Goal: Task Accomplishment & Management: Use online tool/utility

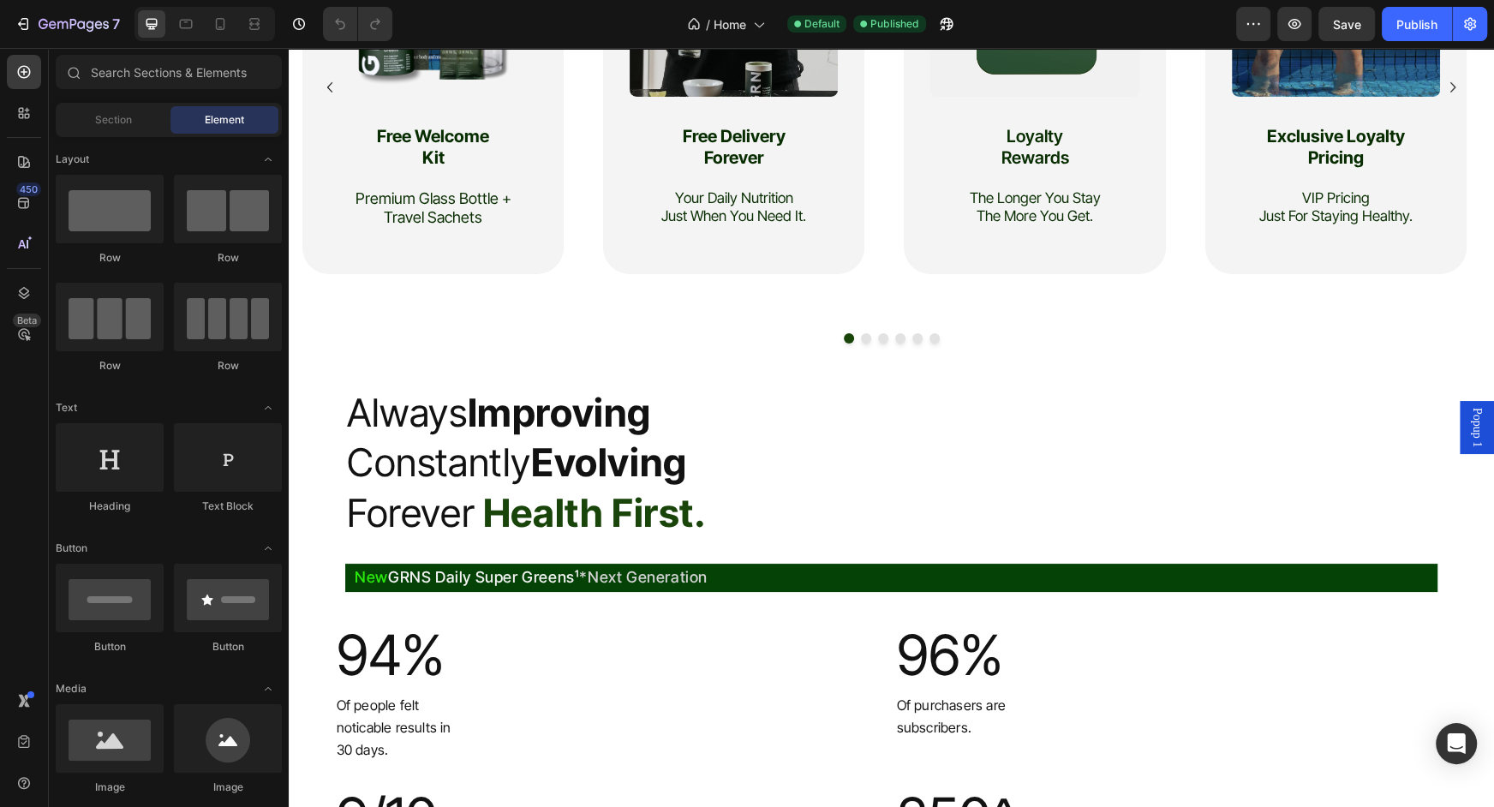
scroll to position [5812, 0]
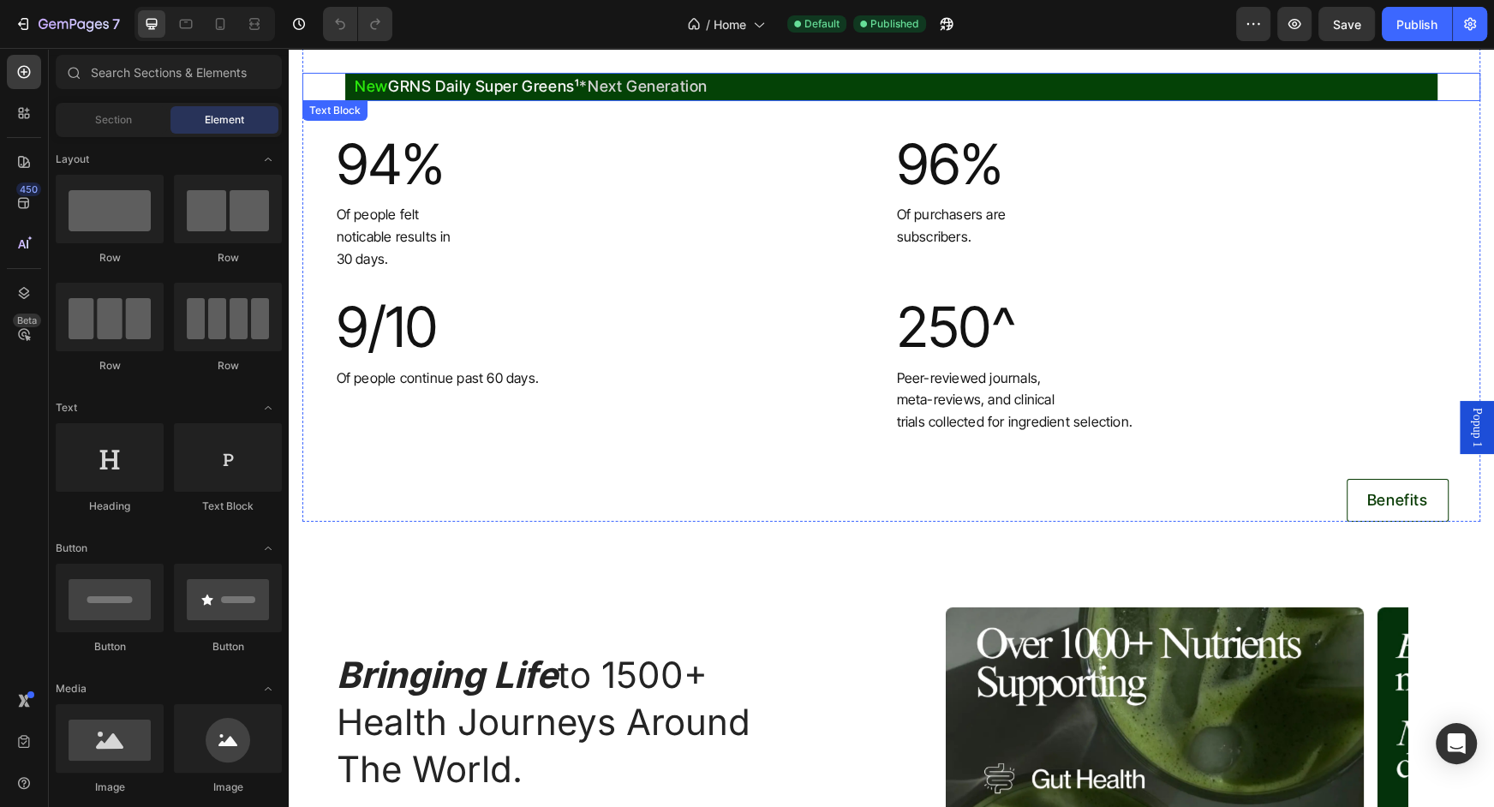
click at [343, 87] on div "New GRNS Daily Super Greens¹ *Next Generation Text Block" at bounding box center [891, 87] width 1178 height 28
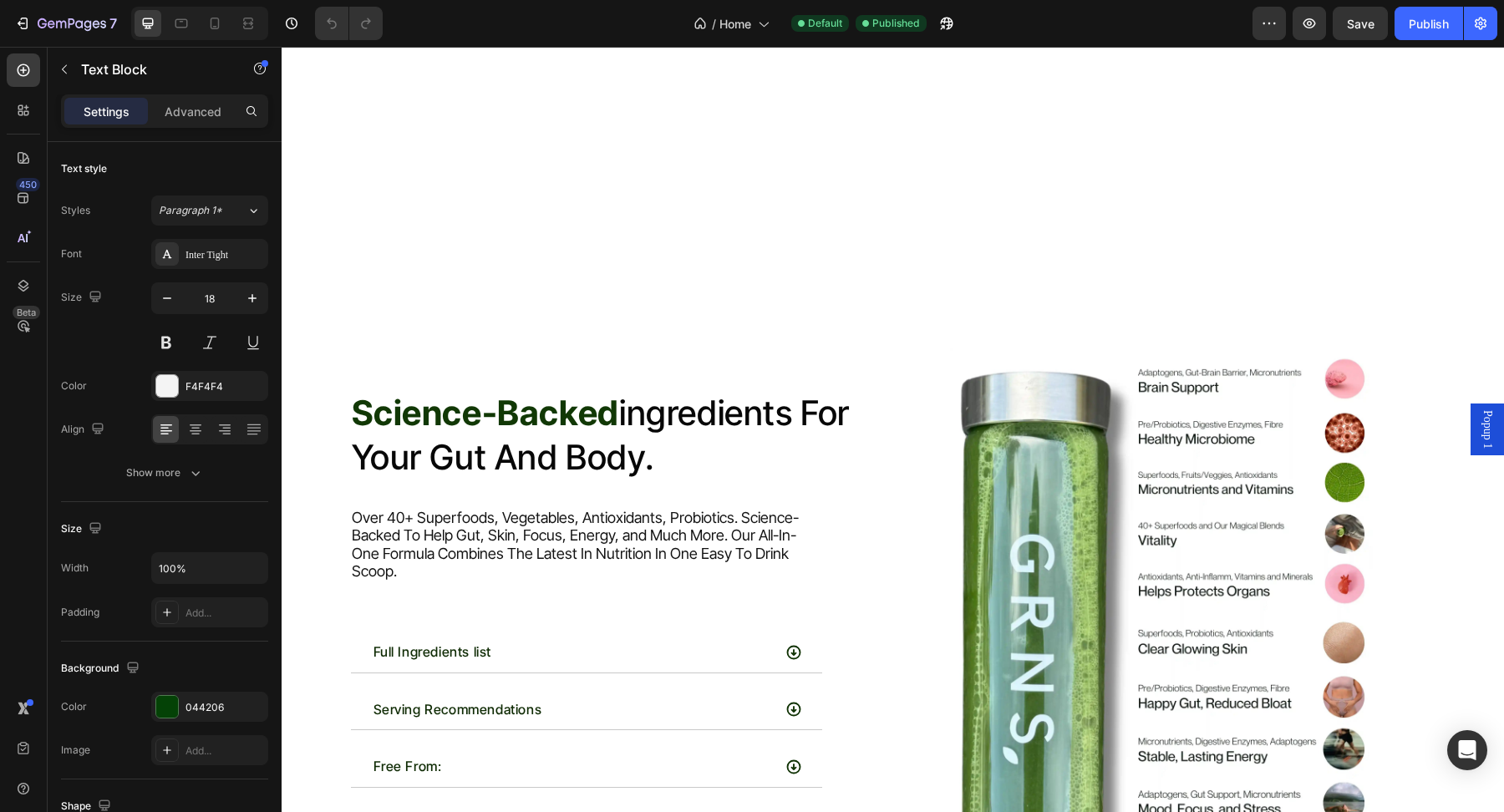
scroll to position [7341, 0]
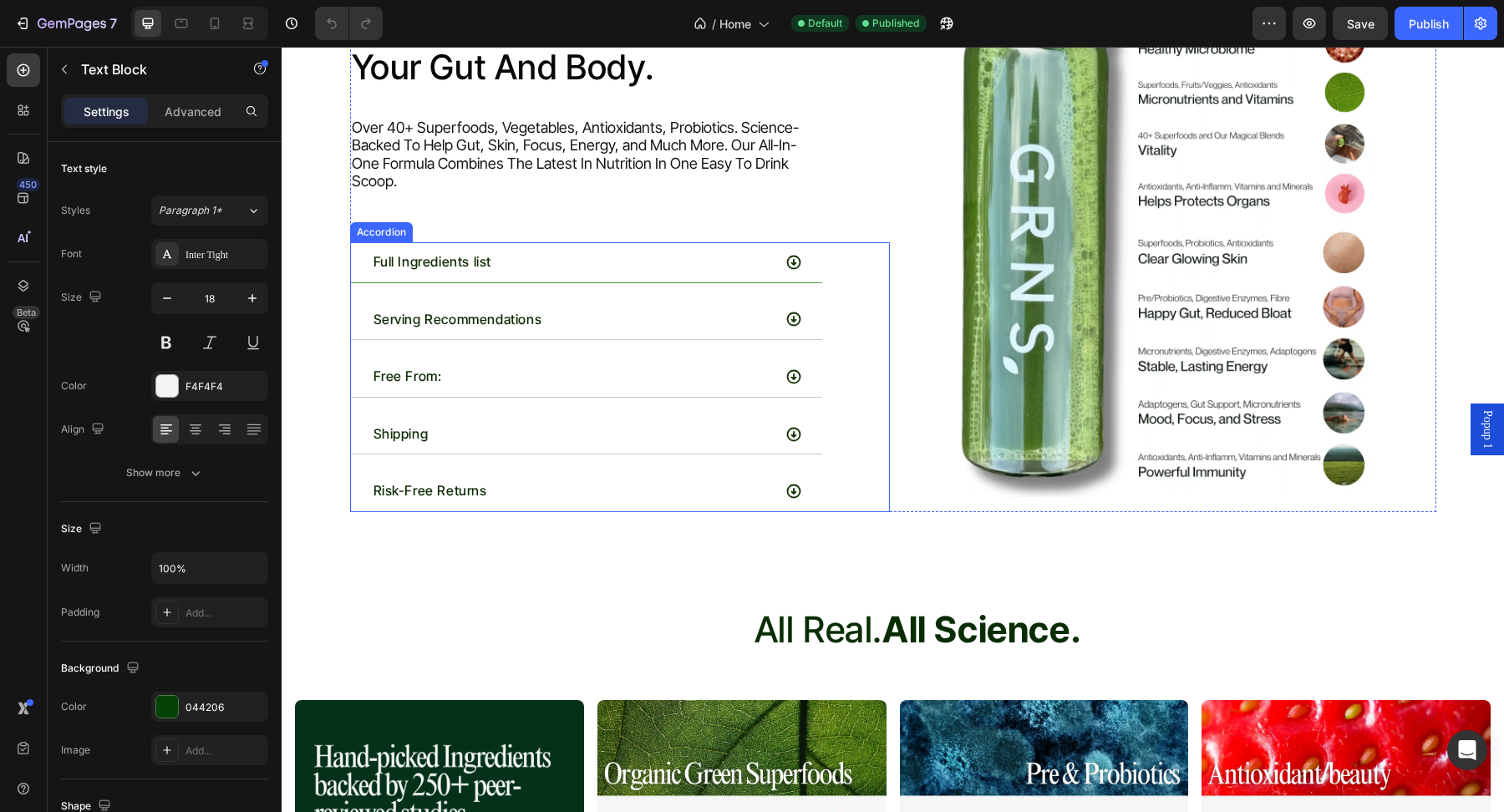
click at [627, 249] on div "Full Ingredients list" at bounding box center [571, 261] width 401 height 26
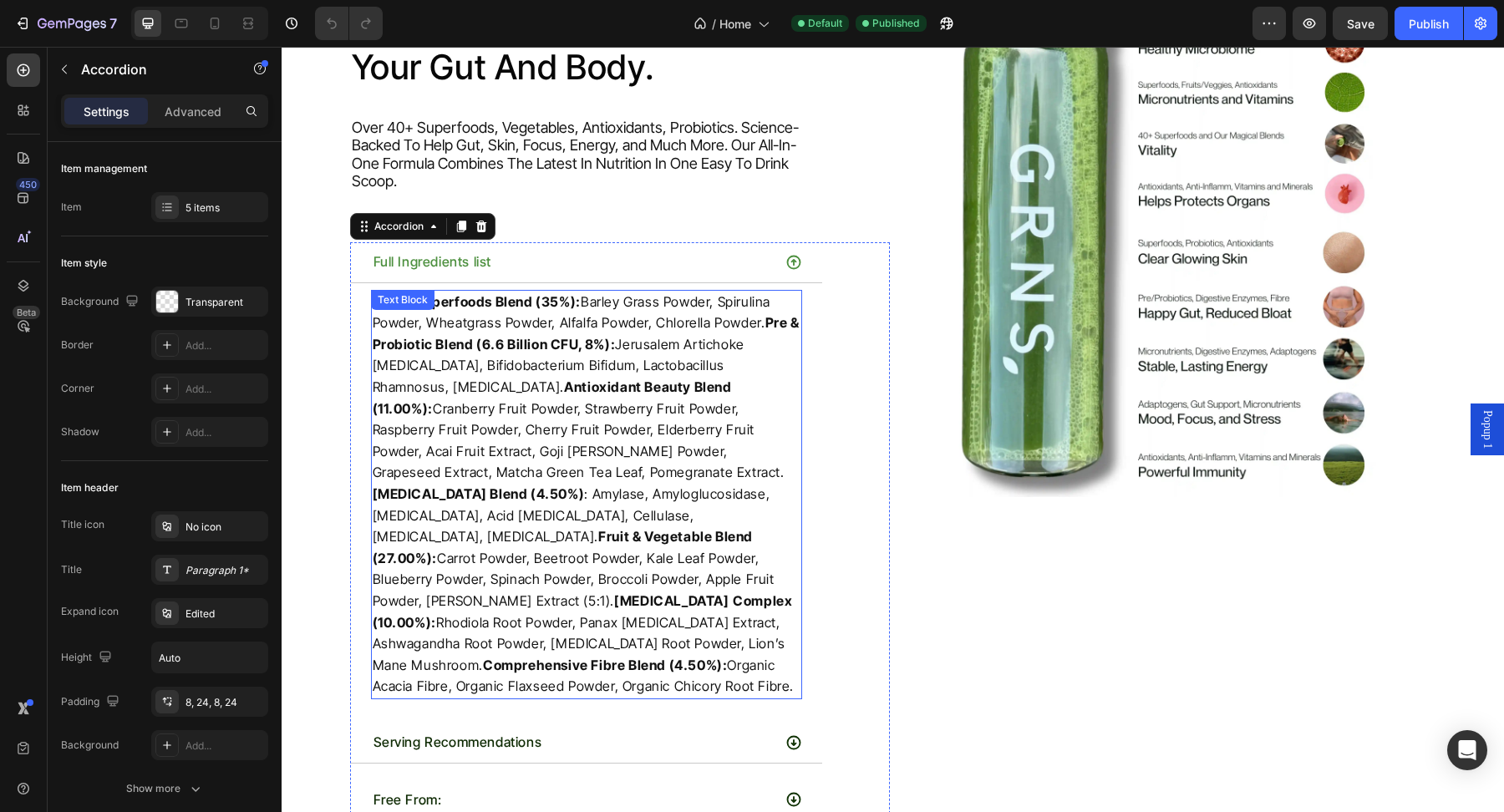
scroll to position [7443, 0]
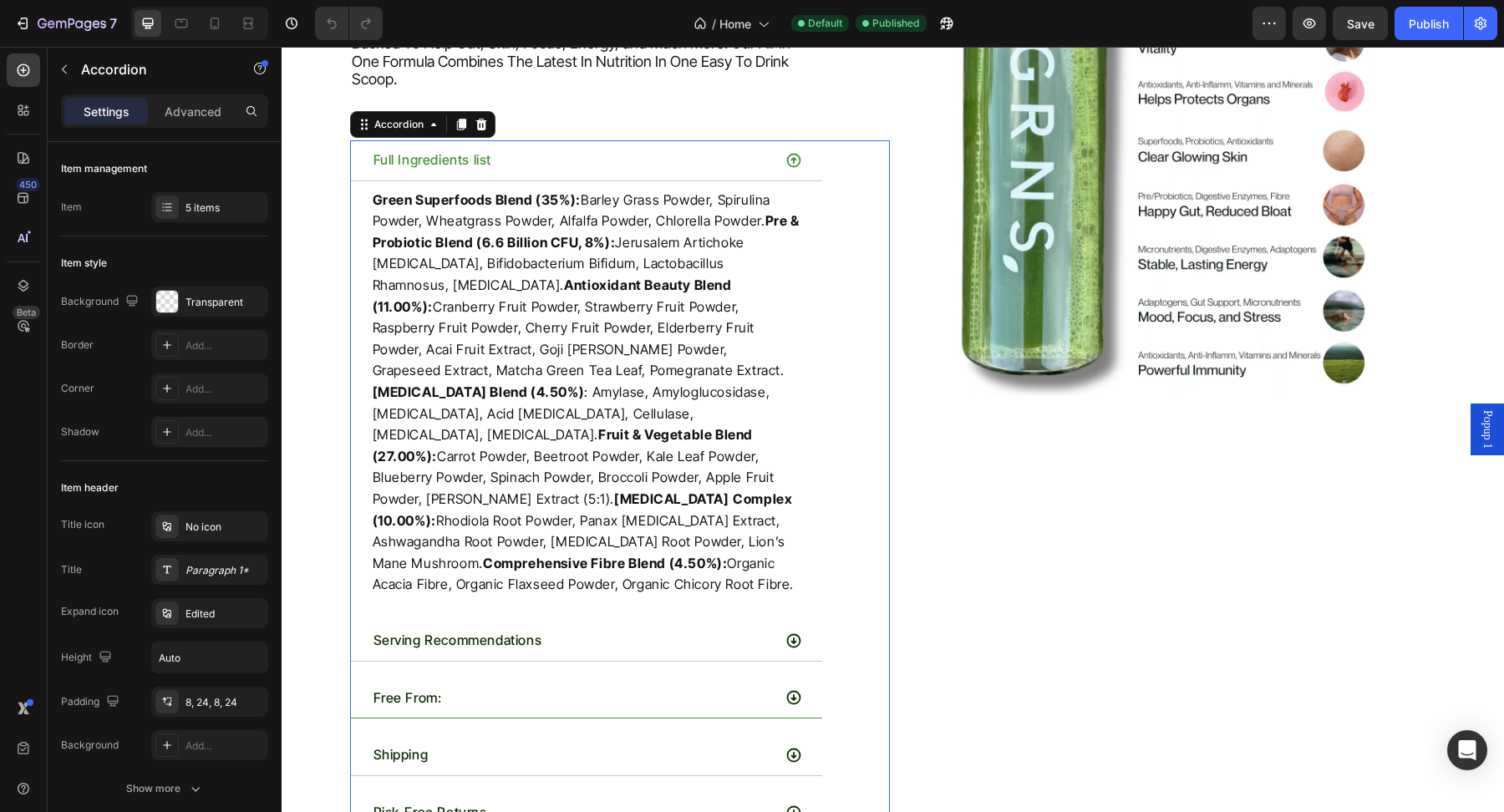
click at [574, 684] on div "Free From:" at bounding box center [571, 697] width 401 height 26
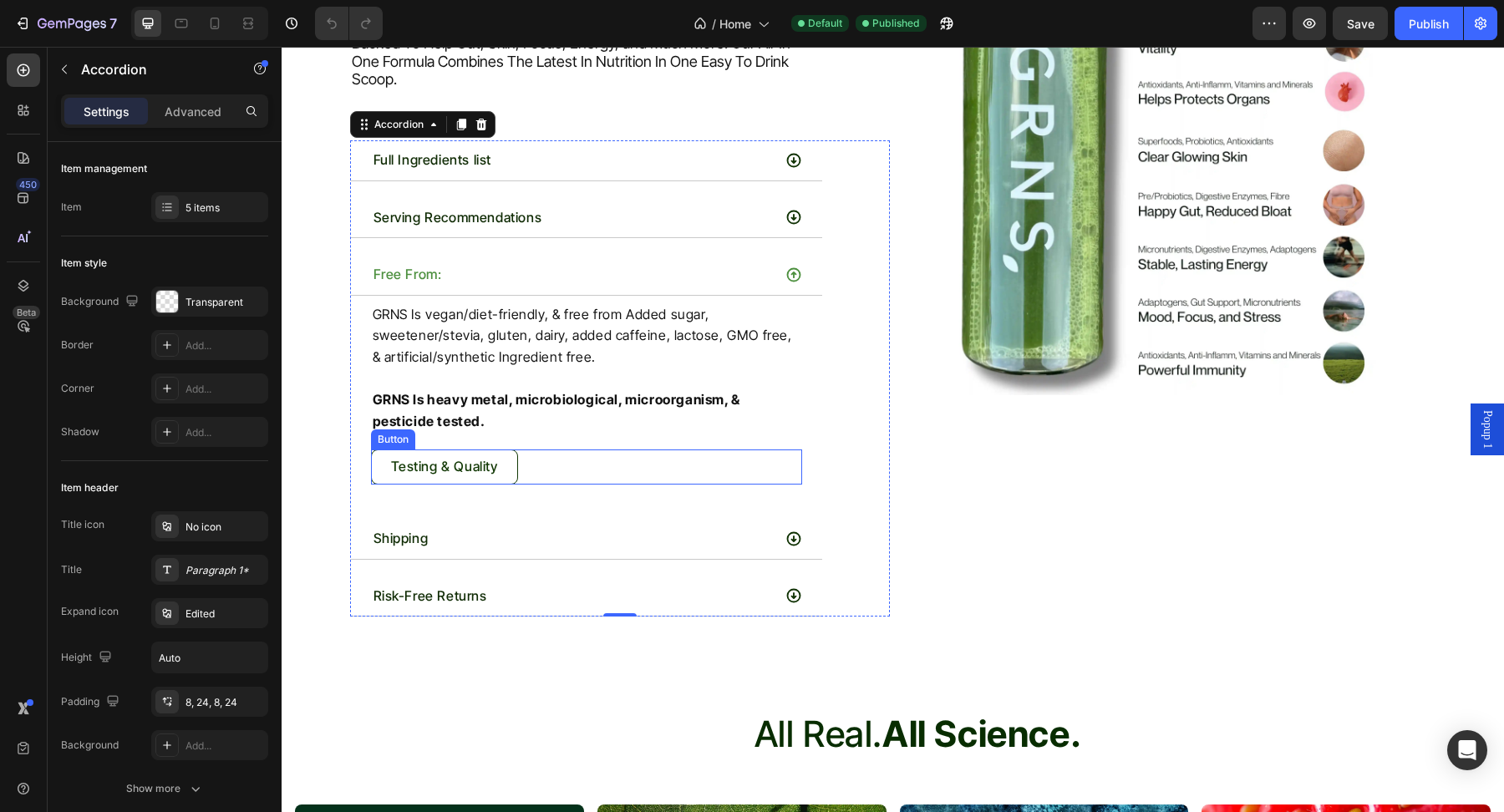
scroll to position [7479, 0]
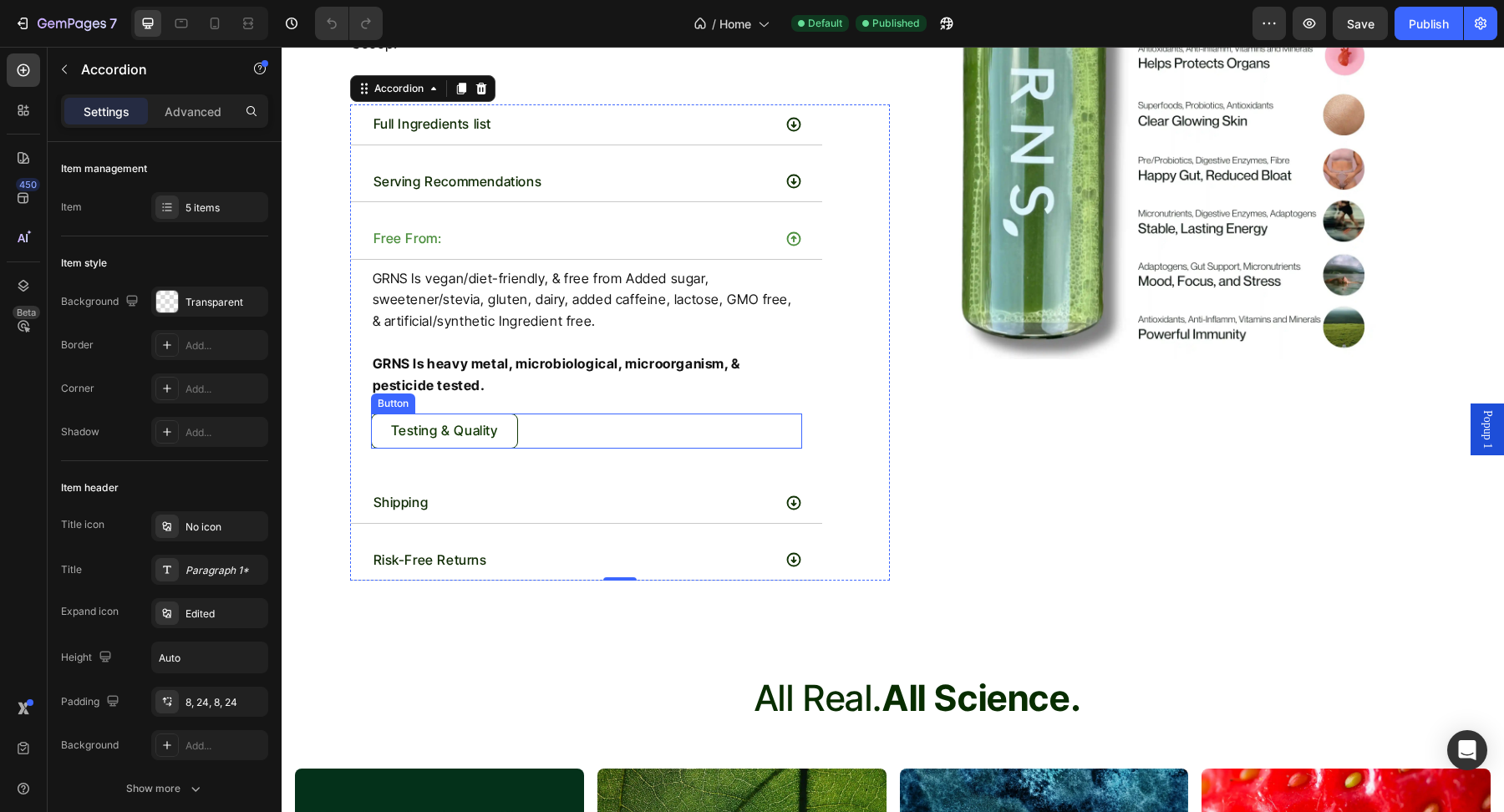
click at [502, 413] on link "Testing & Quality" at bounding box center [444, 431] width 147 height 35
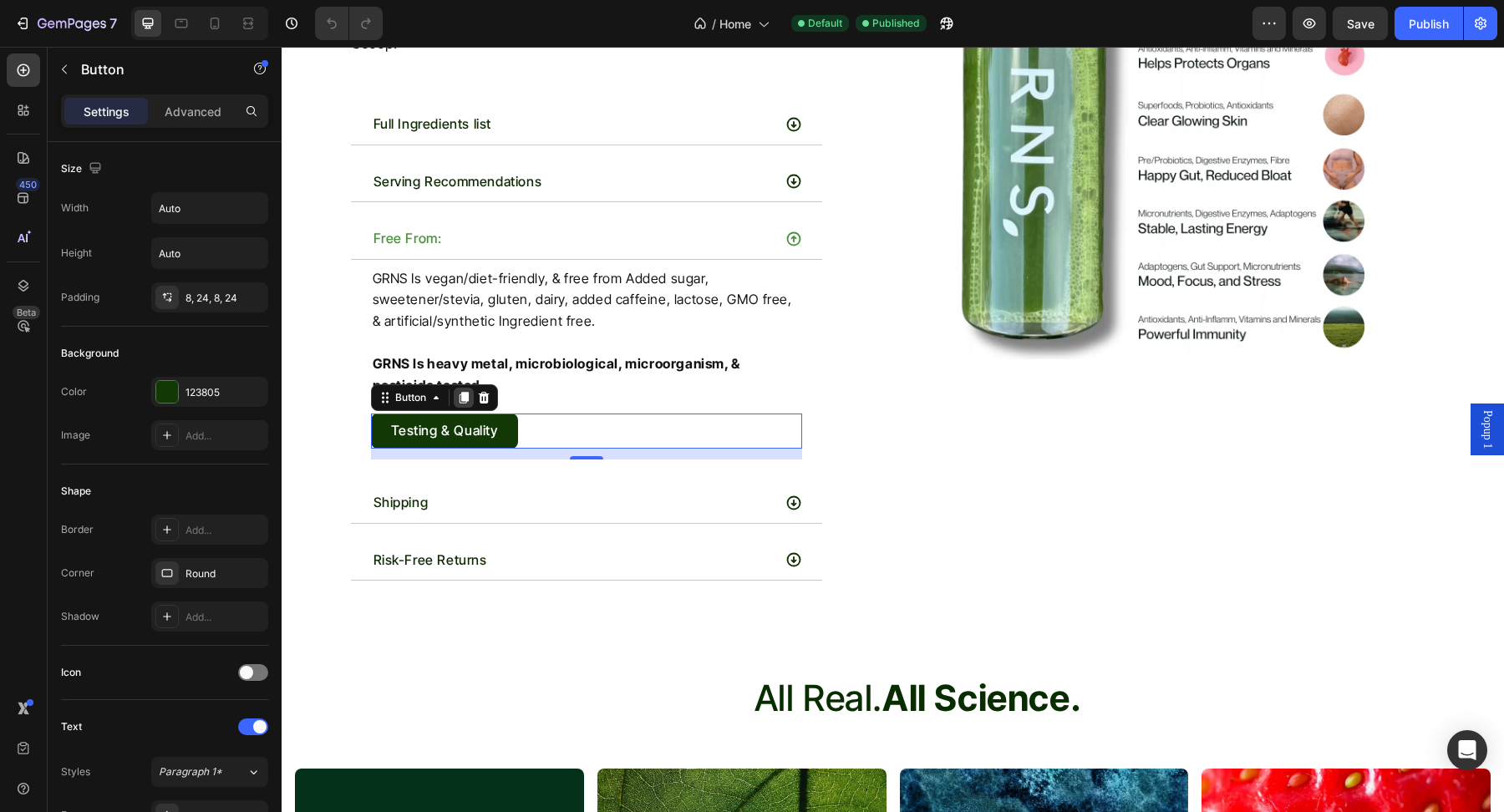
click at [463, 393] on icon at bounding box center [462, 399] width 9 height 12
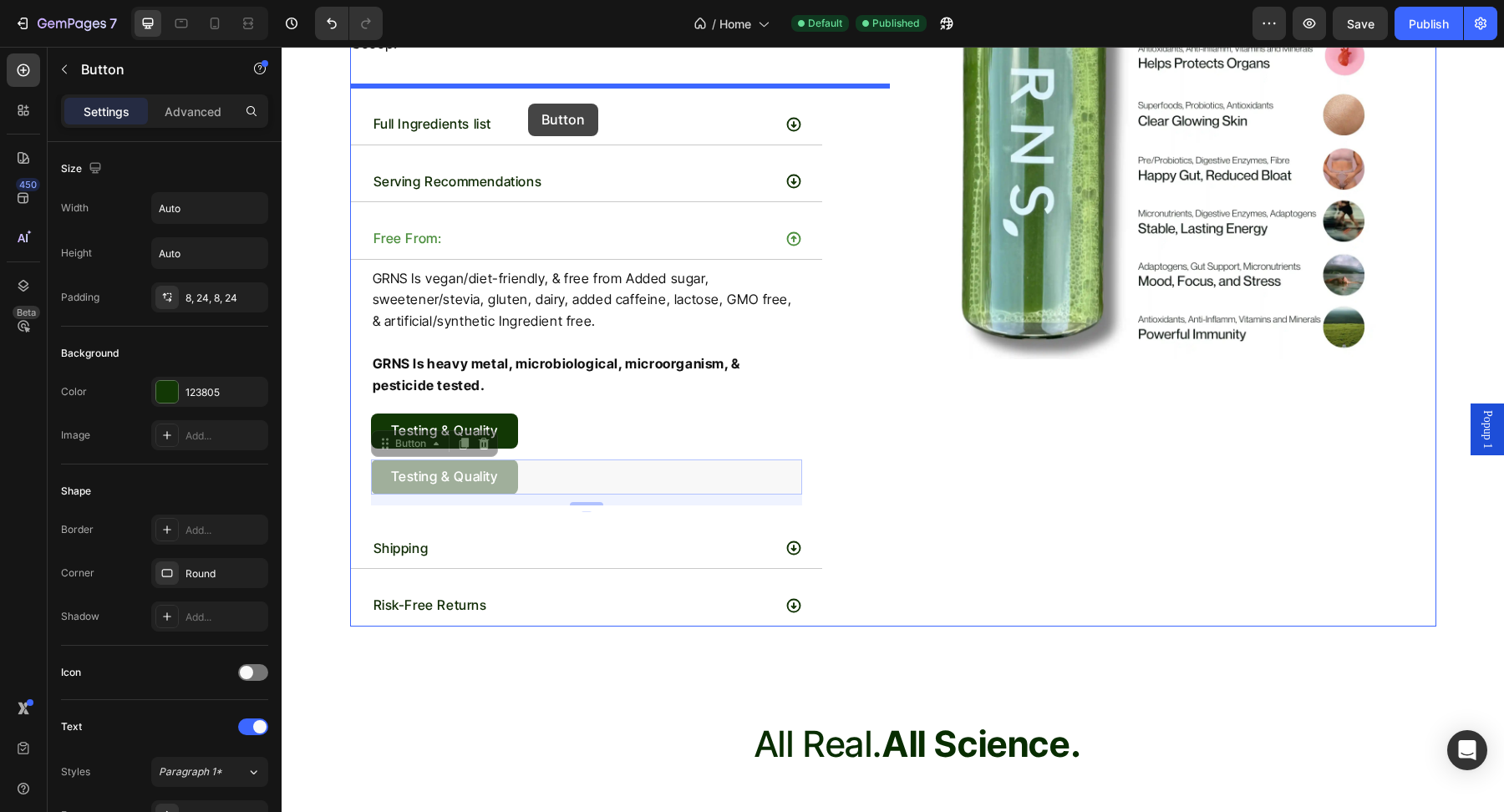
drag, startPoint x: 405, startPoint y: 418, endPoint x: 531, endPoint y: 92, distance: 349.5
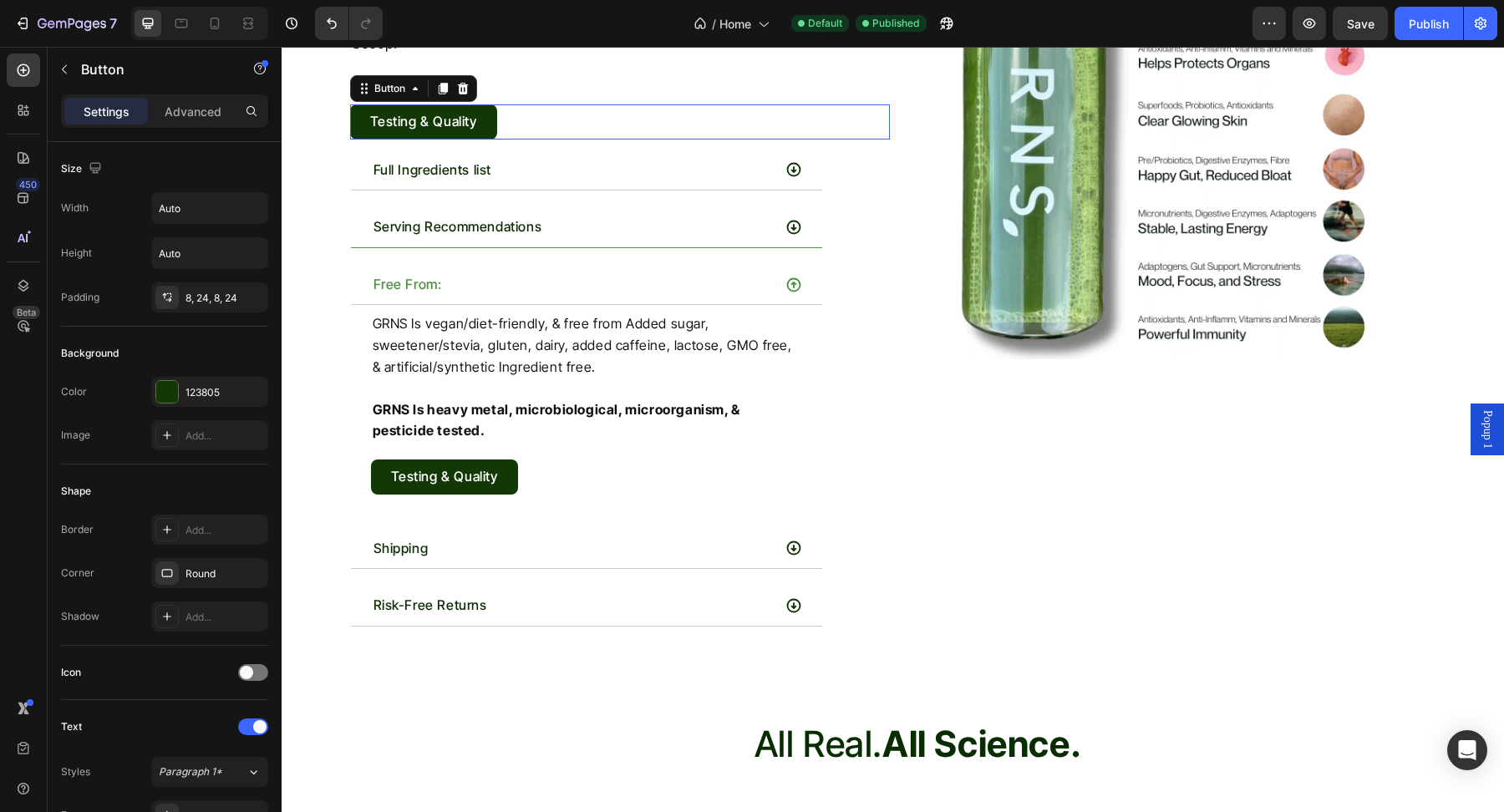
scroll to position [7452, 0]
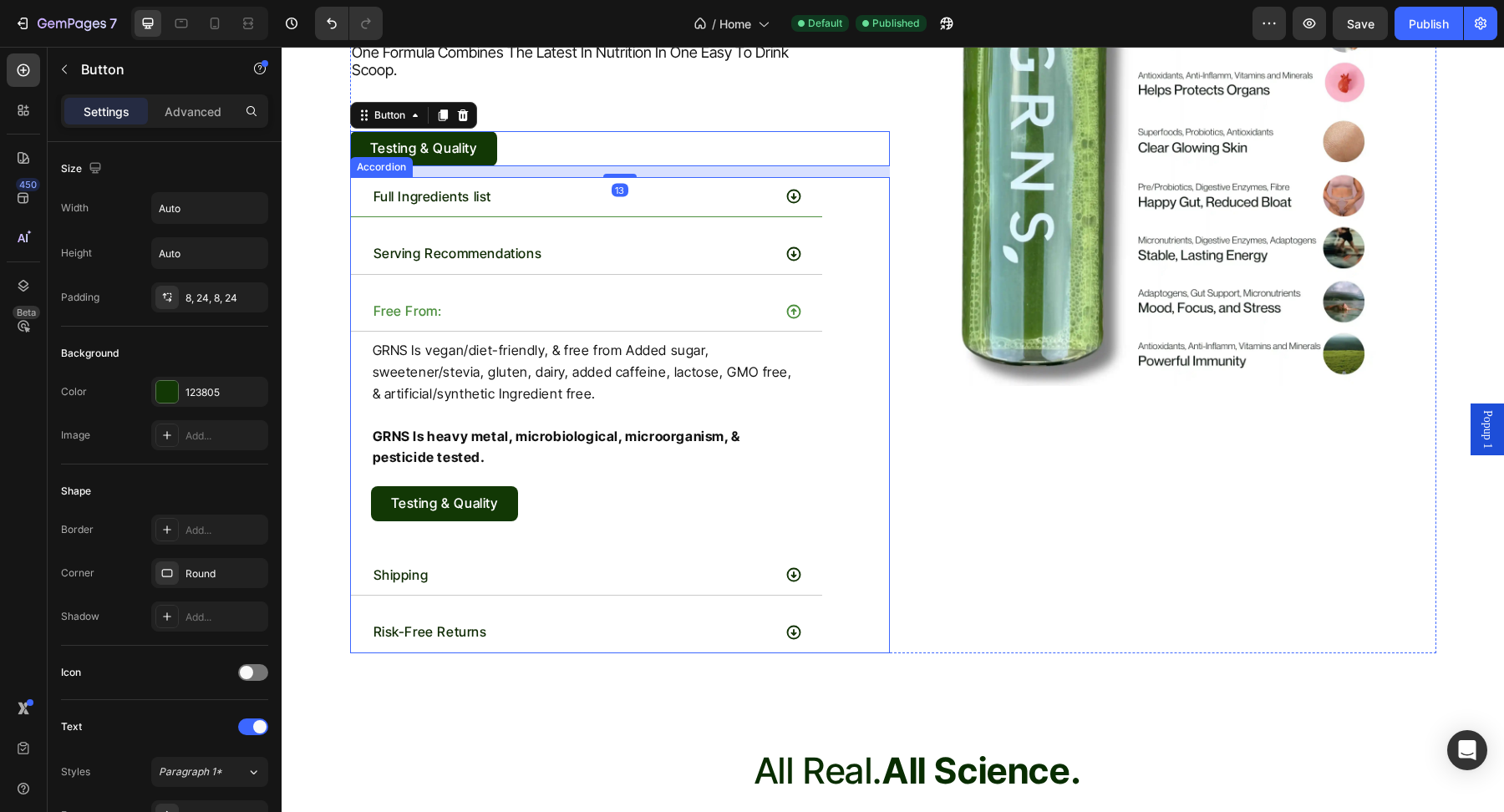
click at [667, 183] on div "Full Ingredients list" at bounding box center [571, 196] width 401 height 26
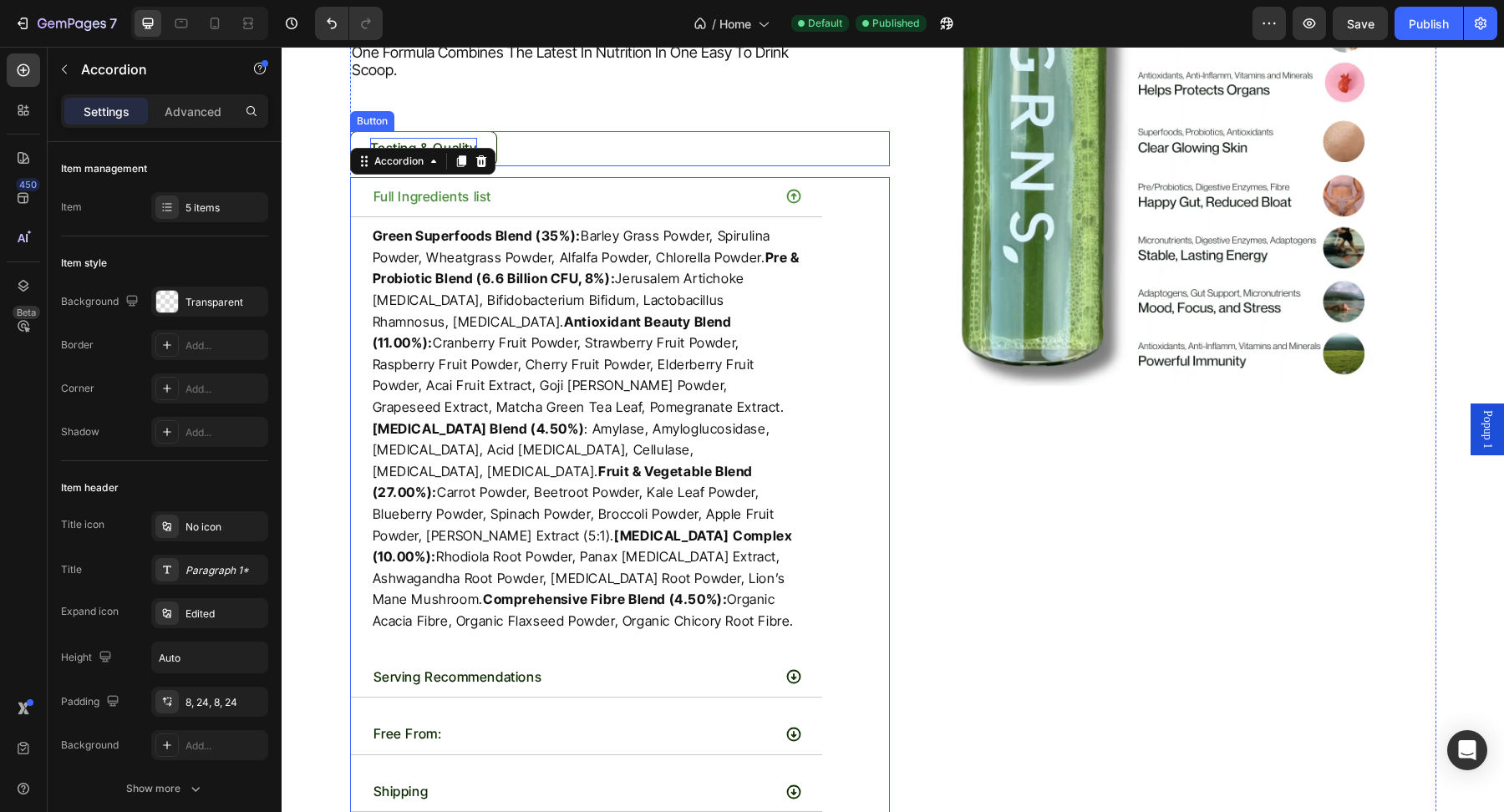
click at [434, 137] on p "Testing & Quality" at bounding box center [423, 148] width 107 height 21
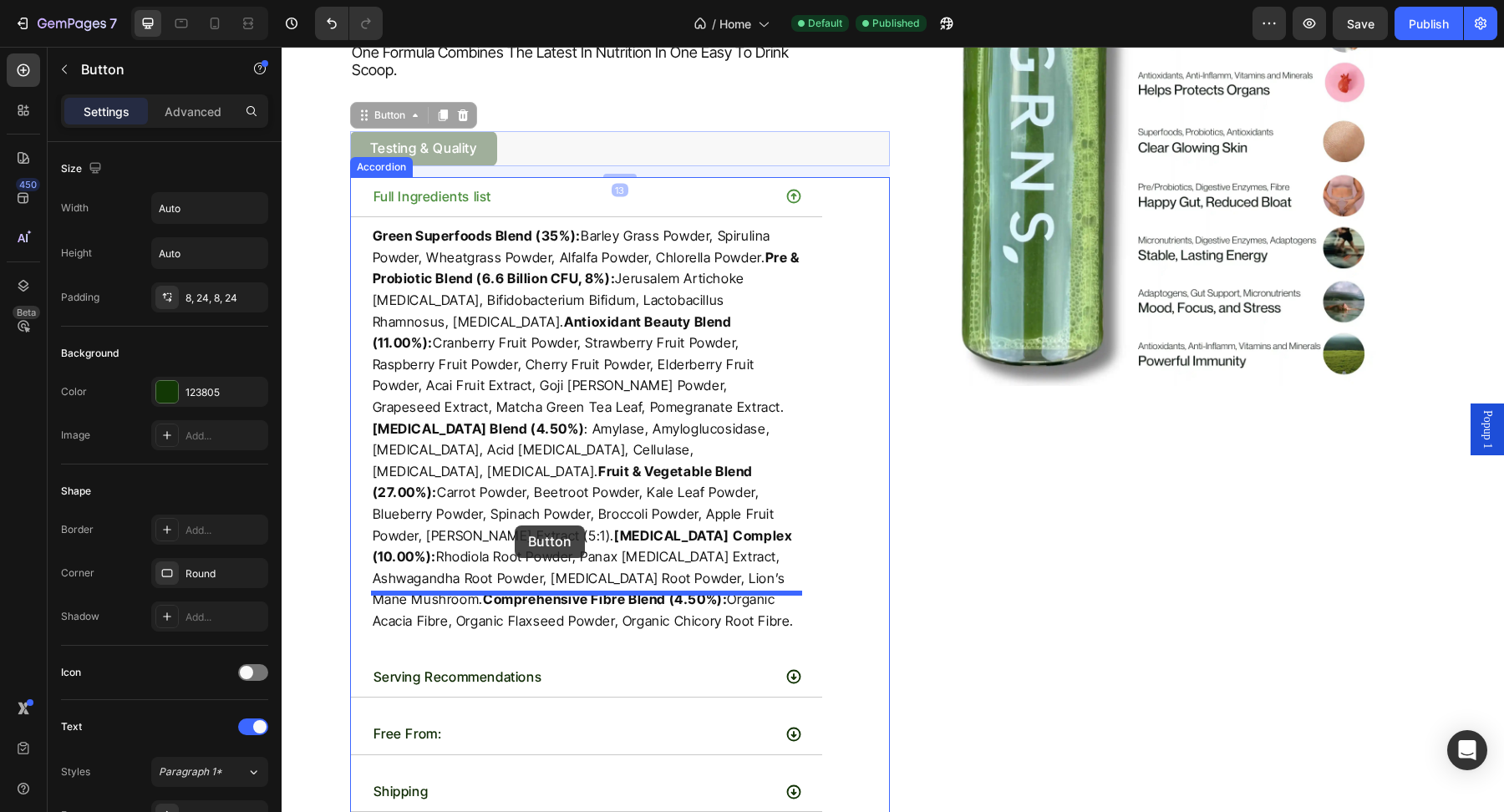
drag, startPoint x: 384, startPoint y: 89, endPoint x: 515, endPoint y: 522, distance: 452.4
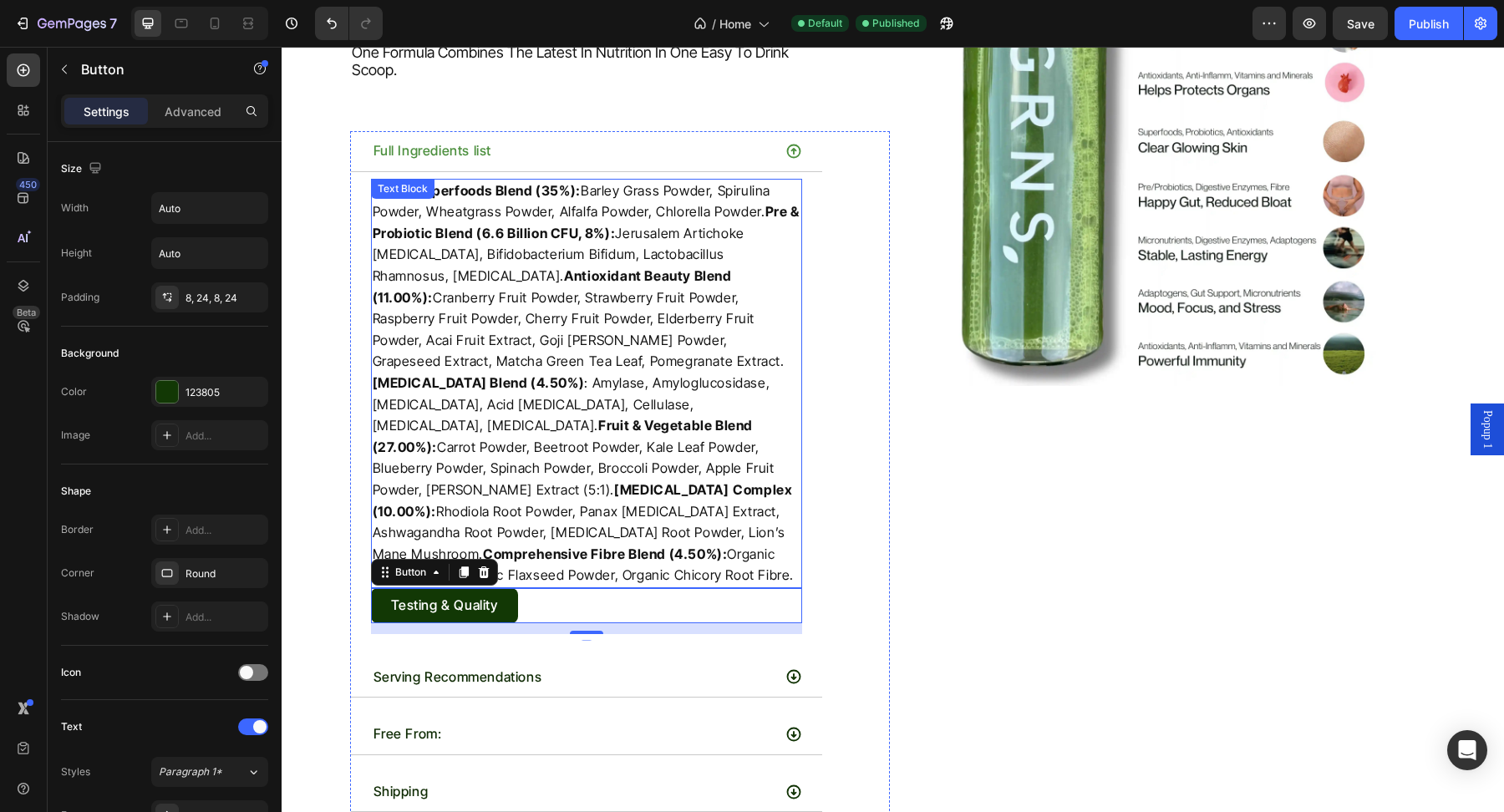
drag, startPoint x: 546, startPoint y: 508, endPoint x: 546, endPoint y: 538, distance: 30.0
click at [546, 508] on p "Green Superfoods Blend (35%): Barley Grass Powder, Spirulina Powder, Wheatgrass…" at bounding box center [586, 383] width 428 height 406
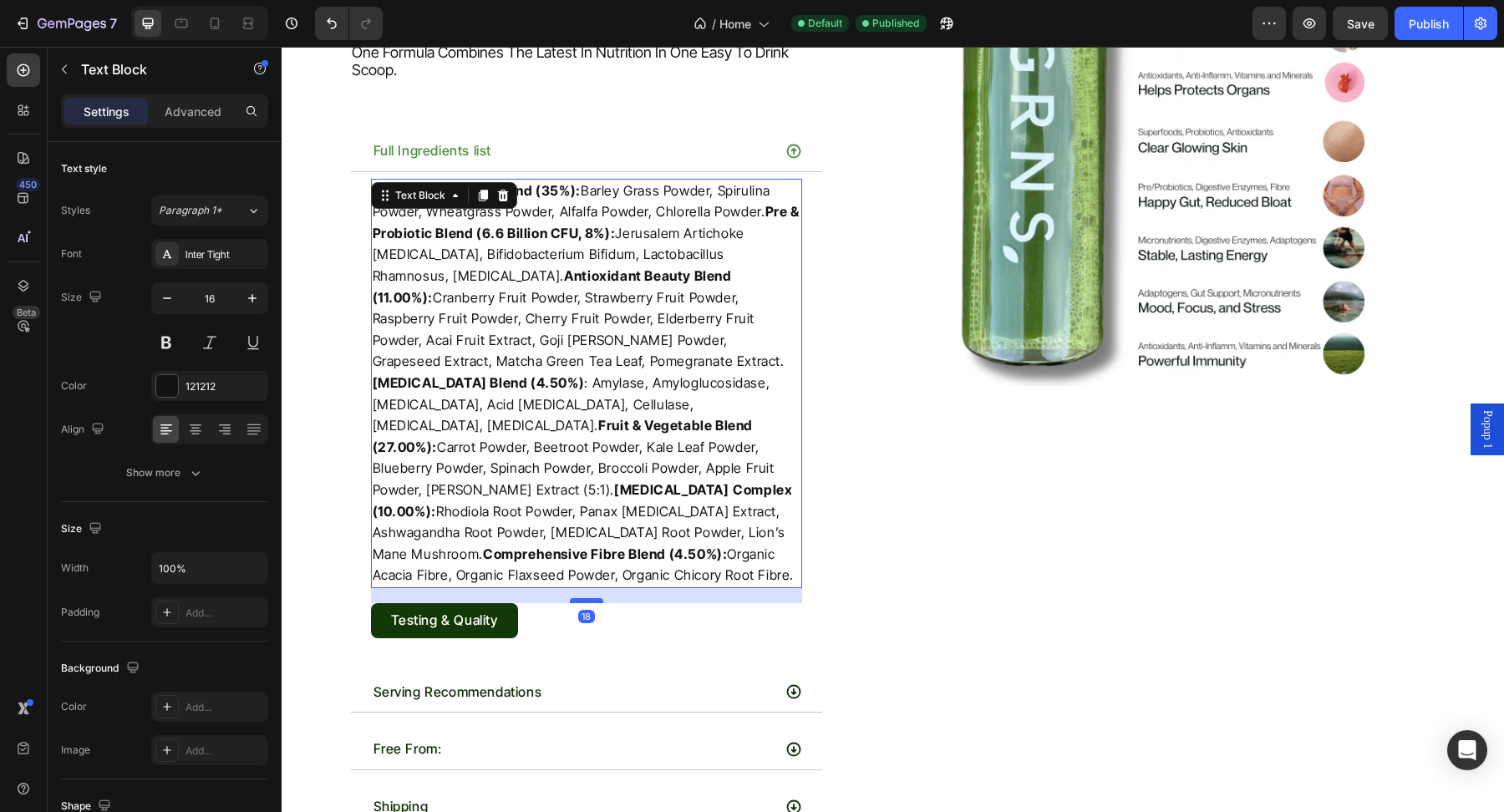
drag, startPoint x: 573, startPoint y: 546, endPoint x: 573, endPoint y: 561, distance: 15.0
click at [573, 598] on div at bounding box center [586, 599] width 33 height 5
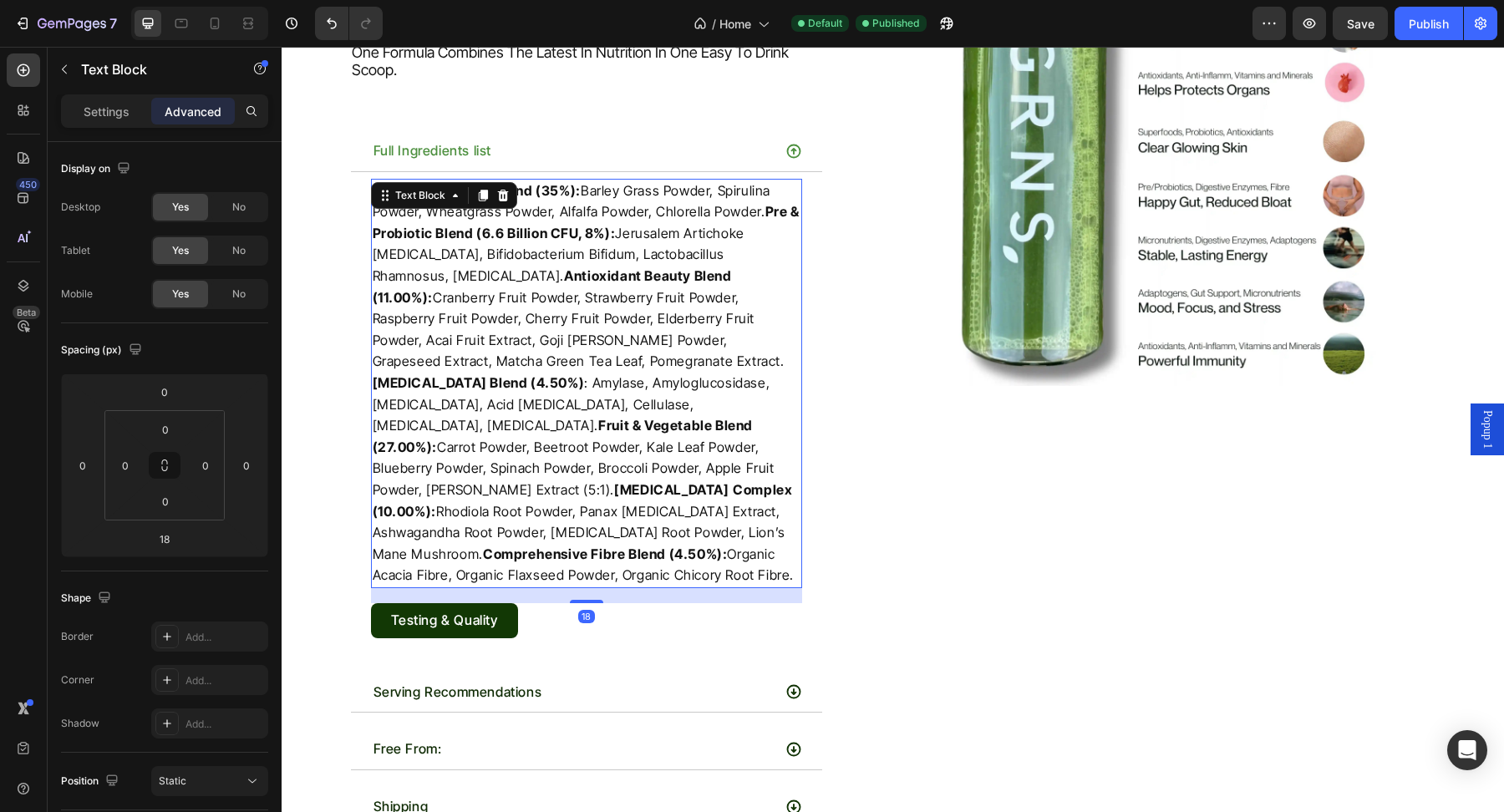
click at [797, 511] on p "Green Superfoods Blend (35%): Barley Grass Powder, Spirulina Powder, Wheatgrass…" at bounding box center [586, 383] width 428 height 406
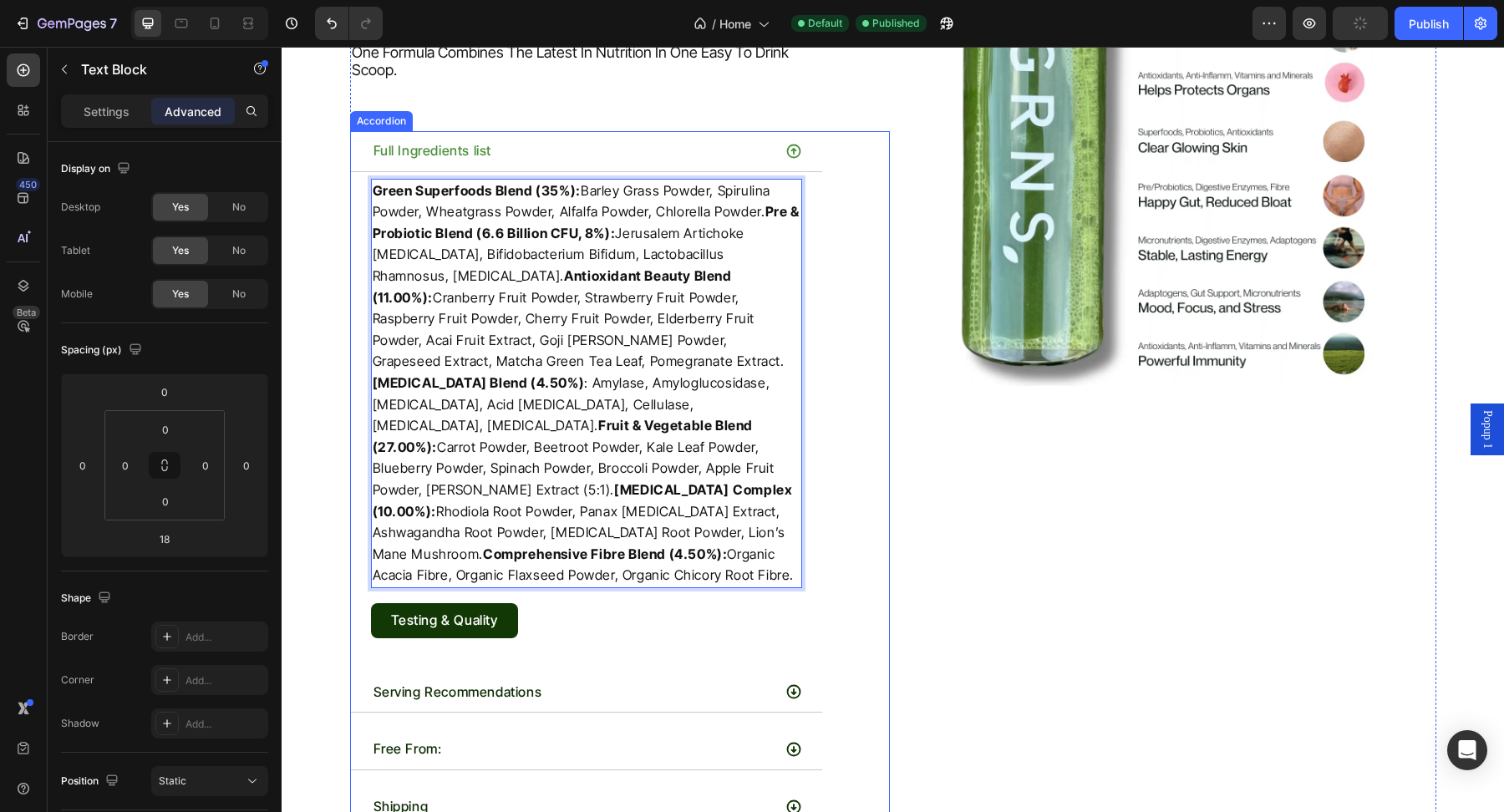
click at [776, 131] on div "Full Ingredients list" at bounding box center [586, 151] width 471 height 41
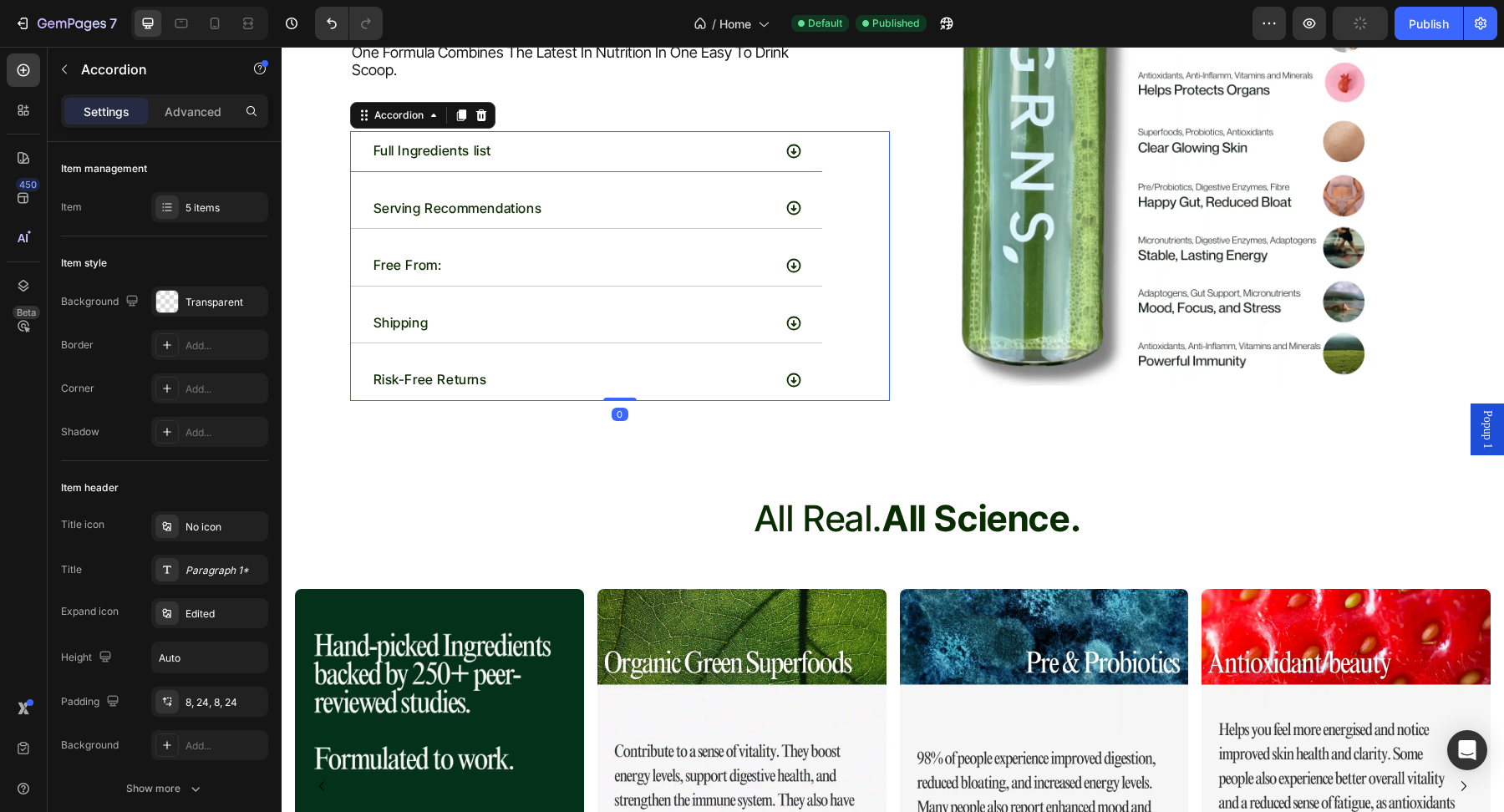
click at [789, 143] on icon at bounding box center [793, 150] width 15 height 15
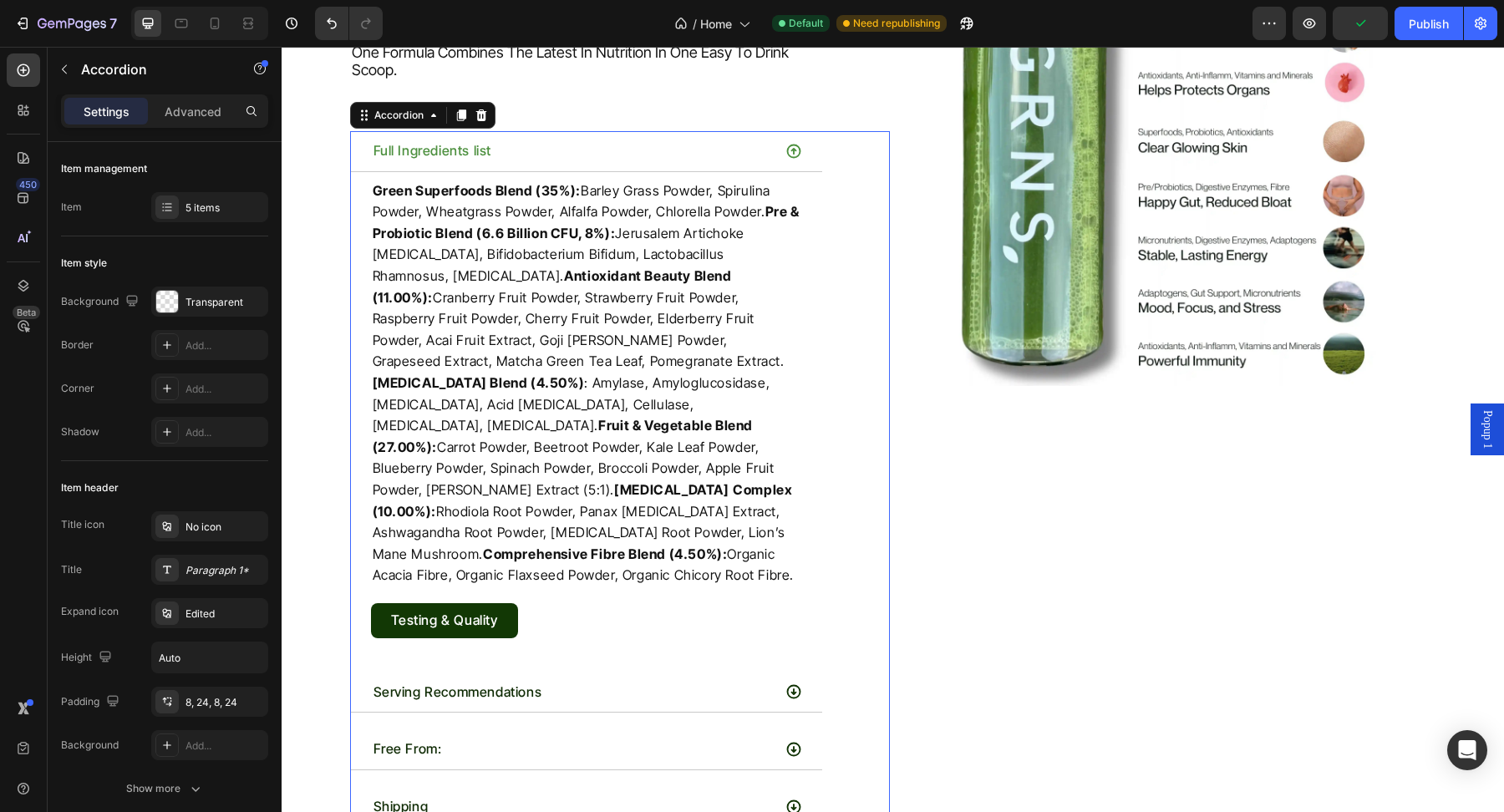
click at [789, 143] on icon at bounding box center [793, 150] width 15 height 15
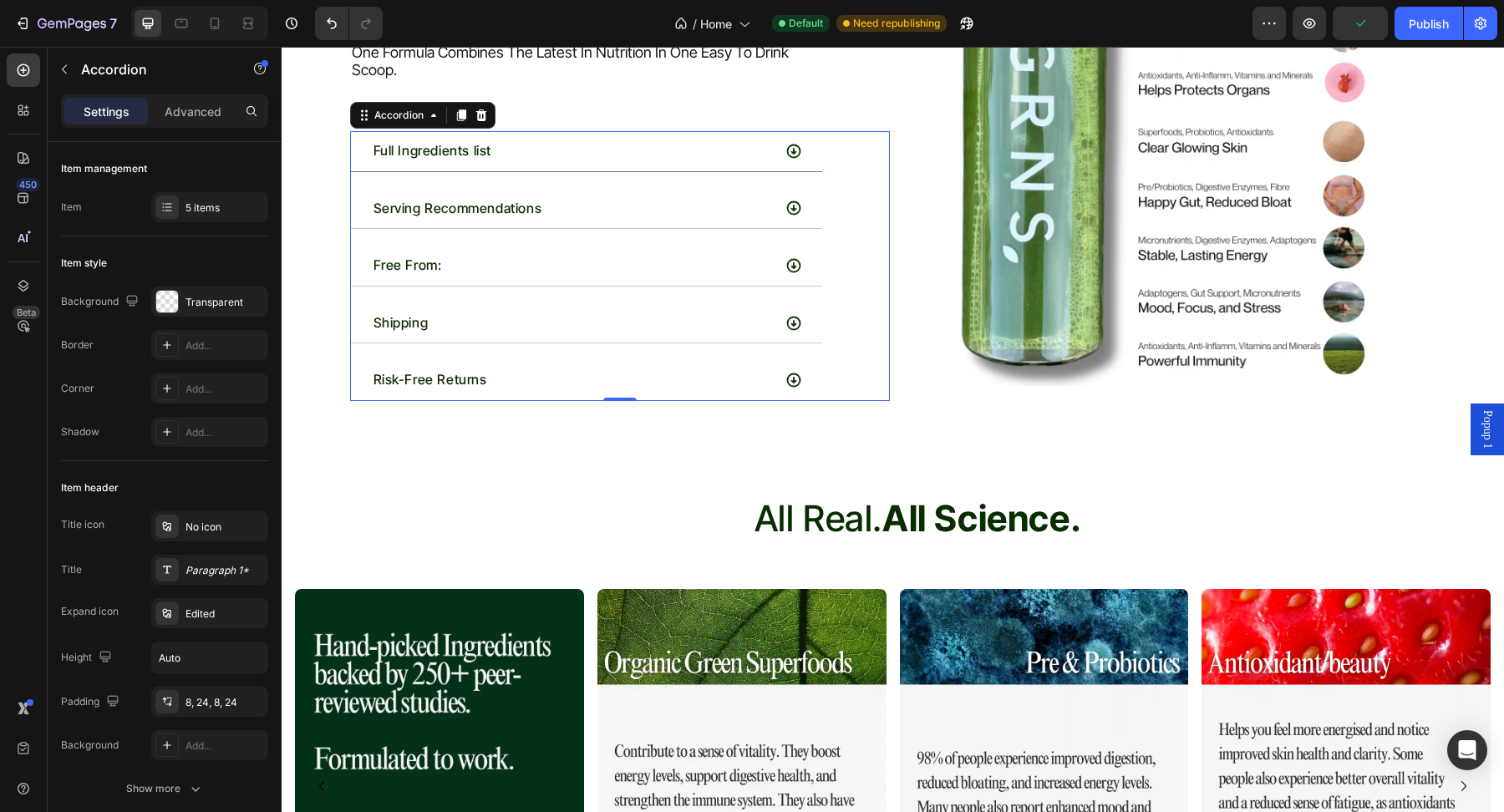
click at [788, 143] on icon at bounding box center [793, 150] width 15 height 15
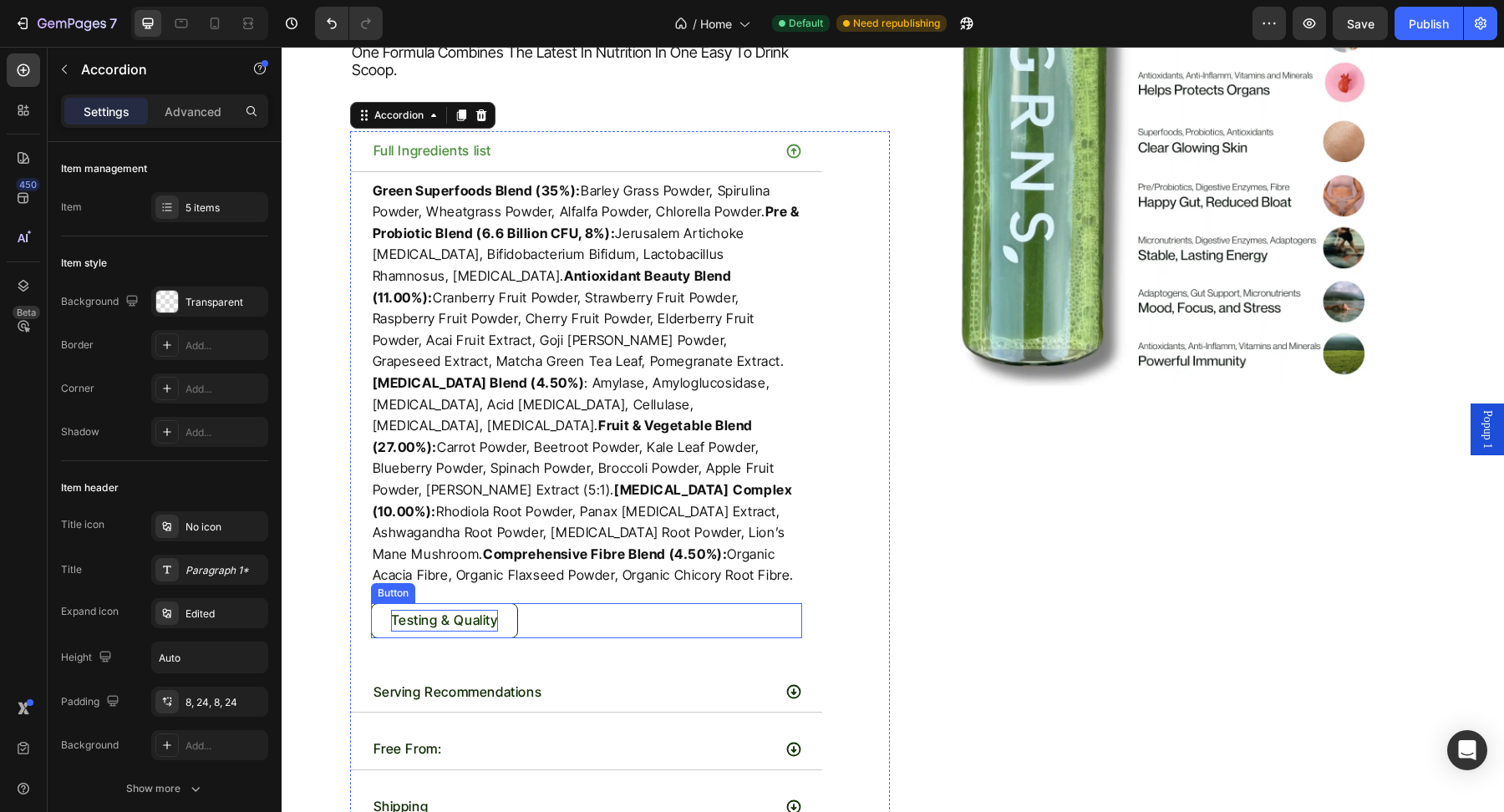
click at [435, 609] on p "Testing & Quality" at bounding box center [445, 620] width 107 height 21
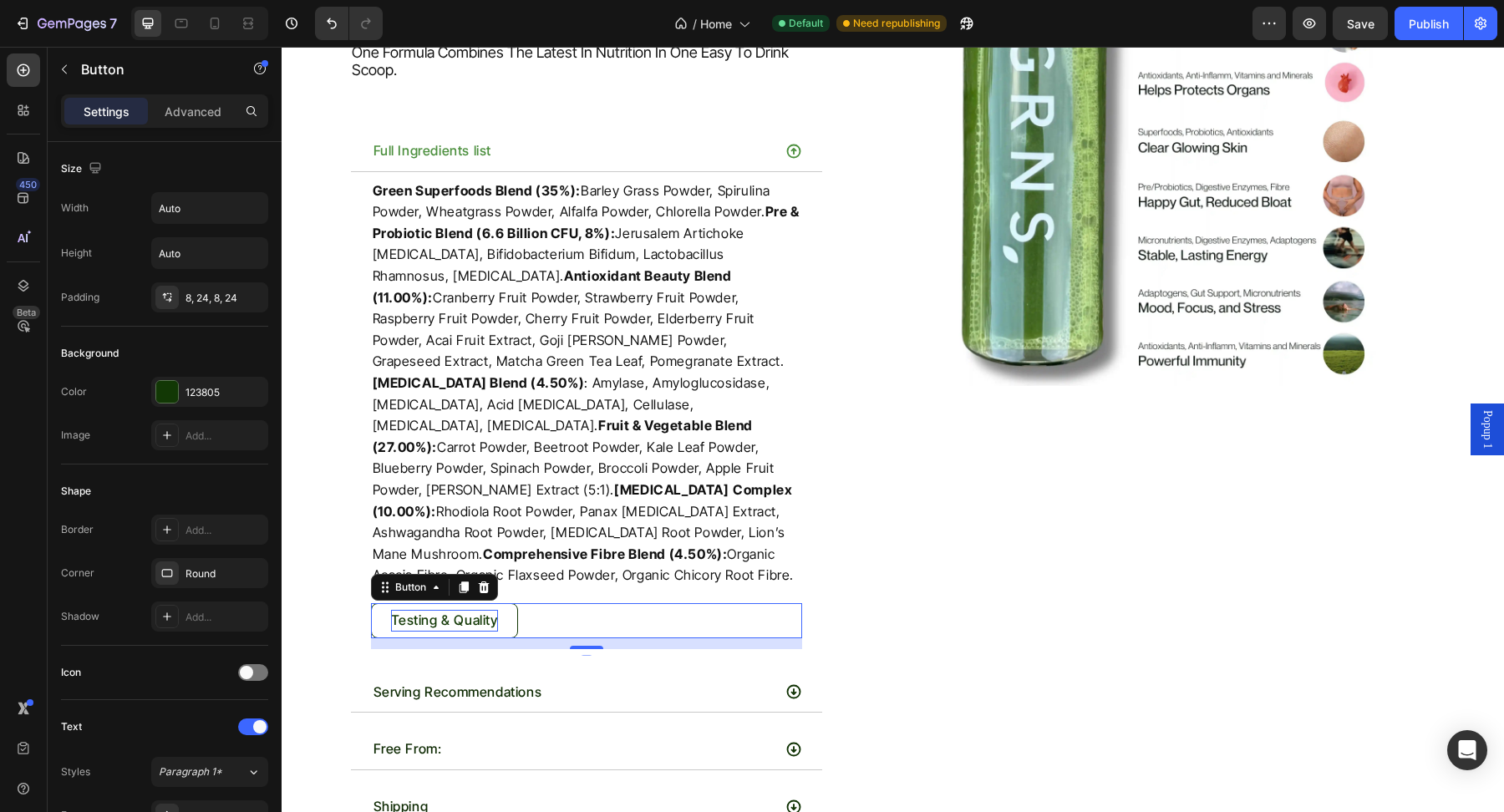
click at [435, 609] on p "Testing & Quality" at bounding box center [445, 620] width 107 height 21
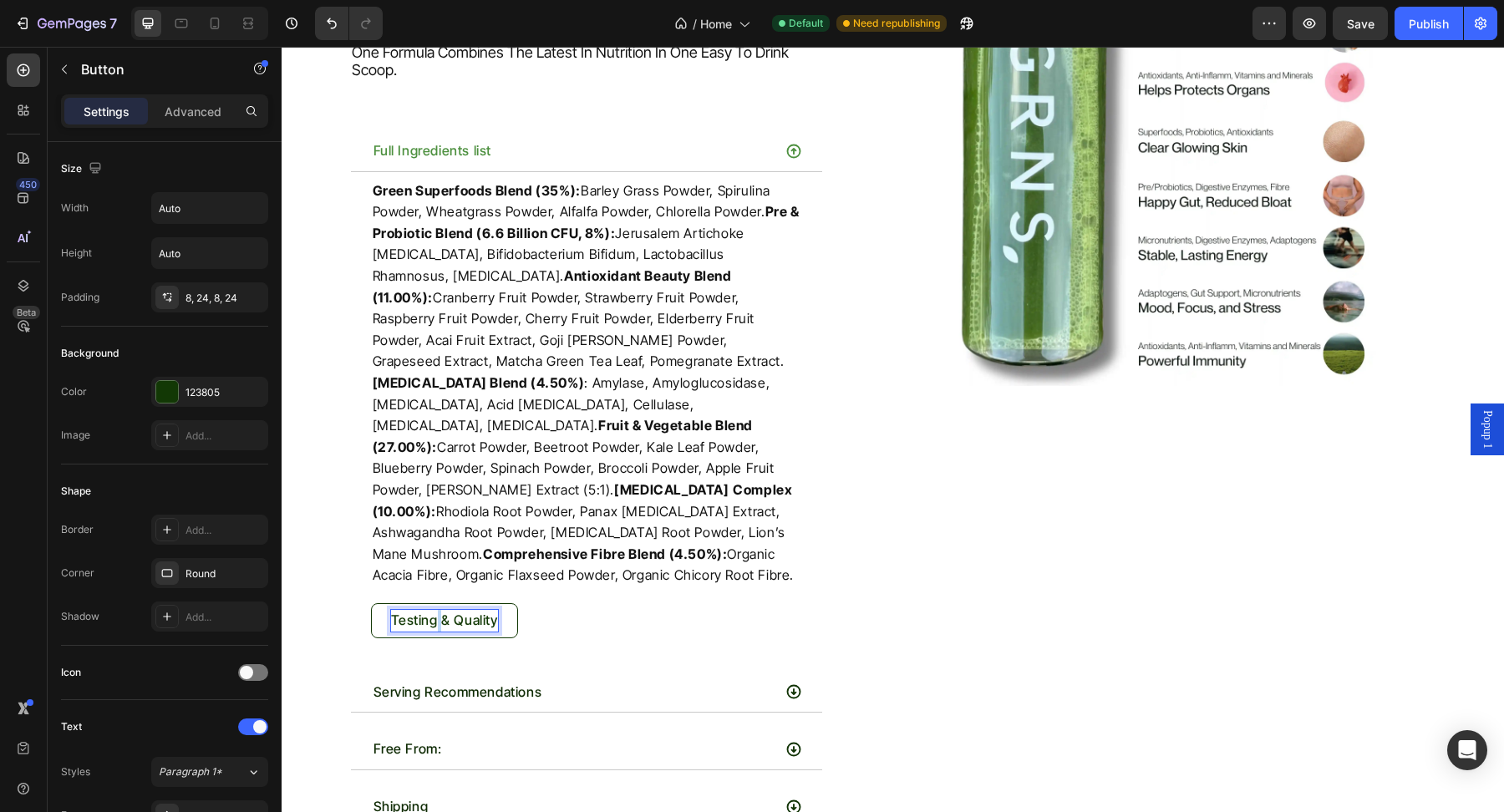
click at [435, 609] on p "Testing & Quality" at bounding box center [445, 620] width 107 height 21
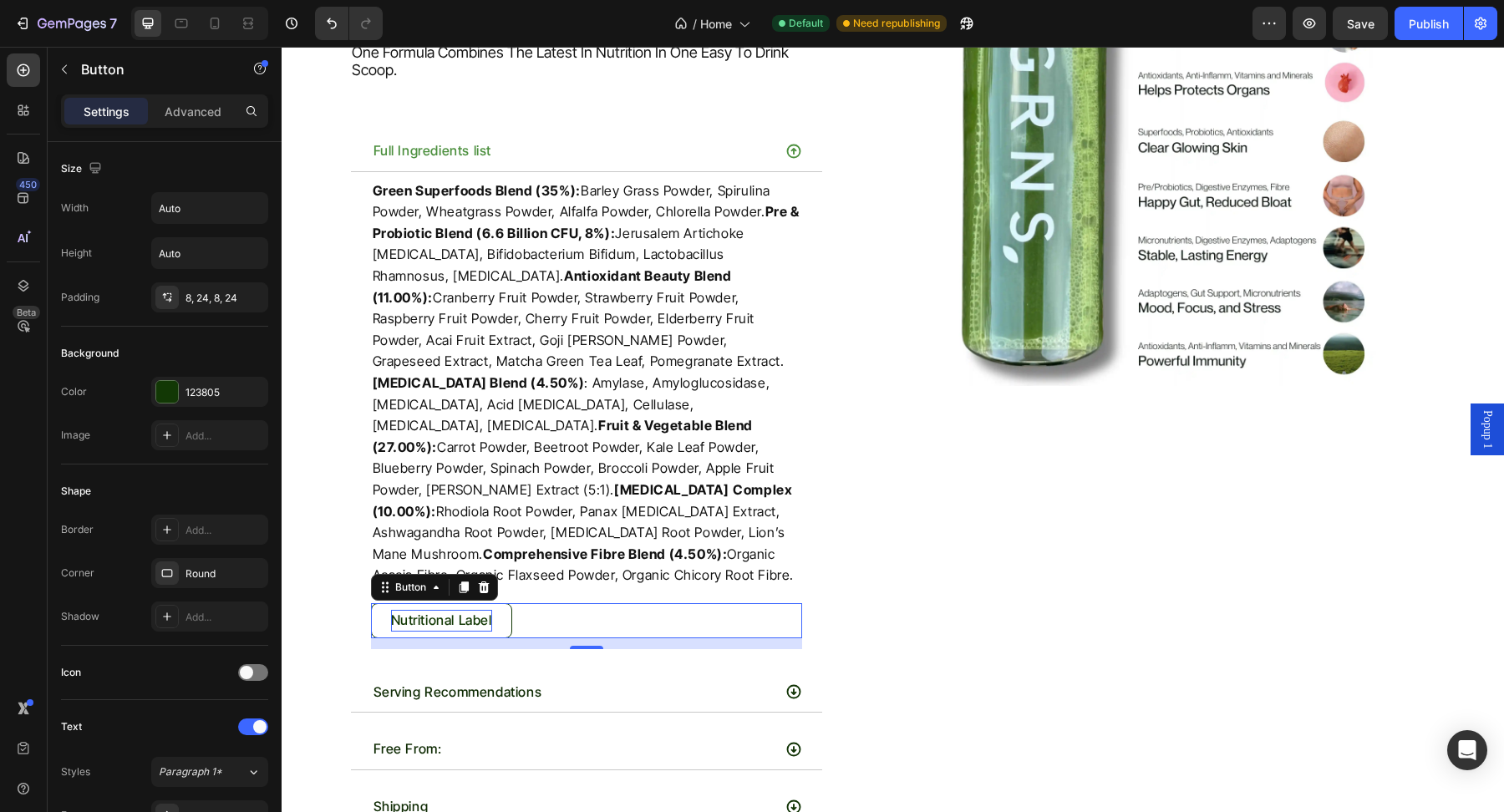
click at [509, 602] on link "Nutritional Label" at bounding box center [441, 620] width 141 height 35
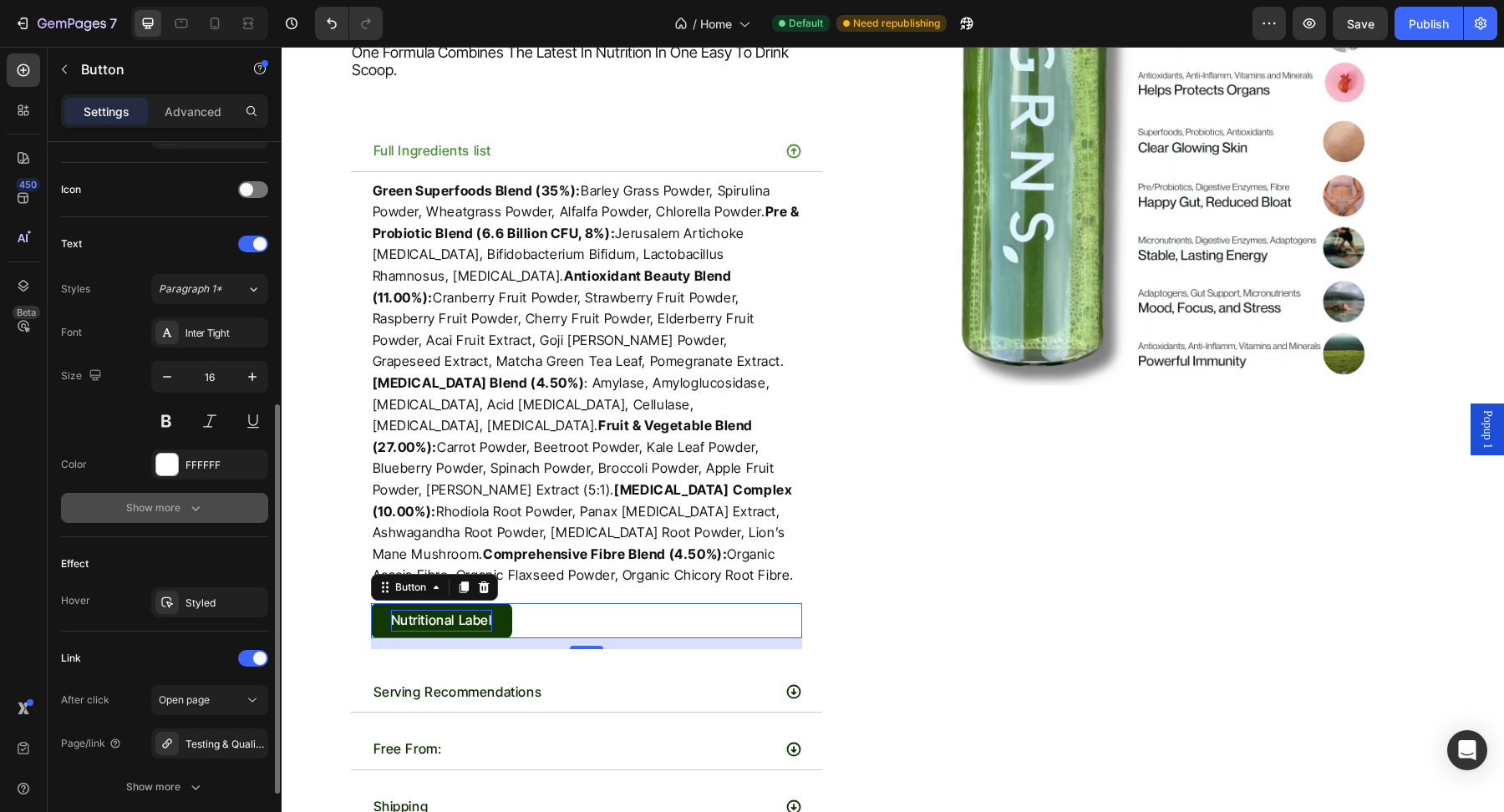
scroll to position [605, 0]
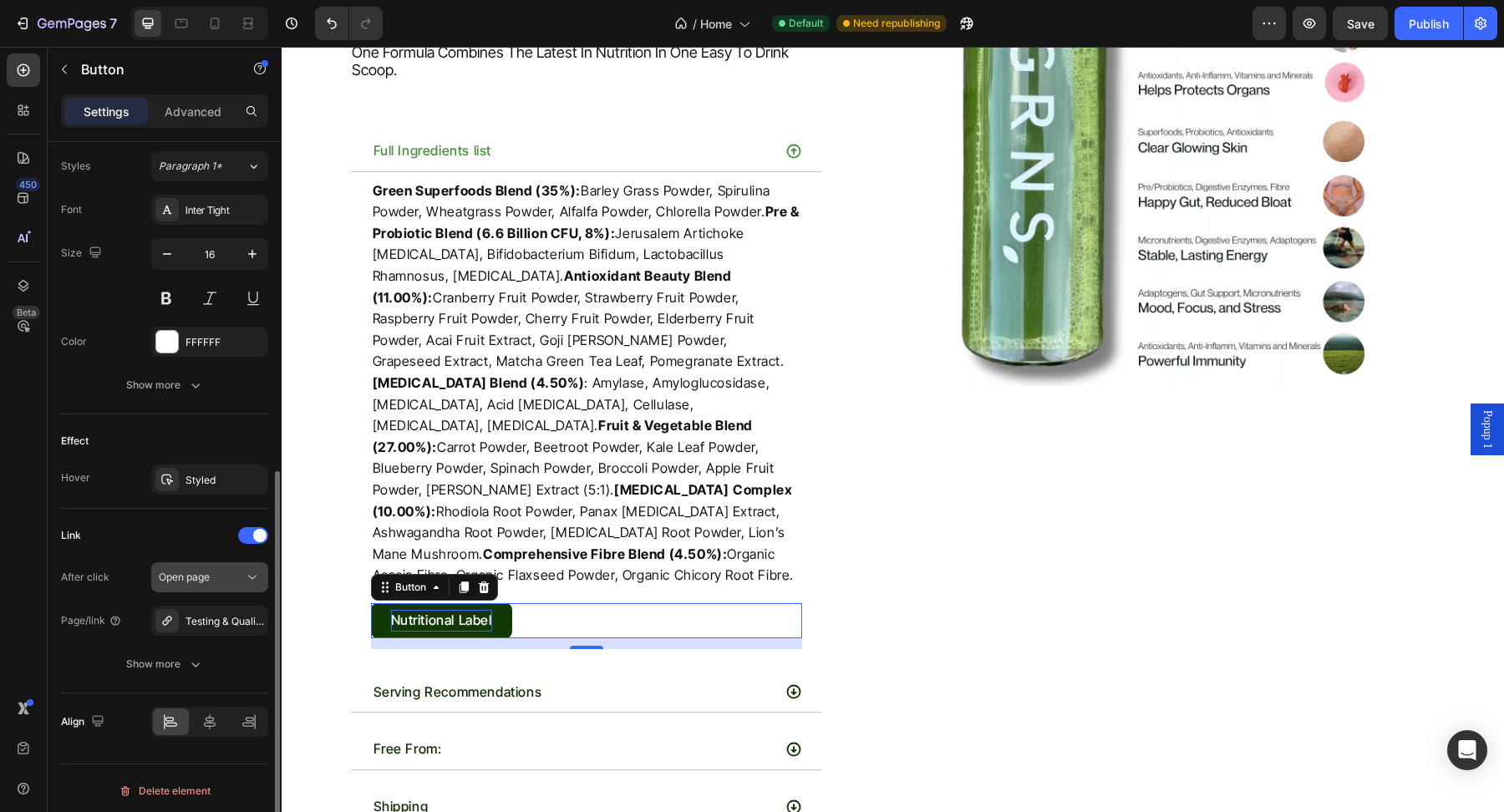
click at [196, 579] on span "Open page" at bounding box center [184, 576] width 51 height 15
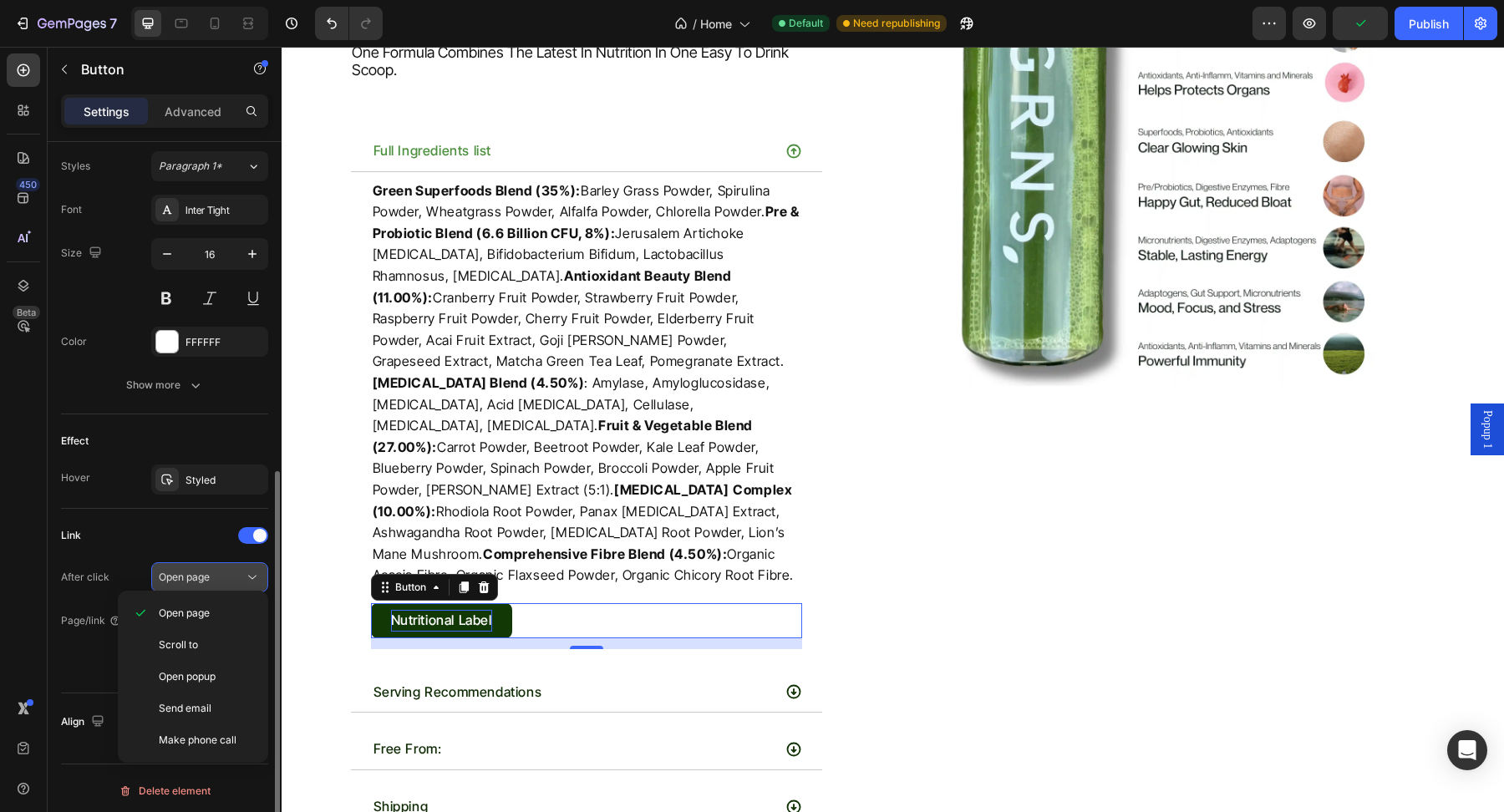
click at [196, 577] on span "Open page" at bounding box center [184, 576] width 51 height 13
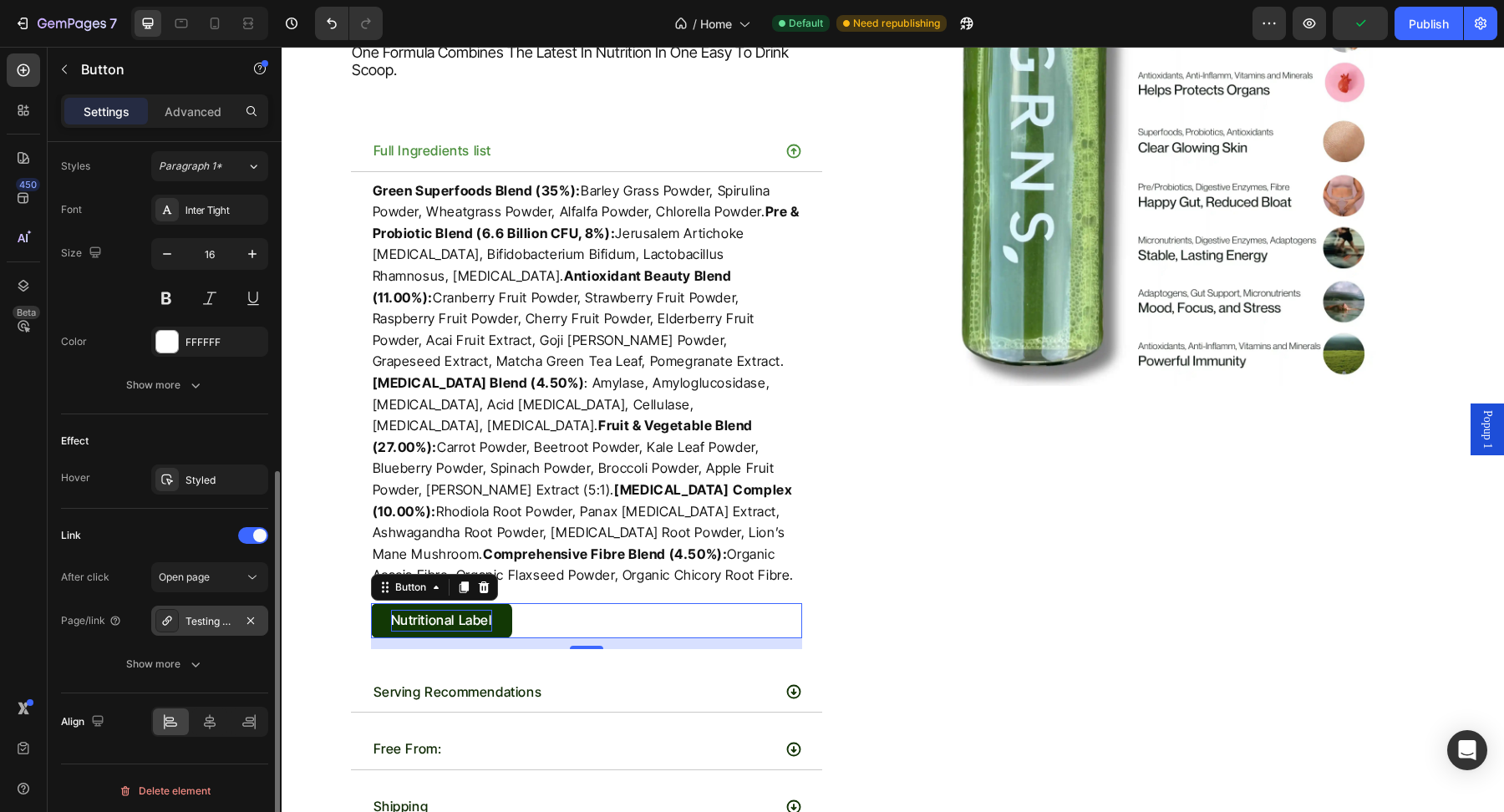
click at [207, 619] on div "Testing & Quality" at bounding box center [210, 621] width 49 height 15
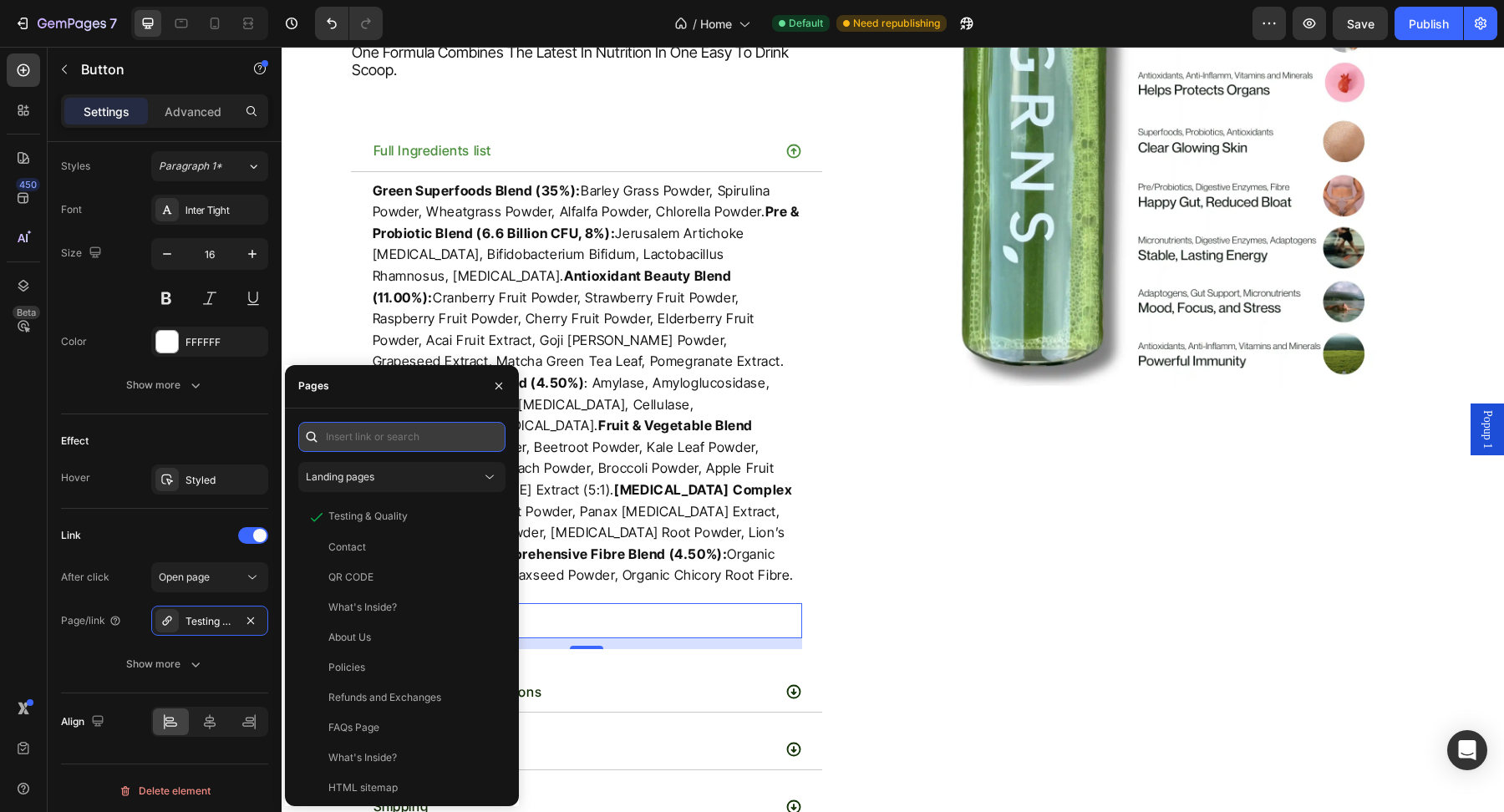
click at [445, 431] on input "text" at bounding box center [402, 437] width 207 height 30
paste input "https://cdn.shopify.com/s/files/1/0572/1253/4865/files/Heres_Your_Sign_to_start…"
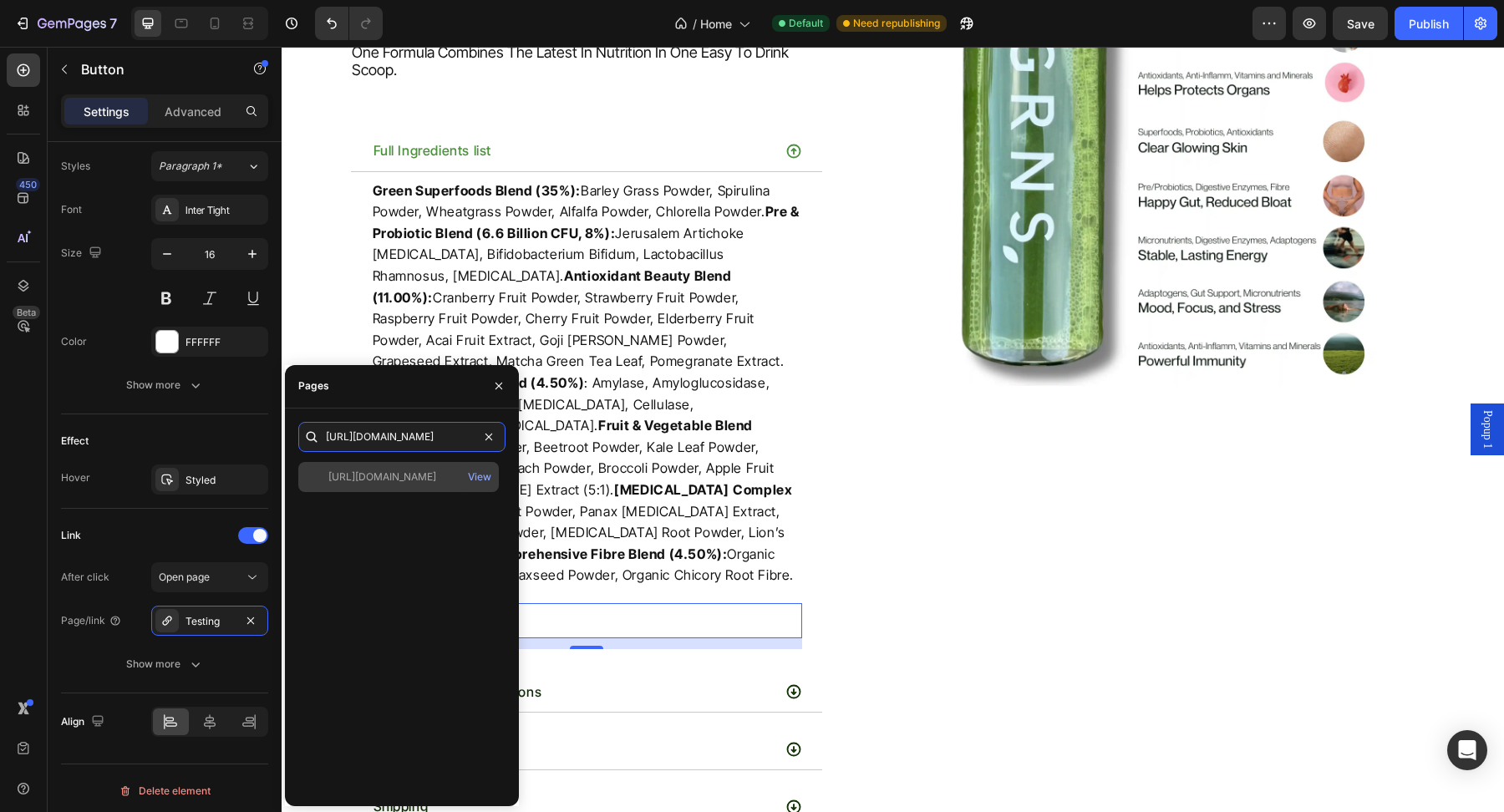
type input "https://cdn.shopify.com/s/files/1/0572/1253/4865/files/Heres_Your_Sign_to_start…"
click at [435, 476] on div "https://cdn.shopify.com/s/files/1/0572/1253/4865/files/Heres_Your_Sign_to_start…" at bounding box center [382, 476] width 107 height 15
click at [501, 380] on icon "button" at bounding box center [498, 386] width 14 height 14
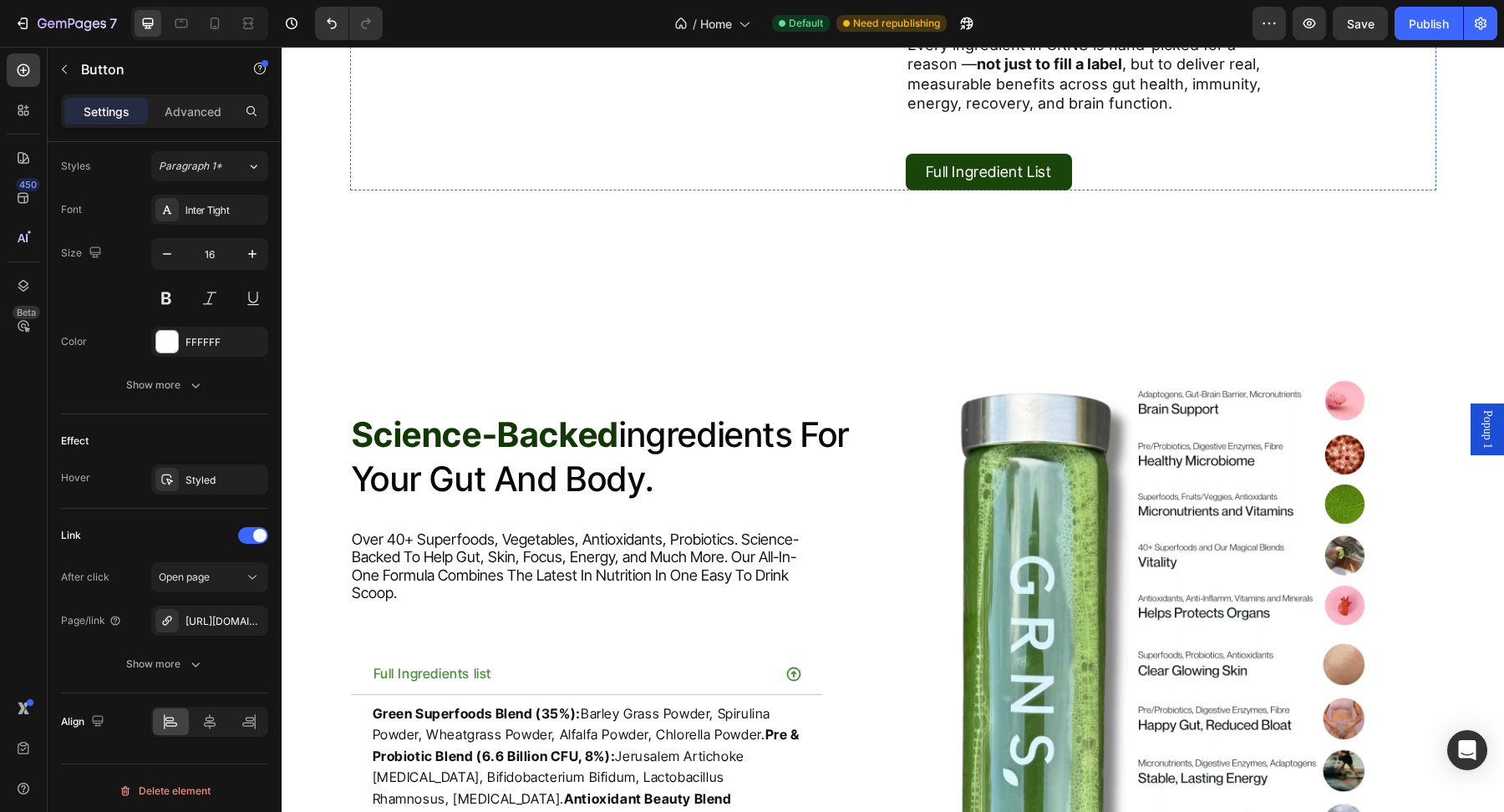
scroll to position [6920, 0]
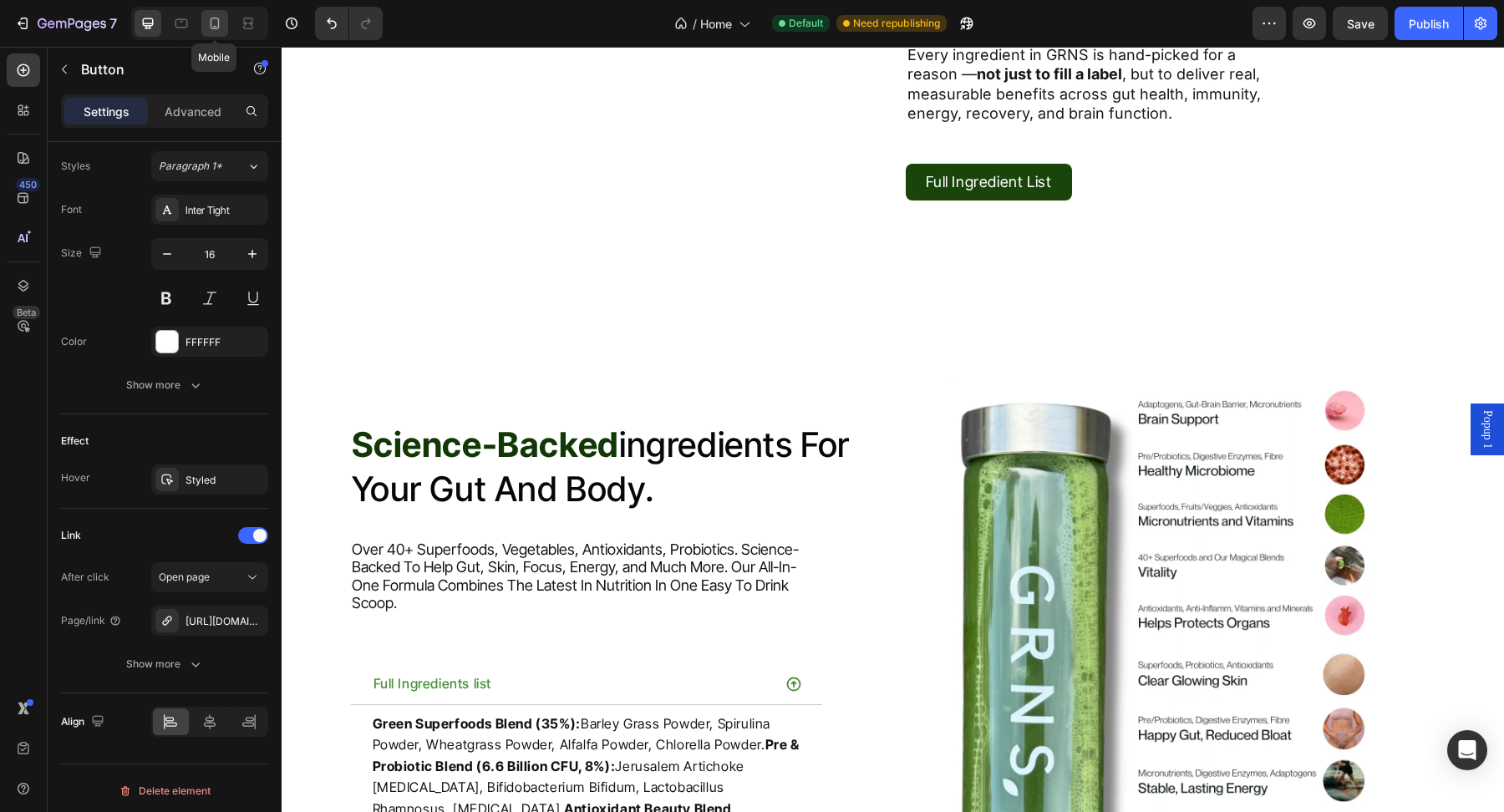
click at [204, 26] on div at bounding box center [214, 22] width 26 height 26
type input "14"
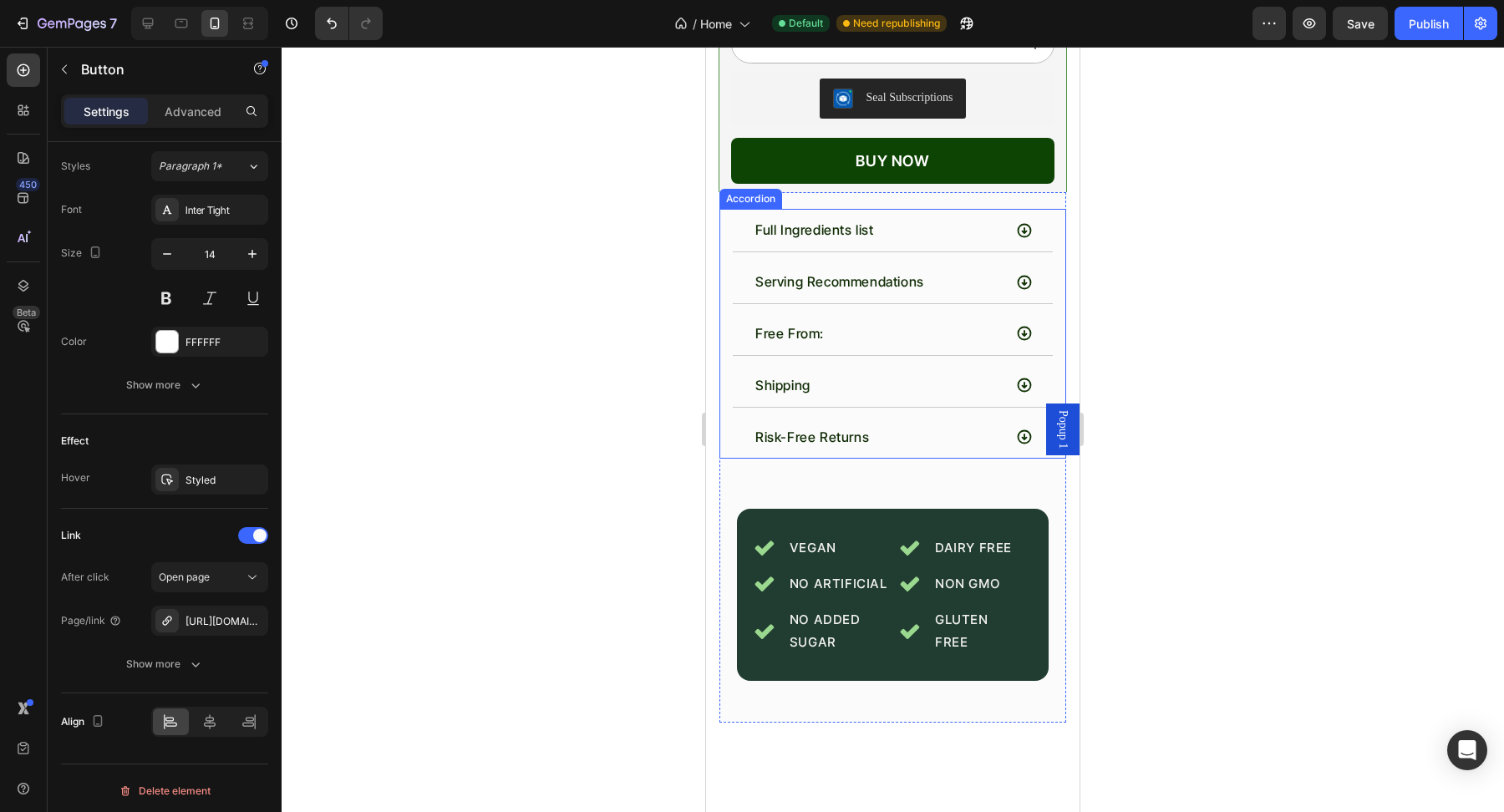
scroll to position [3795, 0]
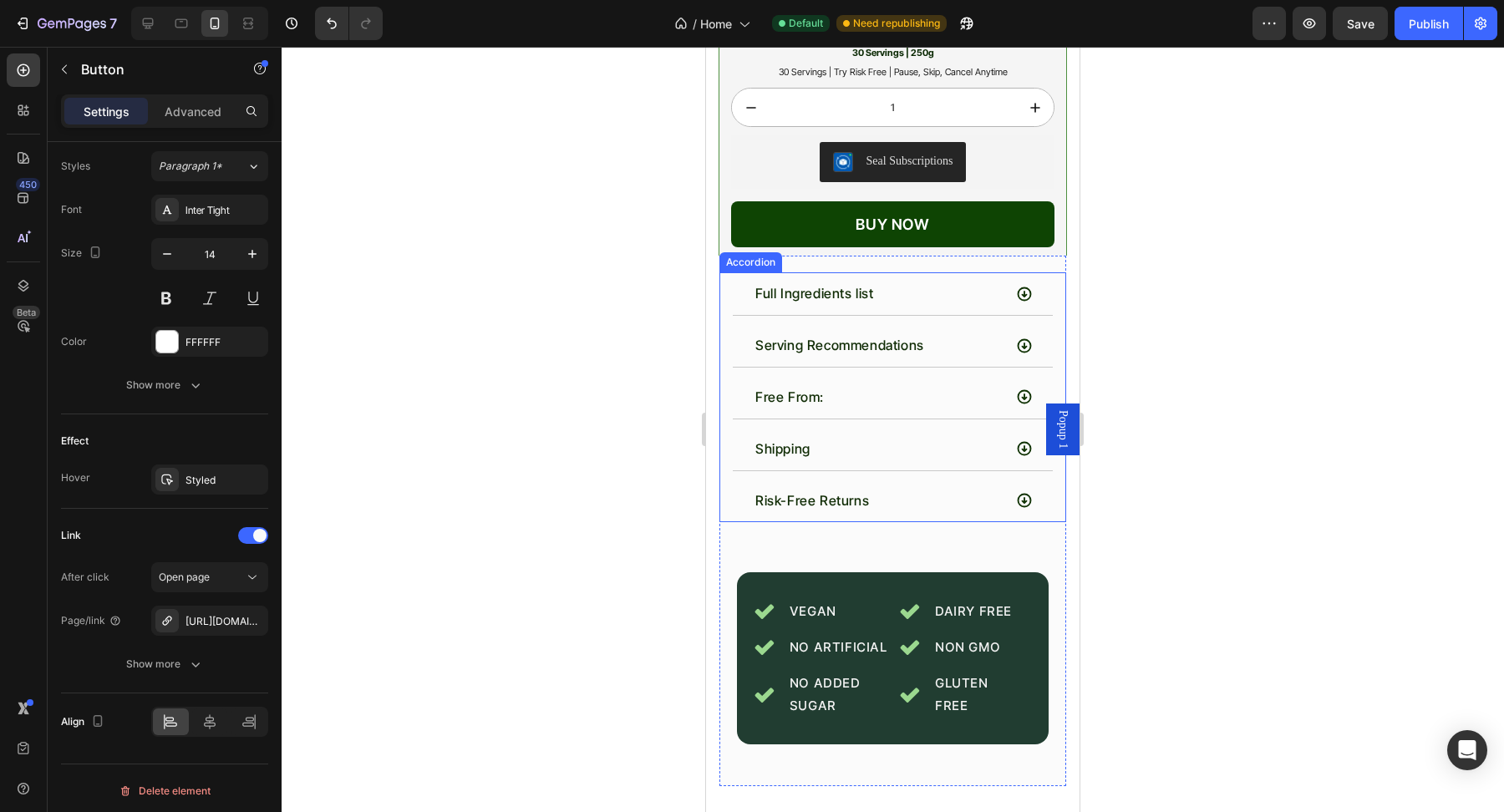
click at [907, 394] on div "Free From:" at bounding box center [878, 397] width 250 height 29
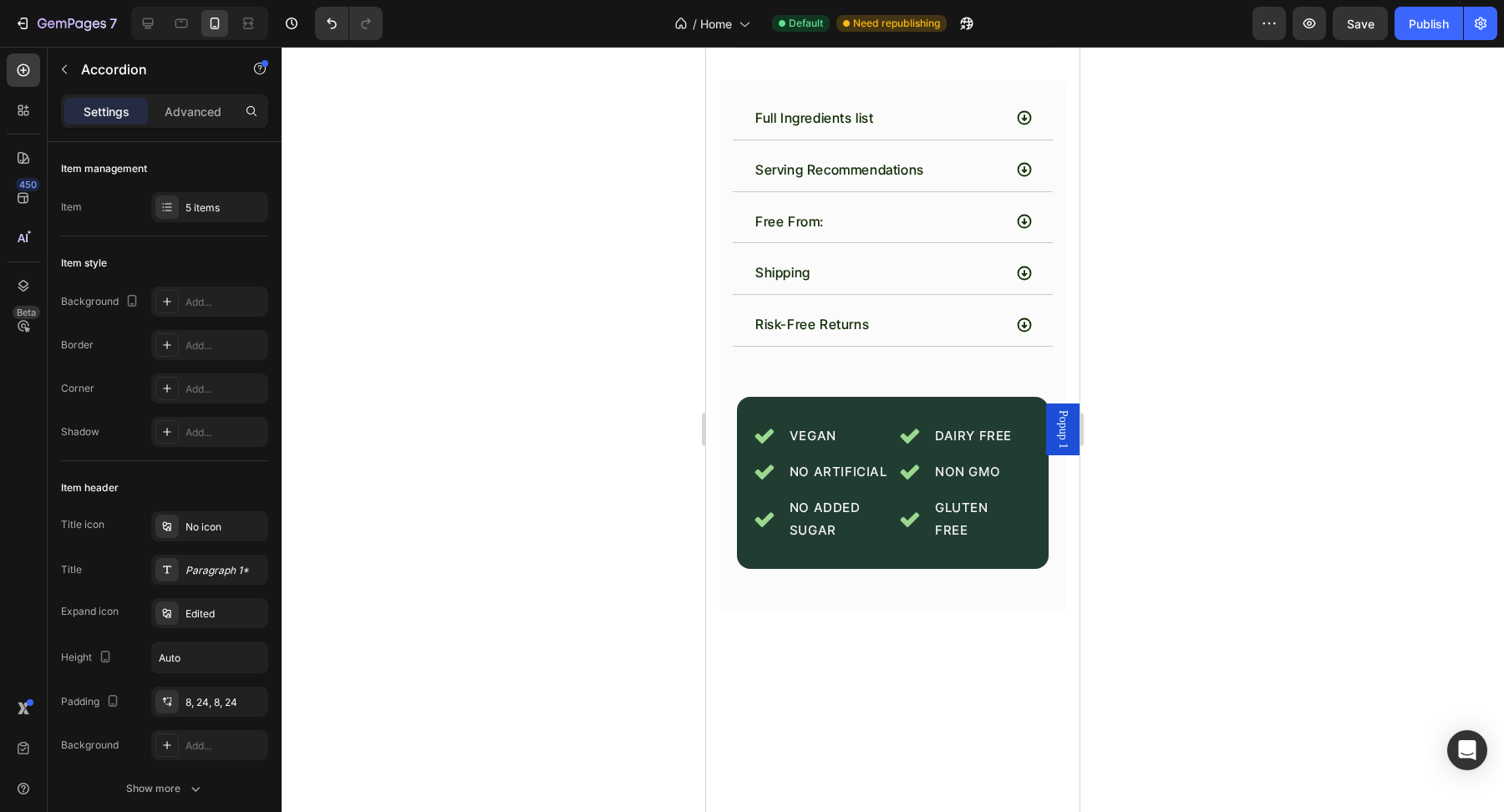
scroll to position [6117, 0]
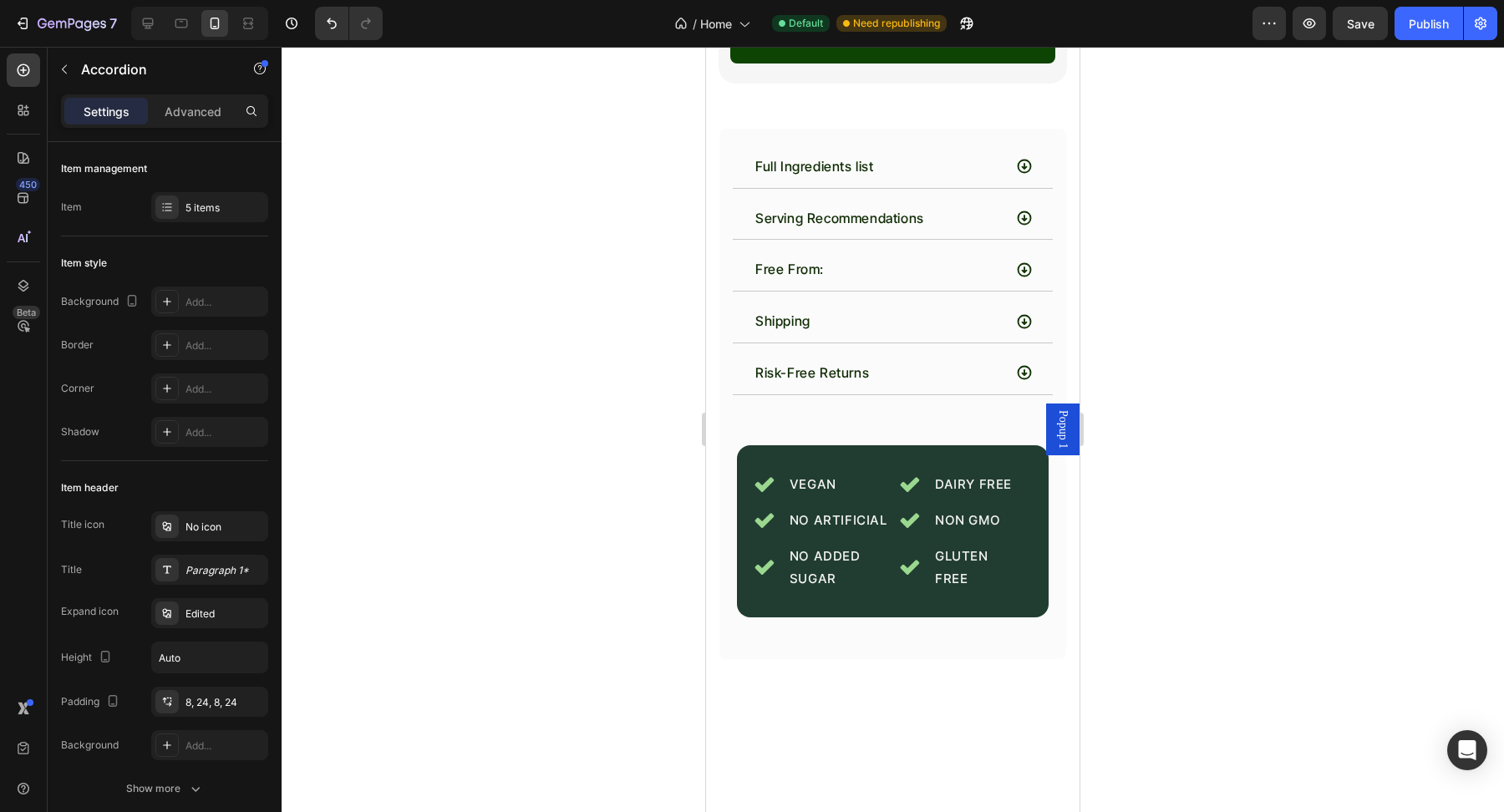
click at [889, 254] on div "Free From:" at bounding box center [878, 269] width 250 height 29
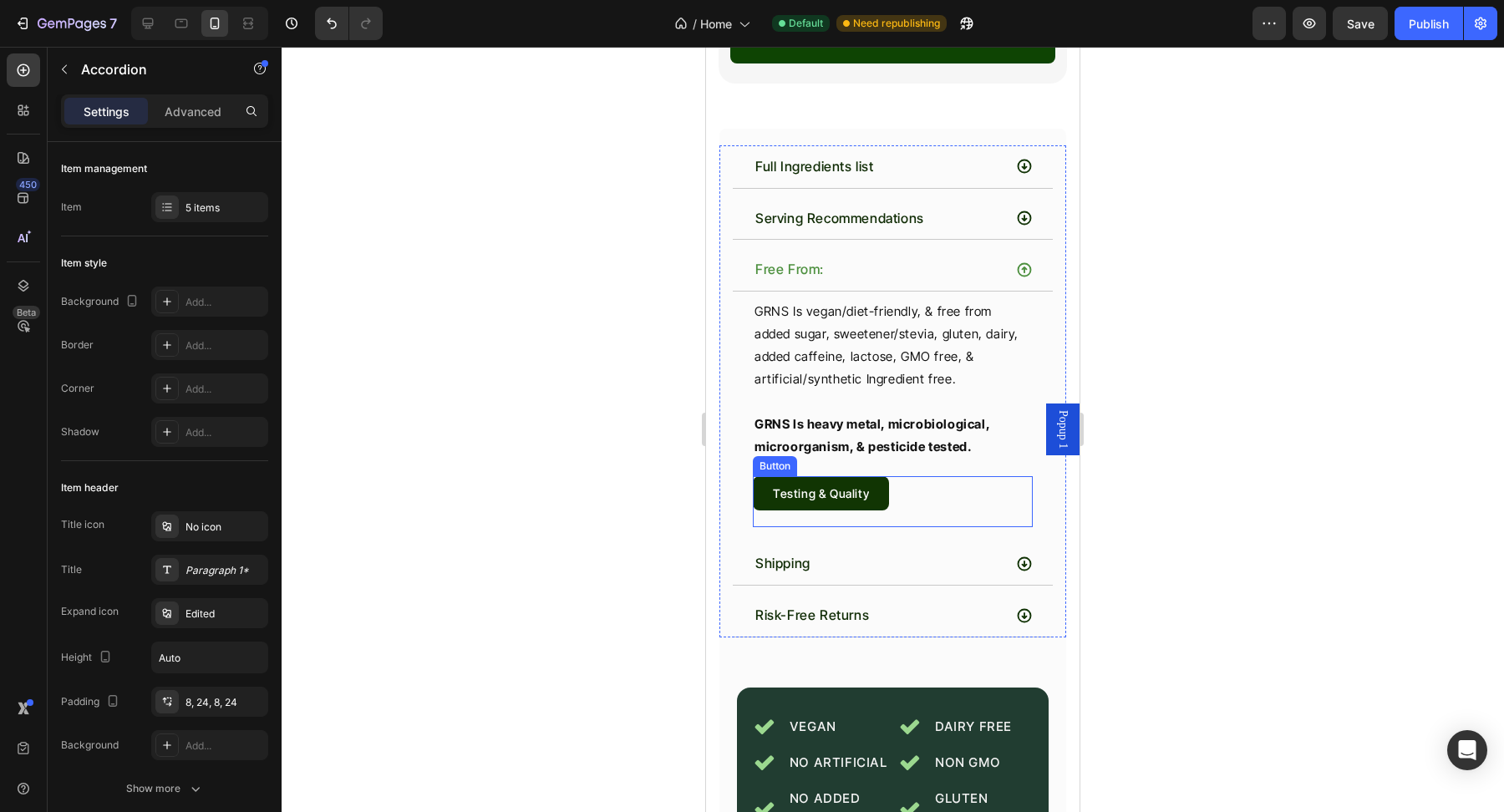
click at [911, 483] on div "Testing & Quality Button" at bounding box center [892, 501] width 280 height 51
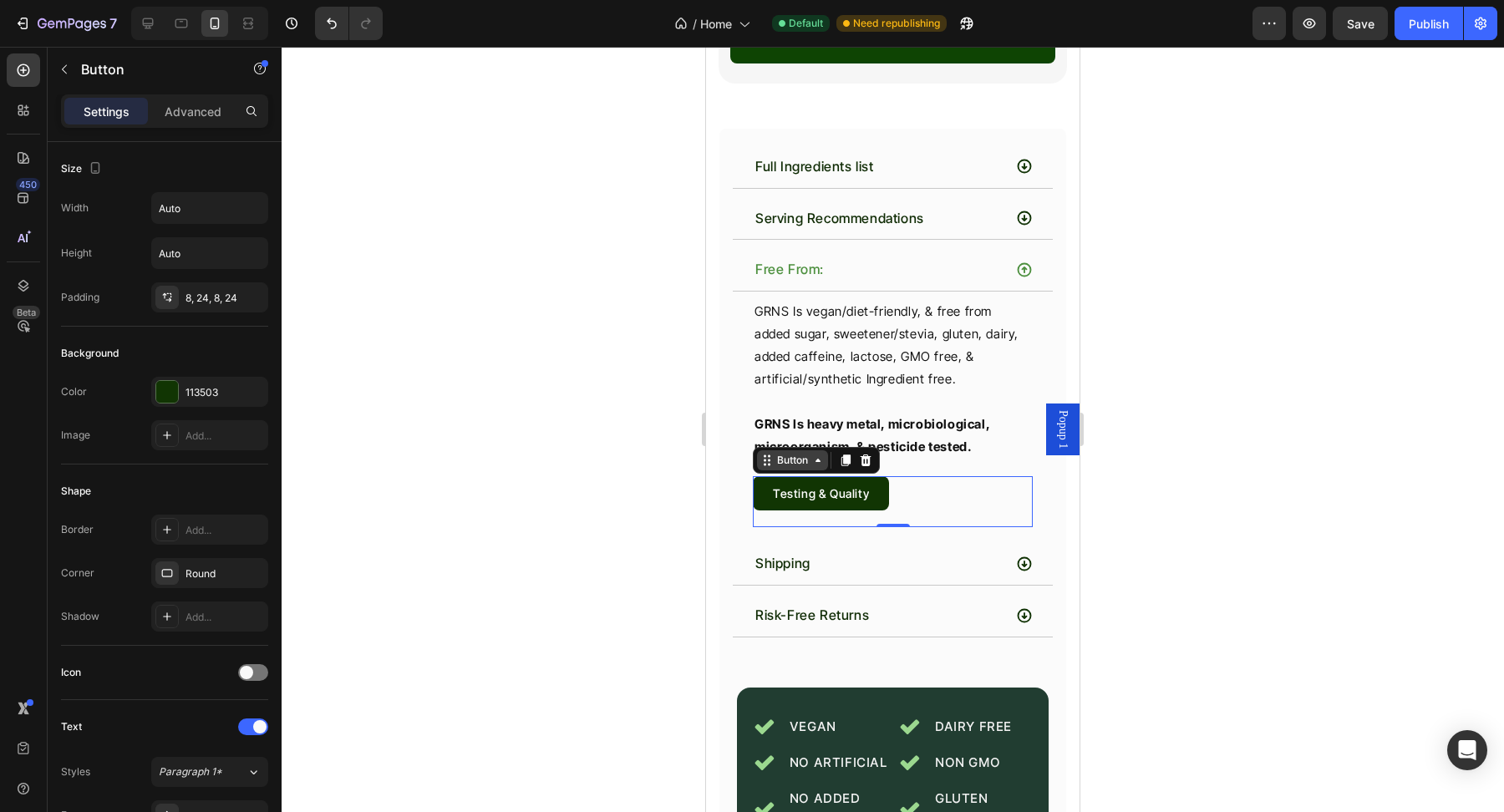
click at [786, 452] on div "Button" at bounding box center [792, 459] width 38 height 15
click at [845, 454] on icon at bounding box center [845, 460] width 9 height 12
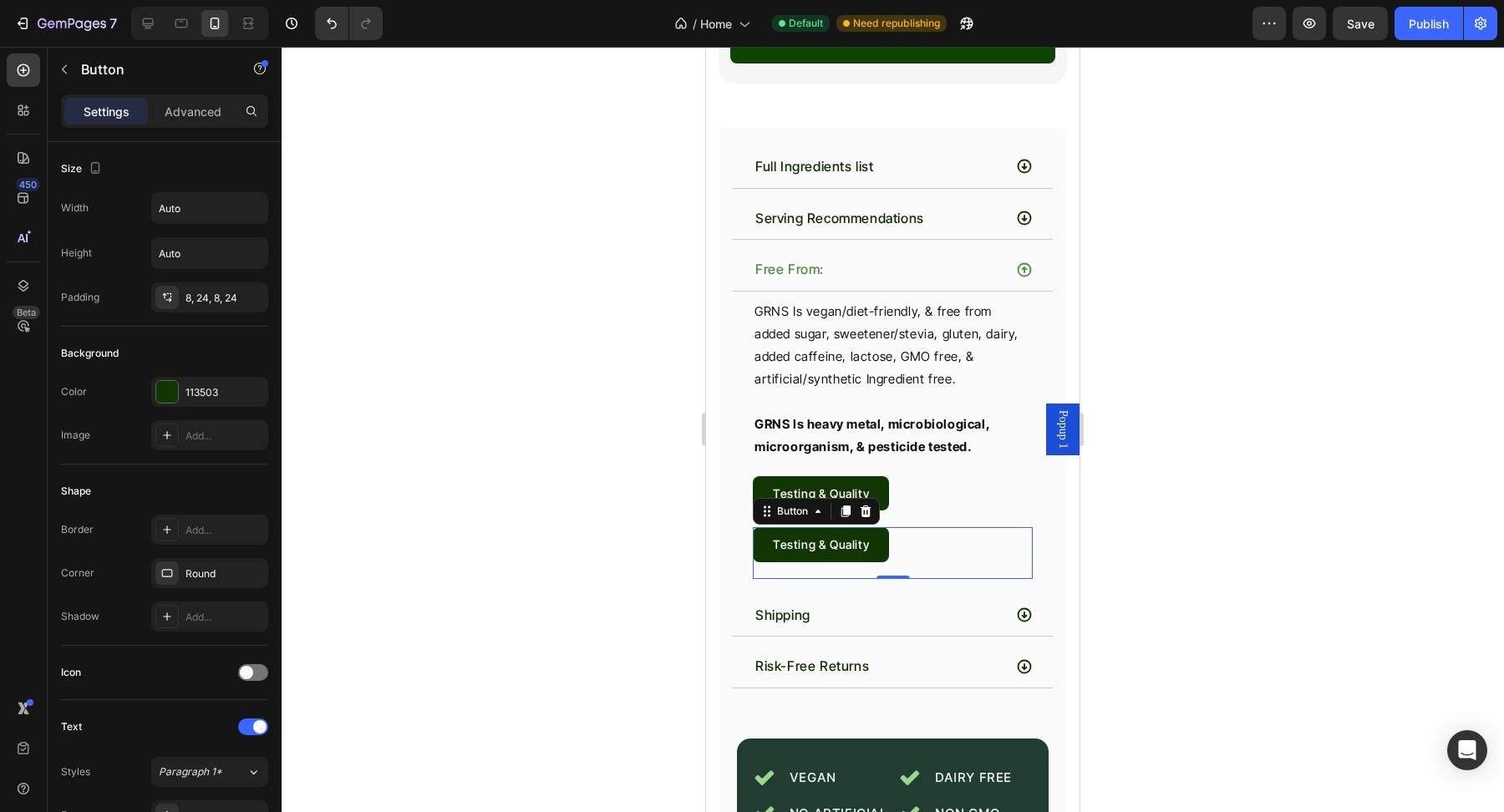
scroll to position [6075, 0]
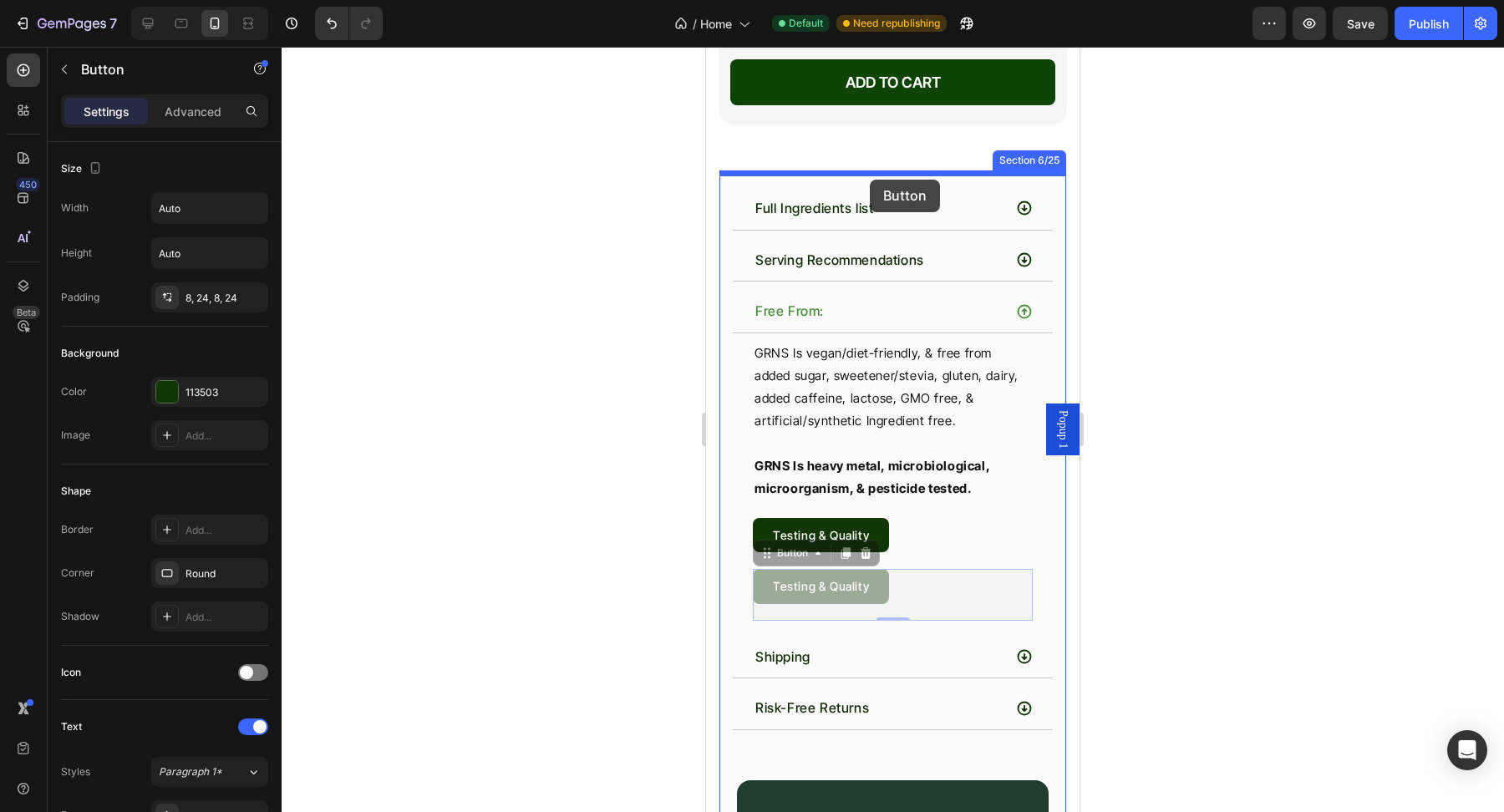
drag, startPoint x: 802, startPoint y: 534, endPoint x: 893, endPoint y: 229, distance: 318.3
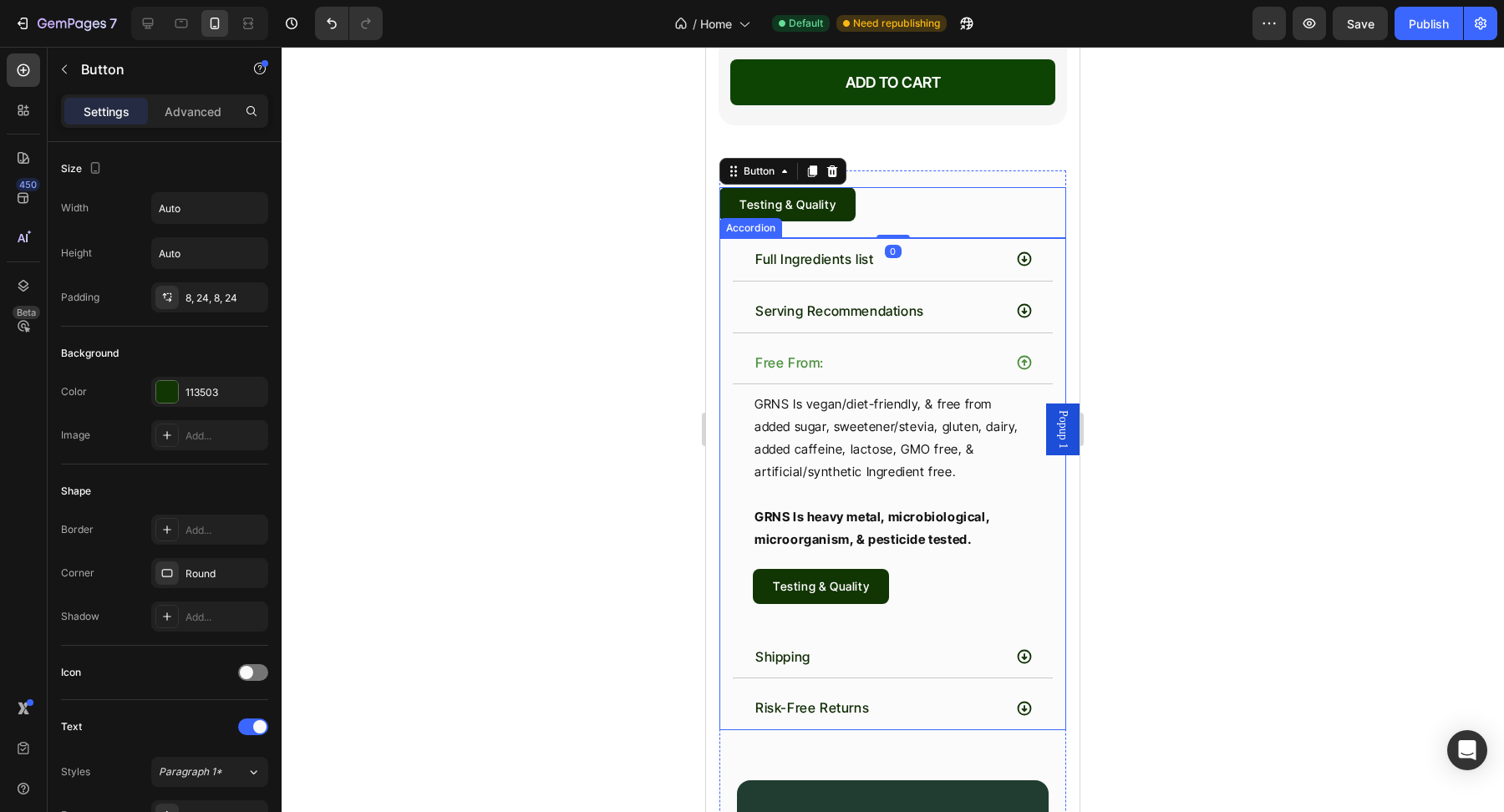
click at [954, 251] on div "Full Ingredients list" at bounding box center [878, 259] width 250 height 29
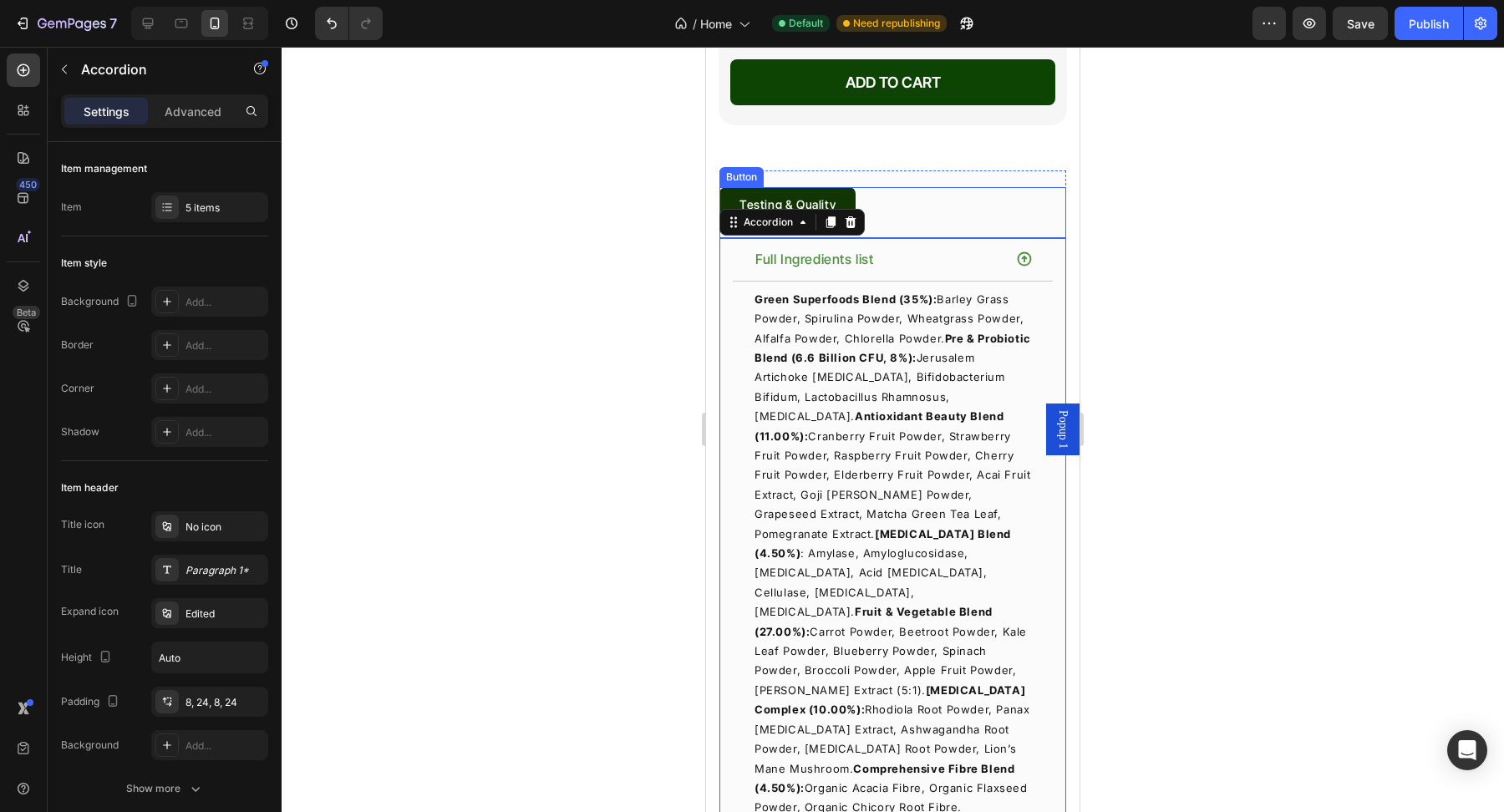
click at [885, 187] on div "Testing & Quality Button" at bounding box center [891, 213] width 346 height 51
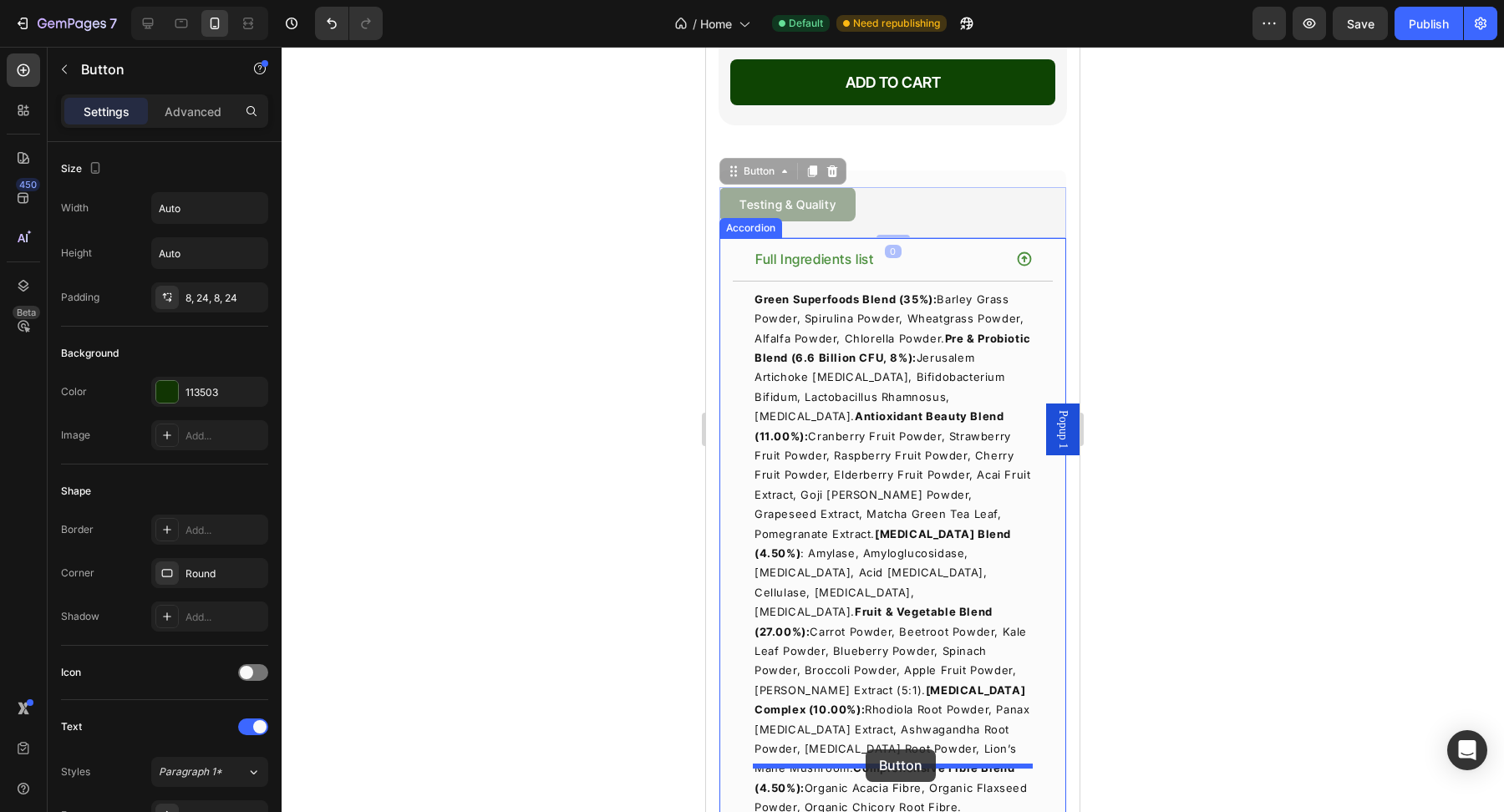
drag, startPoint x: 747, startPoint y: 158, endPoint x: 865, endPoint y: 750, distance: 603.6
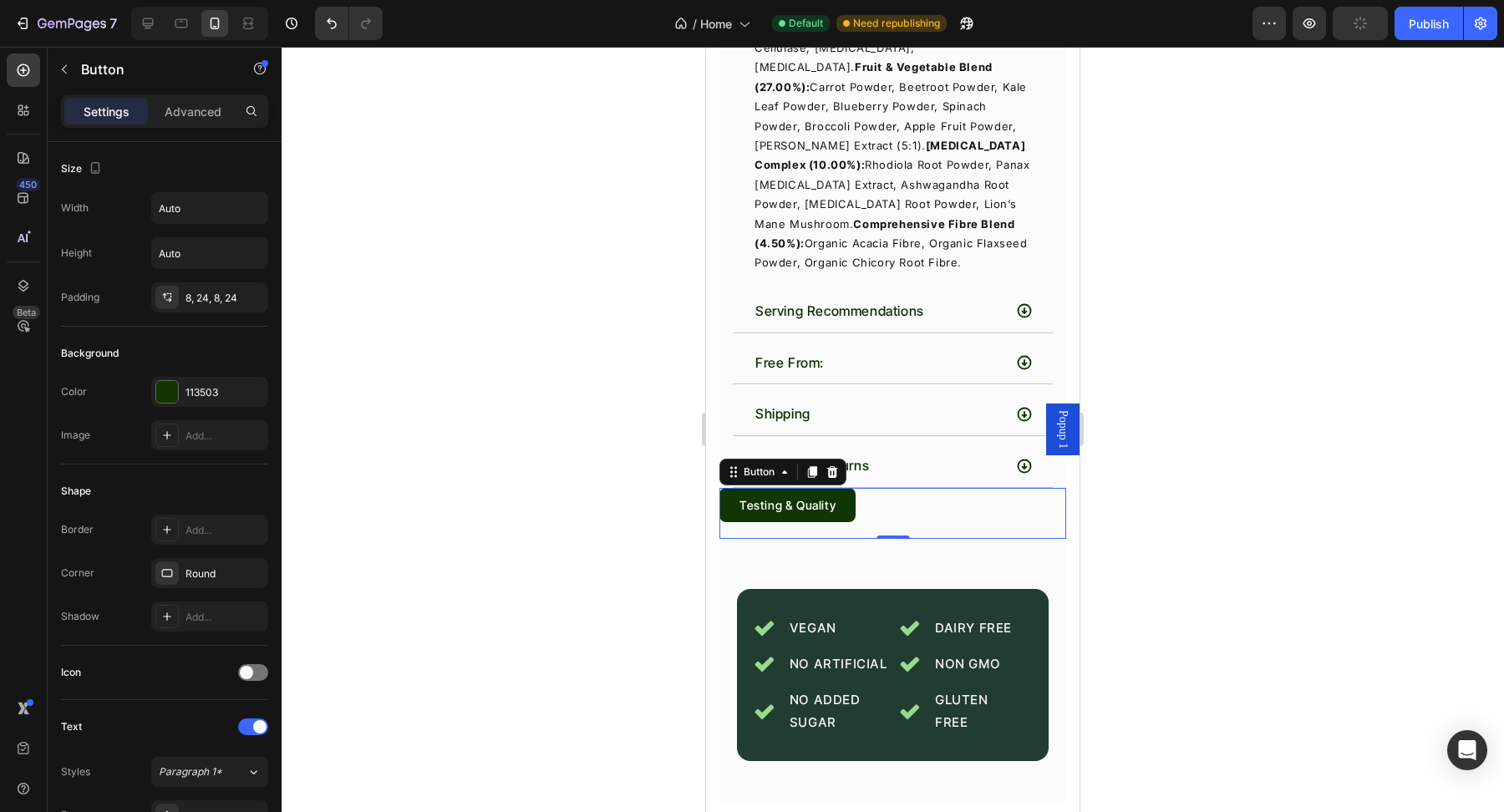
scroll to position [6459, 0]
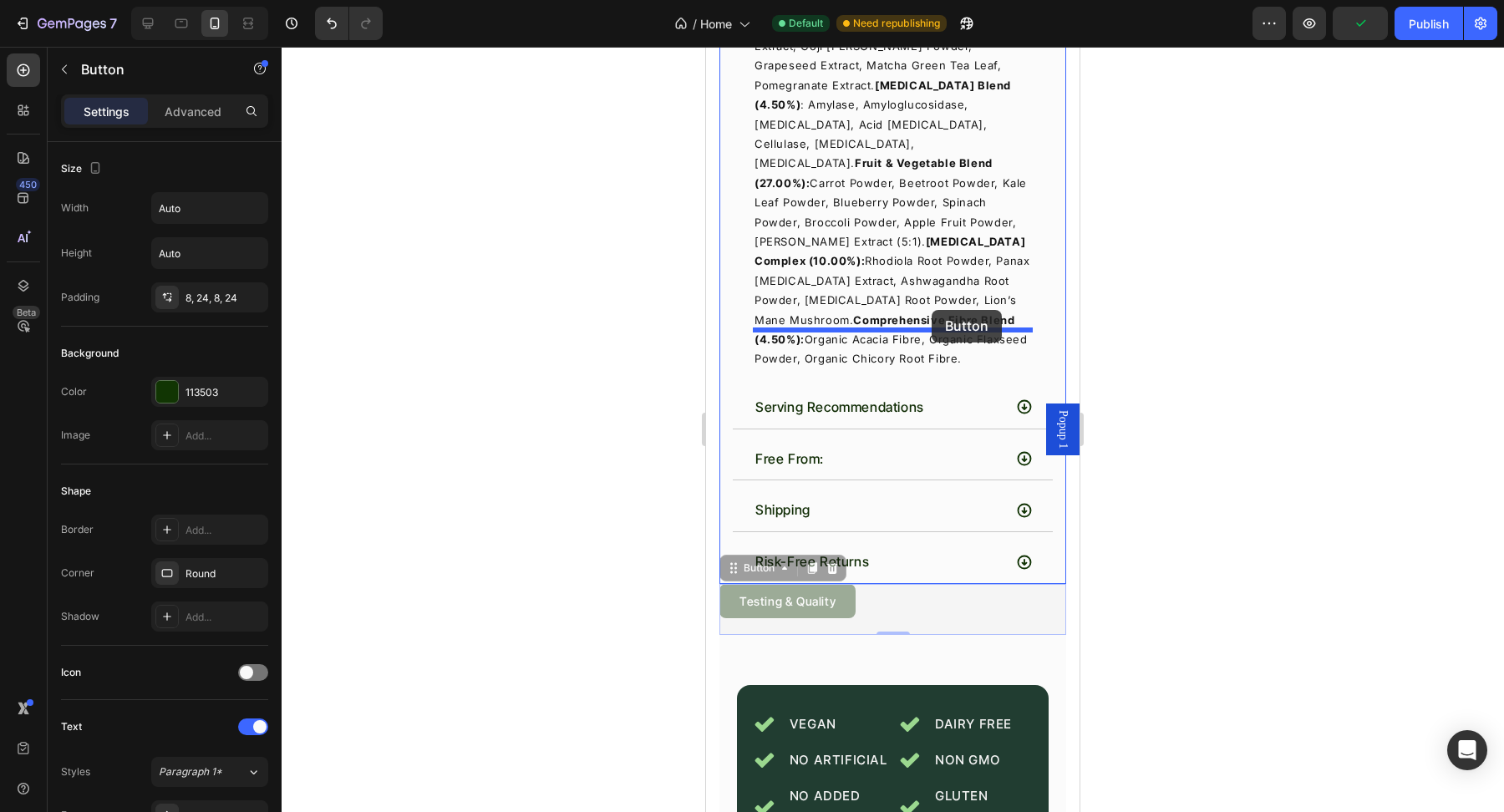
drag, startPoint x: 760, startPoint y: 525, endPoint x: 931, endPoint y: 310, distance: 274.7
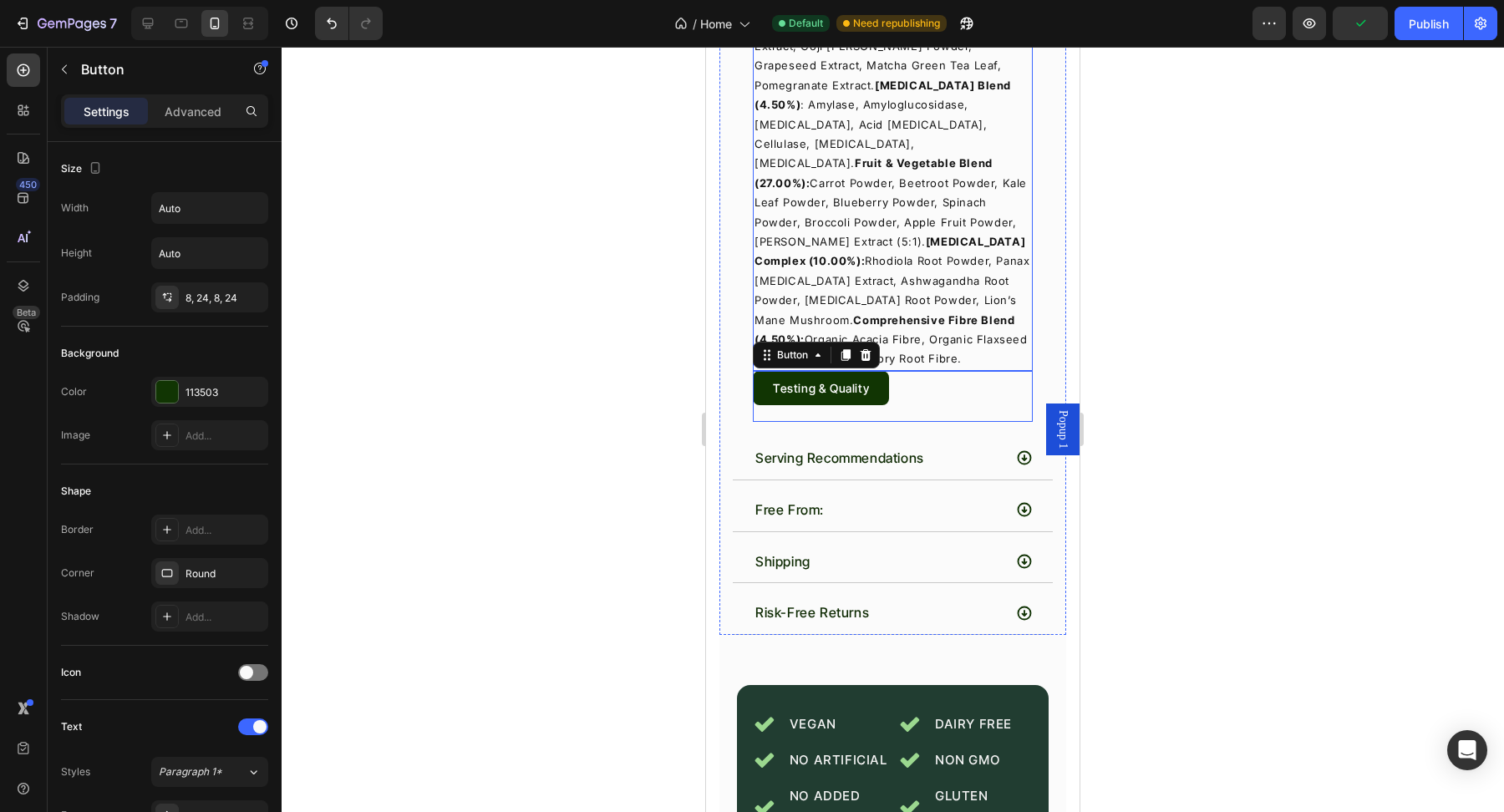
click at [955, 300] on p "Green Superfoods Blend (35%): Barley Grass Powder, Spirulina Powder, Wheatgrass…" at bounding box center [891, 104] width 276 height 527
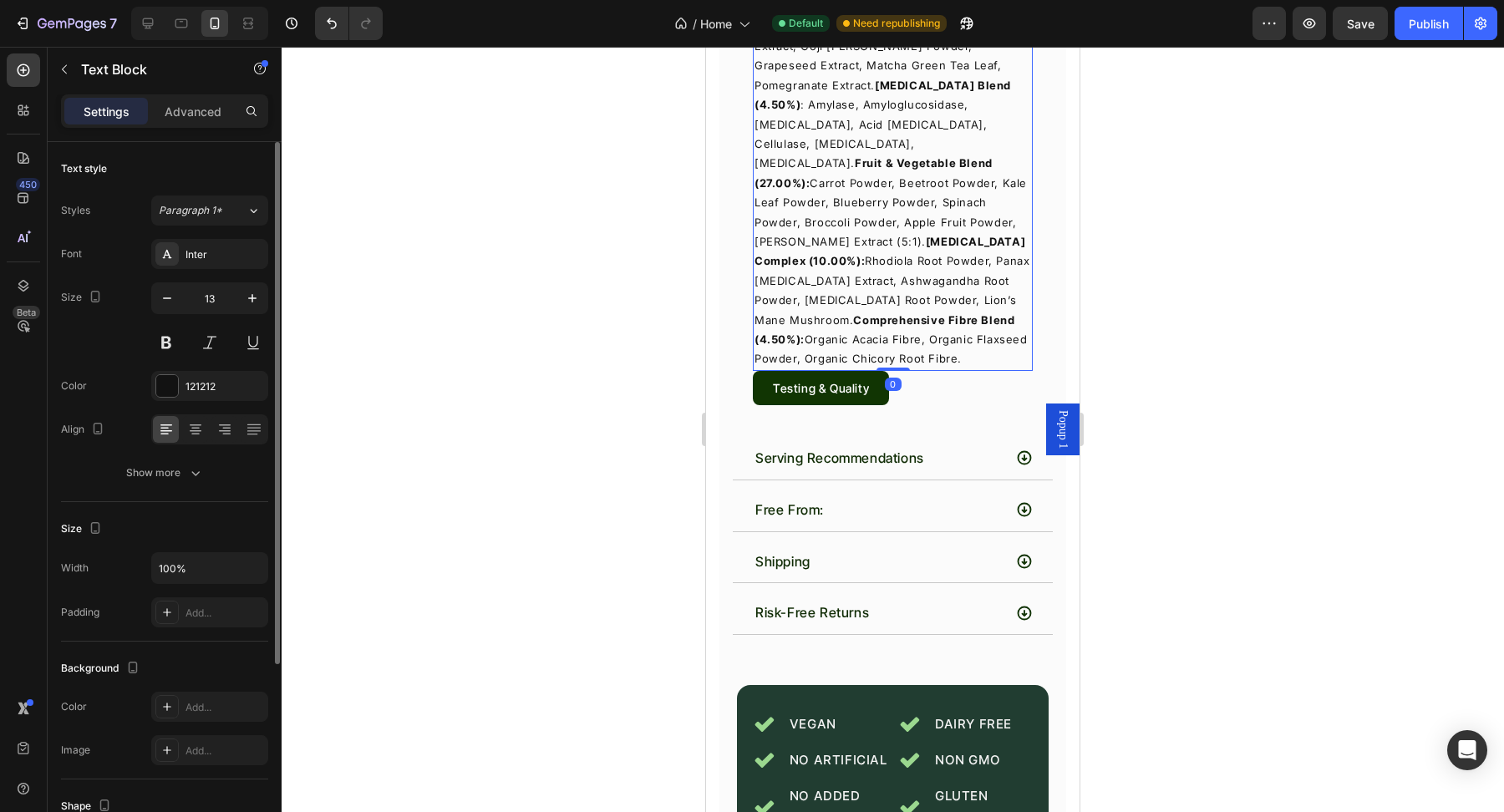
click at [197, 113] on p "Advanced" at bounding box center [193, 111] width 57 height 18
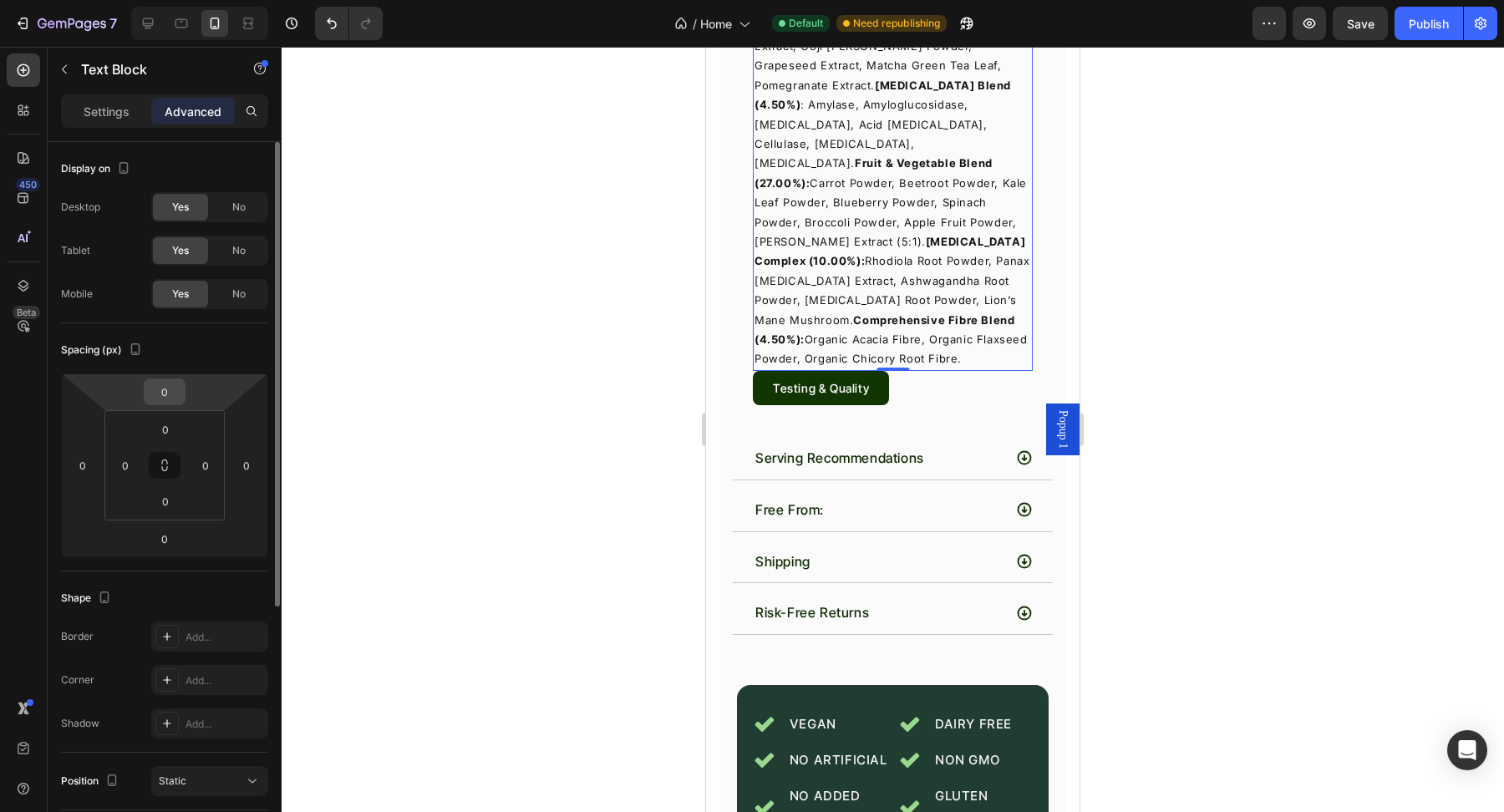
click at [171, 399] on input "0" at bounding box center [165, 392] width 33 height 25
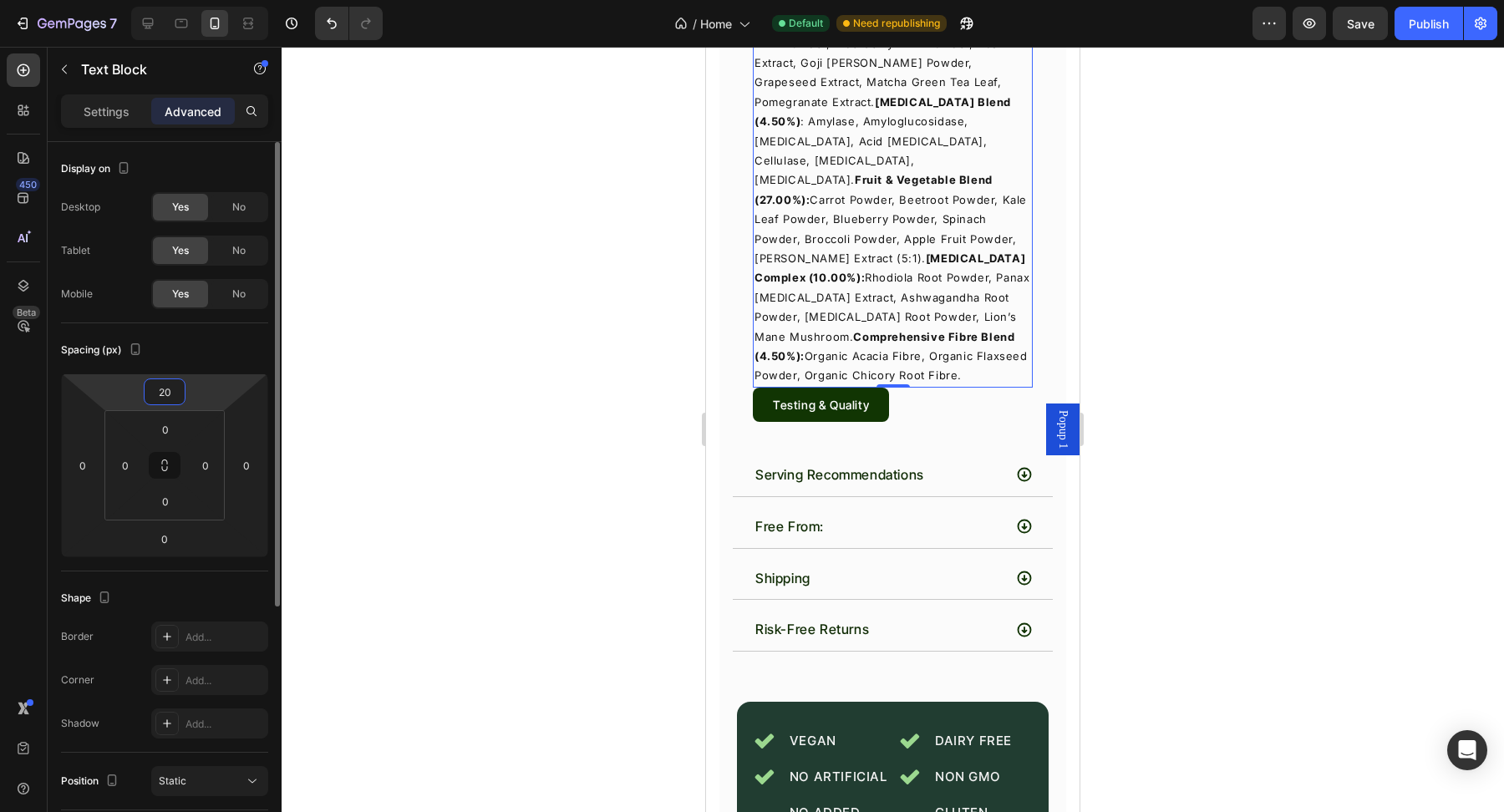
type input "2"
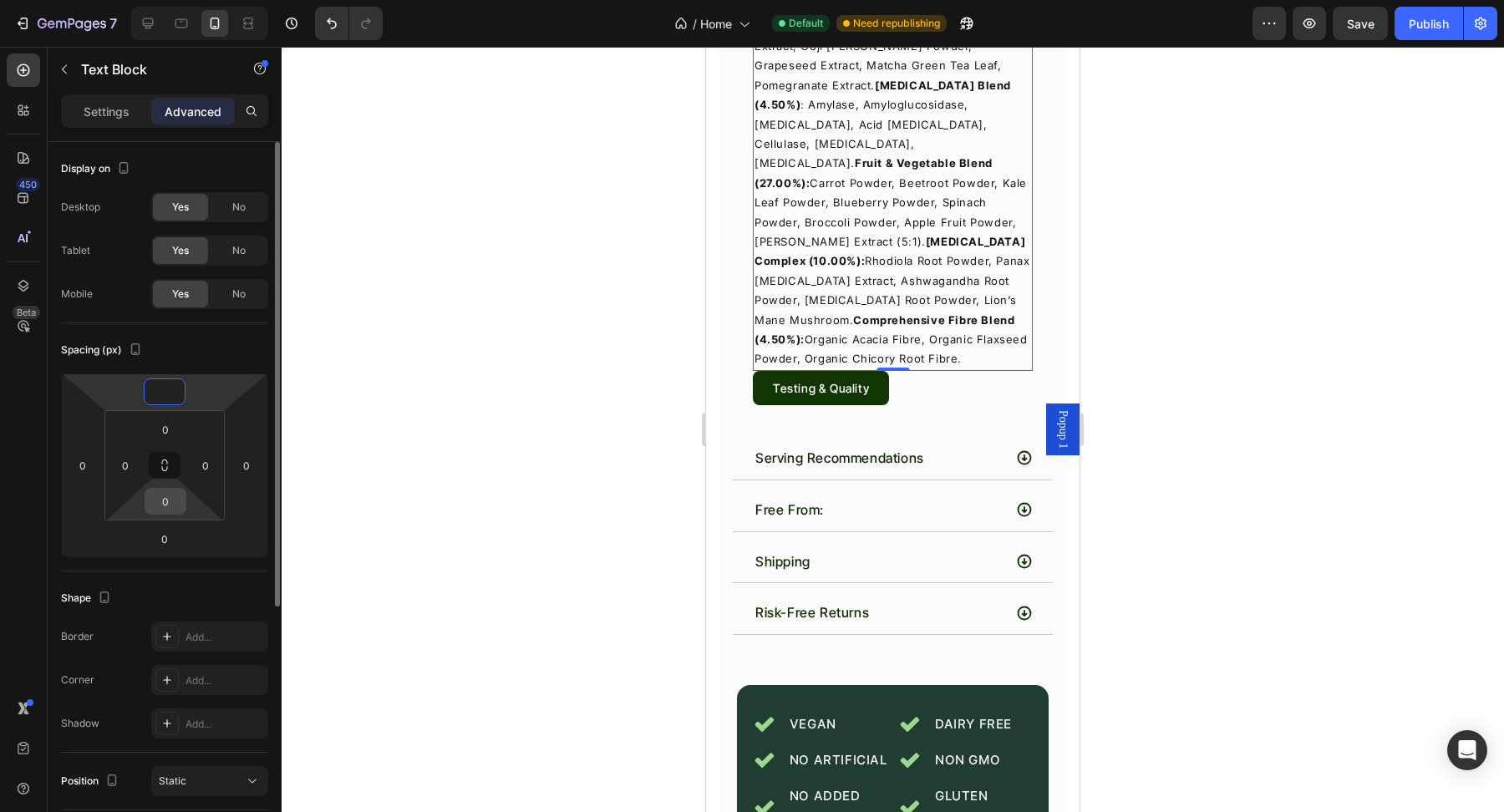
click at [177, 505] on input "0" at bounding box center [165, 501] width 33 height 25
type input "0"
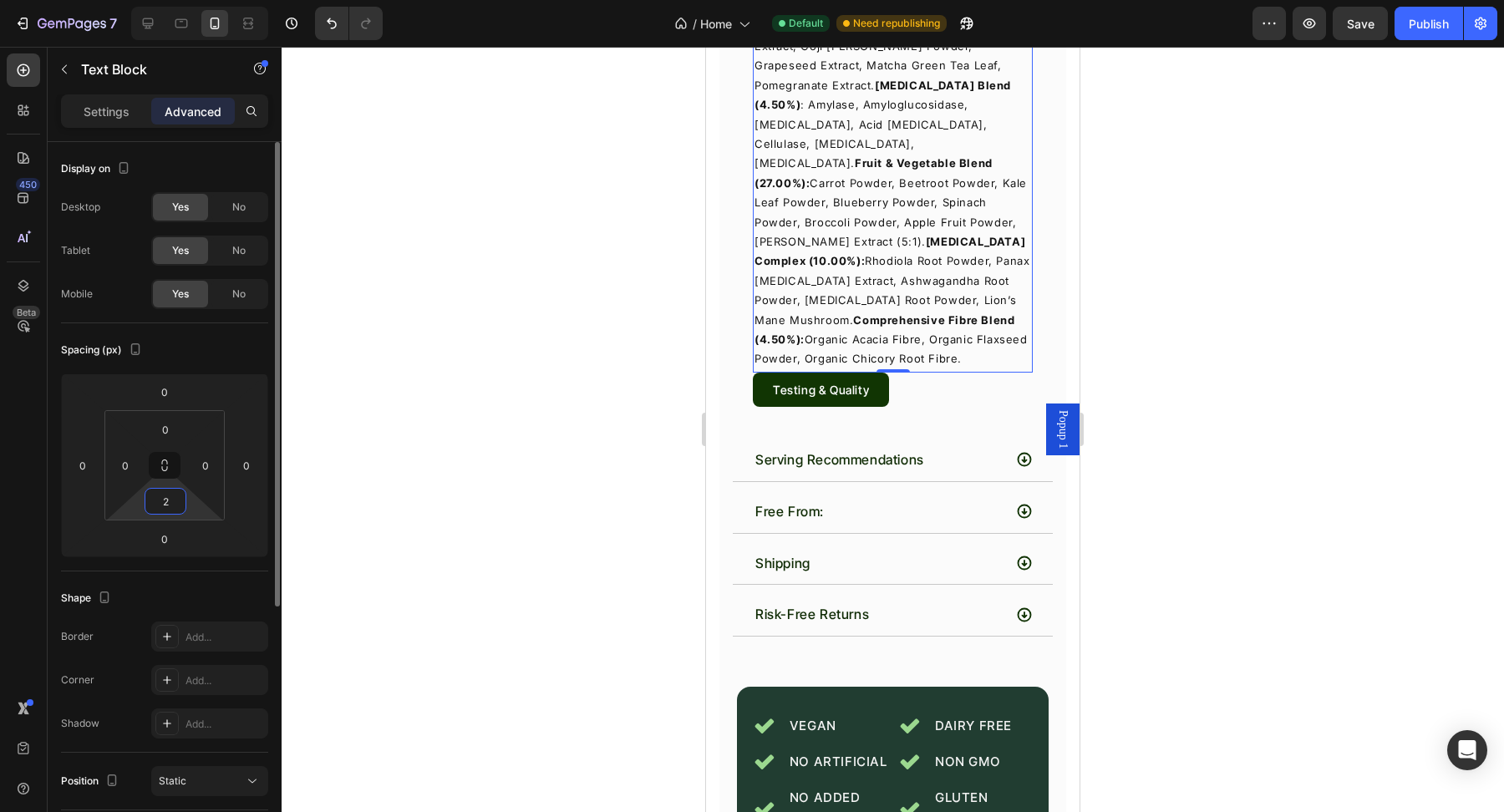
type input "20"
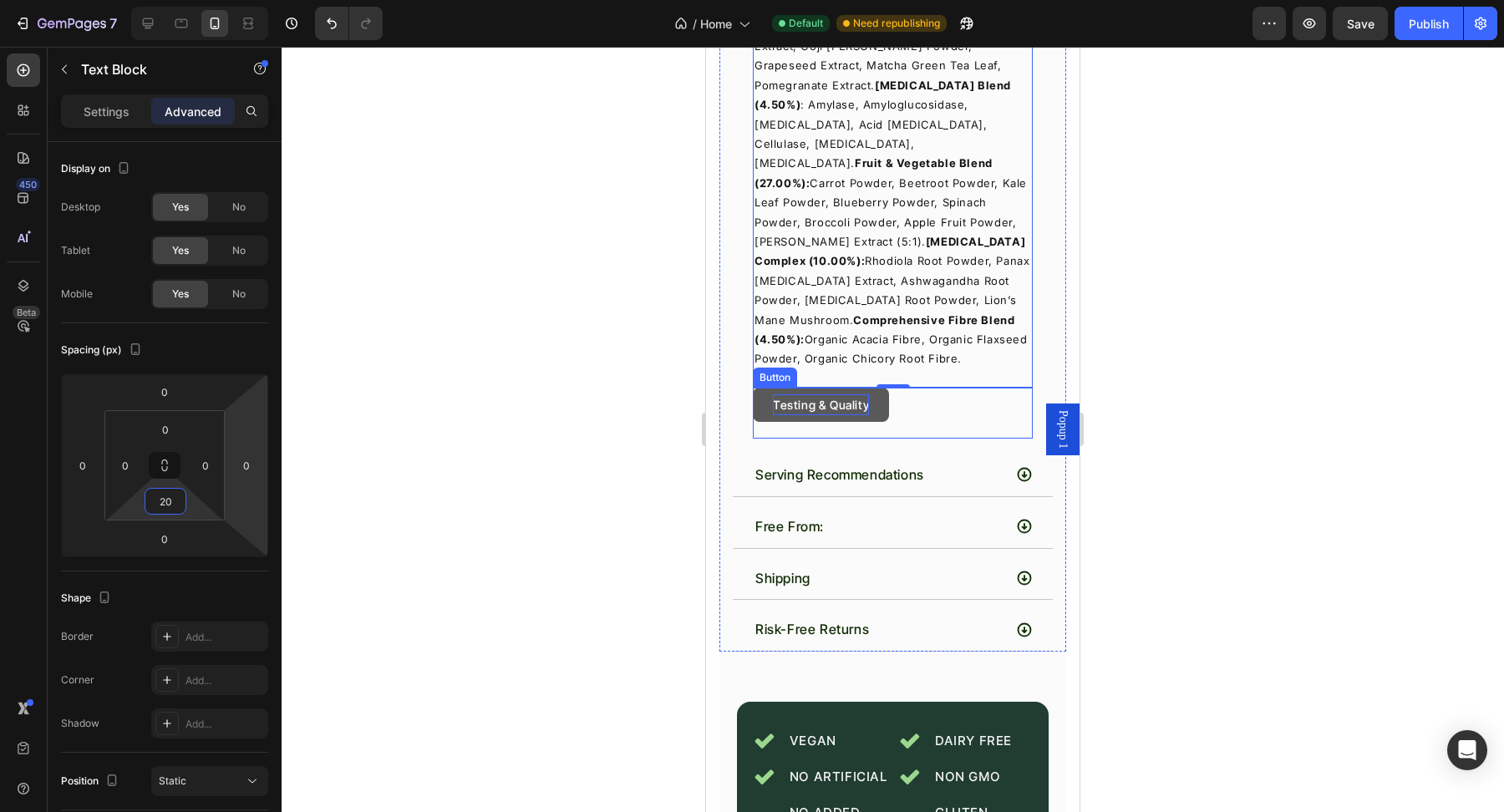
click at [851, 394] on p "Testing & Quality" at bounding box center [820, 404] width 96 height 20
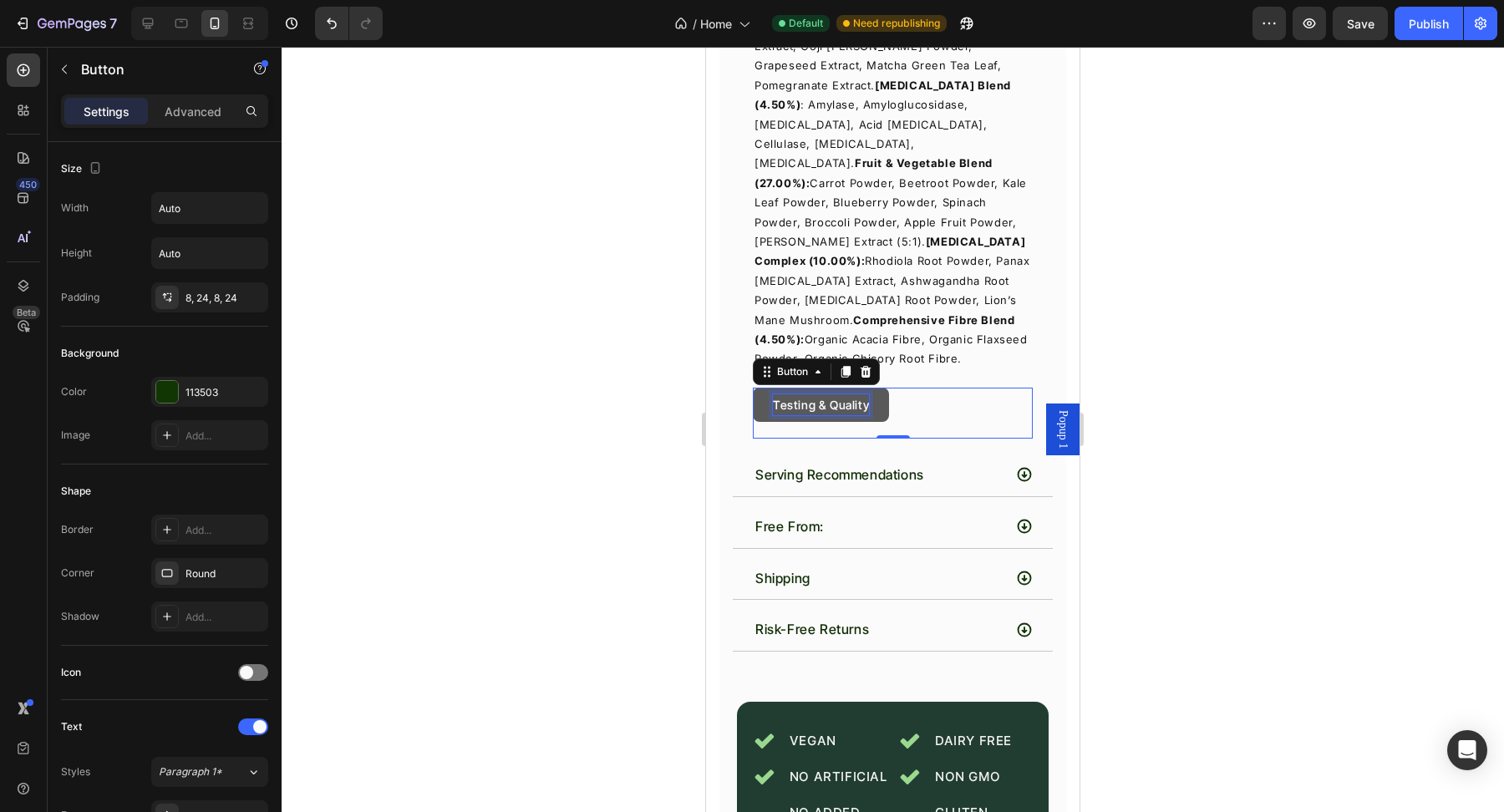
click at [847, 394] on p "Testing & Quality" at bounding box center [820, 404] width 96 height 20
click at [603, 383] on div at bounding box center [892, 429] width 1222 height 765
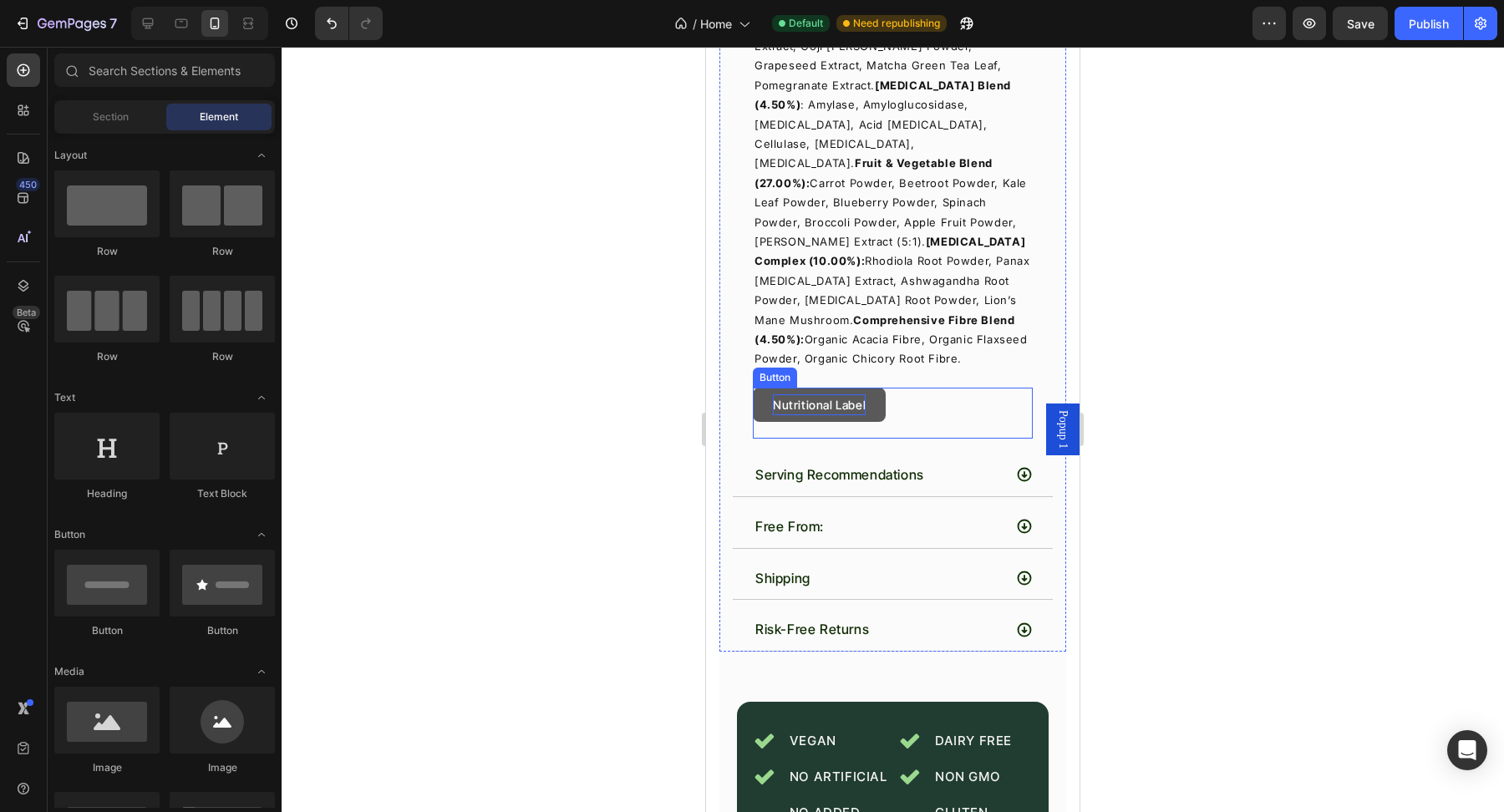
click at [835, 394] on p "Nutritional Label" at bounding box center [818, 404] width 93 height 20
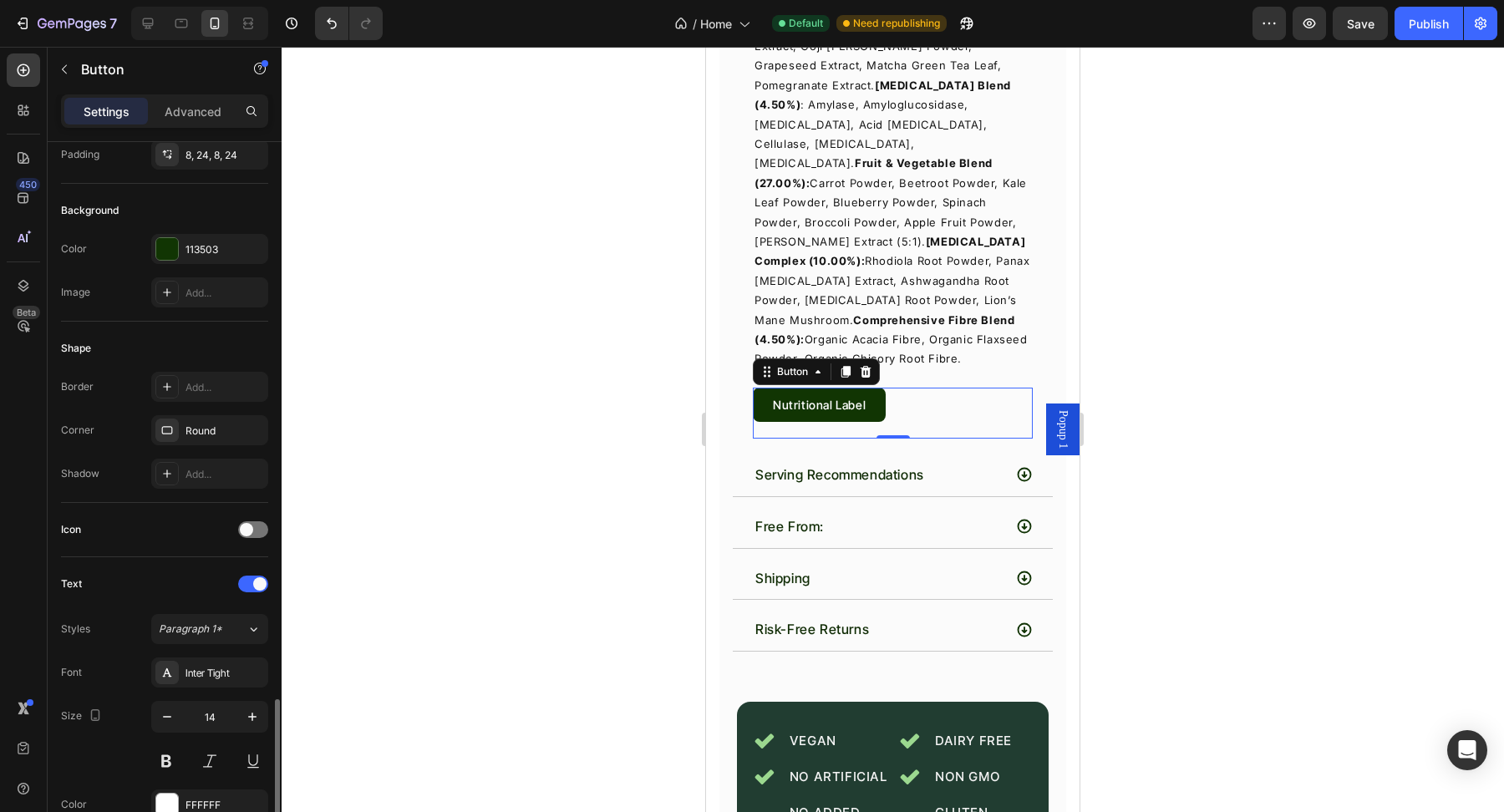
scroll to position [605, 0]
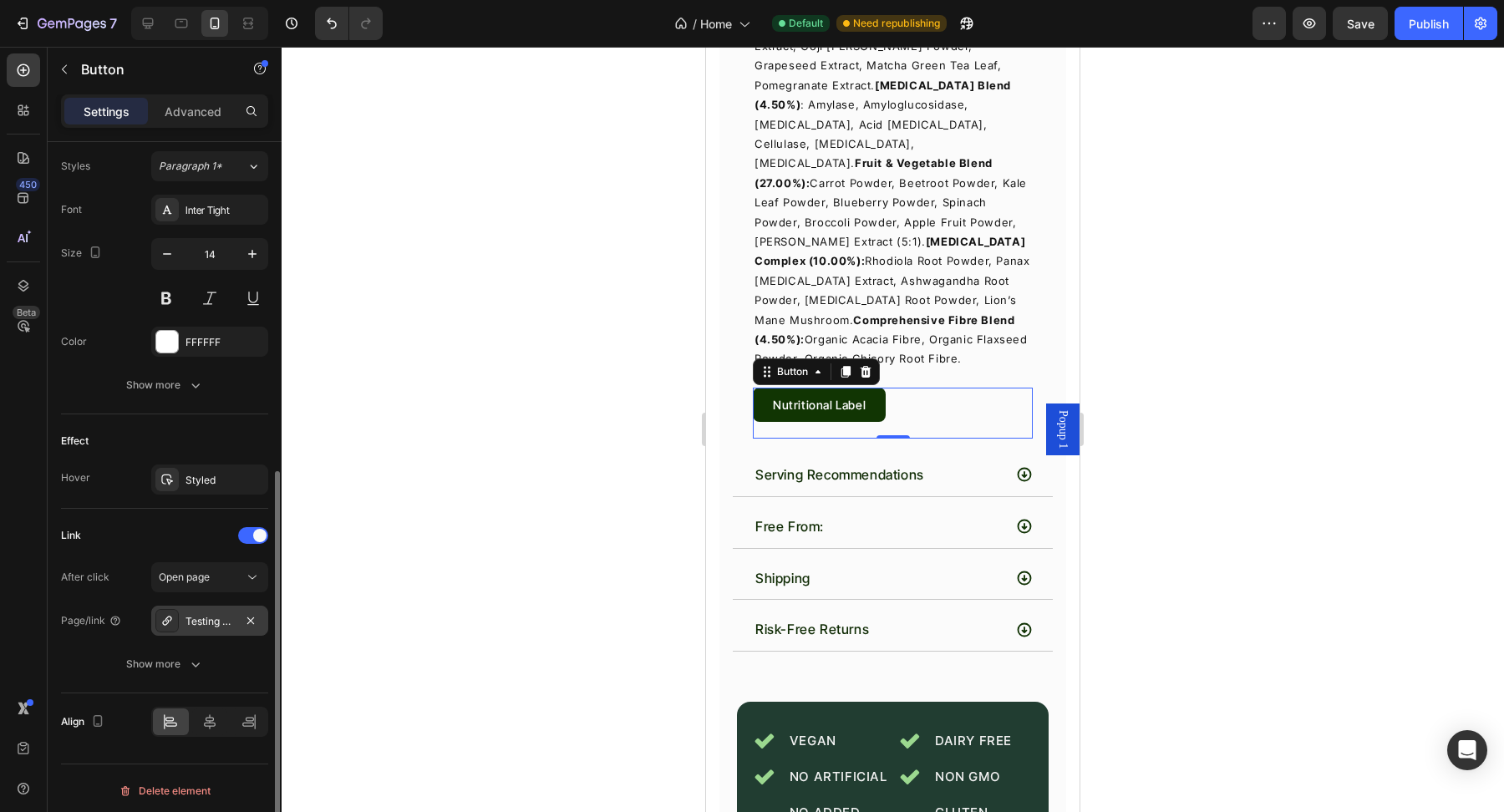
click at [209, 616] on div "Testing & Quality" at bounding box center [210, 621] width 49 height 15
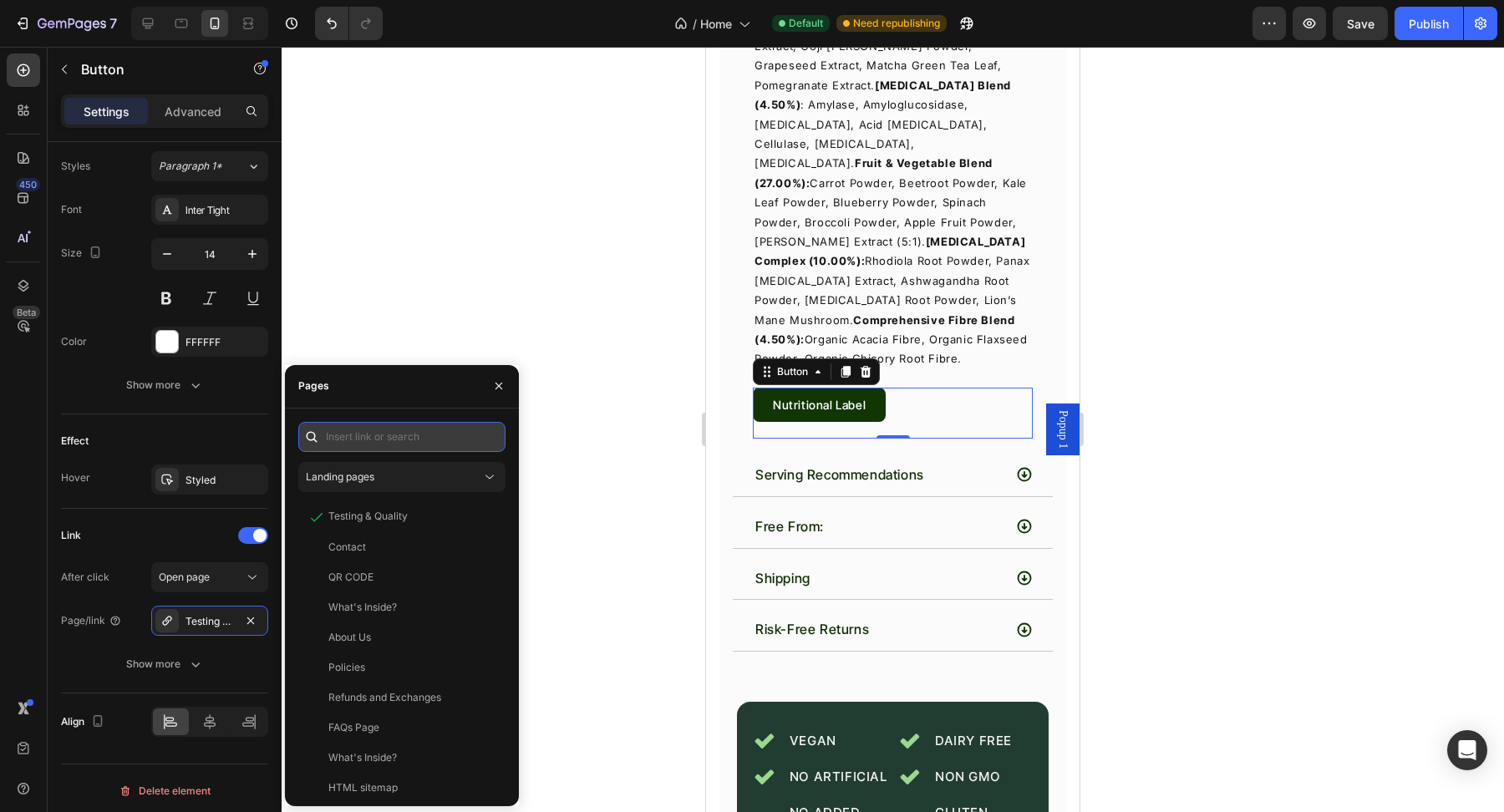
click at [390, 435] on input "text" at bounding box center [402, 437] width 207 height 30
paste input "https://cdn.shopify.com/s/files/1/0572/1253/4865/files/Heres_Your_Sign_to_start…"
type input "https://cdn.shopify.com/s/files/1/0572/1253/4865/files/Heres_Your_Sign_to_start…"
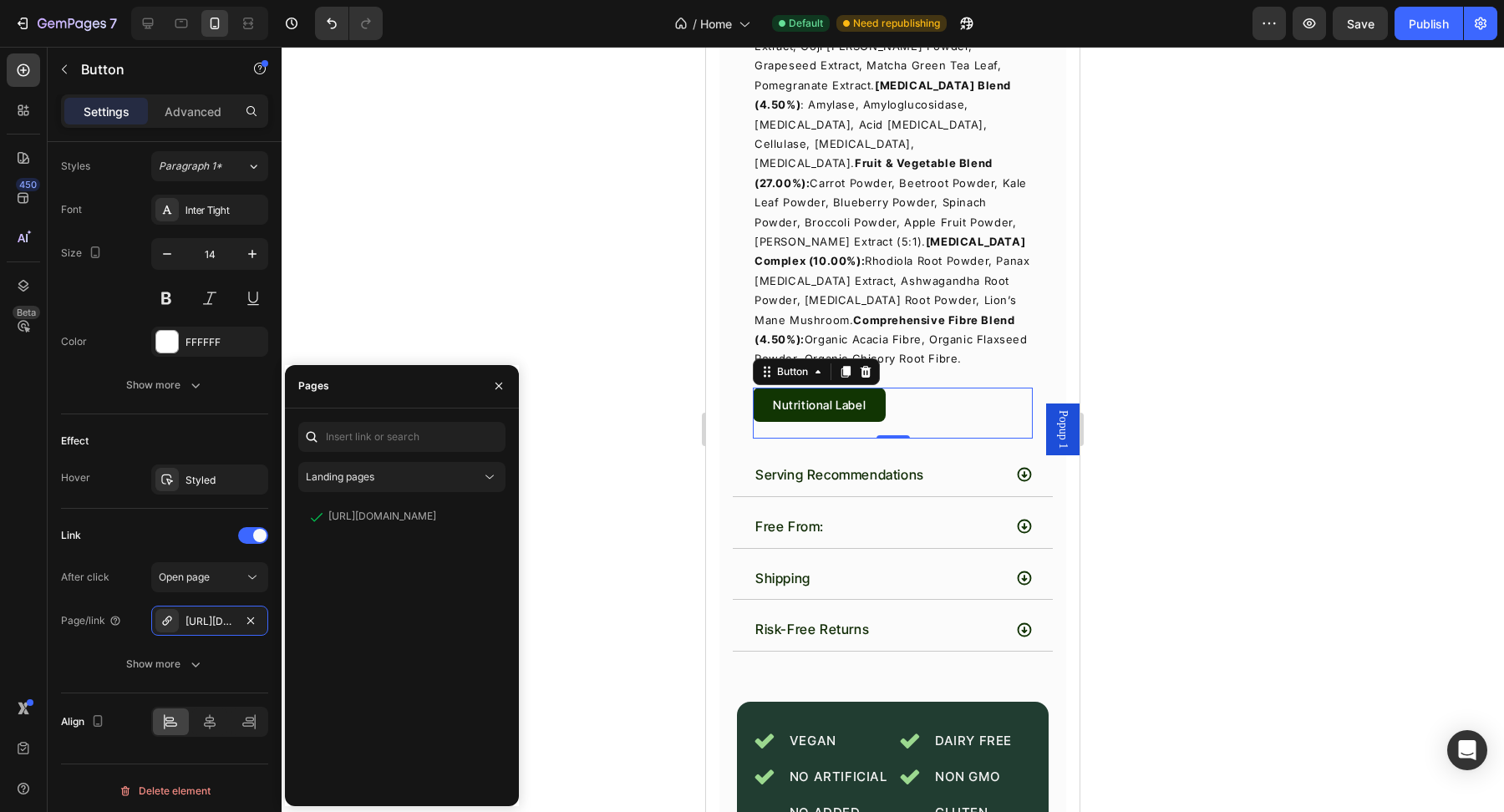
click at [607, 511] on div at bounding box center [892, 429] width 1222 height 765
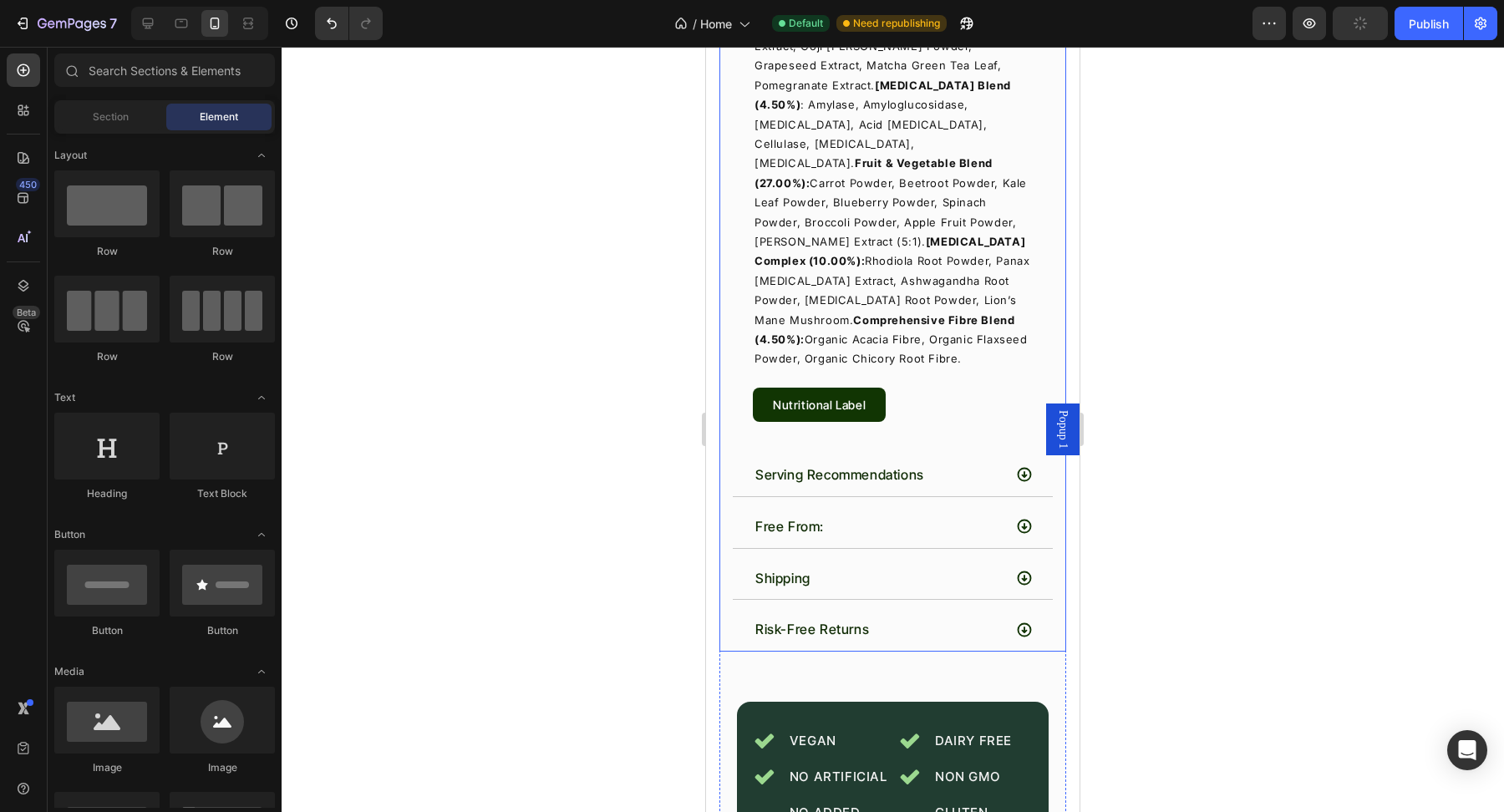
scroll to position [6450, 0]
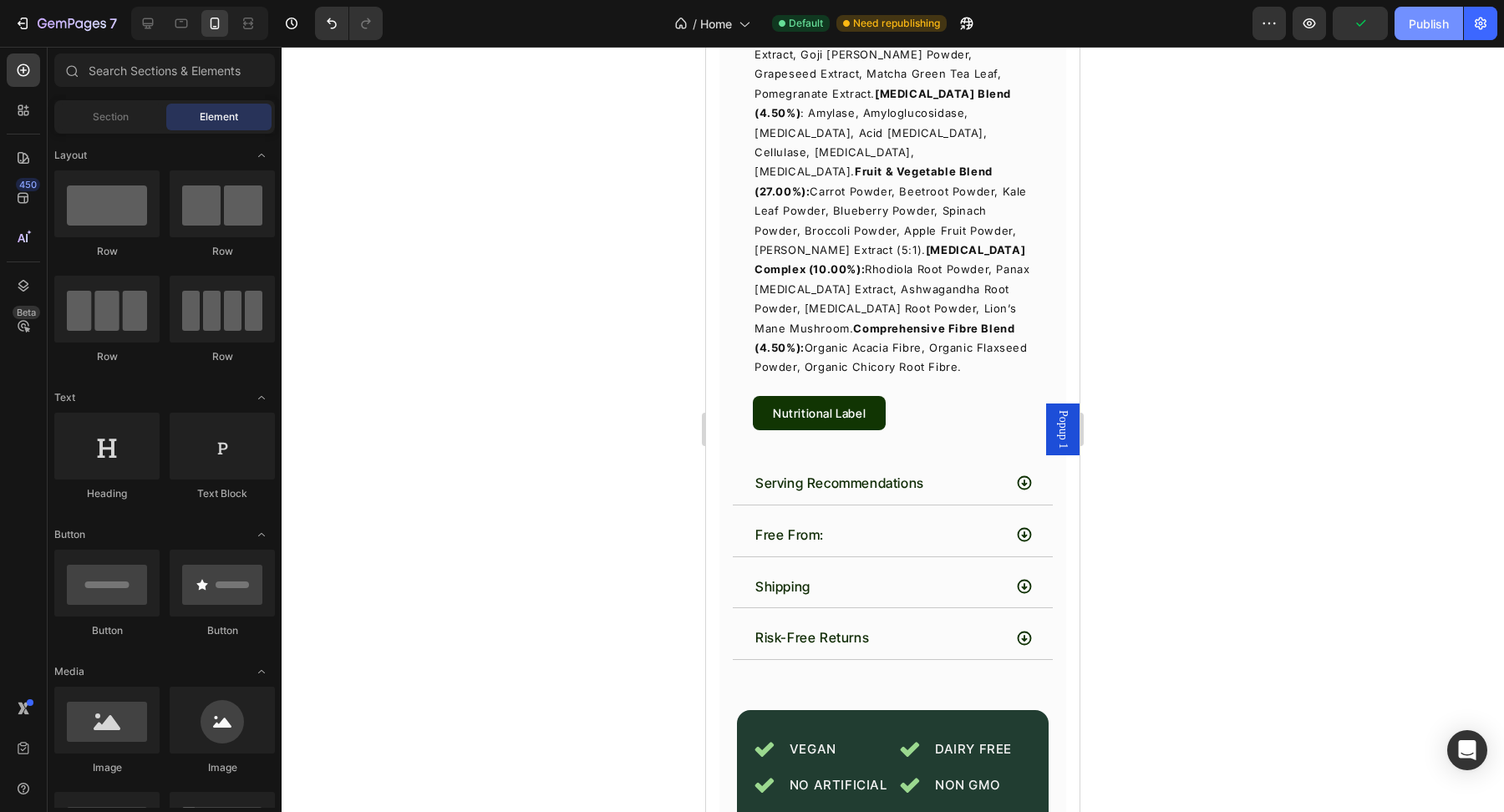
click at [1446, 30] on div "Publish" at bounding box center [1428, 23] width 40 height 18
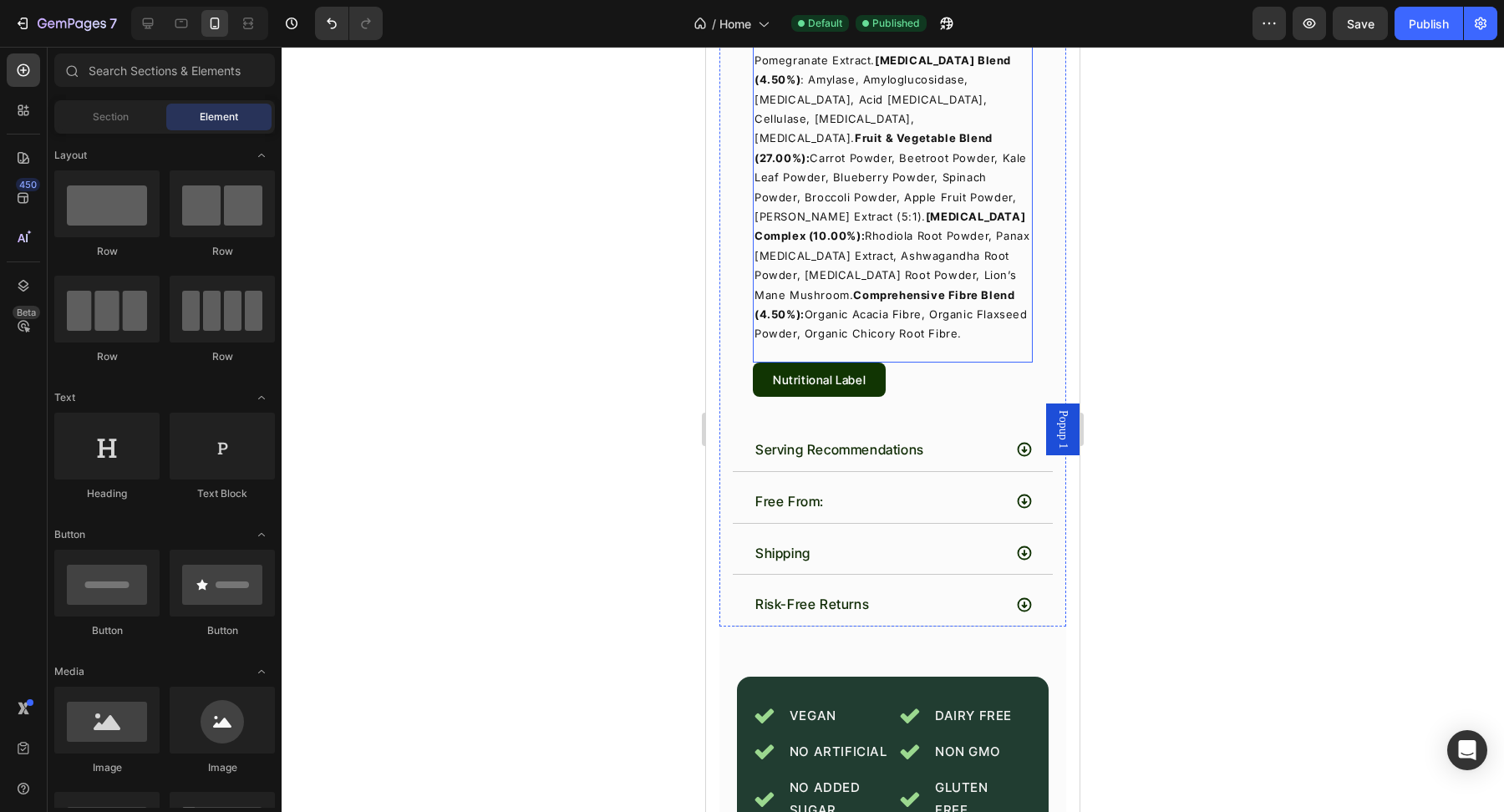
scroll to position [6831, 0]
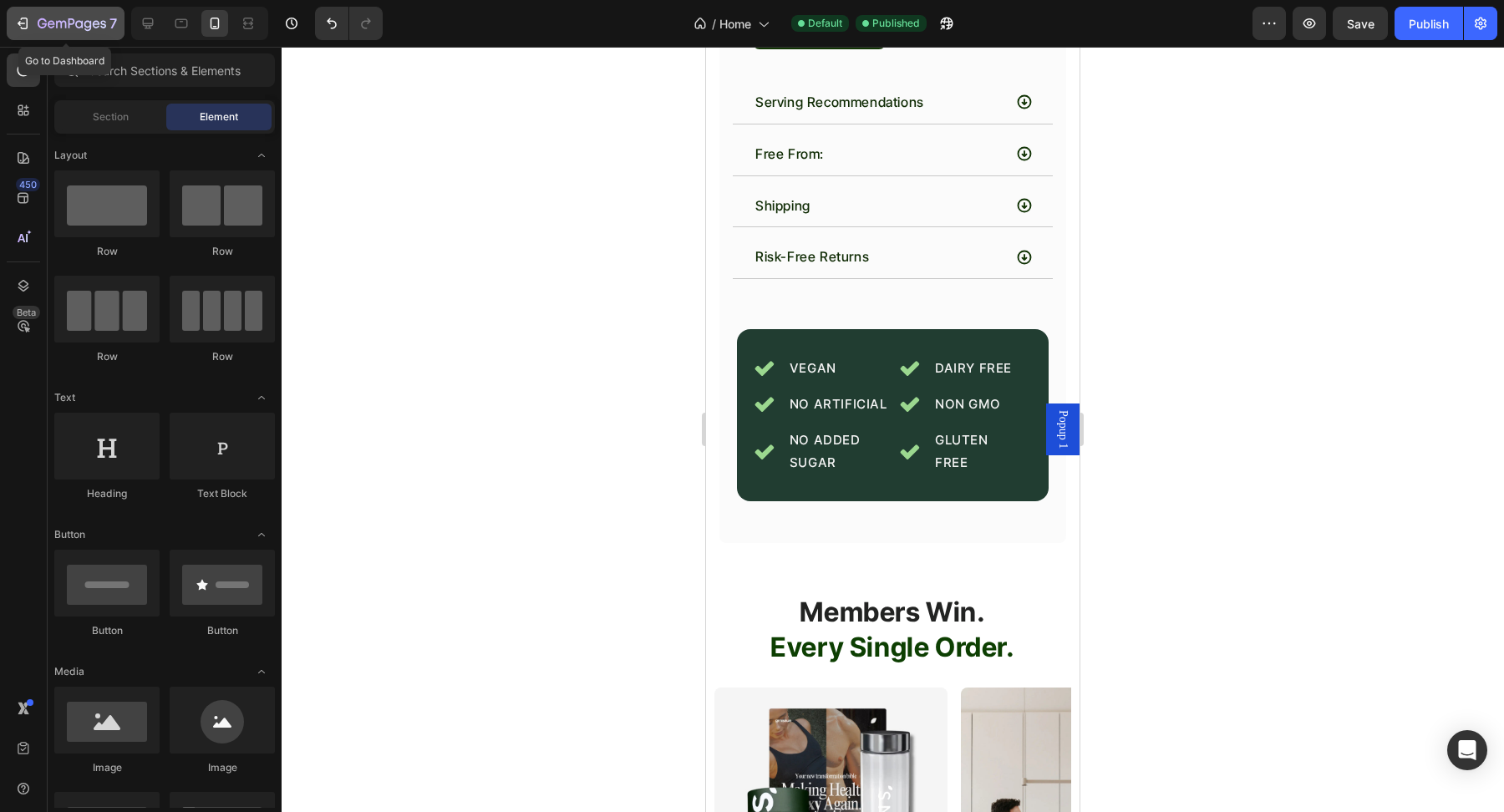
click at [56, 28] on icon "button" at bounding box center [72, 24] width 68 height 15
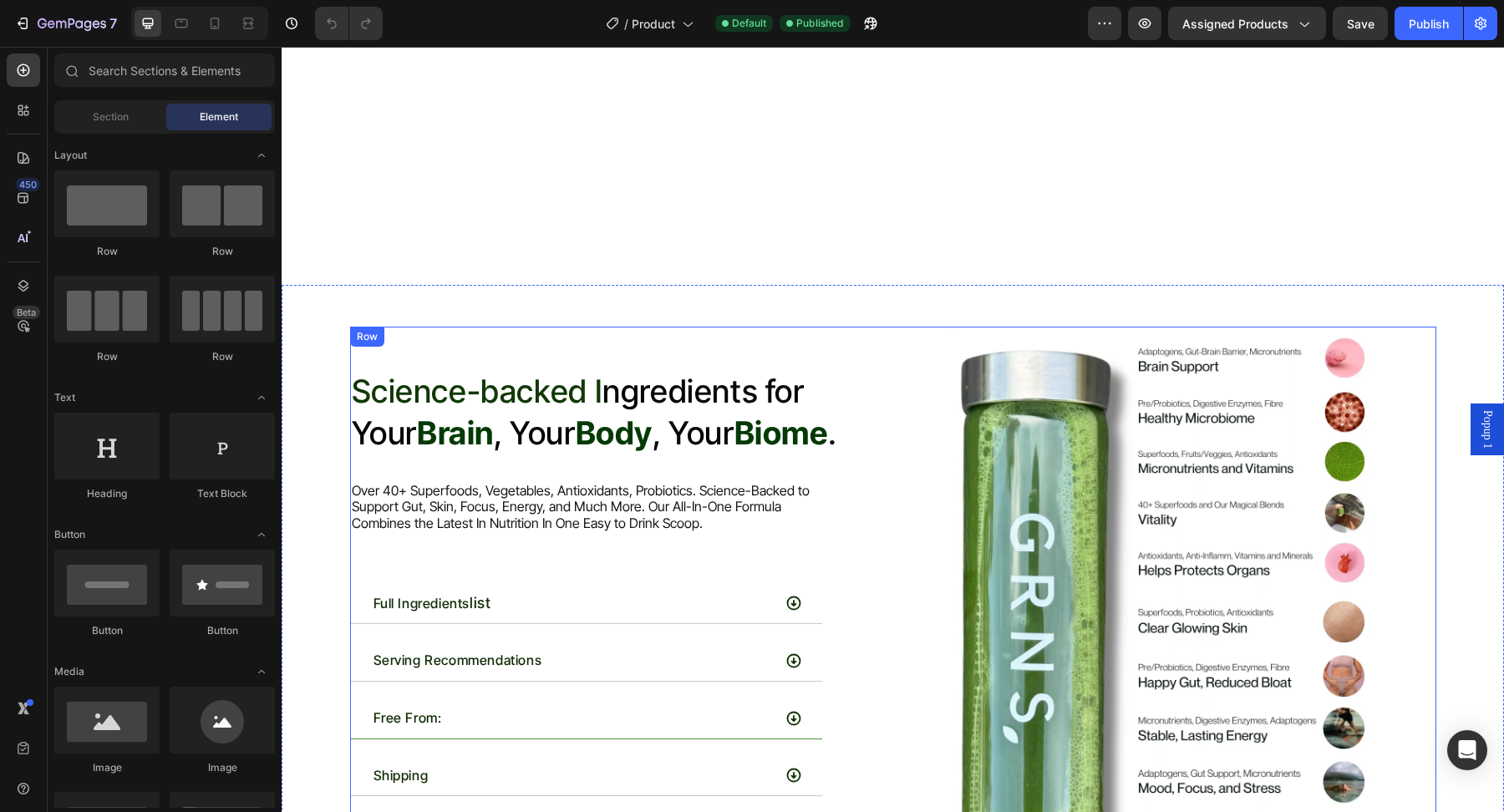
scroll to position [4606, 0]
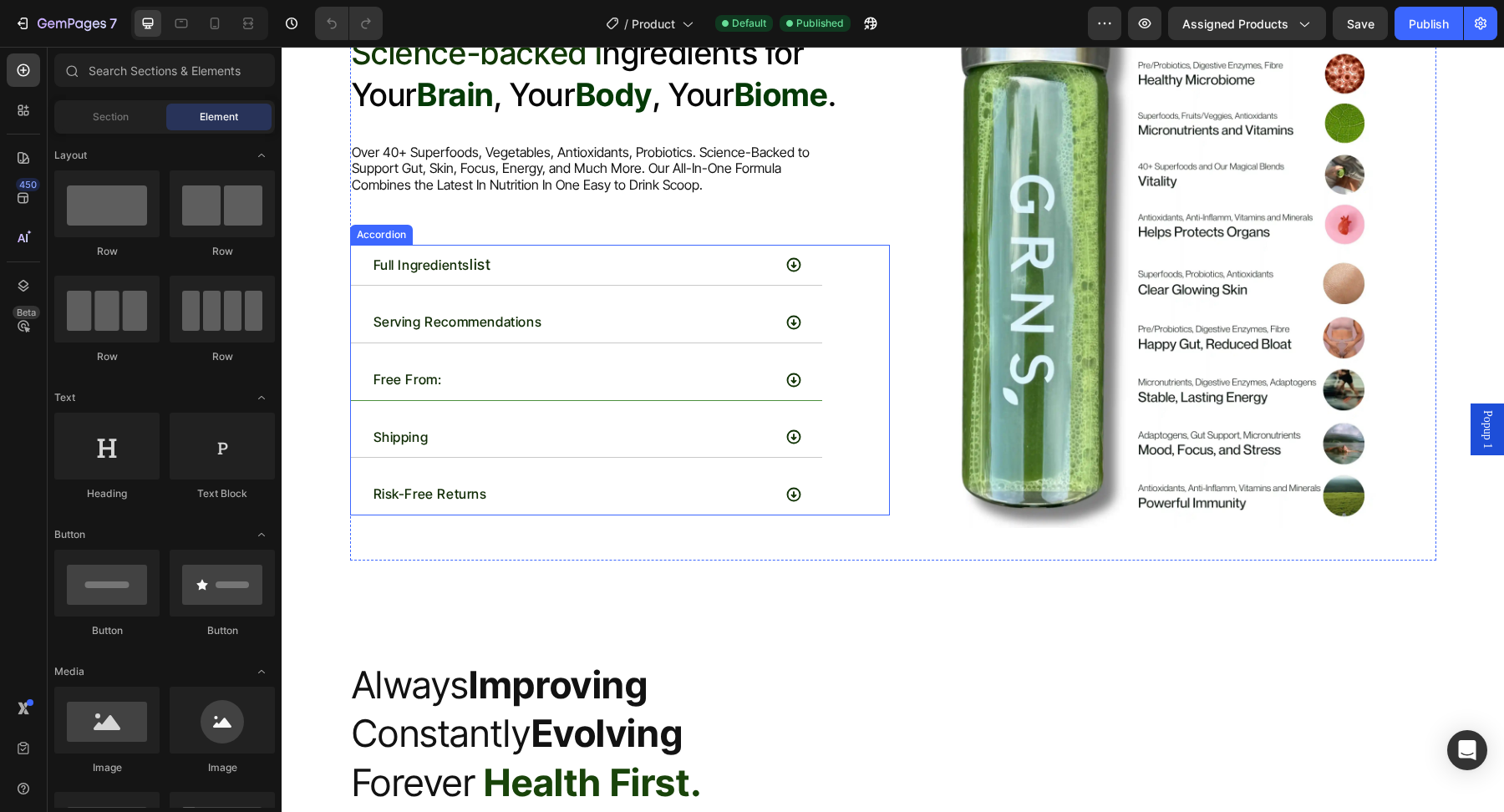
click at [547, 374] on div "Free From:" at bounding box center [571, 379] width 401 height 26
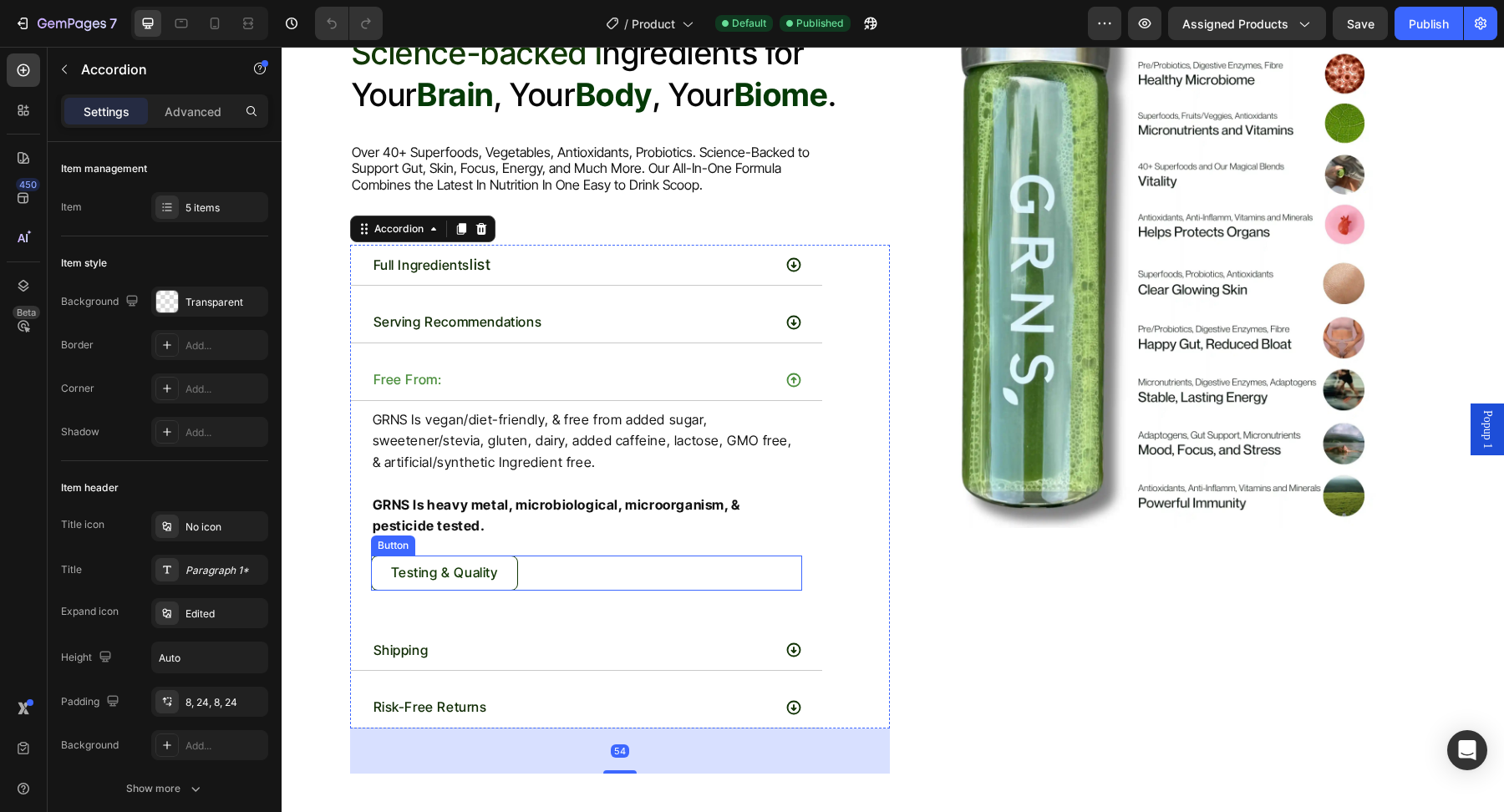
click at [462, 580] on link "Testing & Quality" at bounding box center [444, 573] width 147 height 35
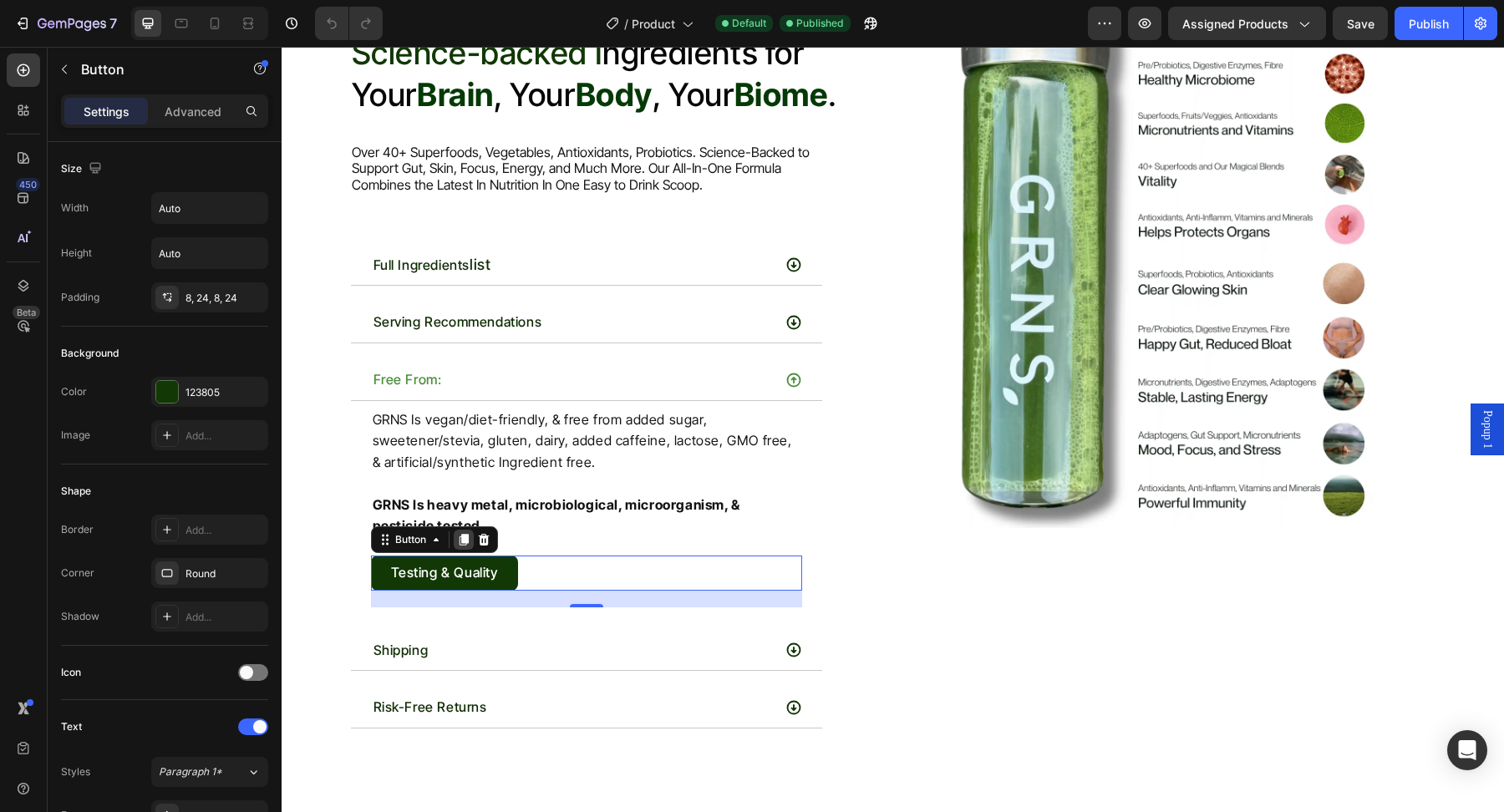
click at [461, 532] on icon at bounding box center [463, 539] width 14 height 14
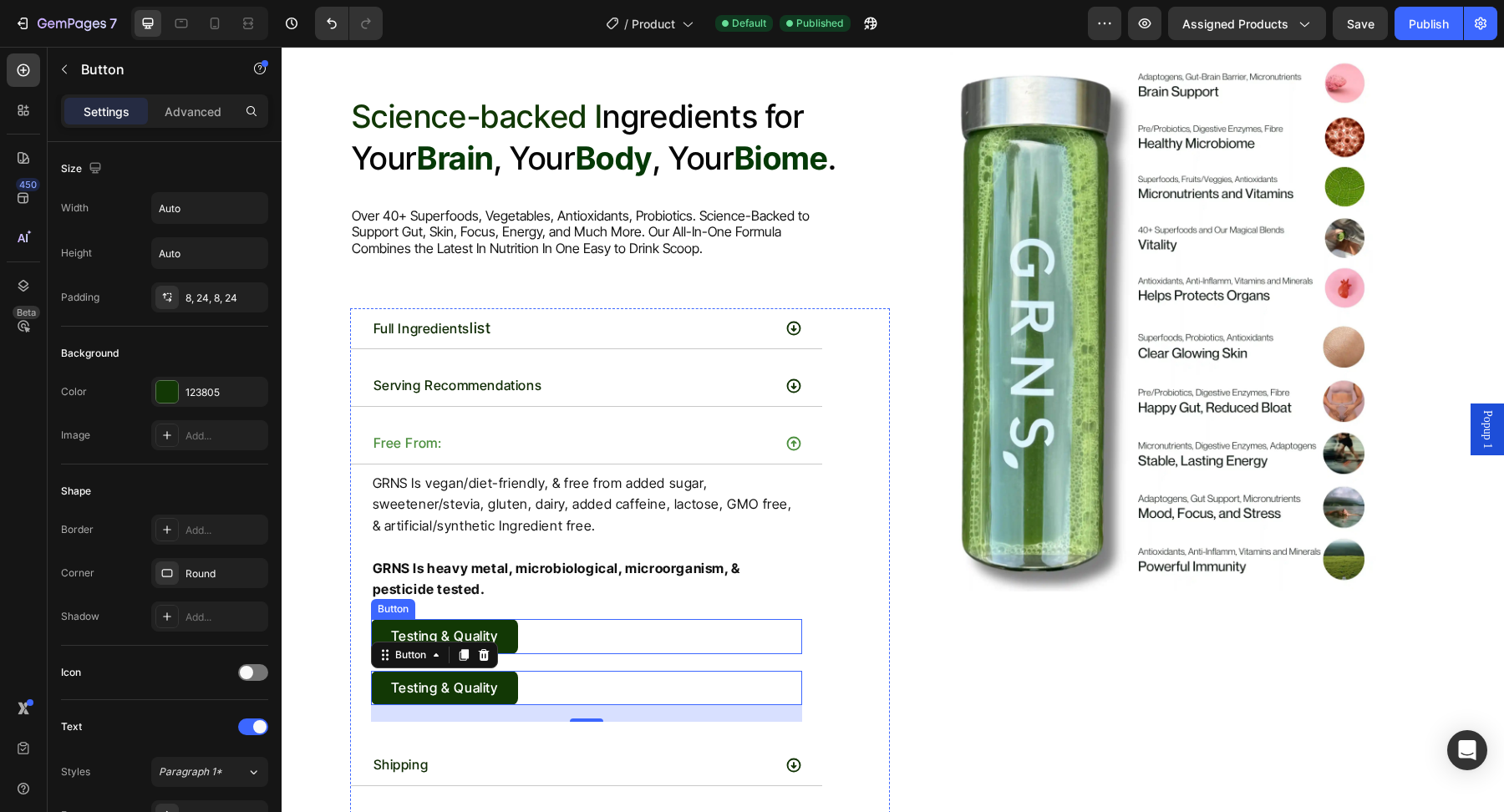
scroll to position [4461, 0]
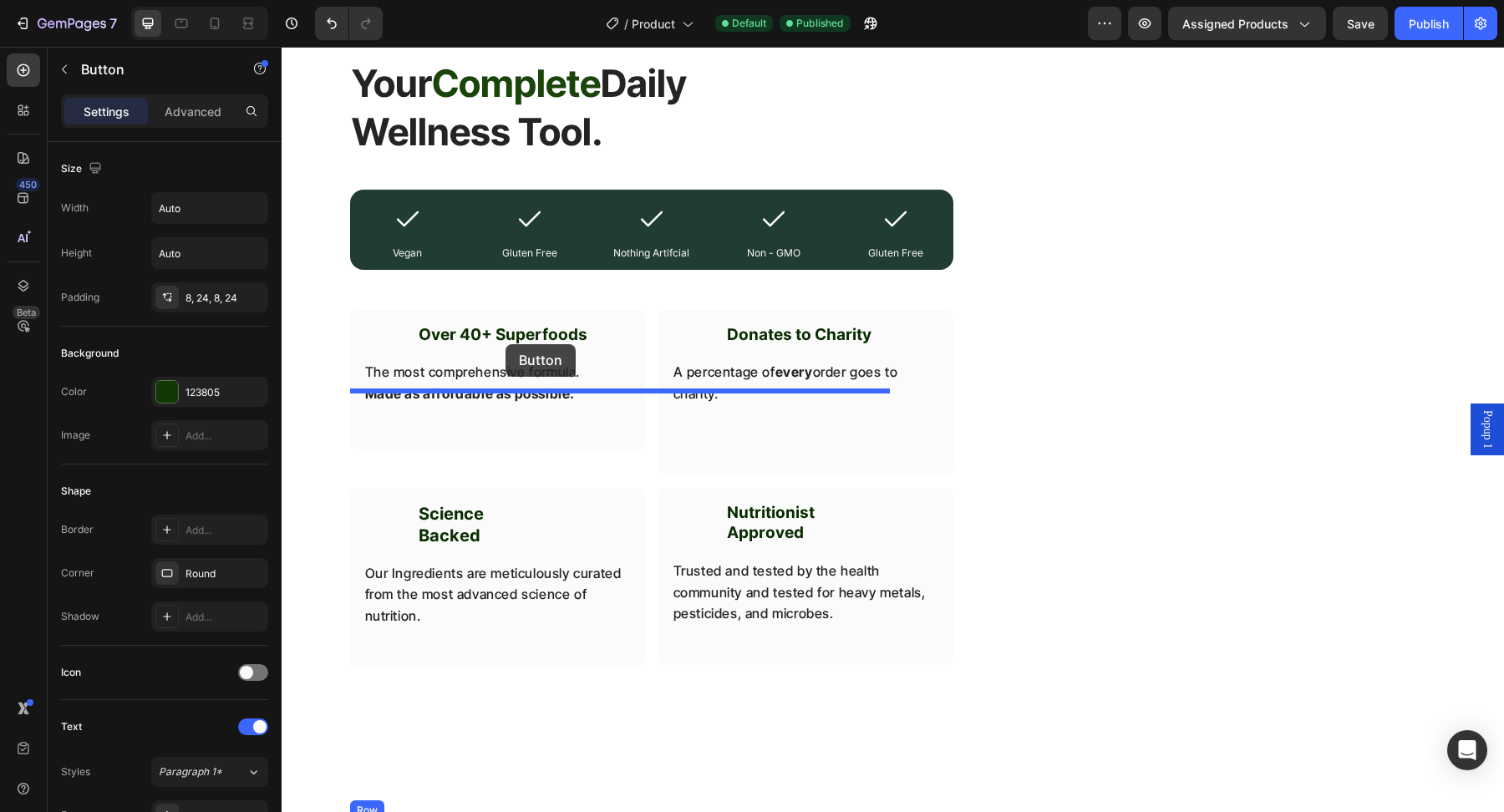
drag, startPoint x: 392, startPoint y: 732, endPoint x: 503, endPoint y: 346, distance: 401.6
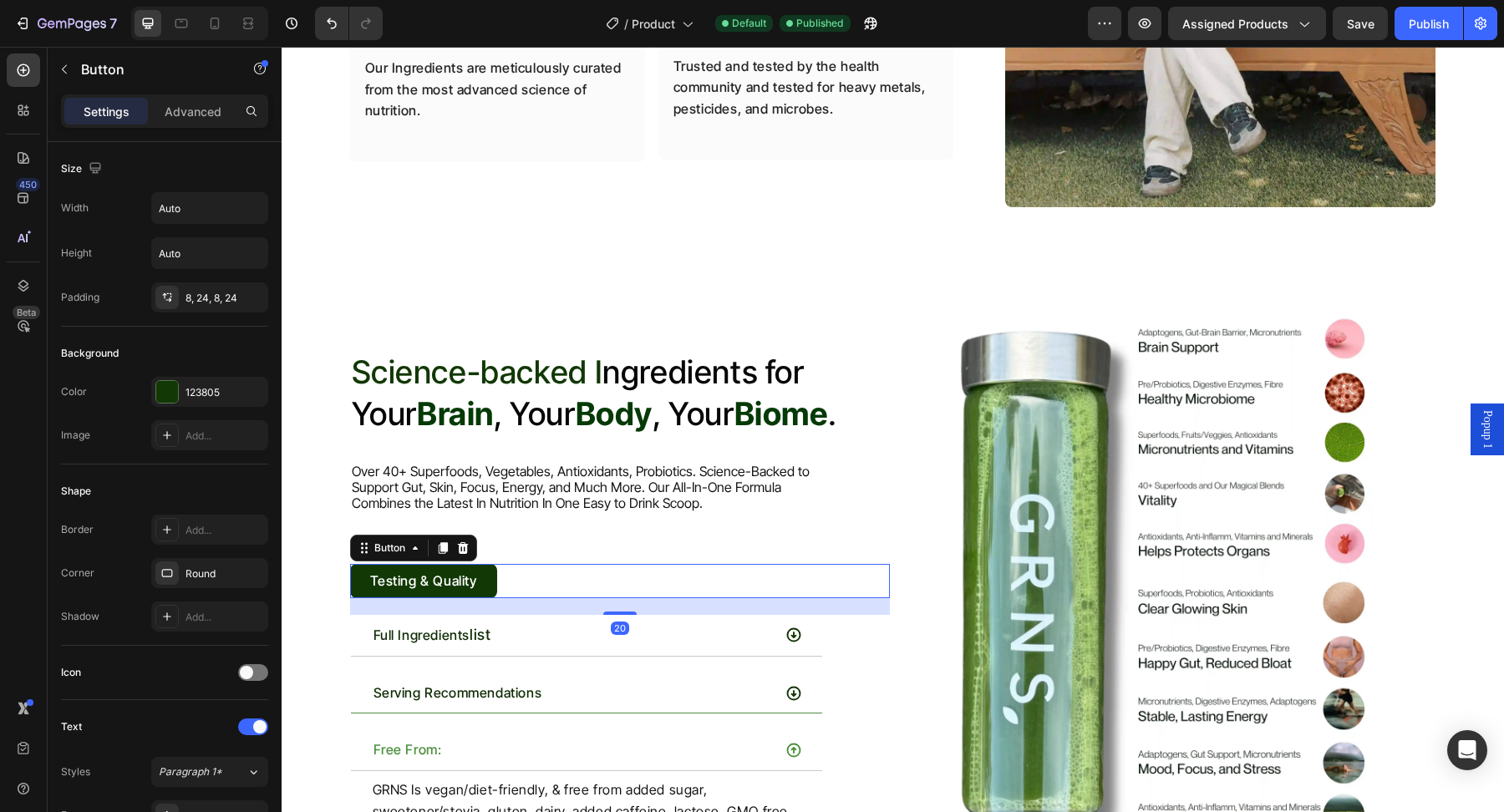
scroll to position [5270, 0]
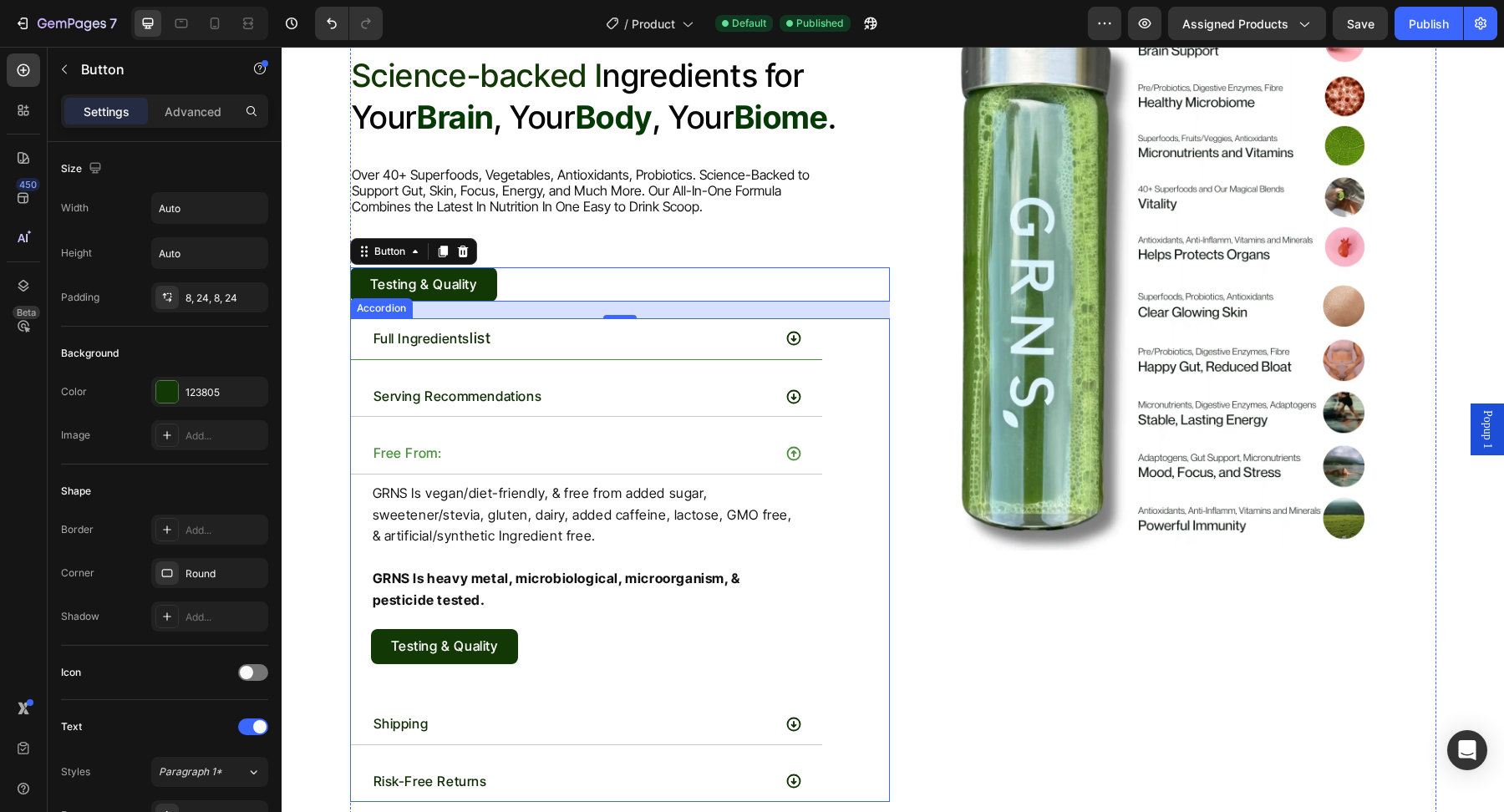
click at [611, 337] on div "Full Ingredients list" at bounding box center [571, 338] width 401 height 27
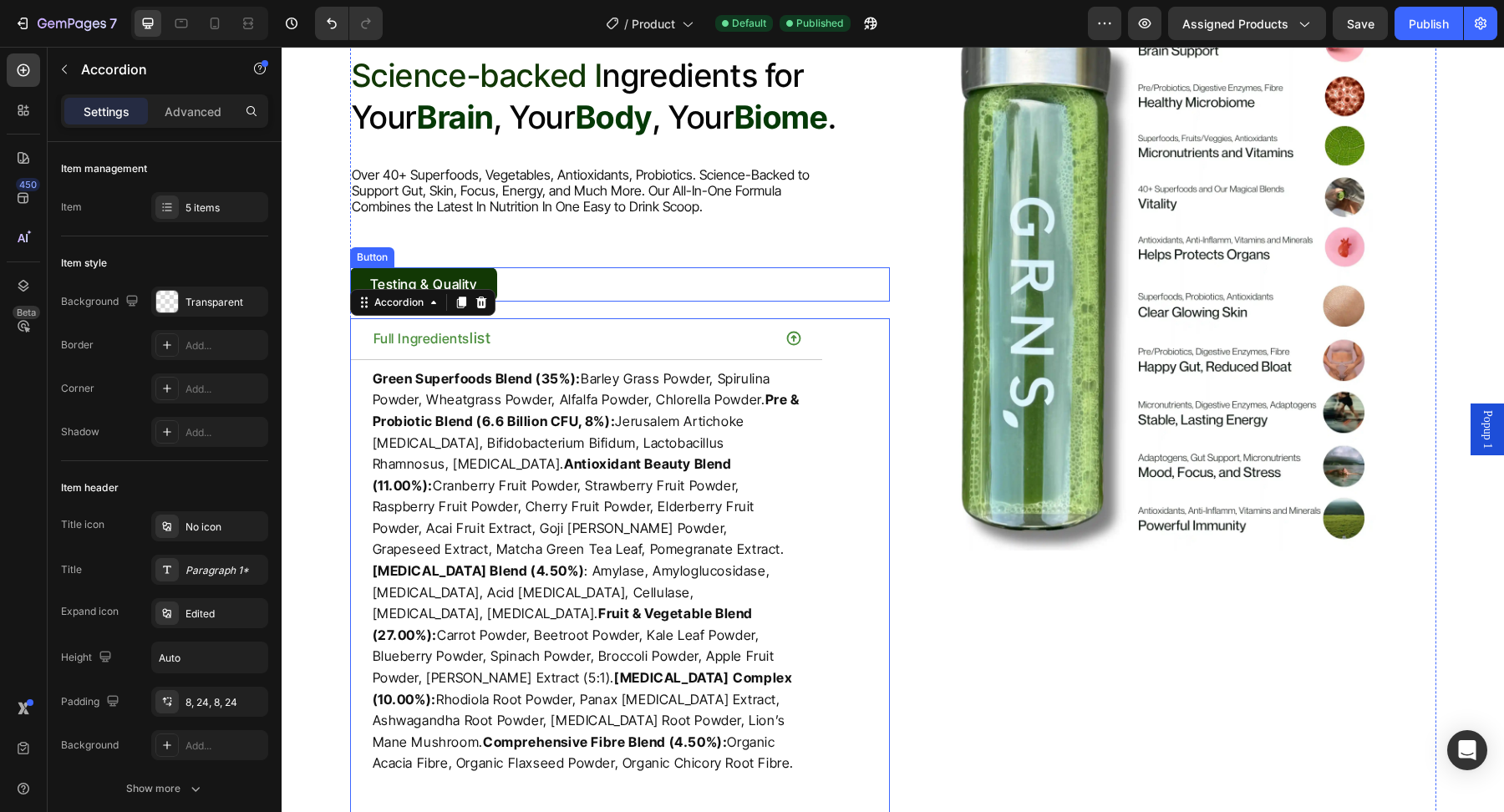
click at [512, 276] on div "Testing & Quality Button" at bounding box center [619, 285] width 539 height 35
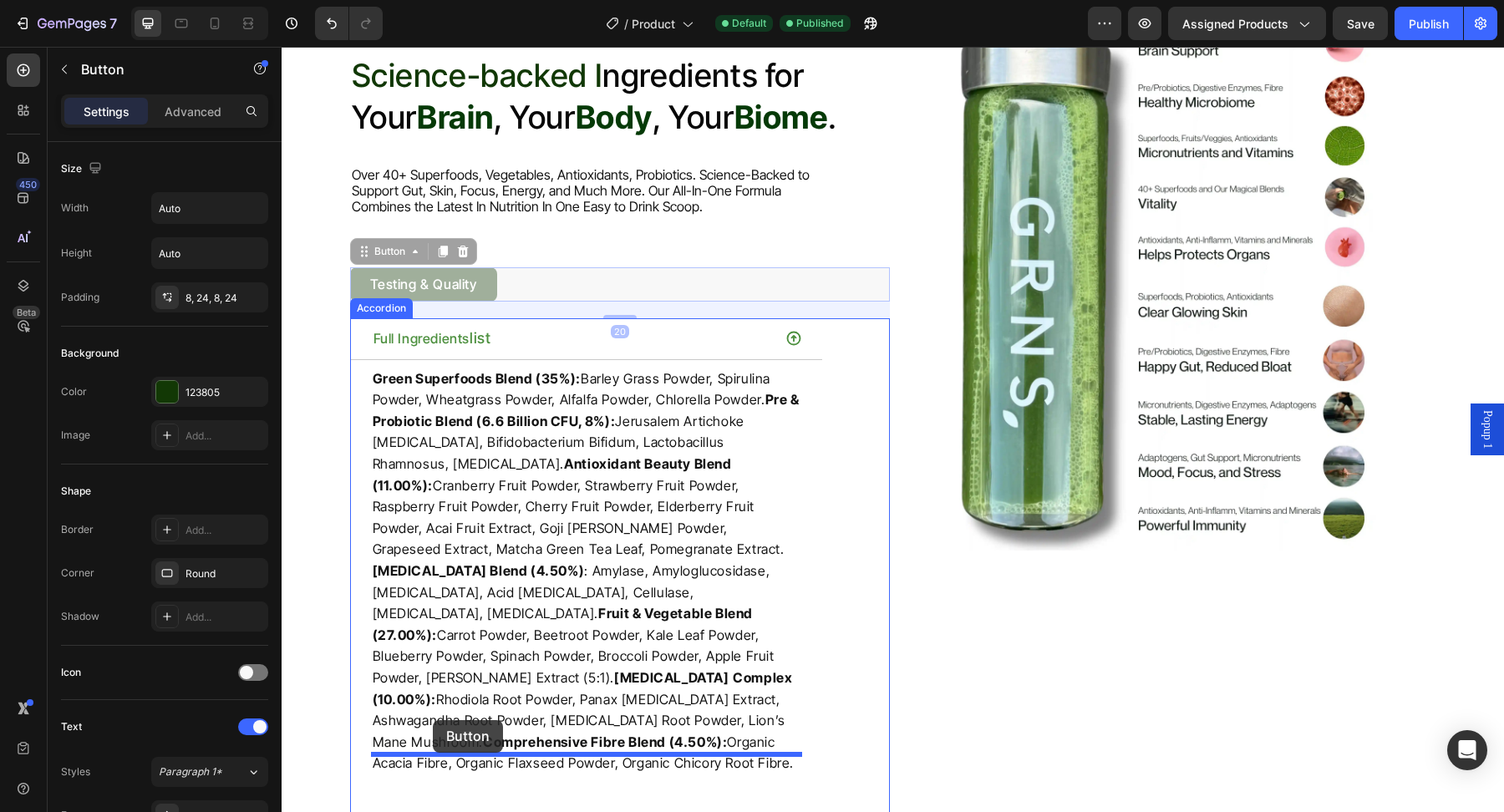
drag, startPoint x: 393, startPoint y: 251, endPoint x: 433, endPoint y: 718, distance: 468.7
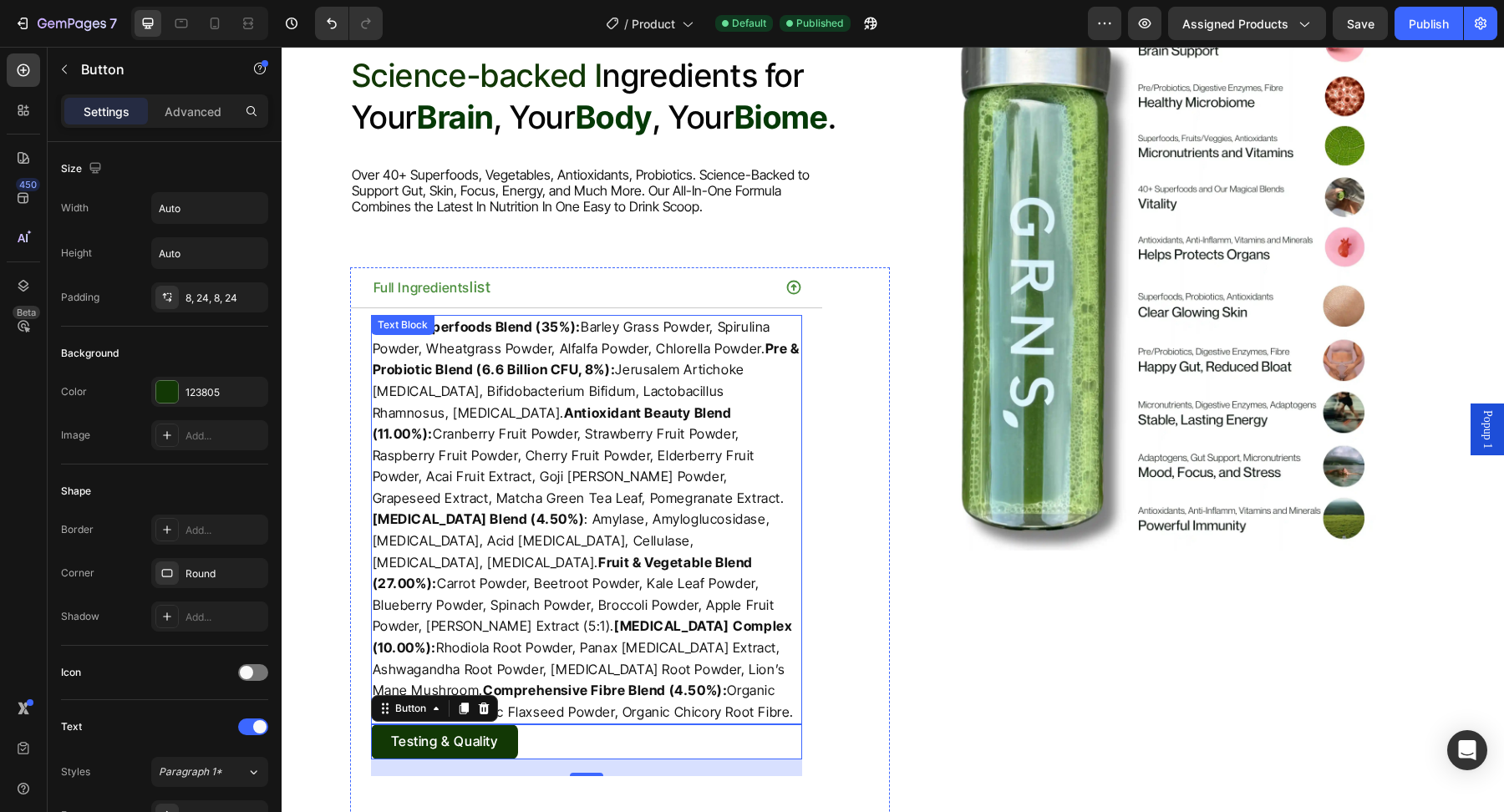
click at [462, 561] on p "Green Superfoods Blend (35%): Barley Grass Powder, Spirulina Powder, Wheatgrass…" at bounding box center [586, 520] width 428 height 406
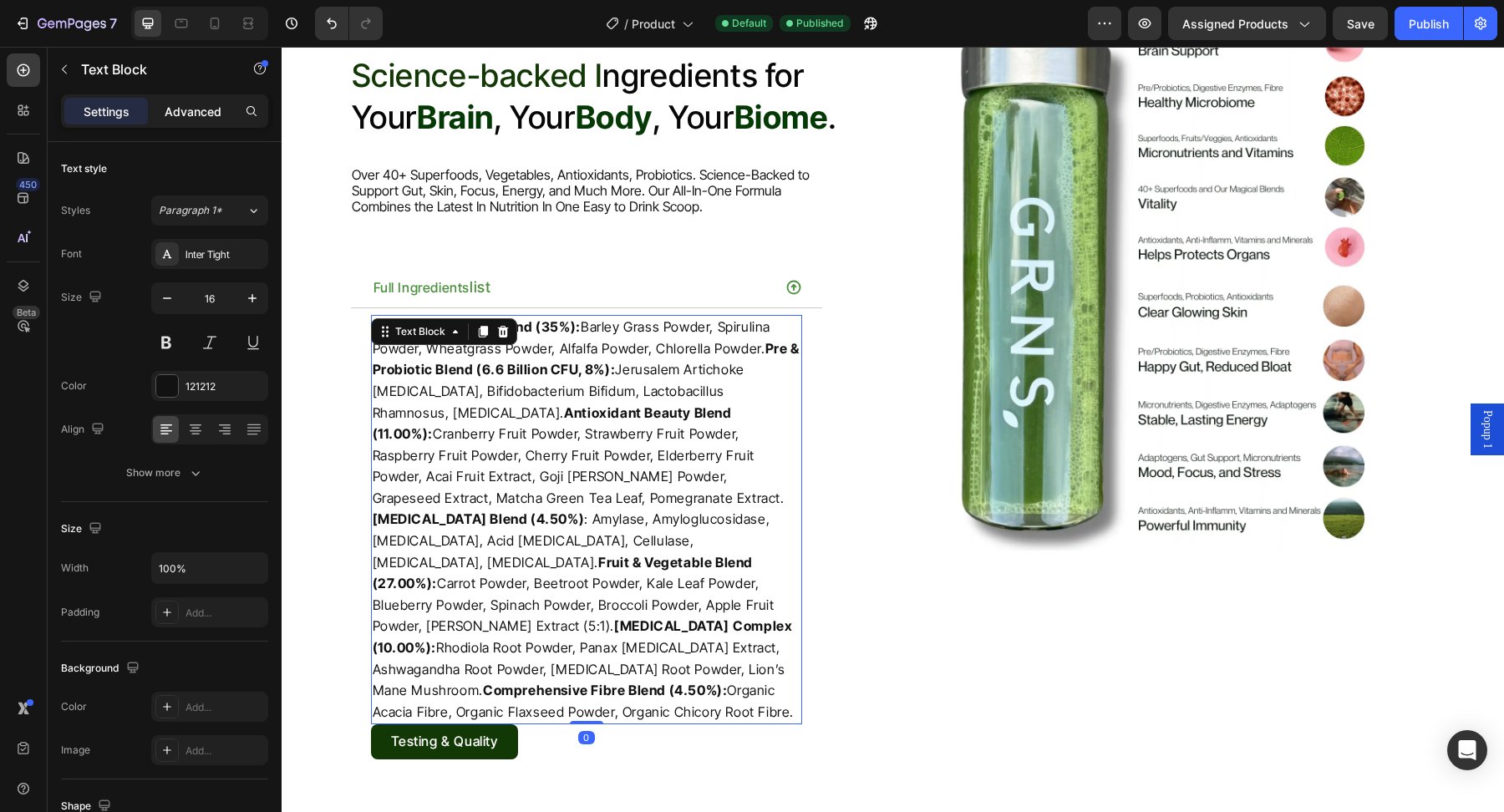
click at [194, 116] on p "Advanced" at bounding box center [193, 111] width 57 height 18
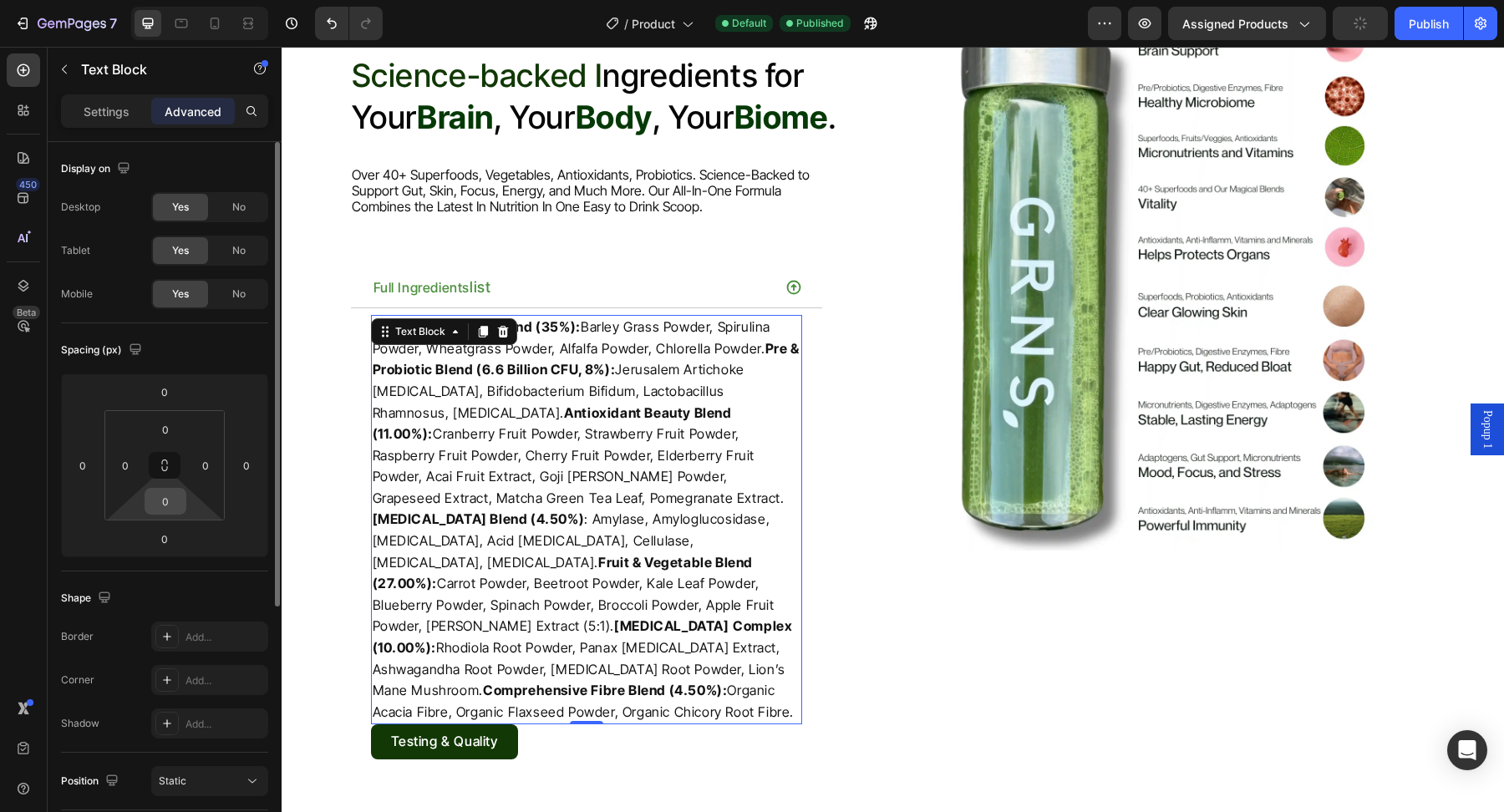
click at [168, 496] on input "0" at bounding box center [165, 501] width 33 height 25
type input "020"
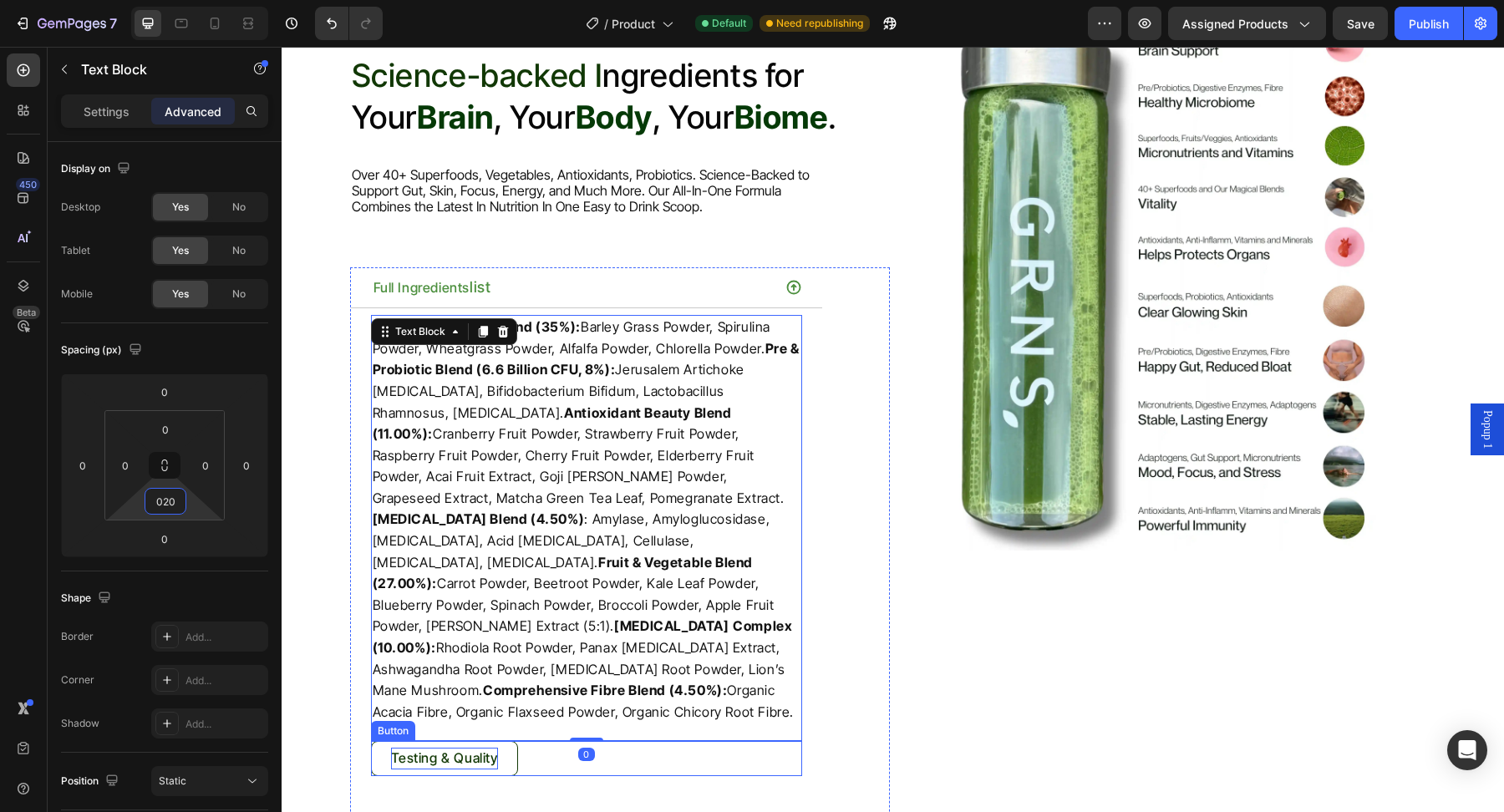
click at [456, 748] on p "Testing & Quality" at bounding box center [445, 758] width 107 height 21
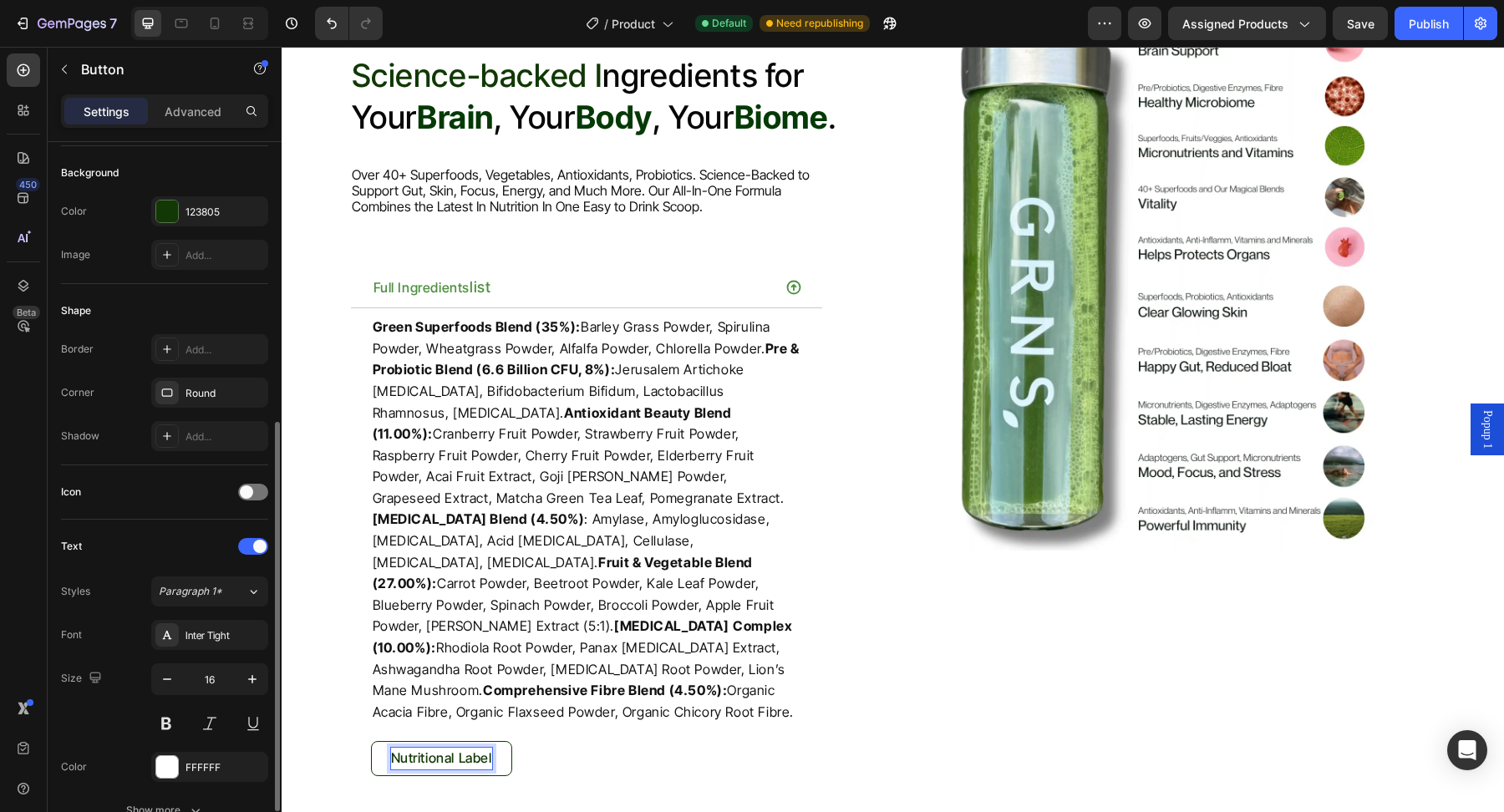
scroll to position [524, 0]
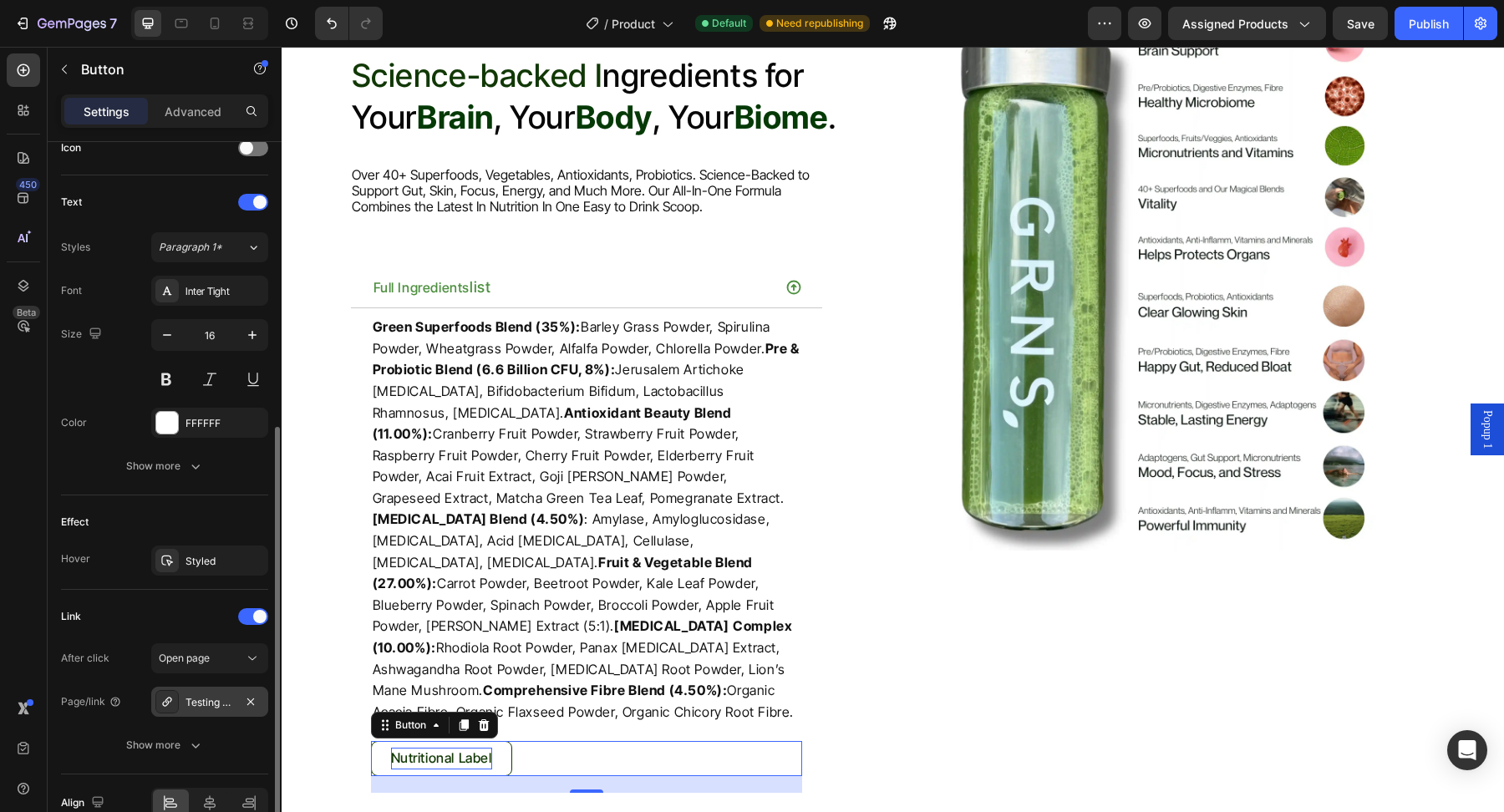
click at [214, 695] on div "Testing & Quality" at bounding box center [210, 702] width 49 height 15
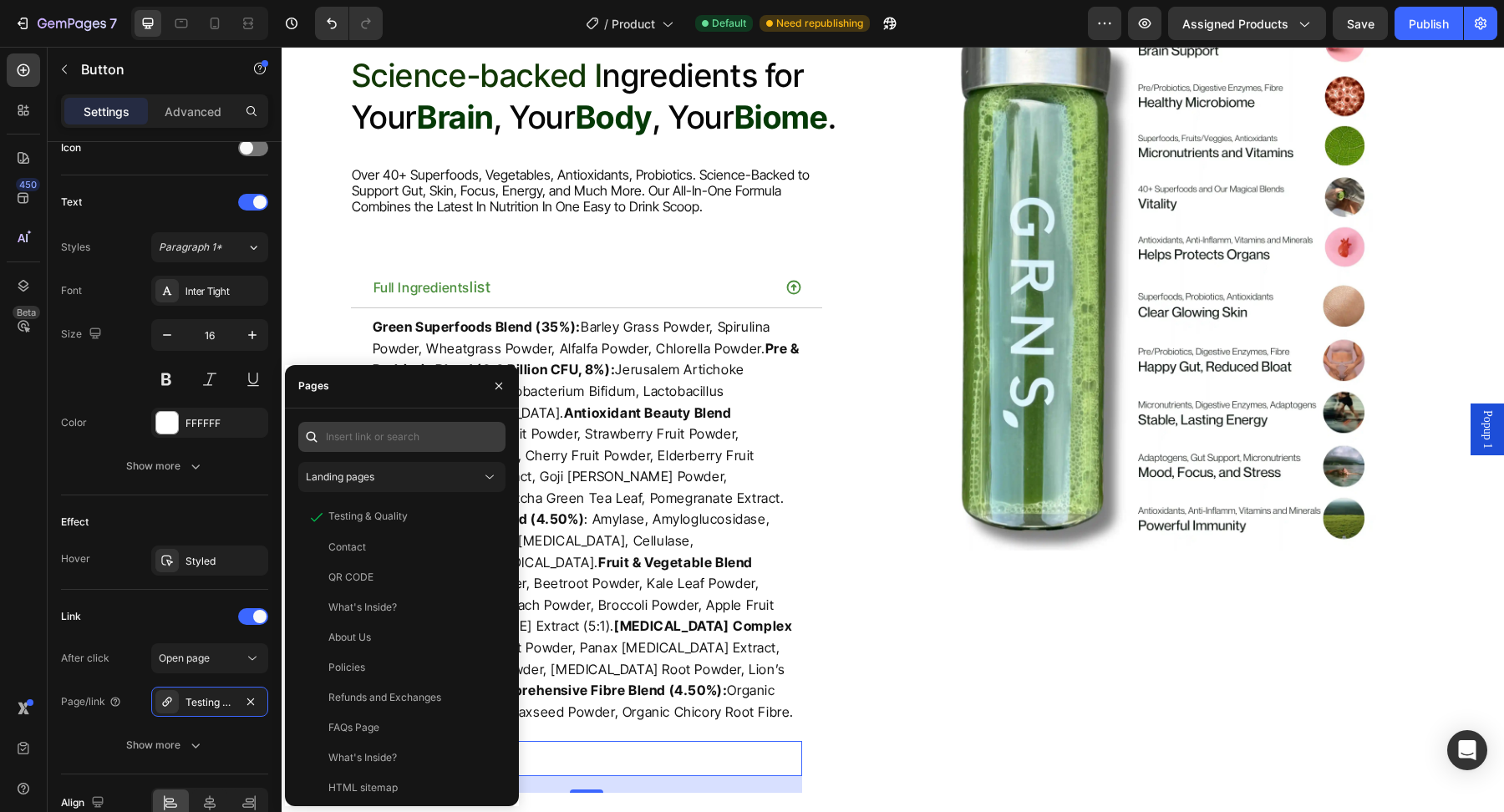
click at [439, 414] on div "Landing pages Testing & Quality View Contact View QR CODE View What's Inside? V…" at bounding box center [402, 607] width 234 height 398
click at [439, 433] on input "text" at bounding box center [402, 437] width 207 height 30
paste input "If you haven't heard anything from the ABR, please contact them on 13 92 26 and…"
type input "If you haven't heard anything from the ABR, please contact them on 13 92 26 and…"
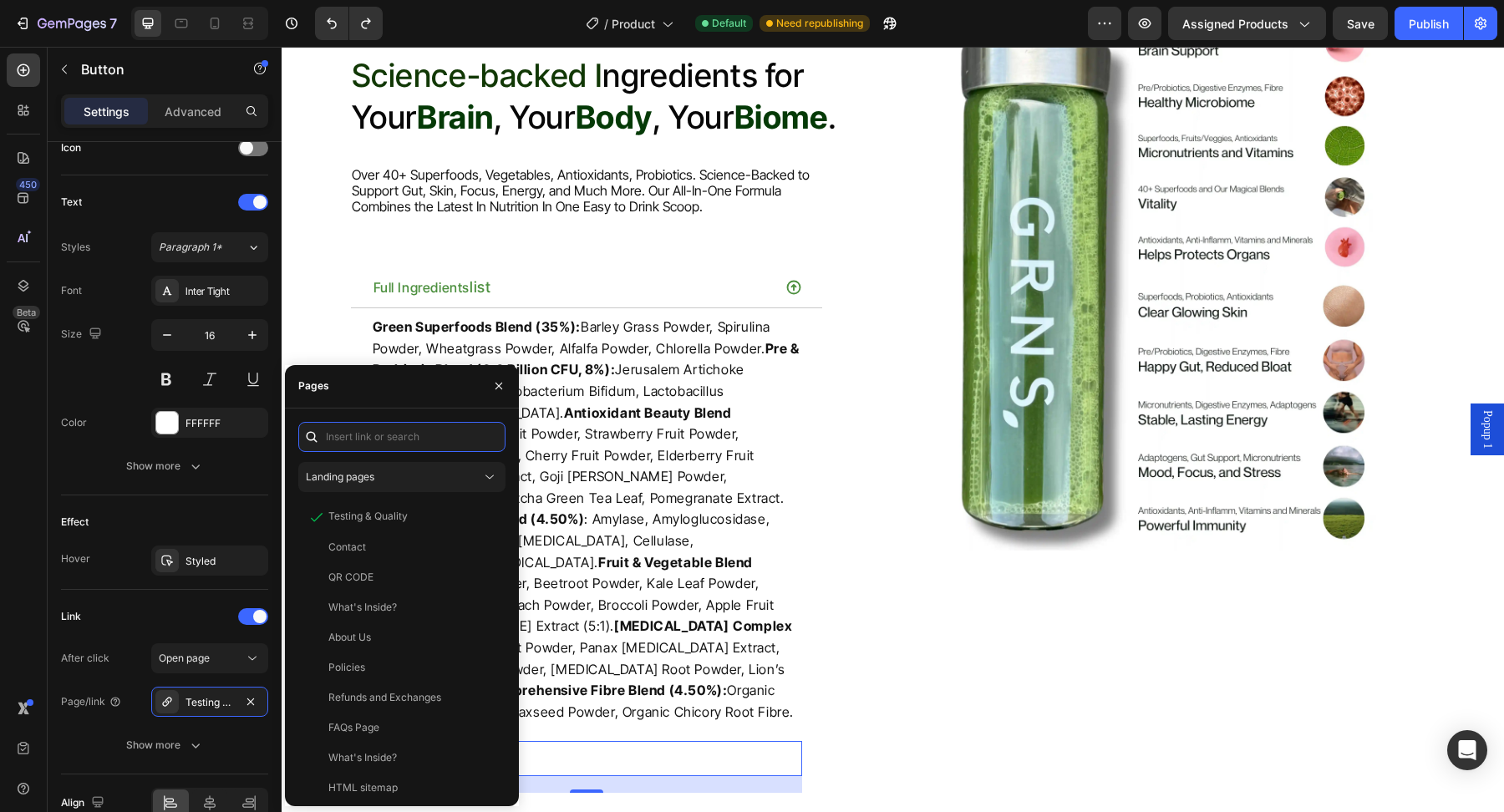
paste input "https://cdn.shopify.com/s/files/1/0572/1253/4865/files/Heres_Your_Sign_to_start…"
type input "https://cdn.shopify.com/s/files/1/0572/1253/4865/files/Heres_Your_Sign_to_start…"
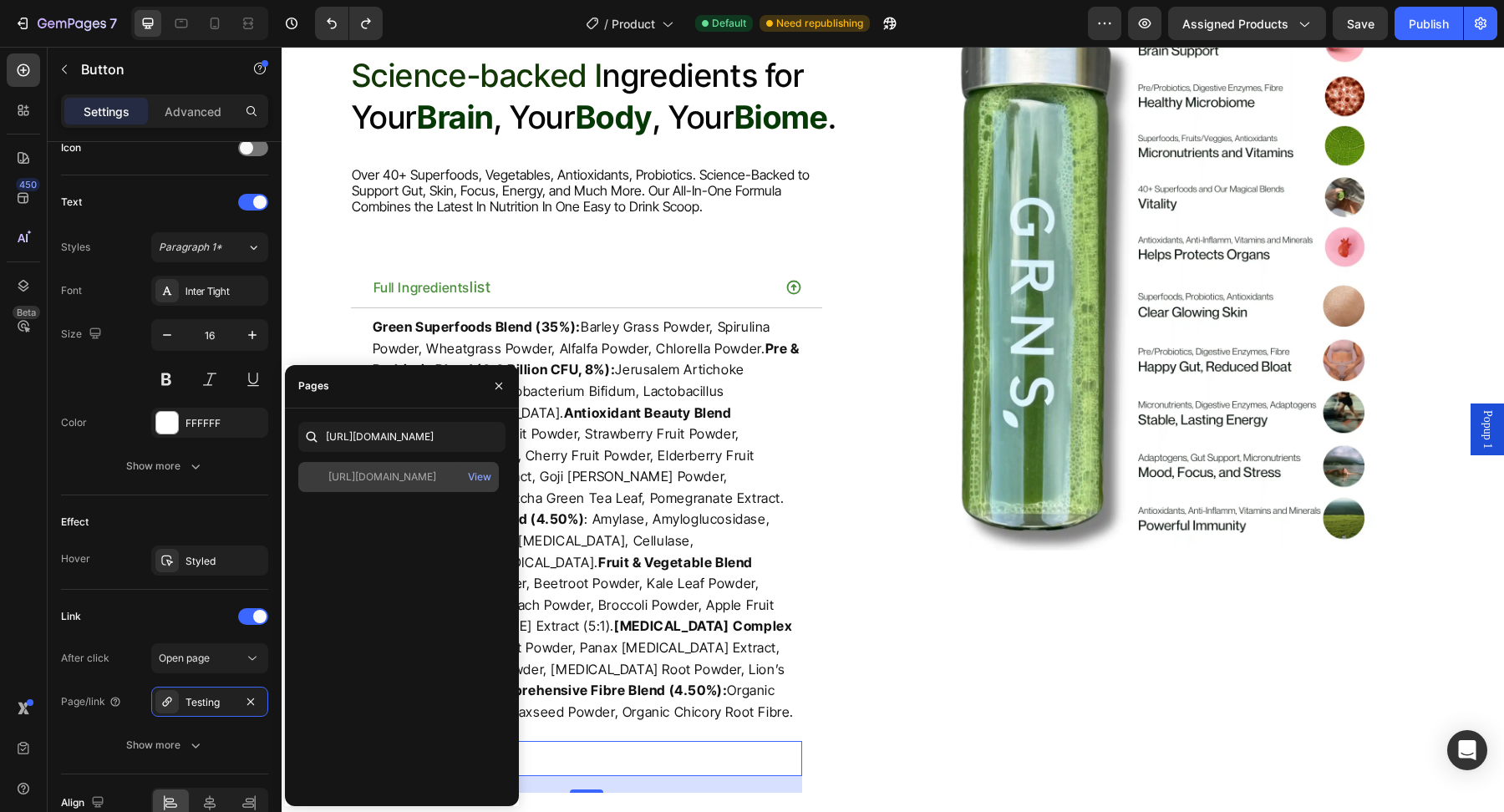
drag, startPoint x: 422, startPoint y: 472, endPoint x: 254, endPoint y: 420, distance: 175.9
click at [422, 472] on div "https://cdn.shopify.com/s/files/1/0572/1253/4865/files/Heres_Your_Sign_to_start…" at bounding box center [382, 476] width 107 height 15
click at [670, 423] on p "Green Superfoods Blend (35%): Barley Grass Powder, Spirulina Powder, Wheatgrass…" at bounding box center [586, 520] width 428 height 406
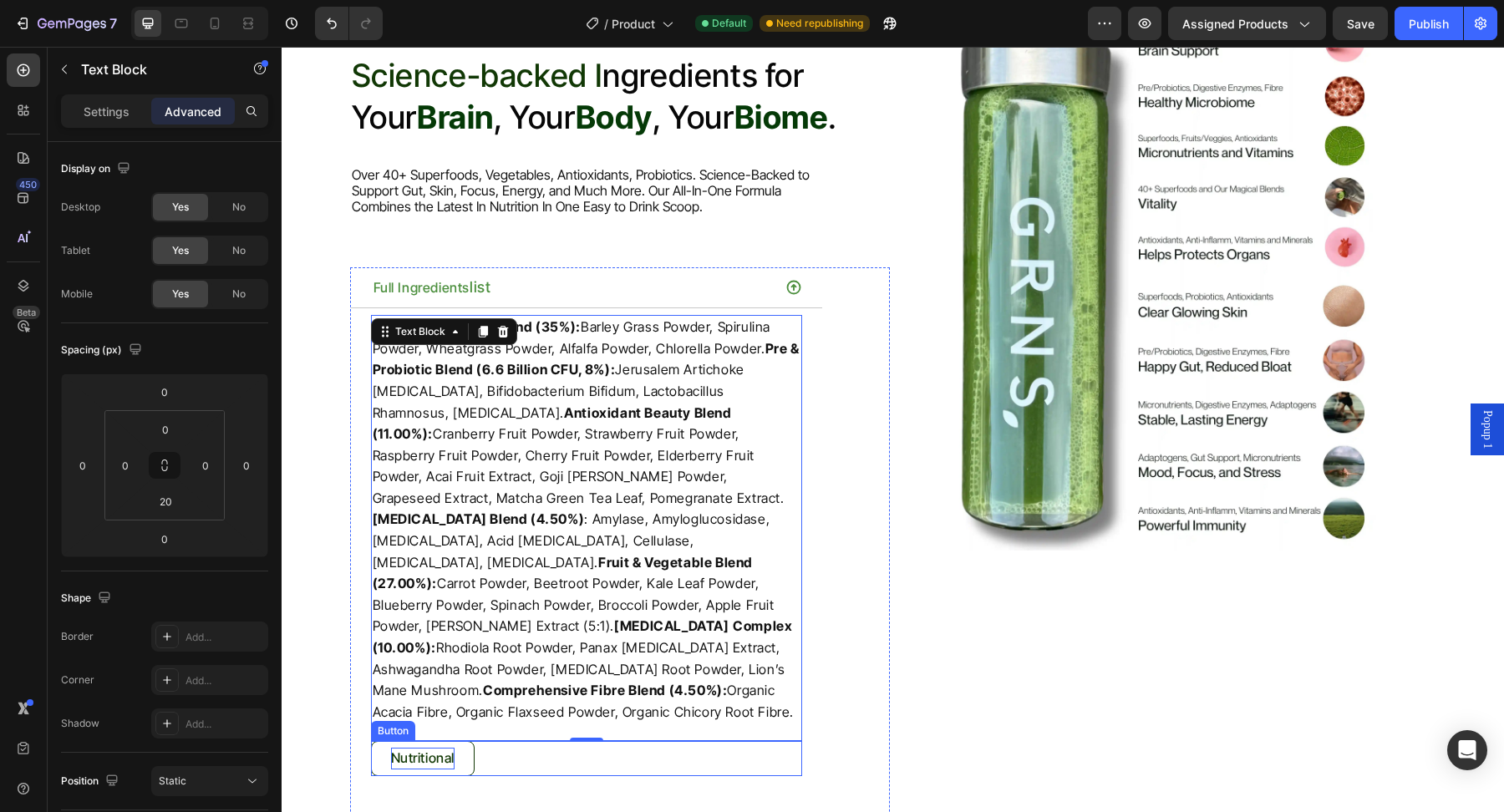
click at [453, 748] on p "Nutritional" at bounding box center [423, 758] width 64 height 21
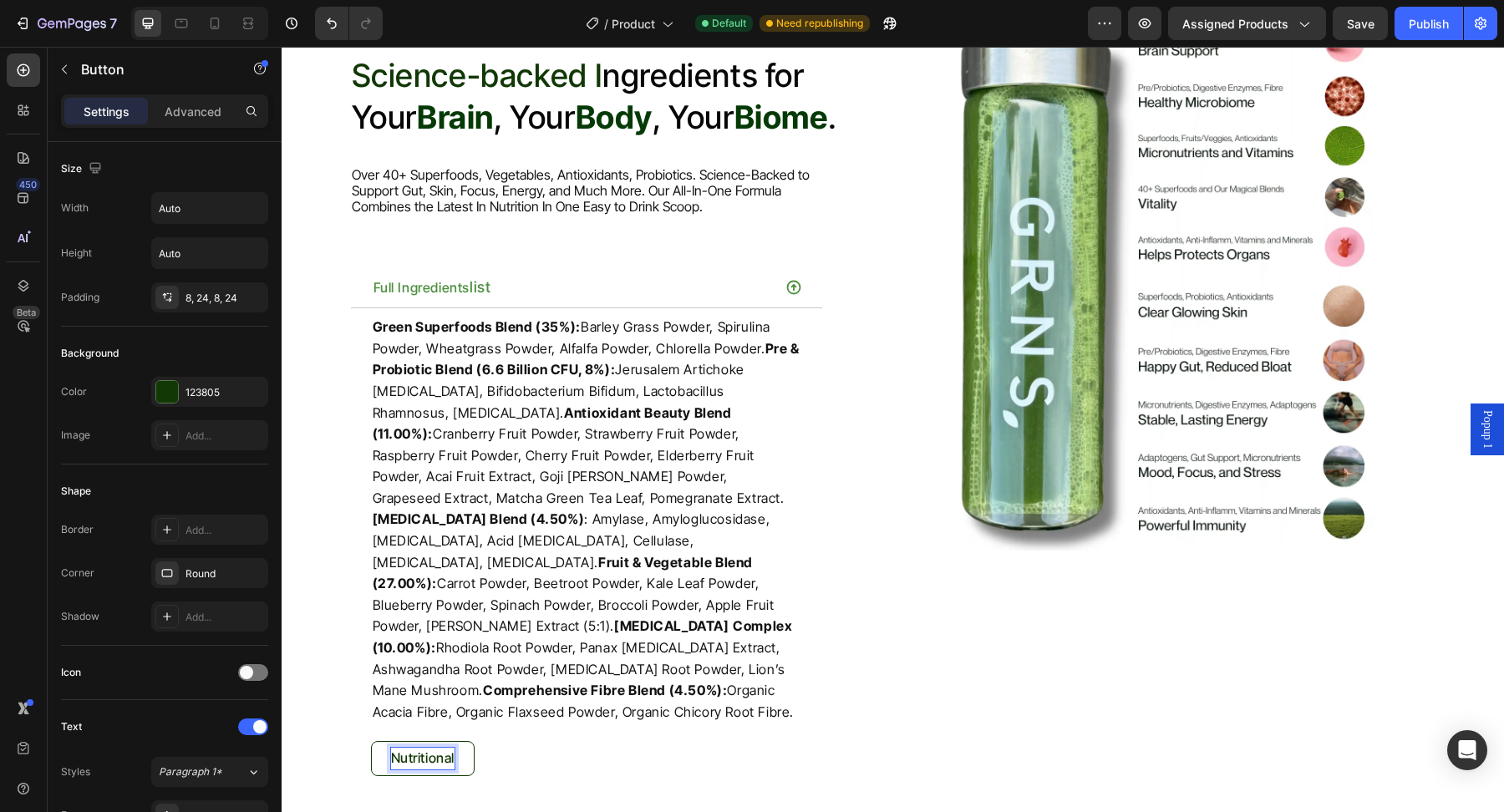
click at [452, 748] on p "Nutritional" at bounding box center [423, 758] width 64 height 21
click at [706, 592] on p "Green Superfoods Blend (35%): Barley Grass Powder, Spirulina Powder, Wheatgrass…" at bounding box center [586, 520] width 428 height 406
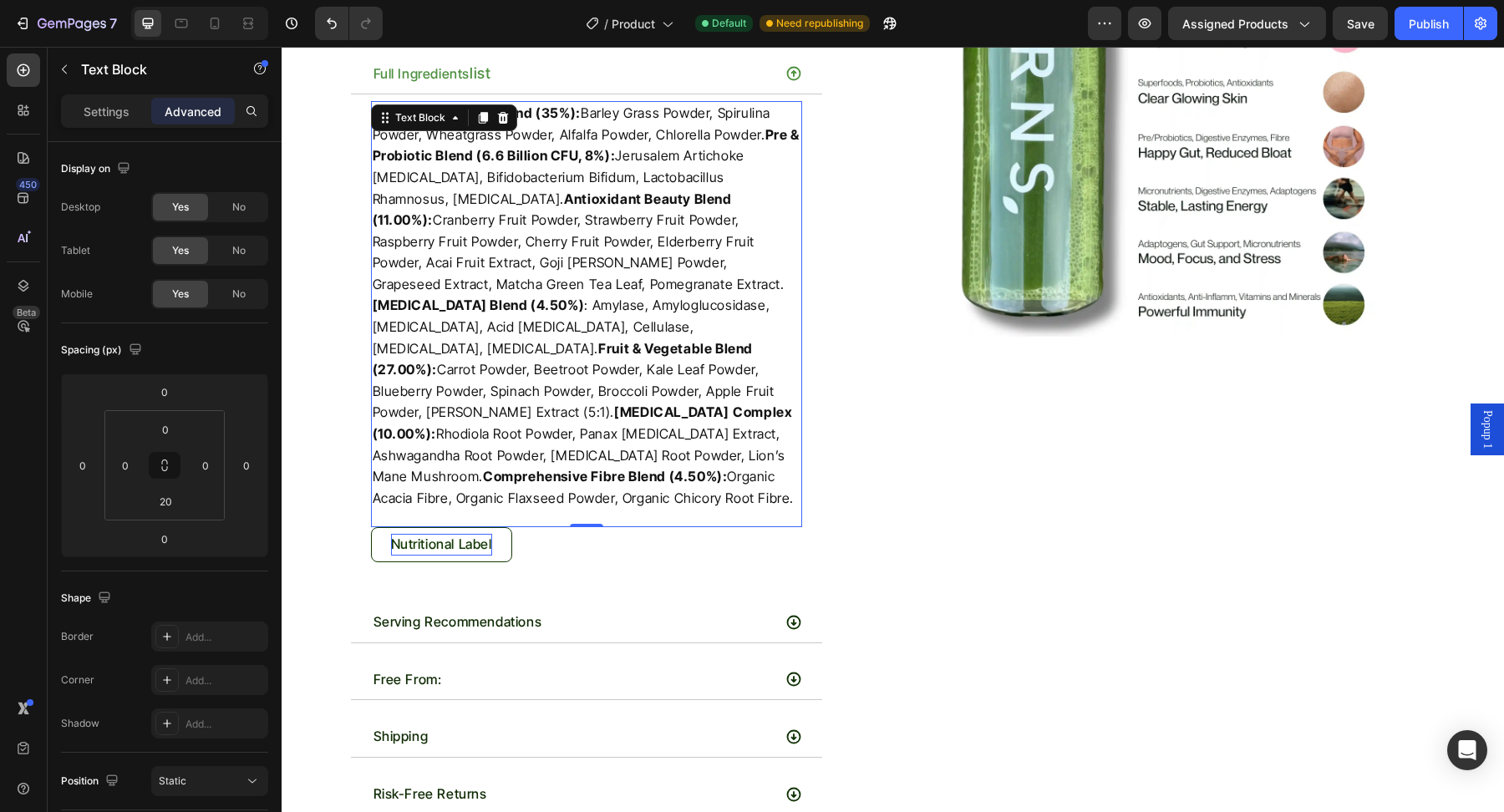
scroll to position [5695, 0]
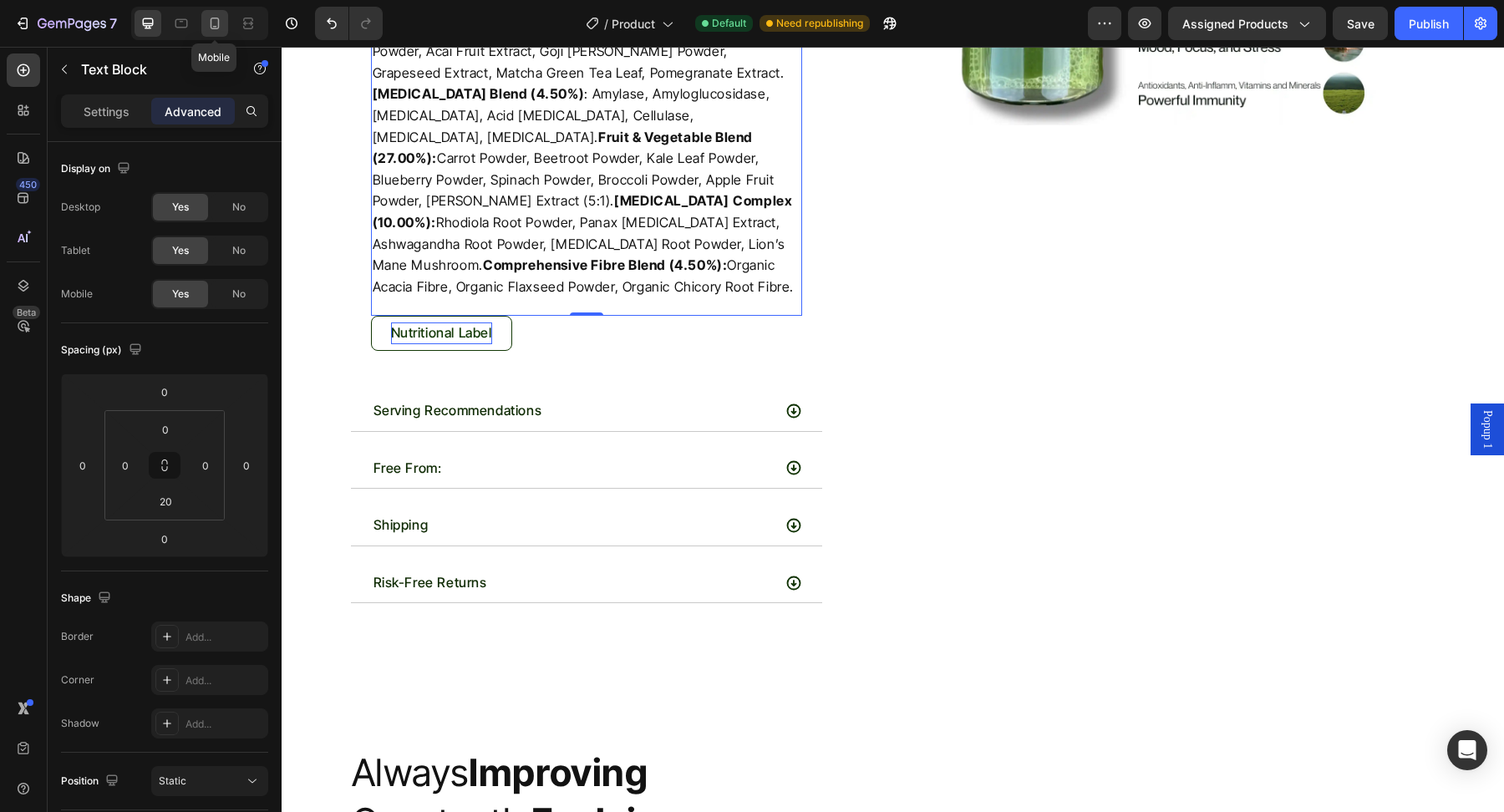
click at [211, 22] on icon at bounding box center [215, 23] width 9 height 12
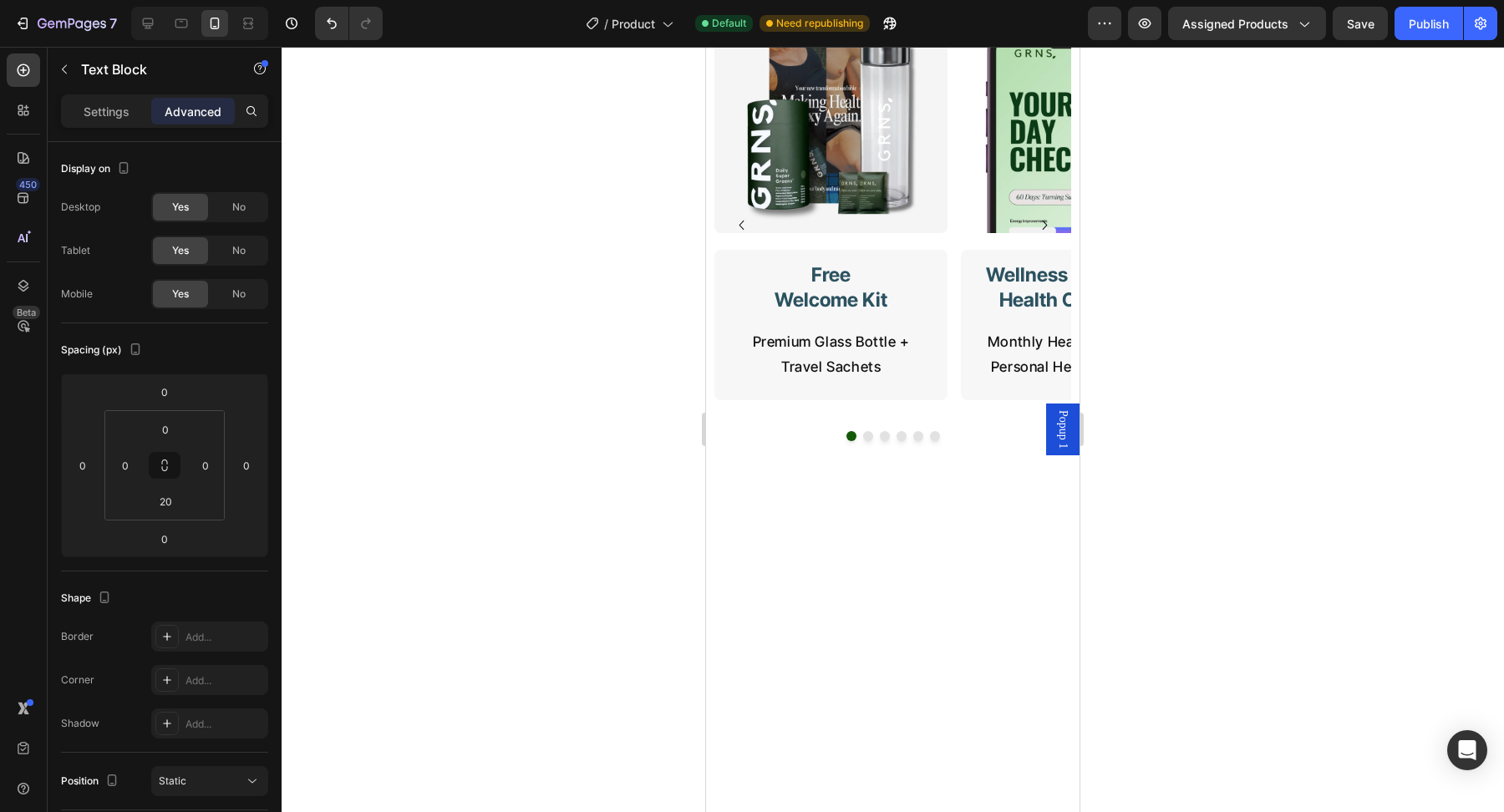
scroll to position [3296, 0]
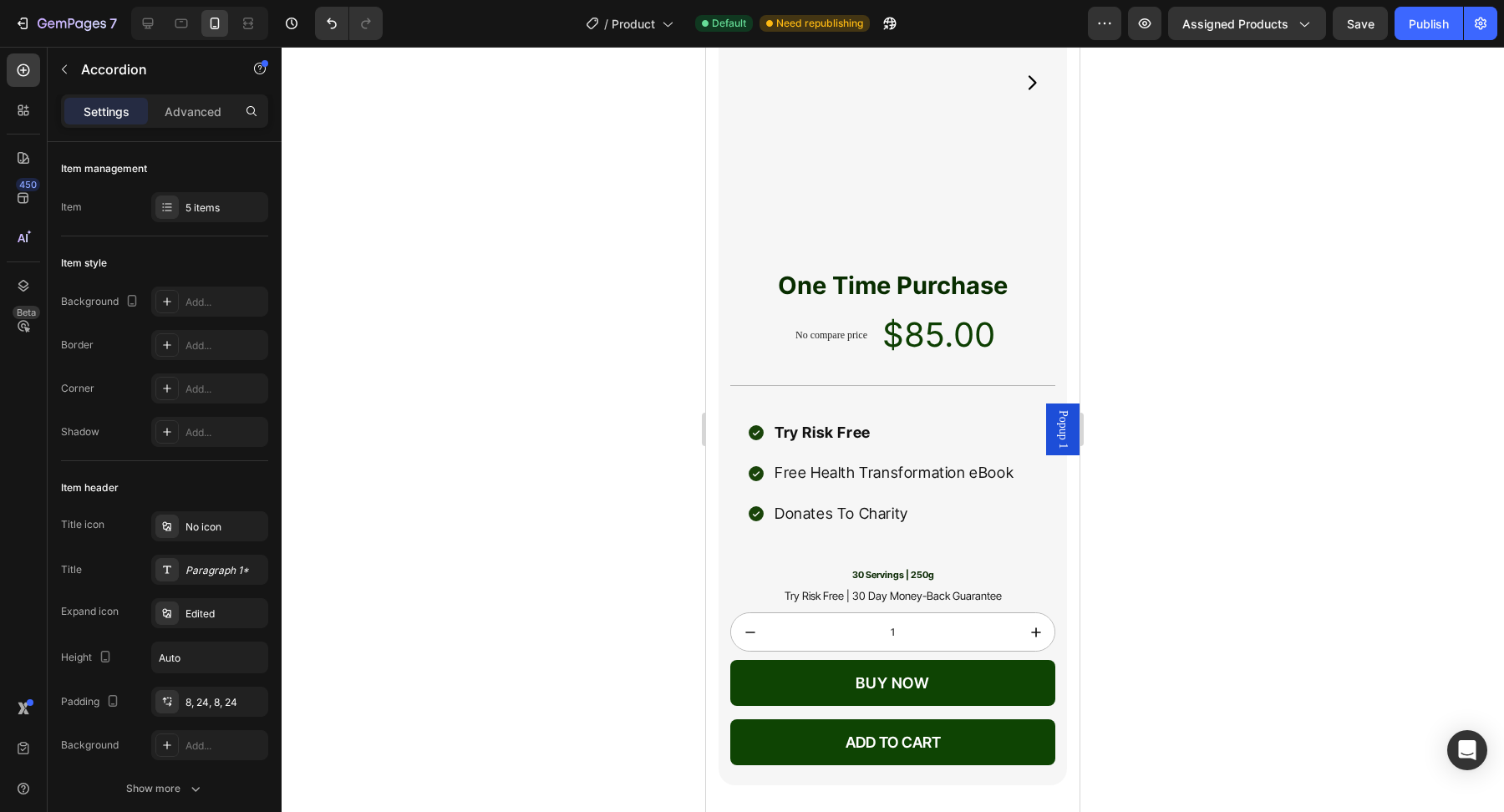
scroll to position [2985, 0]
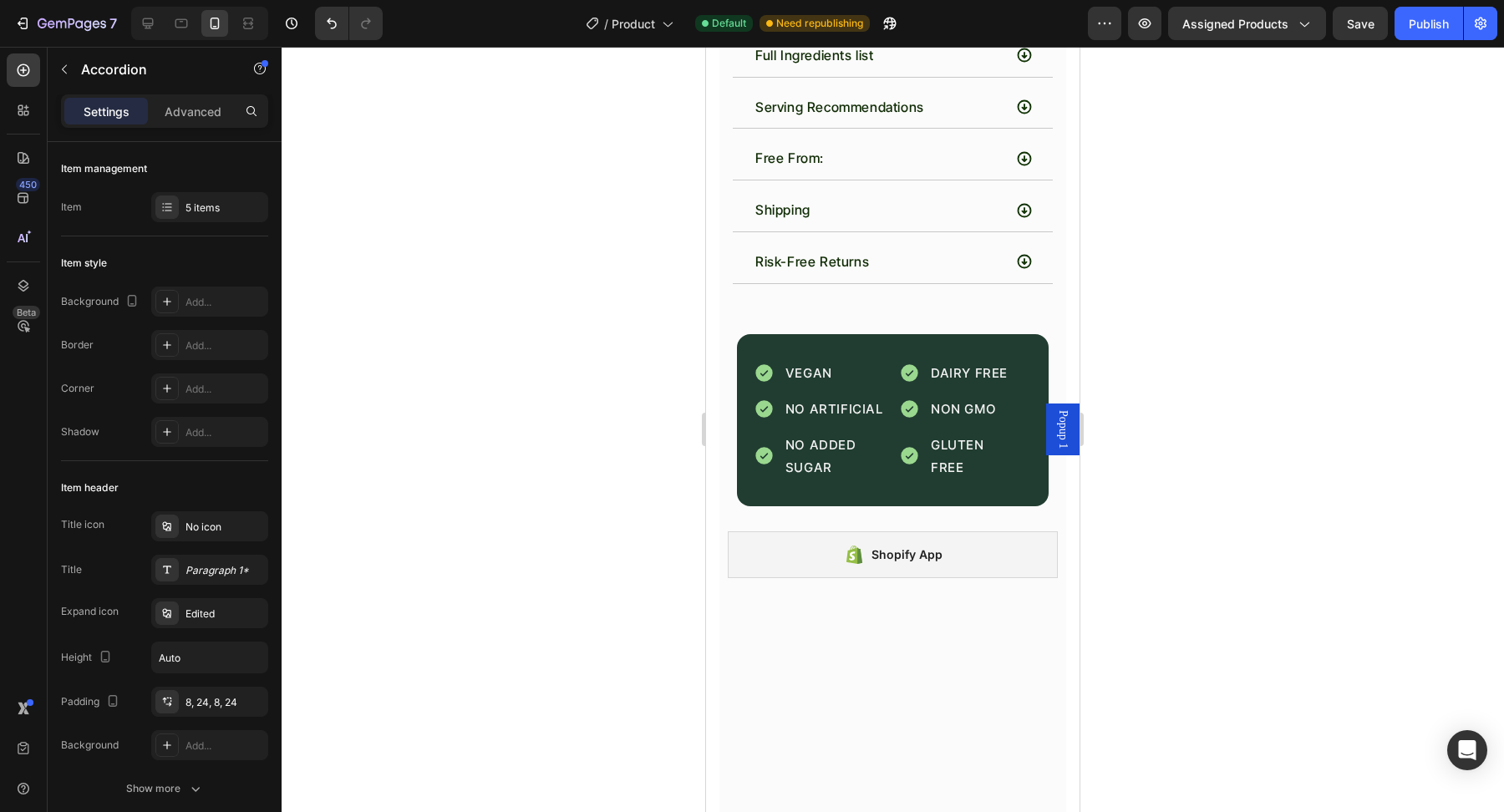
click at [861, 284] on div "Full Ingredients list Serving Recommendations Free From: Shipping Risk-Free Ret…" at bounding box center [892, 159] width 322 height 250
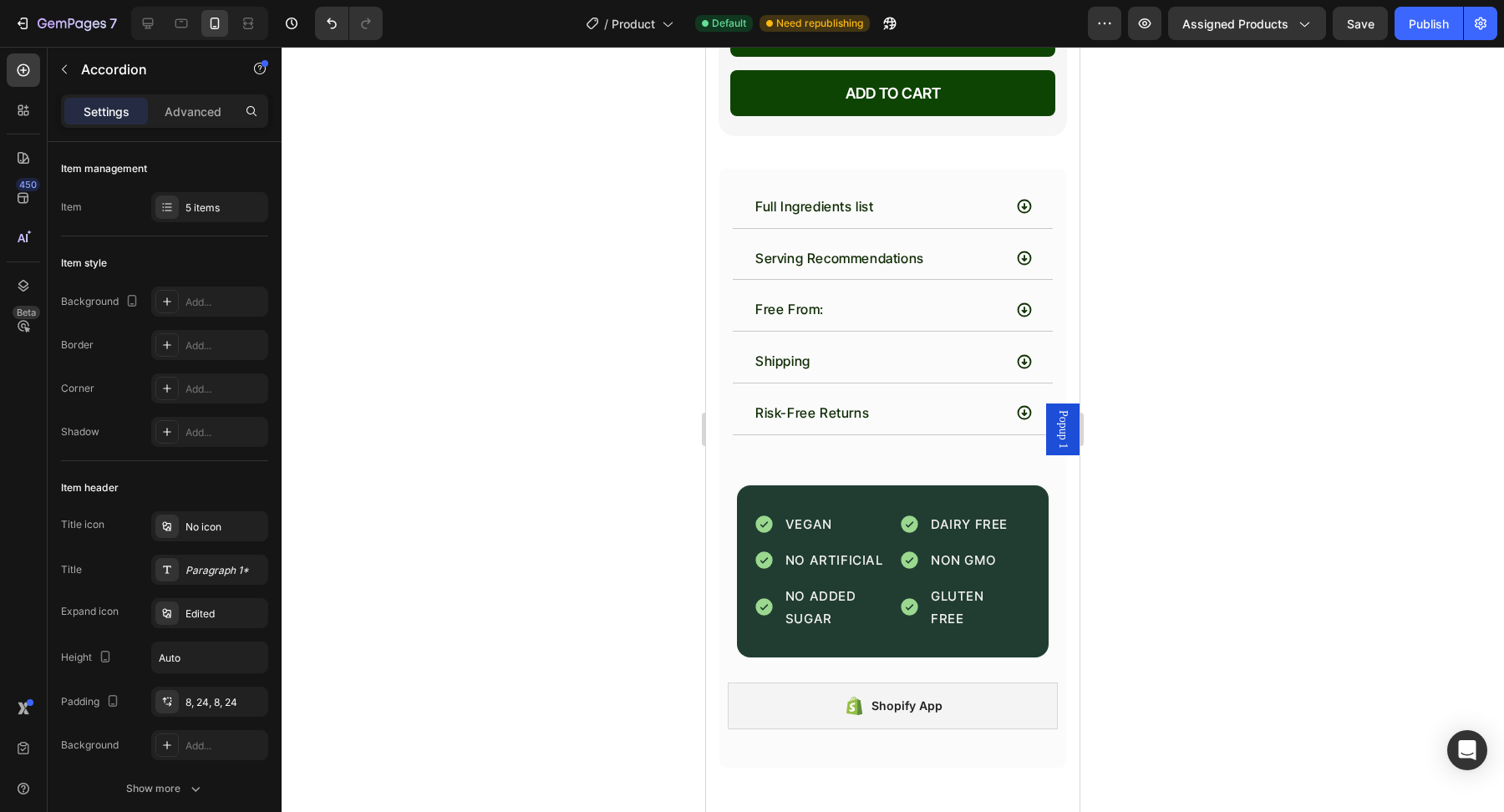
click at [865, 315] on div "Free From:" at bounding box center [878, 309] width 250 height 29
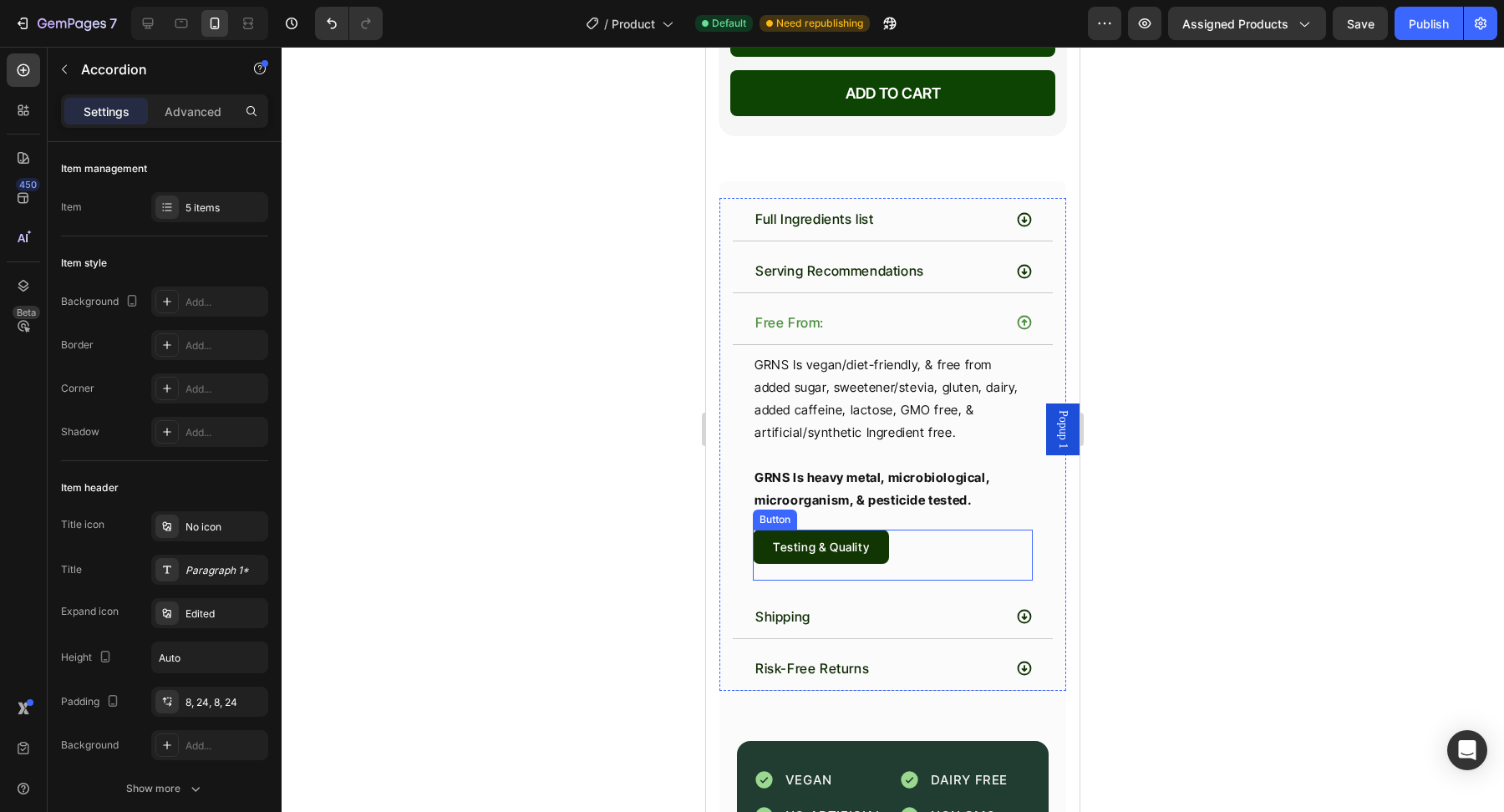
click at [905, 529] on div "Testing & Quality Button" at bounding box center [892, 555] width 280 height 51
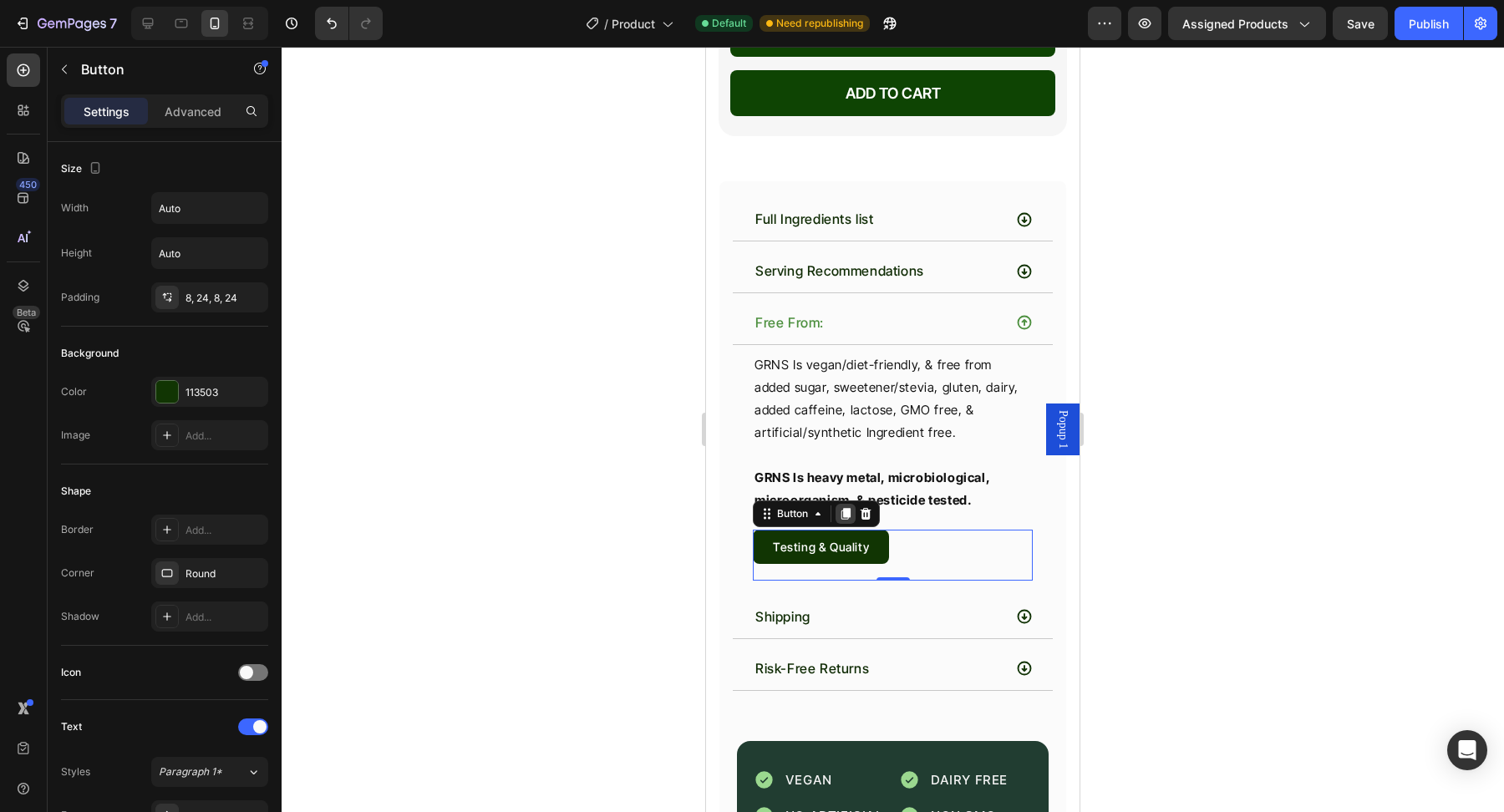
click at [847, 508] on icon at bounding box center [845, 514] width 9 height 12
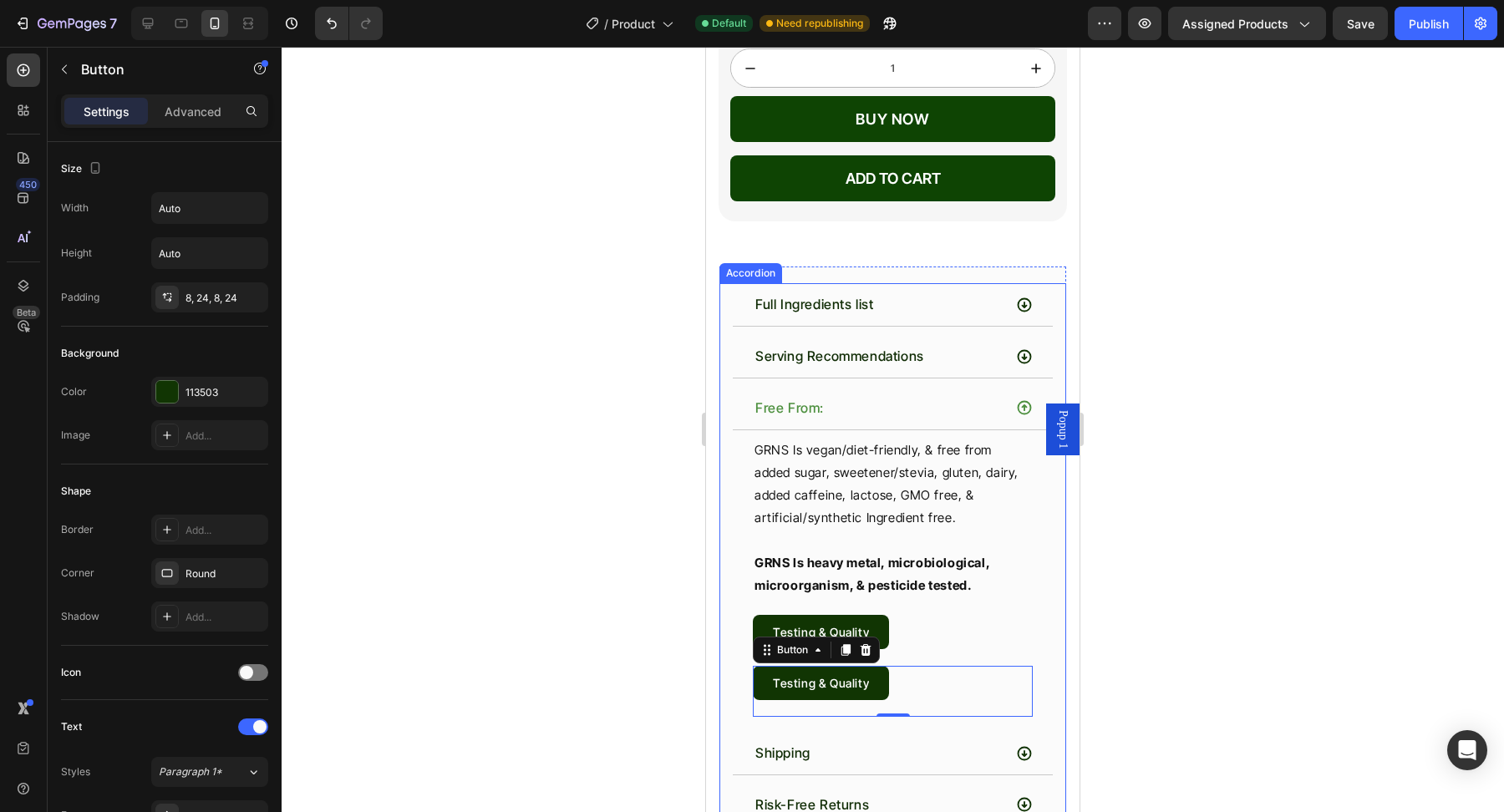
scroll to position [3812, 0]
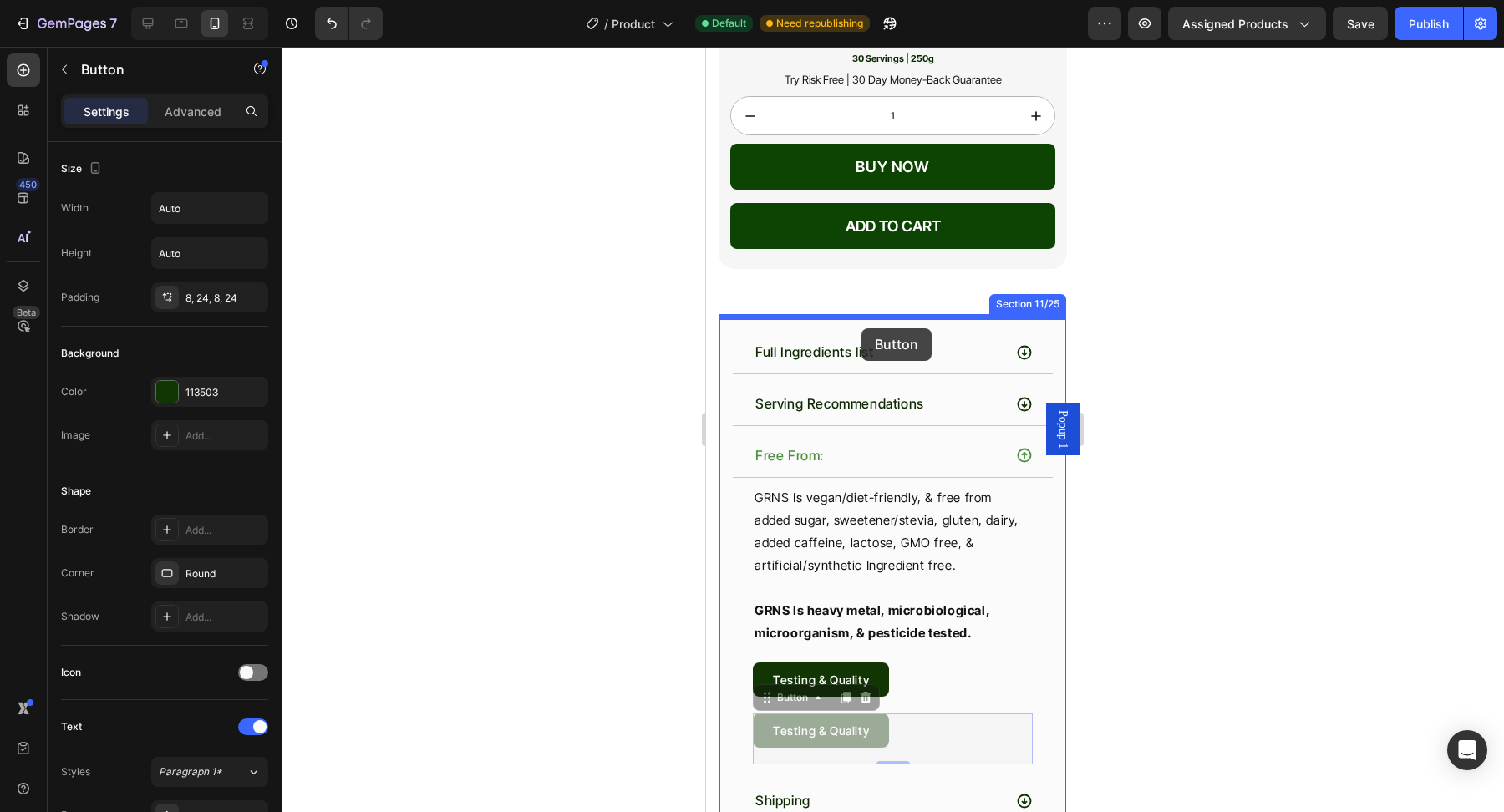
drag, startPoint x: 791, startPoint y: 677, endPoint x: 962, endPoint y: 447, distance: 286.6
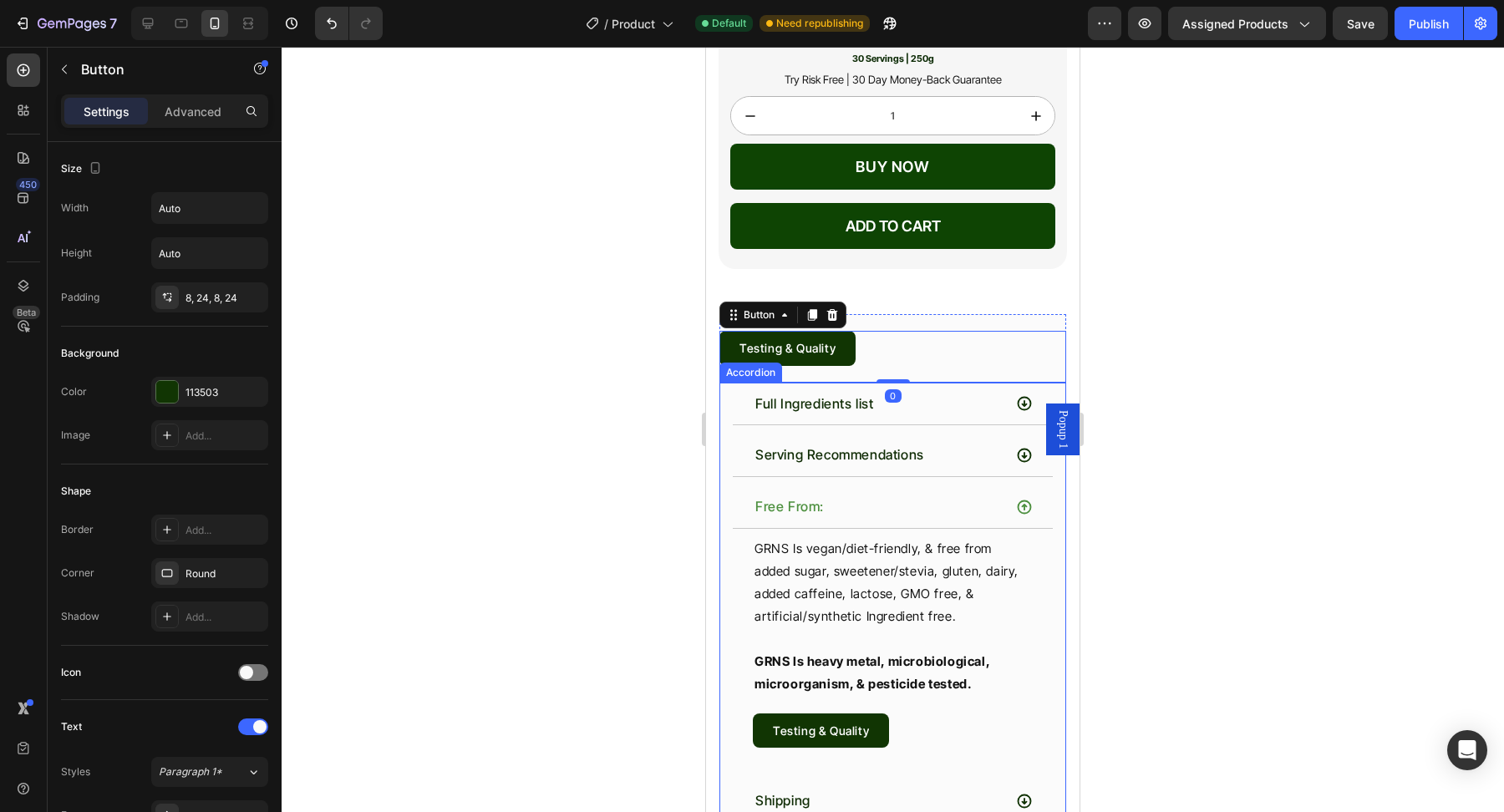
click at [965, 491] on div "Free From:" at bounding box center [878, 506] width 250 height 29
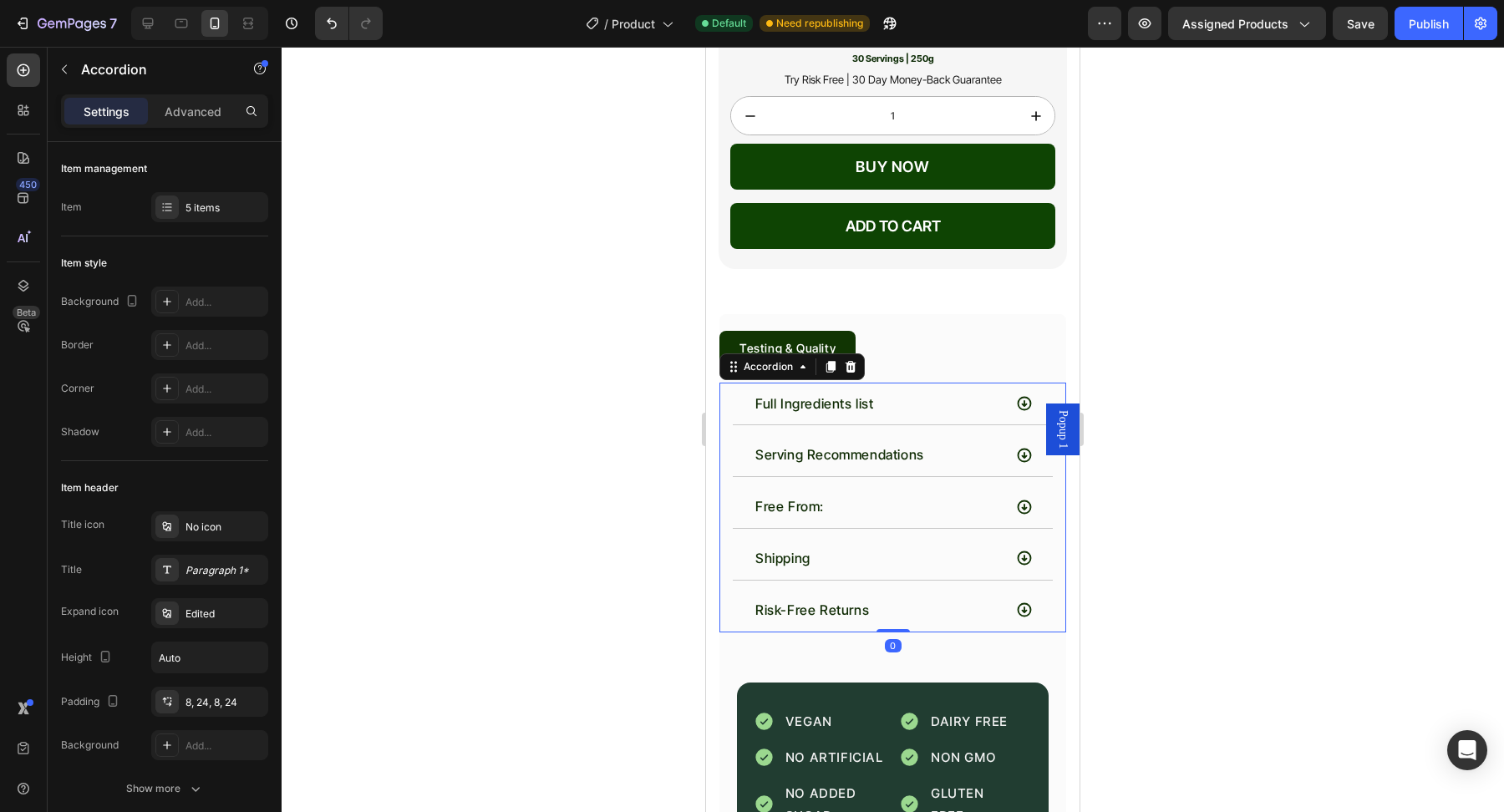
click at [951, 399] on div "Full Ingredients list" at bounding box center [878, 404] width 250 height 29
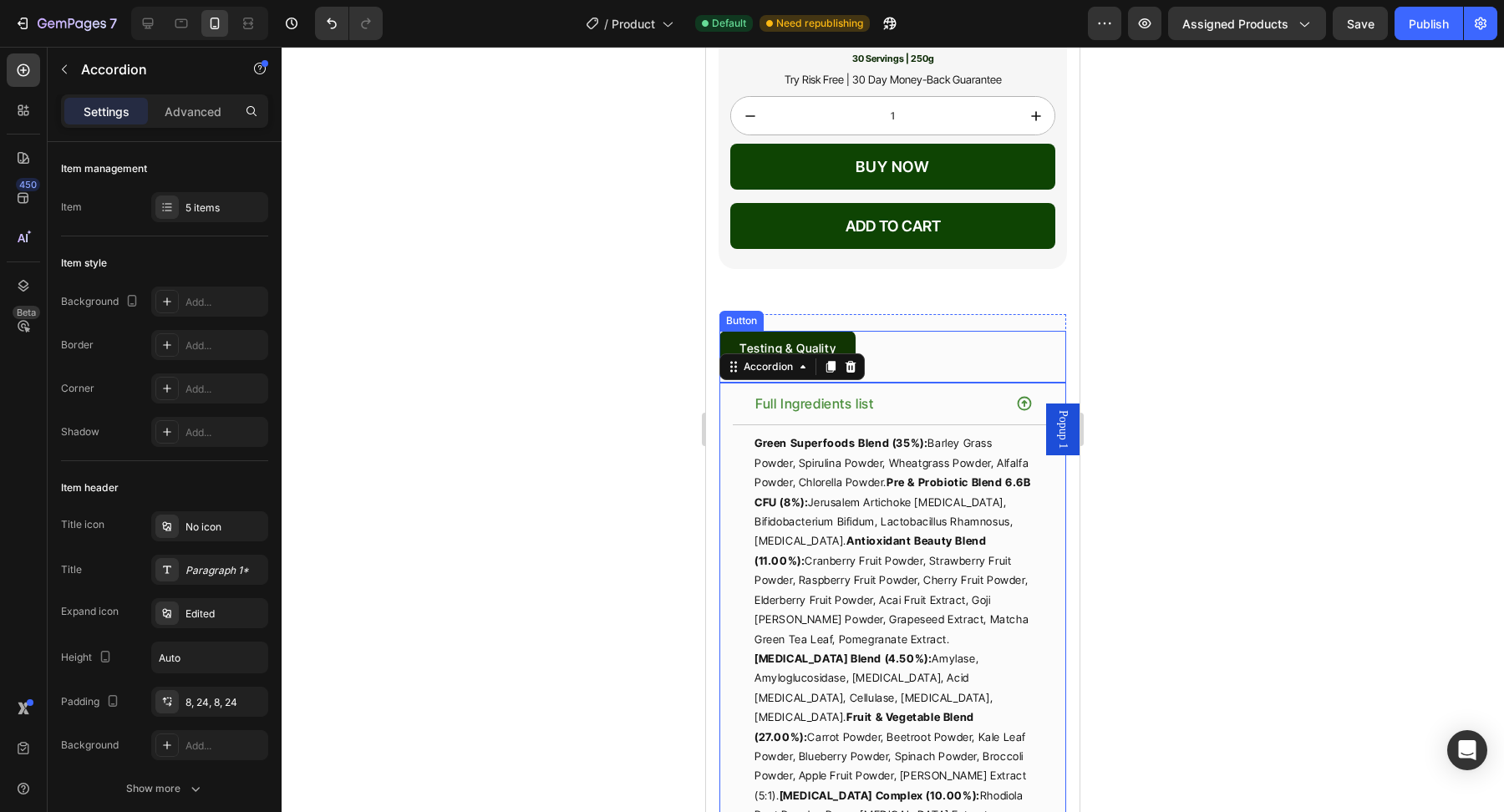
click at [881, 330] on div "Testing & Quality Button" at bounding box center [891, 356] width 346 height 51
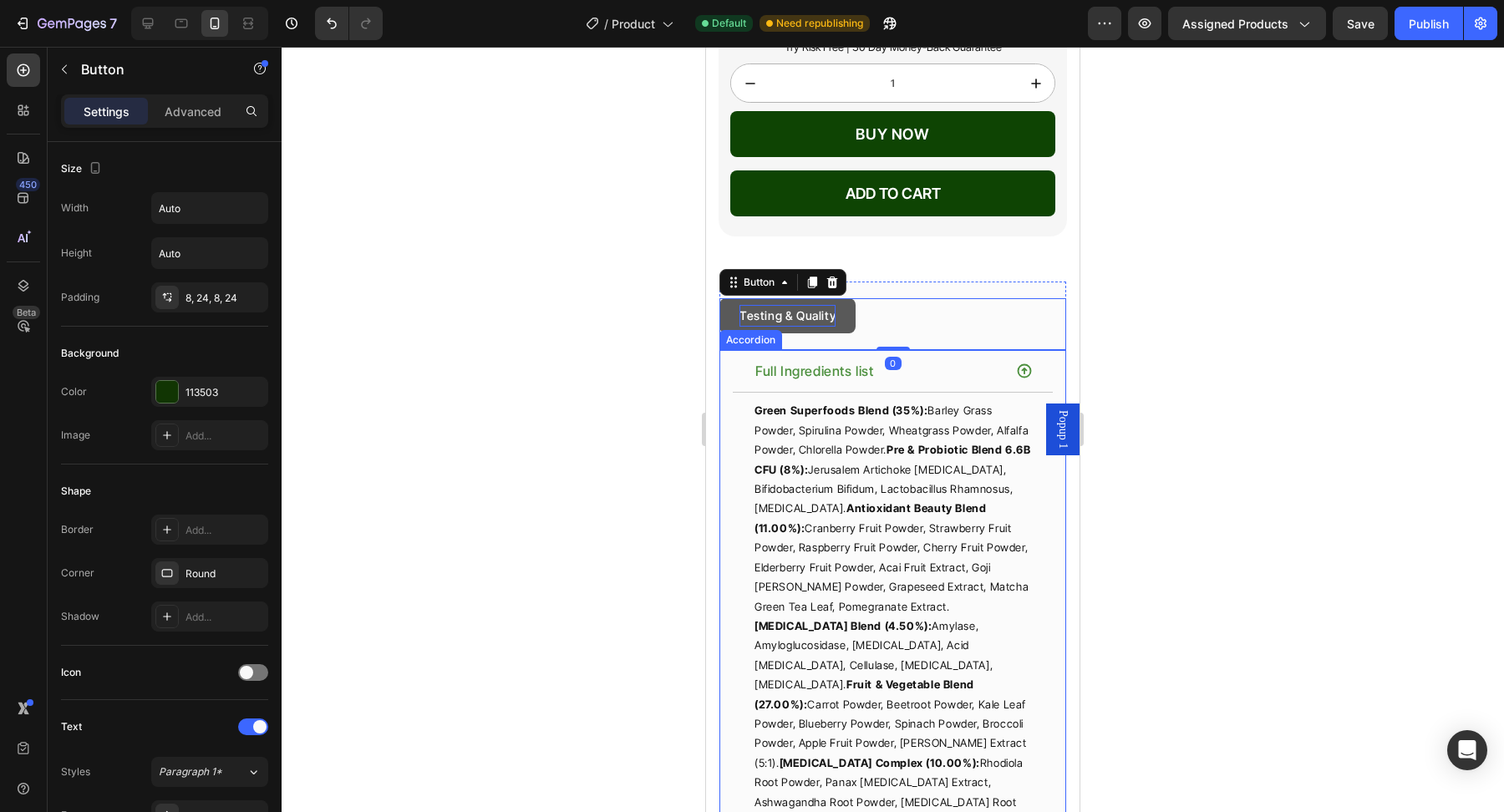
scroll to position [3906, 0]
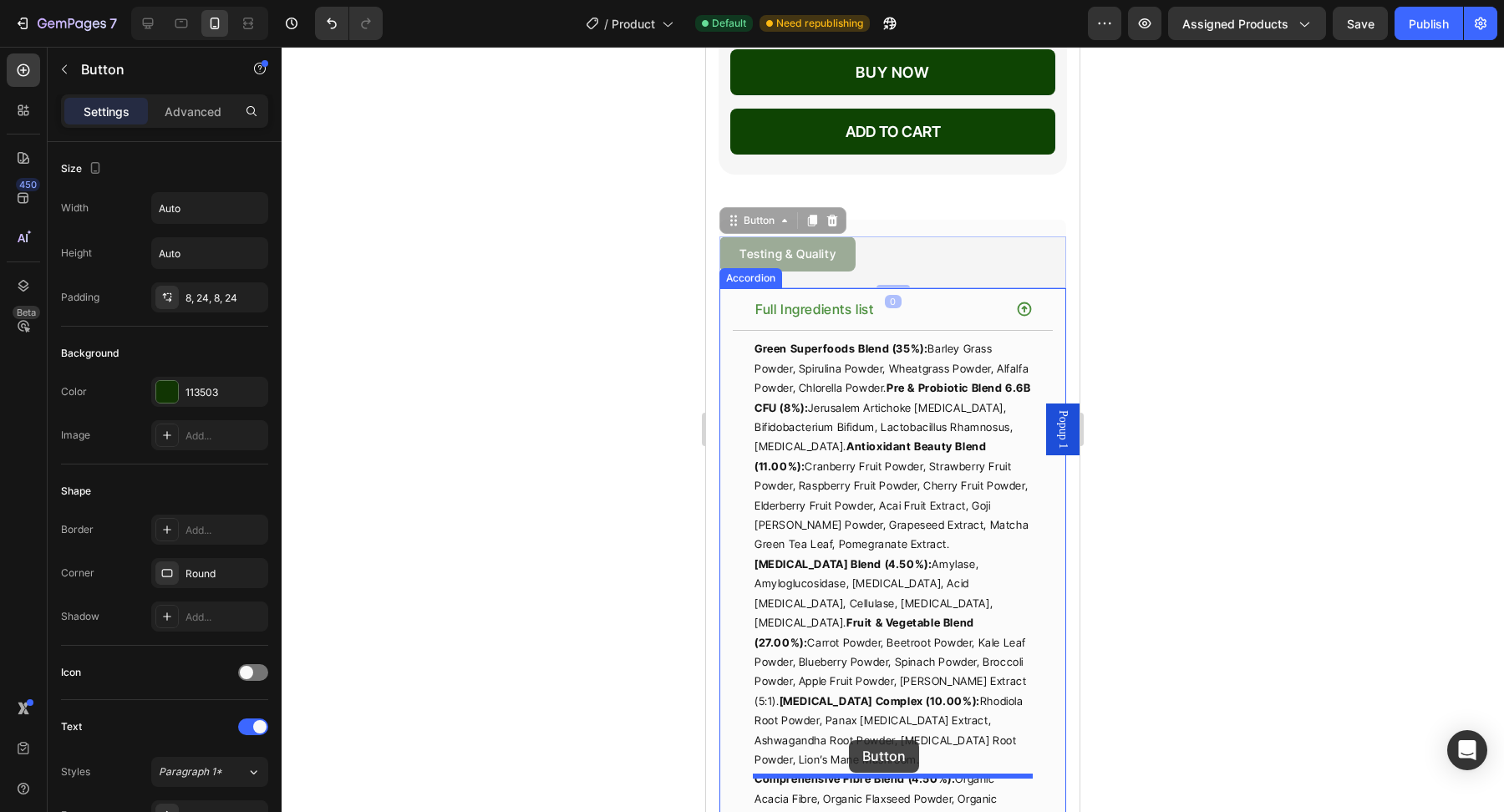
drag, startPoint x: 760, startPoint y: 207, endPoint x: 849, endPoint y: 740, distance: 540.4
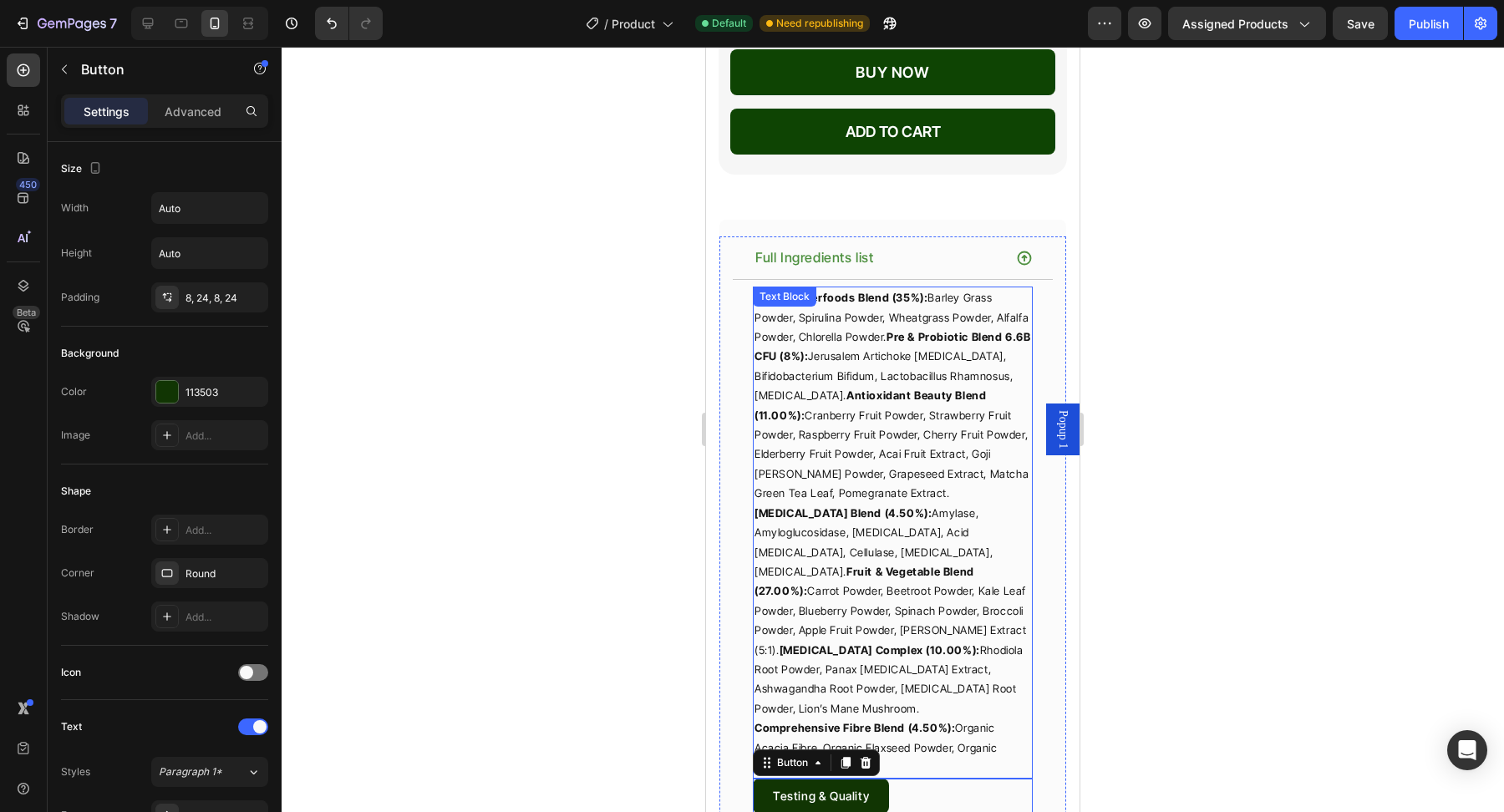
click at [892, 561] on p "Green Superfoods Blend (35%): Barley Grass Powder, Spirulina Powder, Wheatgrass…" at bounding box center [891, 531] width 276 height 488
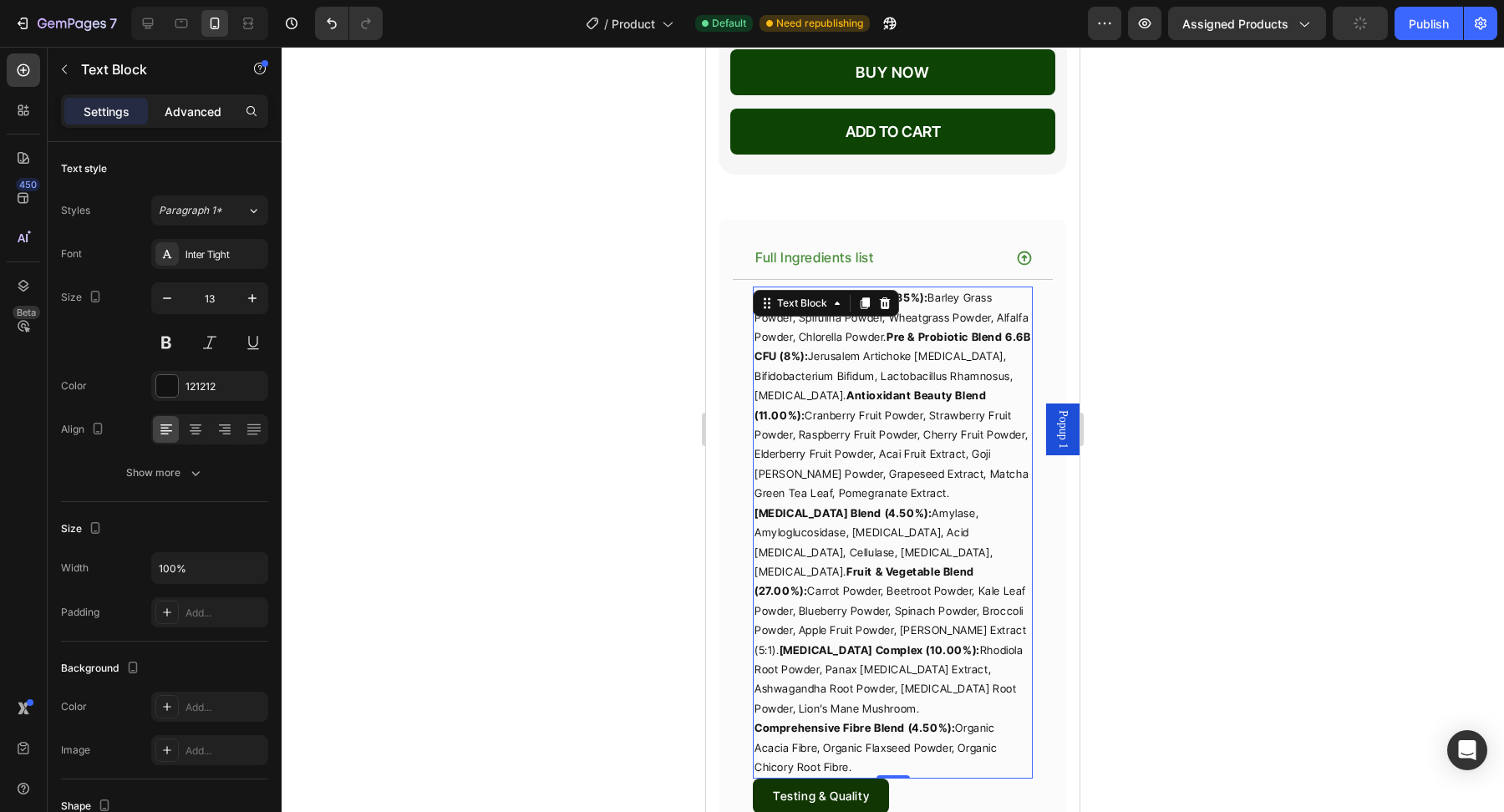
click at [184, 119] on div "Advanced" at bounding box center [193, 110] width 84 height 26
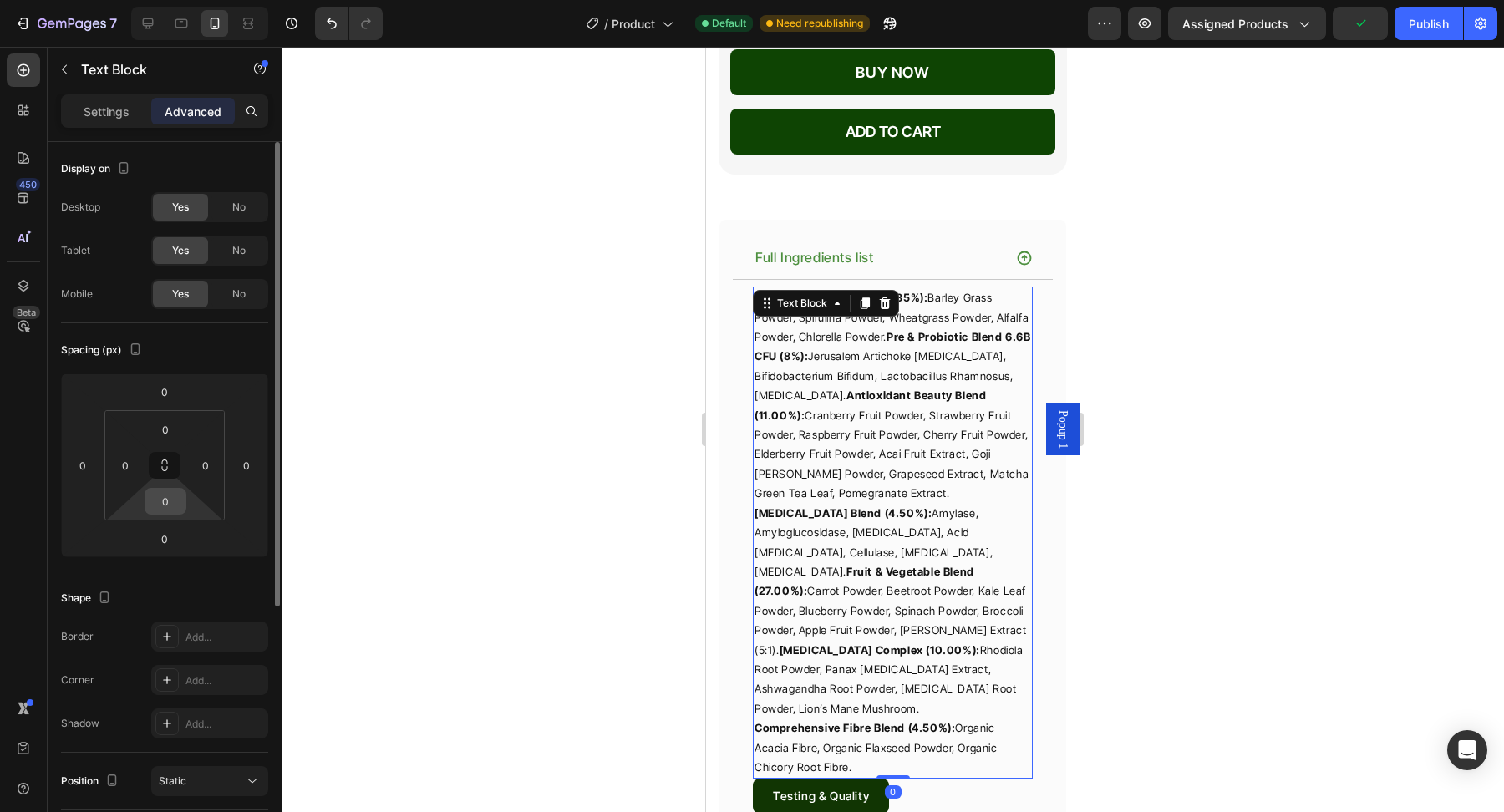
click at [171, 512] on input "0" at bounding box center [165, 501] width 33 height 25
type input "20"
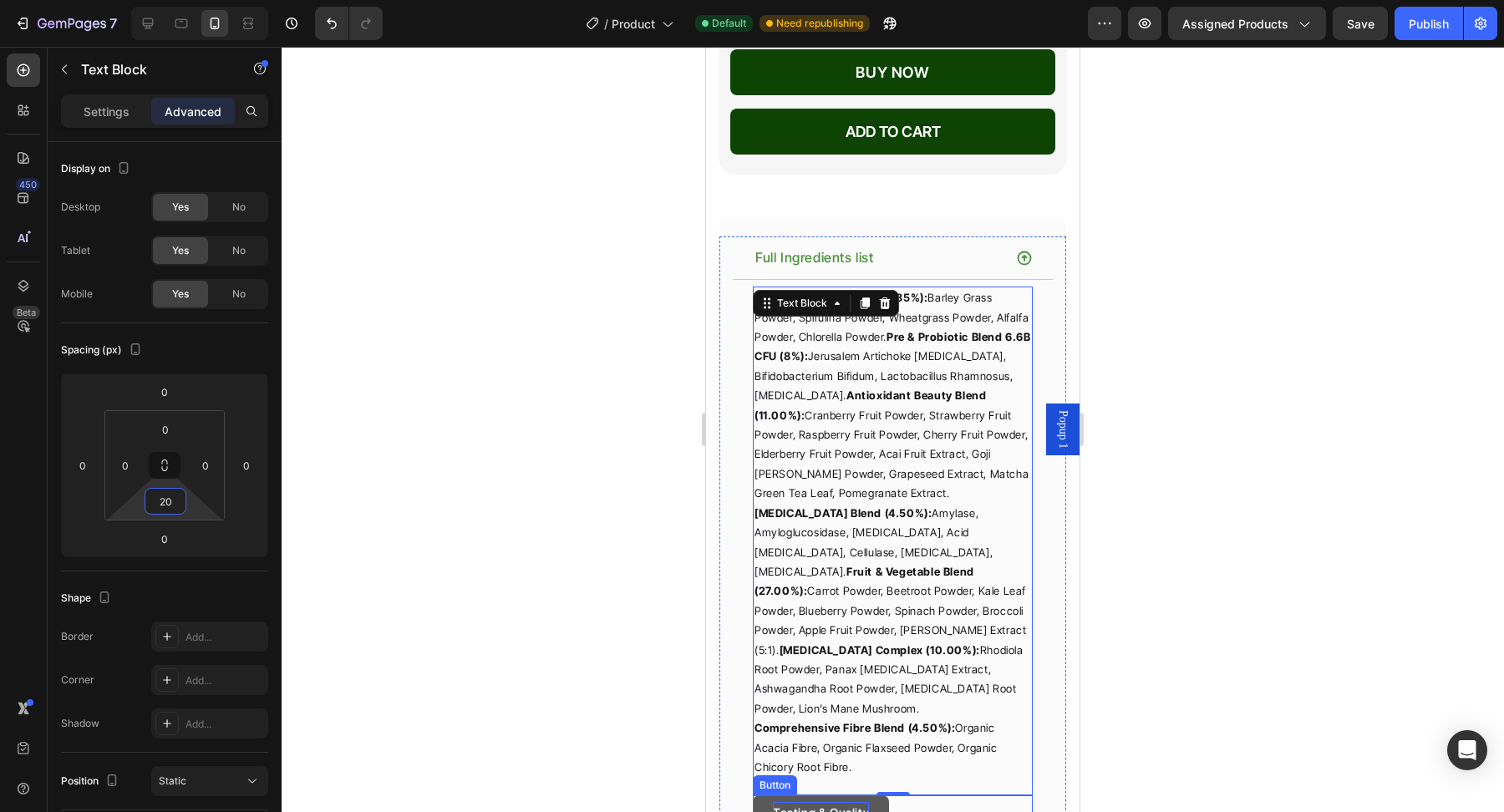
click at [800, 801] on p "Testing & Quality" at bounding box center [820, 811] width 96 height 20
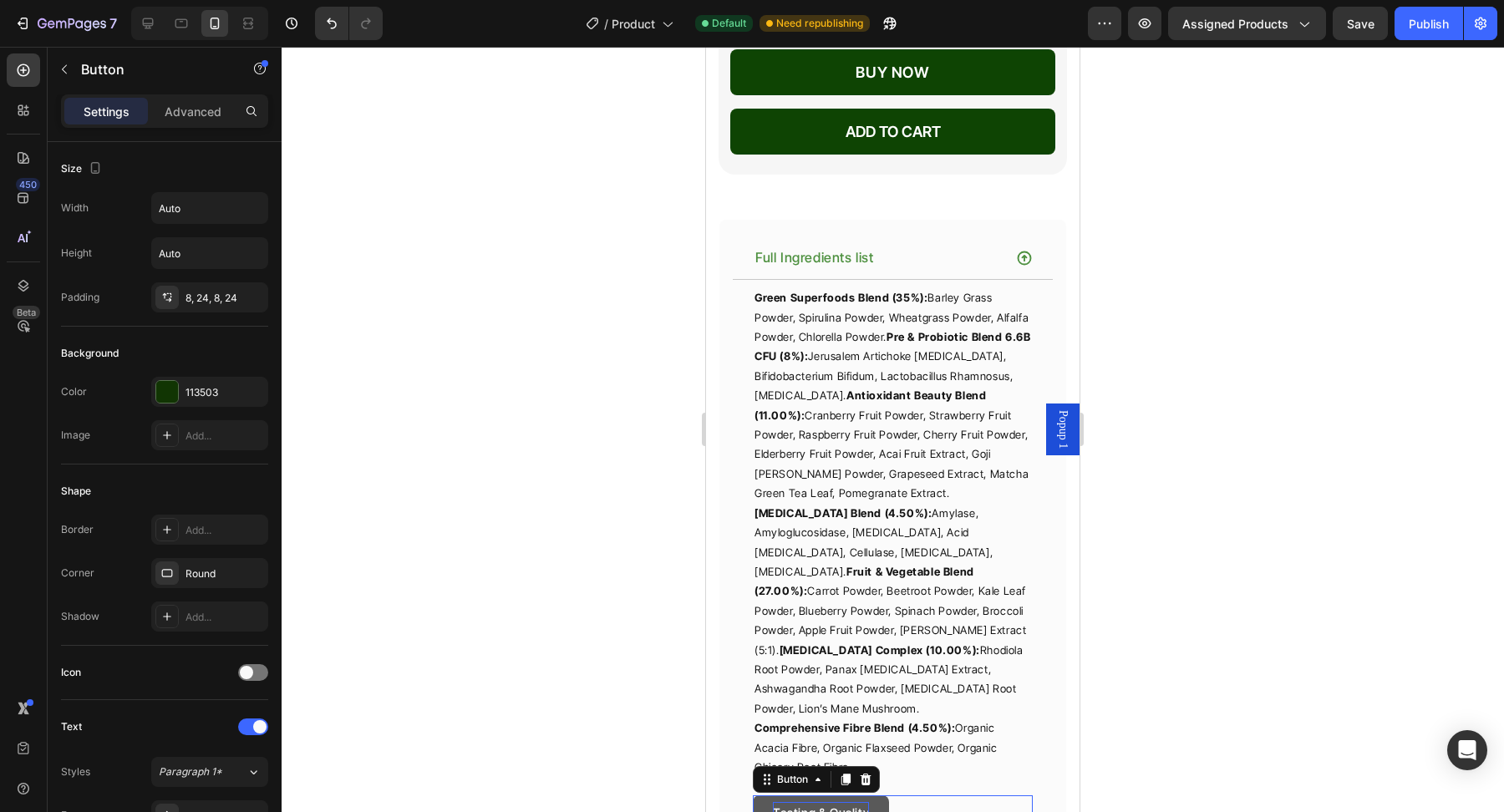
click at [801, 801] on p "Testing & Quality" at bounding box center [820, 811] width 96 height 20
click at [1266, 658] on div at bounding box center [892, 429] width 1222 height 765
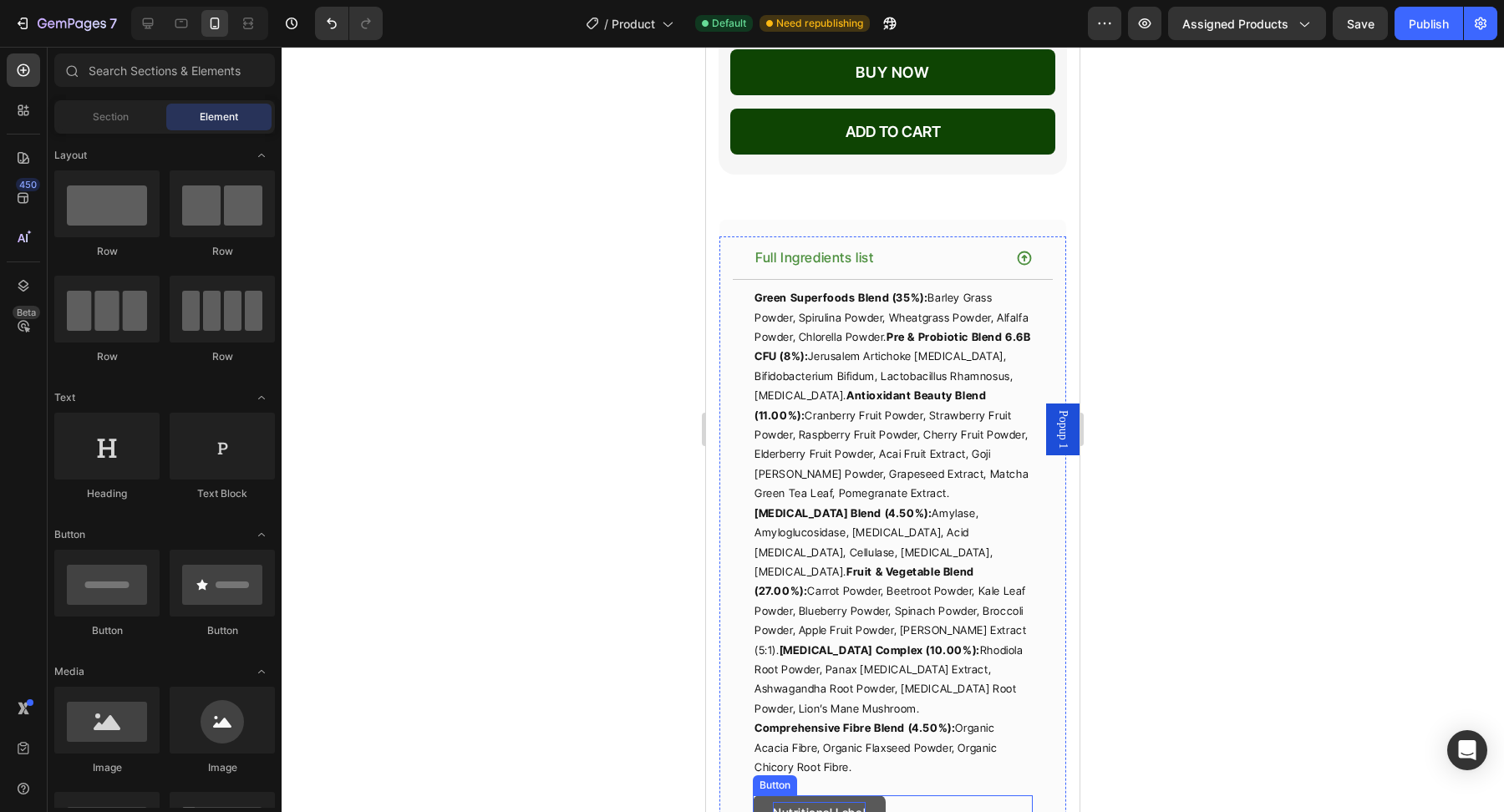
click at [856, 801] on p "Nutritional Label" at bounding box center [818, 811] width 93 height 20
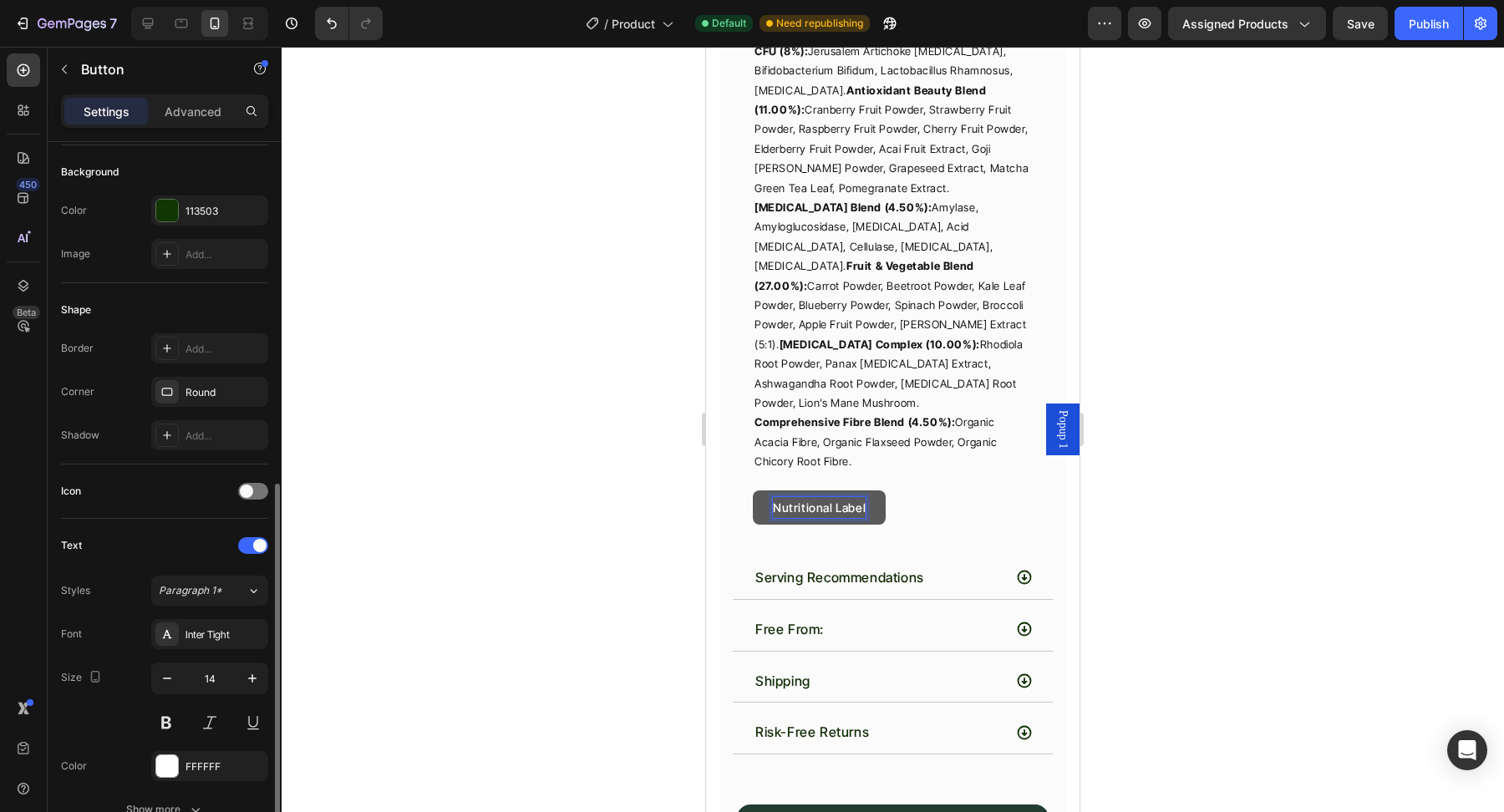
scroll to position [605, 0]
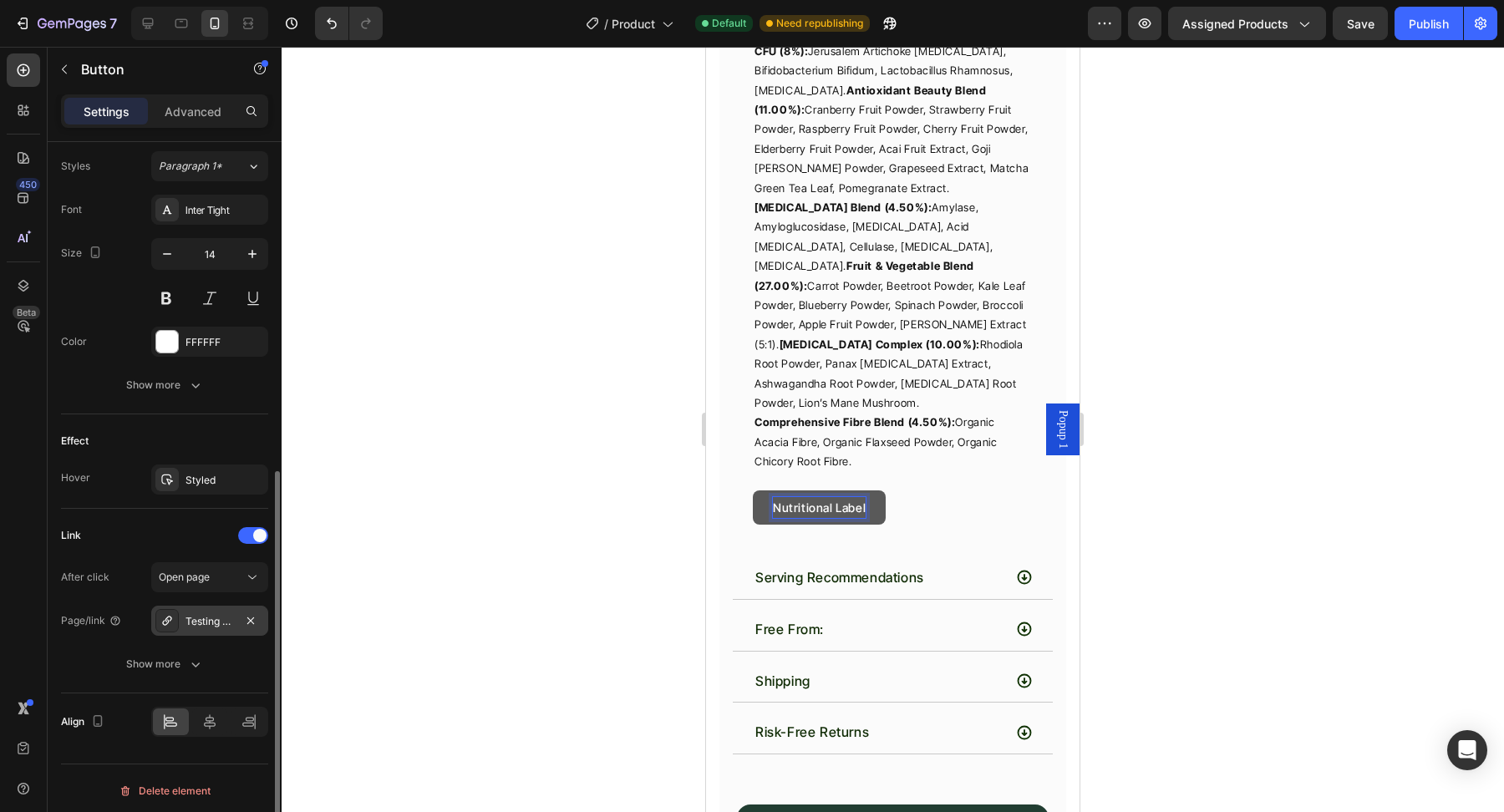
click at [200, 619] on div "Testing & Quality" at bounding box center [210, 621] width 49 height 15
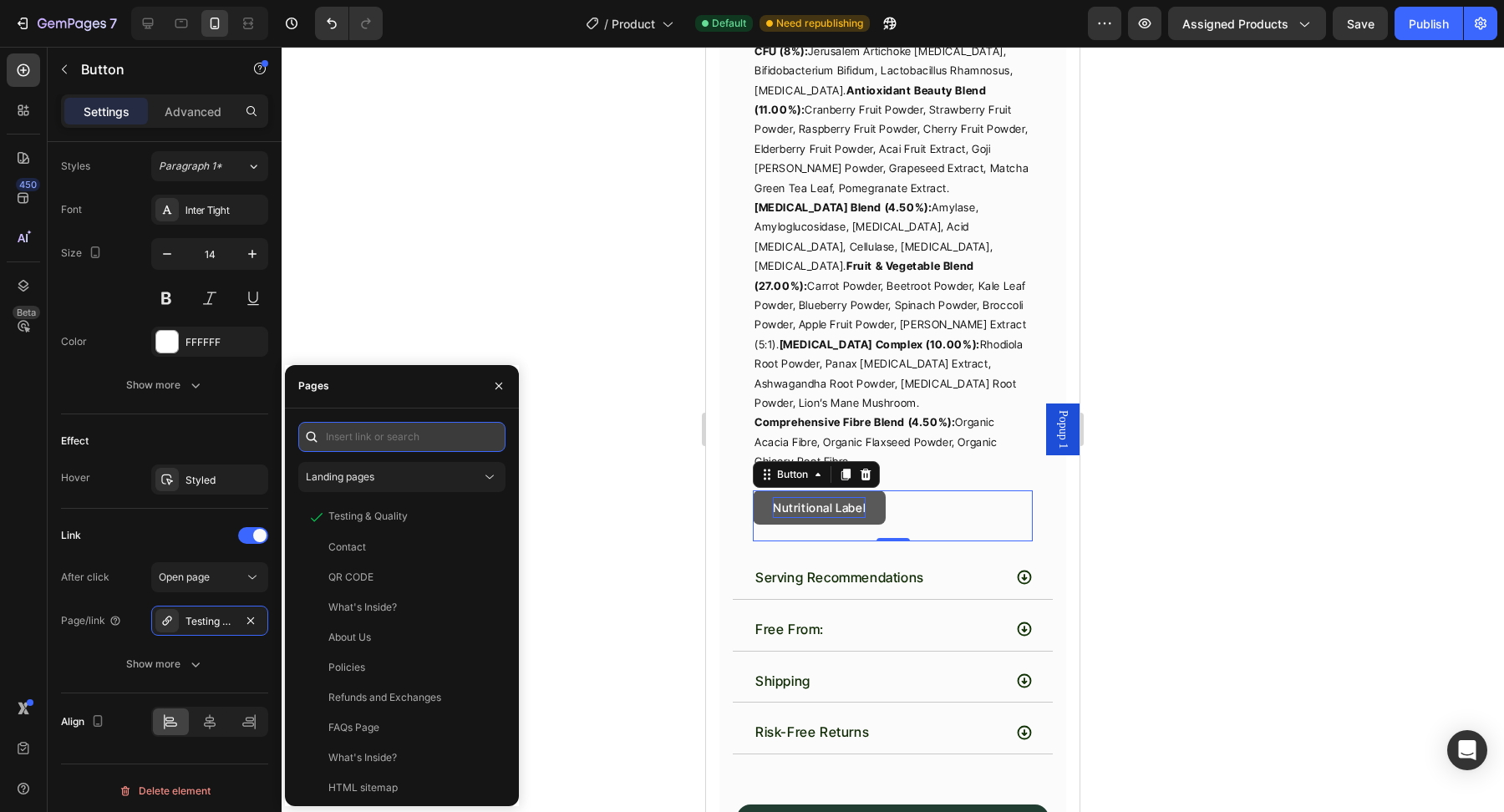
click at [389, 436] on input "text" at bounding box center [402, 437] width 207 height 30
paste input "https://cdn.shopify.com/s/files/1/0572/1253/4865/files/Heres_Your_Sign_to_start…"
type input "https://cdn.shopify.com/s/files/1/0572/1253/4865/files/Heres_Your_Sign_to_start…"
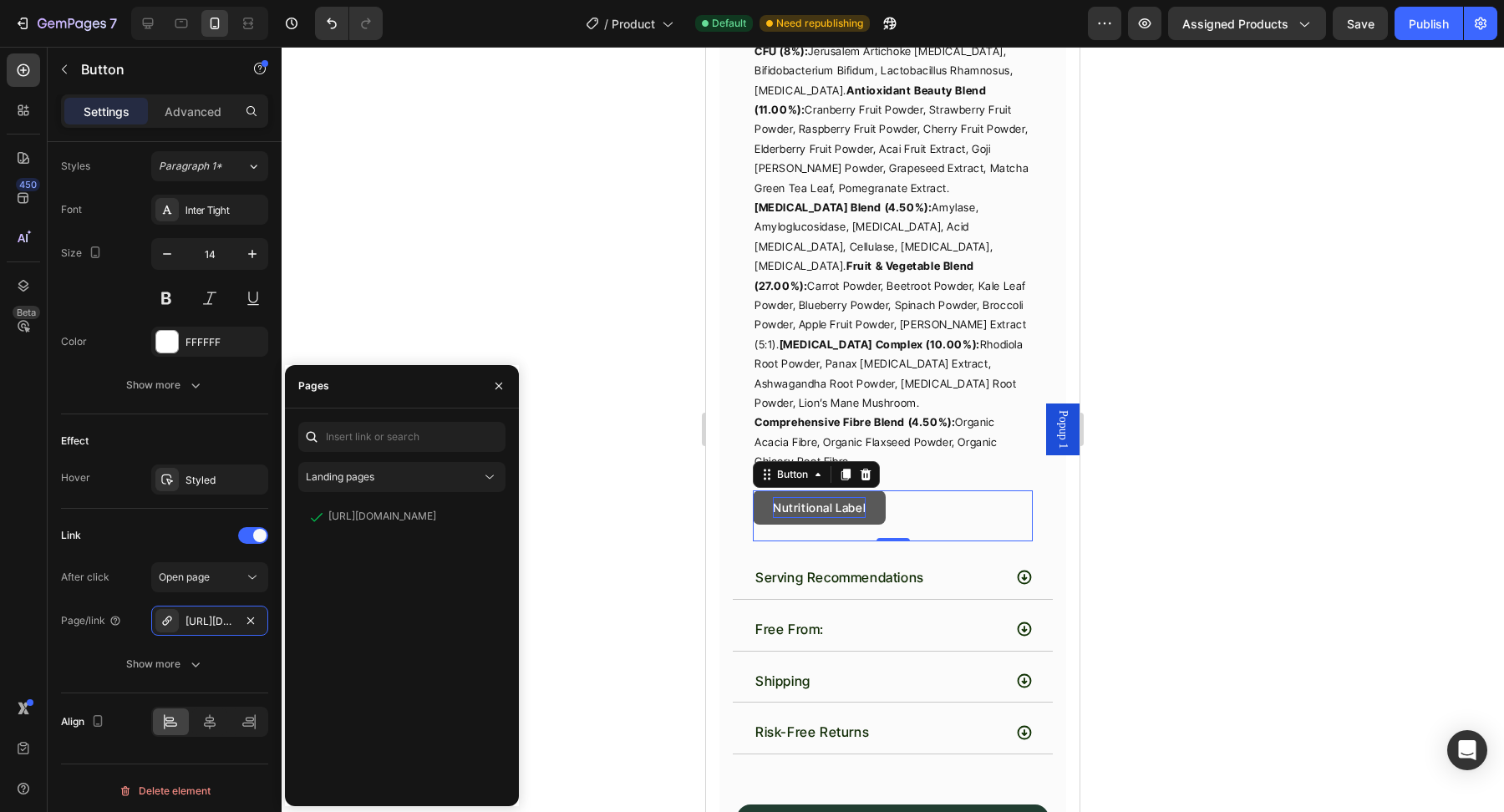
click at [1362, 393] on div at bounding box center [892, 429] width 1222 height 765
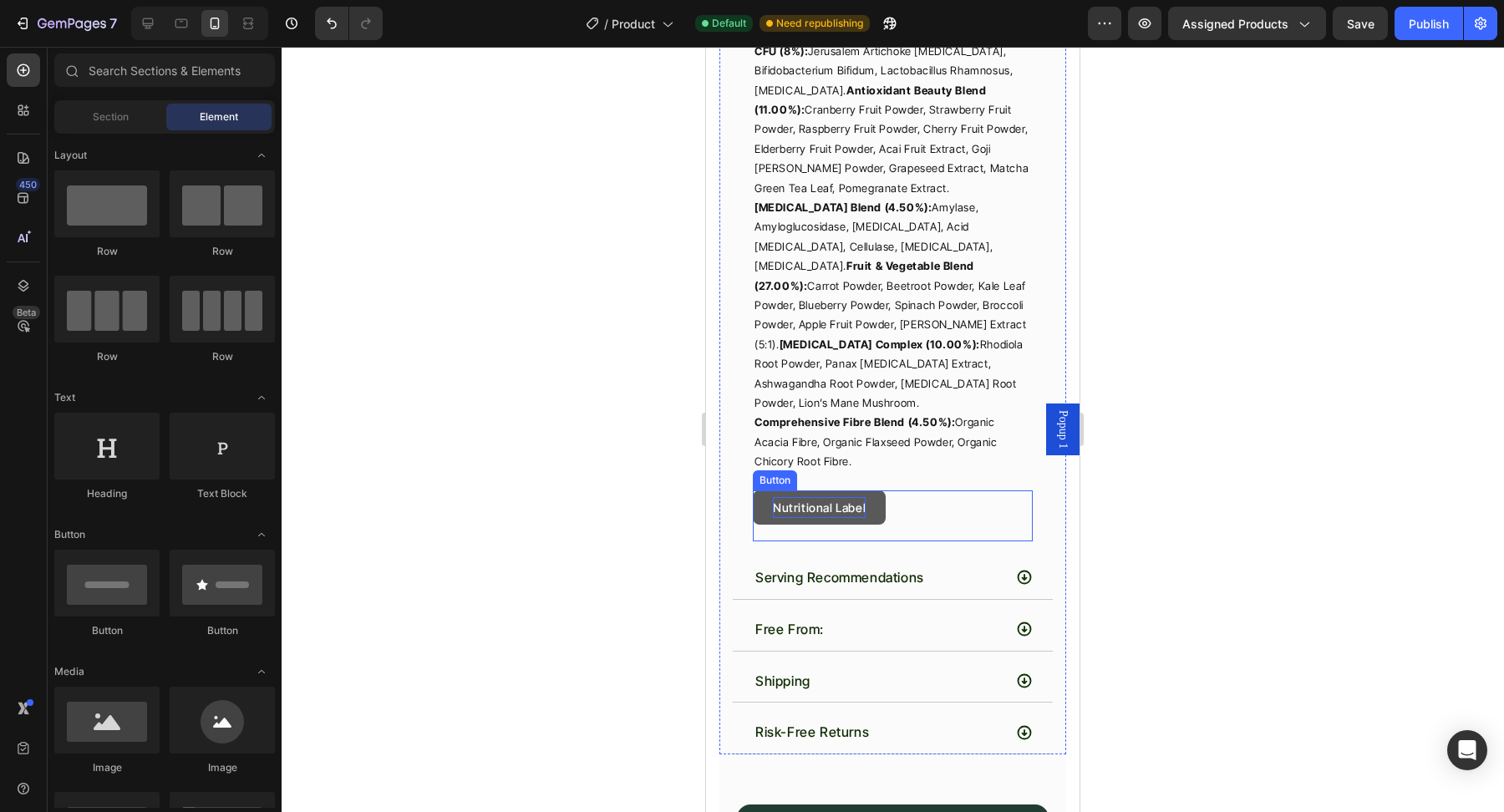
click at [812, 497] on p "Nutritional Label" at bounding box center [818, 507] width 93 height 20
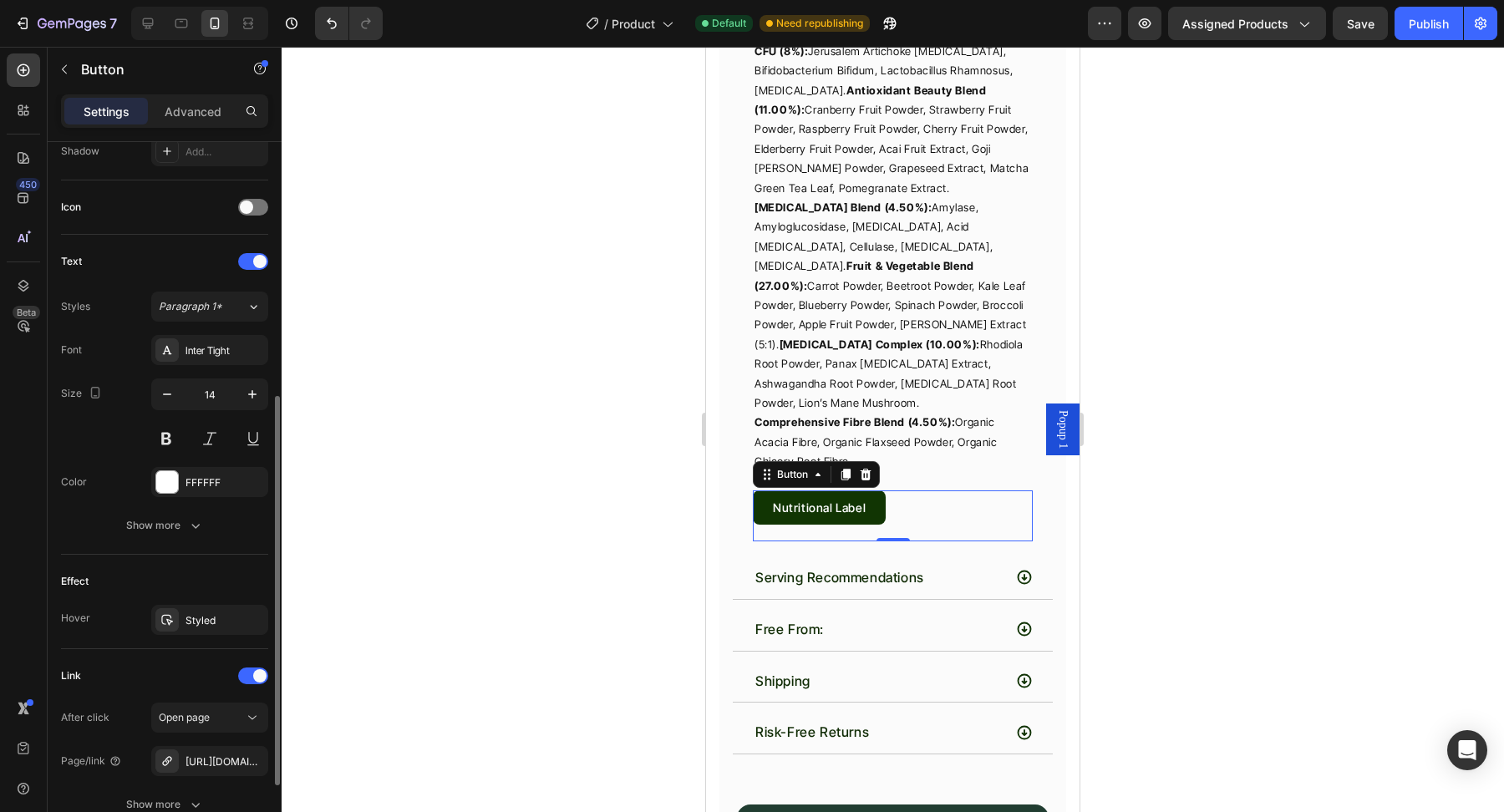
scroll to position [605, 0]
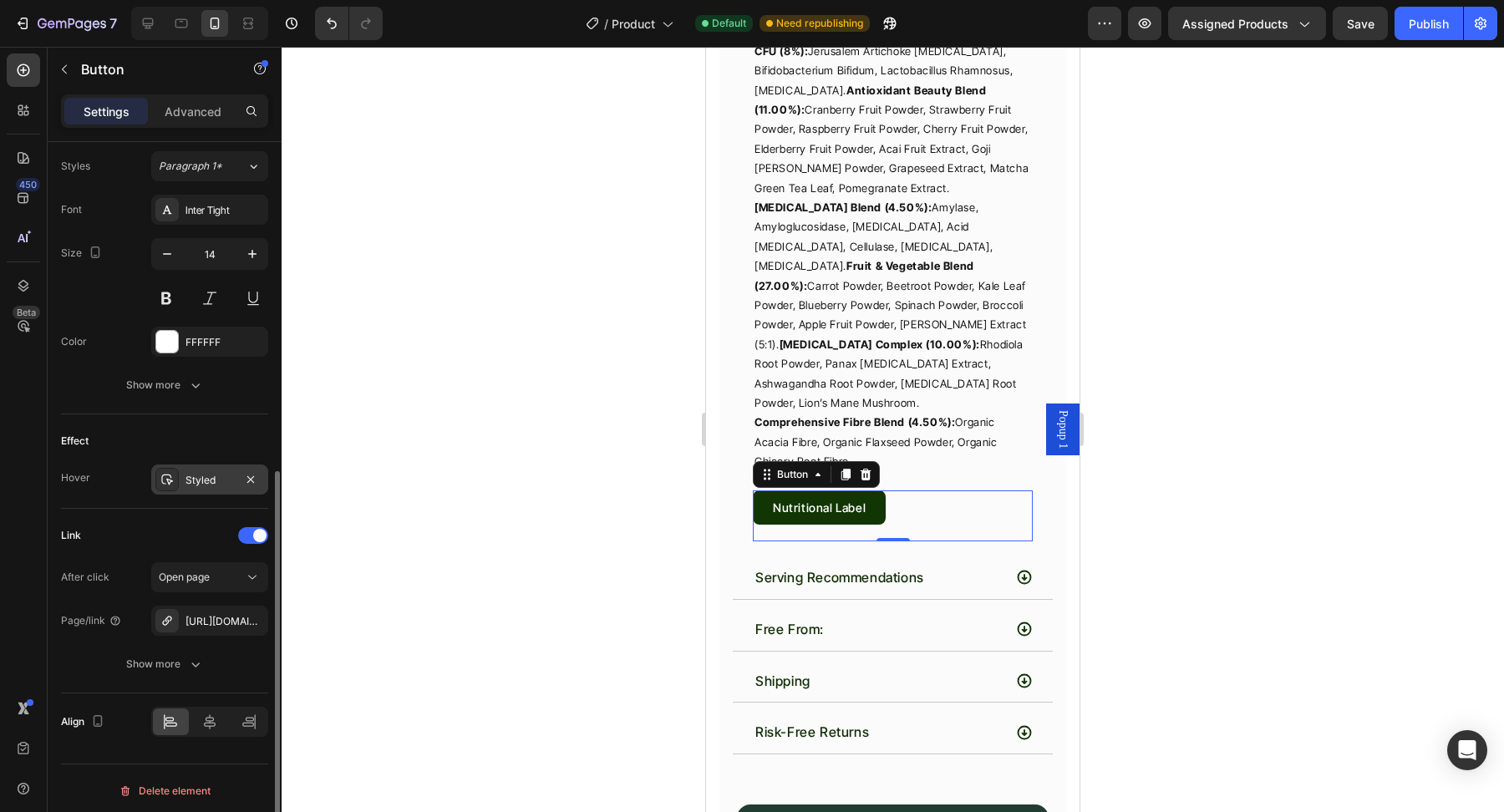
click at [215, 474] on div "Styled" at bounding box center [210, 480] width 49 height 15
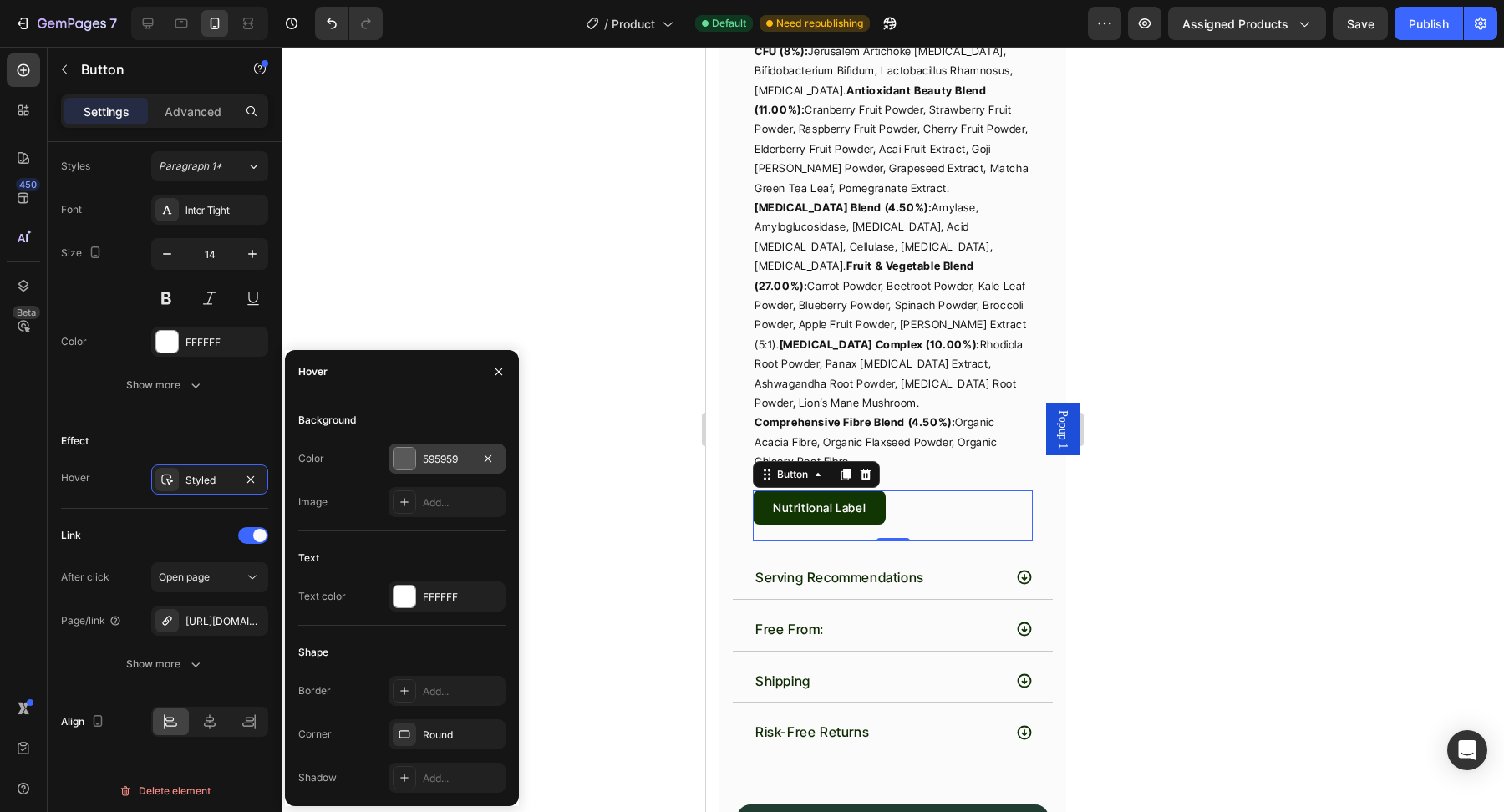
click at [420, 454] on div "595959" at bounding box center [447, 458] width 117 height 30
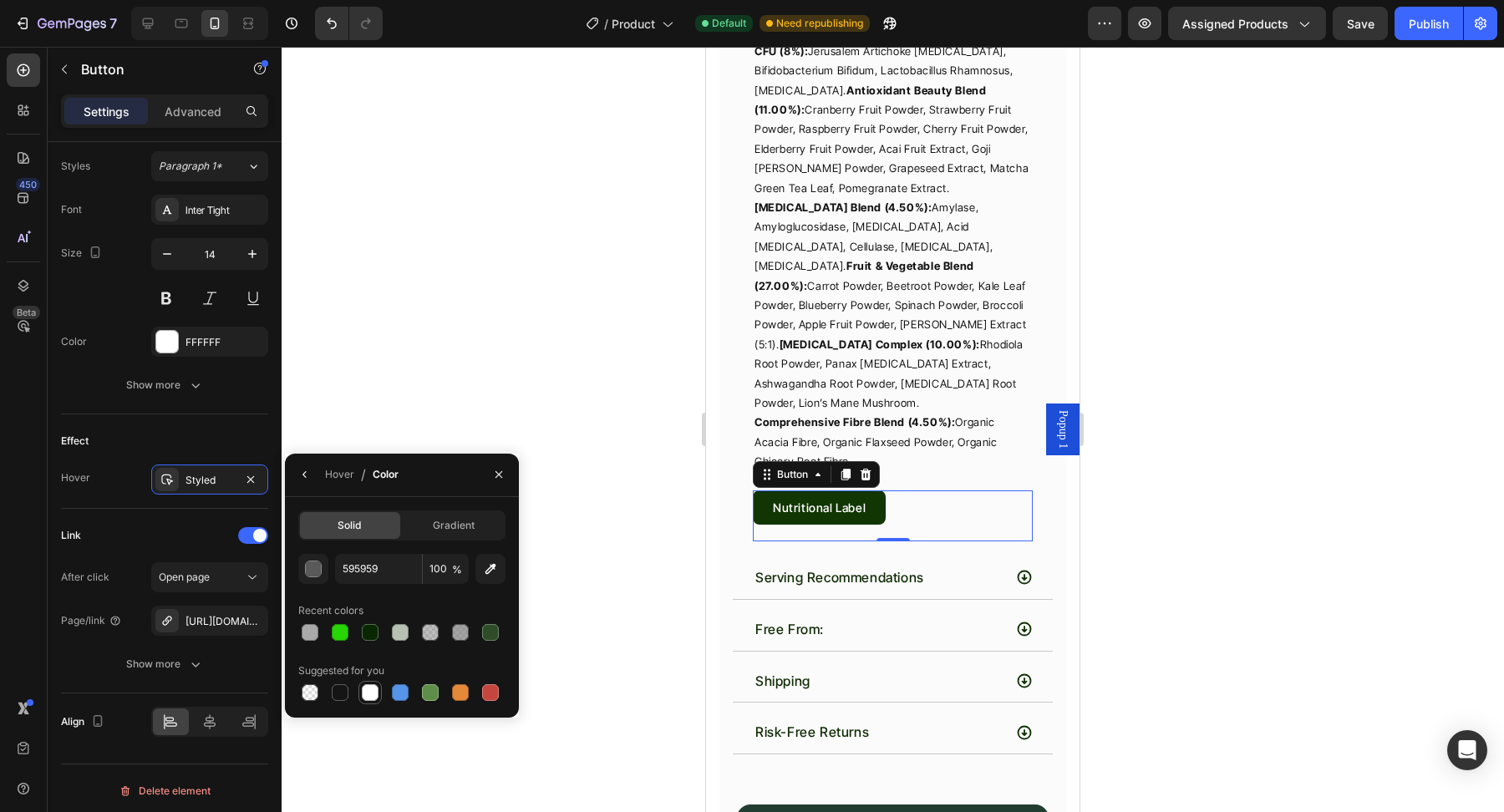
click at [370, 692] on div at bounding box center [370, 691] width 17 height 17
type input "FFFFFF"
click at [194, 476] on div "Styled" at bounding box center [210, 480] width 49 height 15
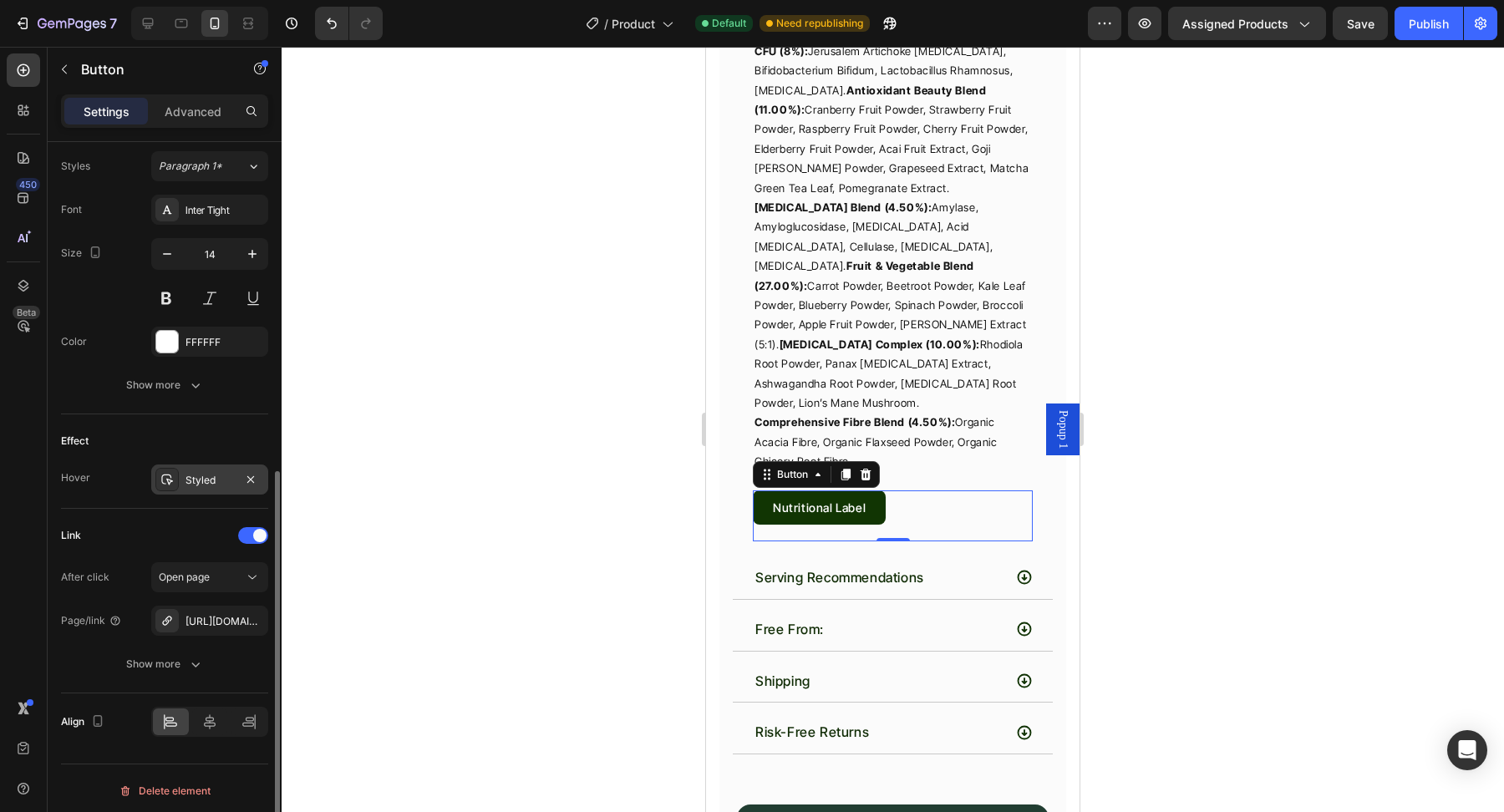
click at [195, 476] on div "Styled" at bounding box center [210, 480] width 49 height 15
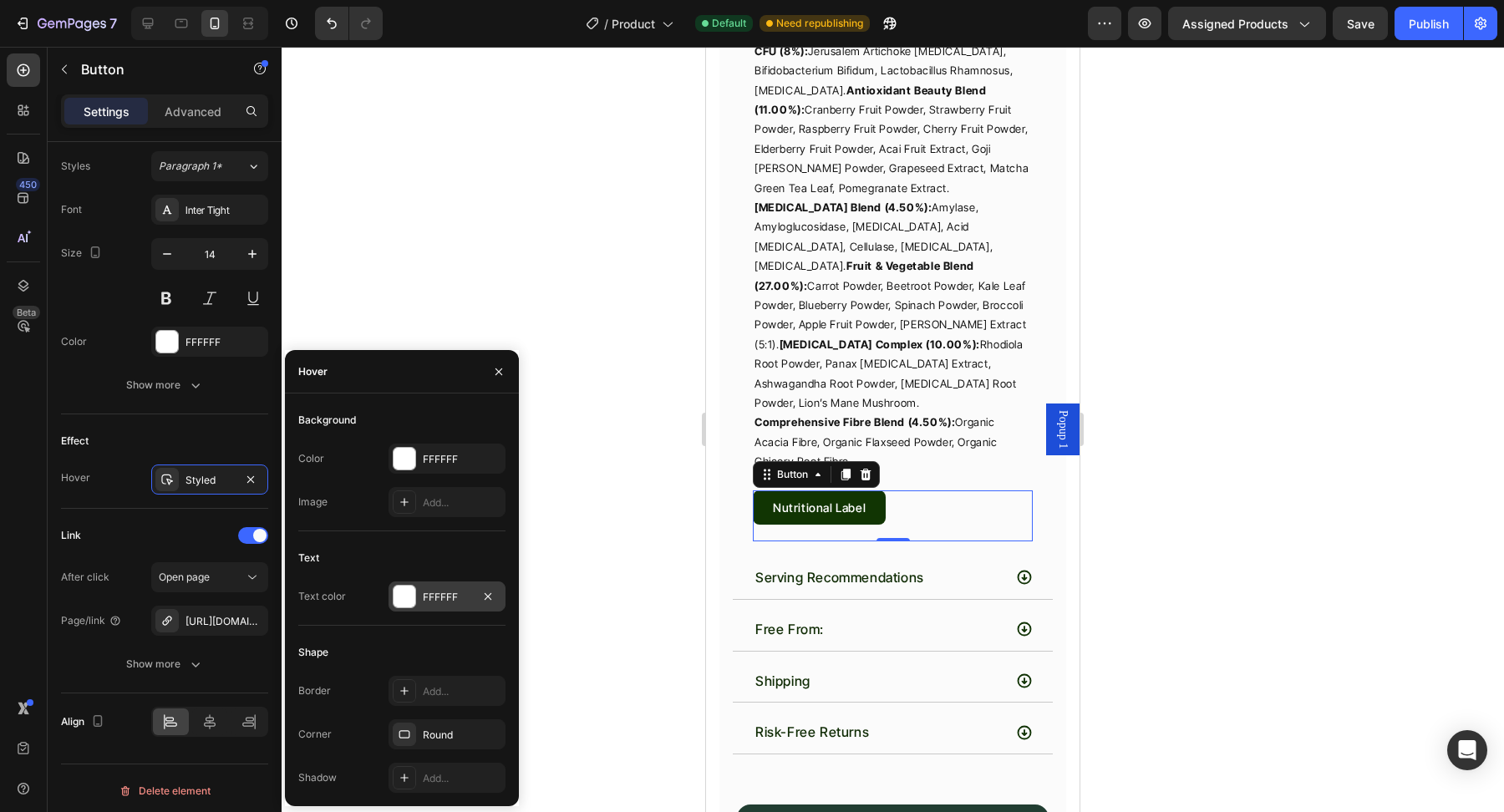
click at [444, 597] on div "FFFFFF" at bounding box center [447, 597] width 49 height 15
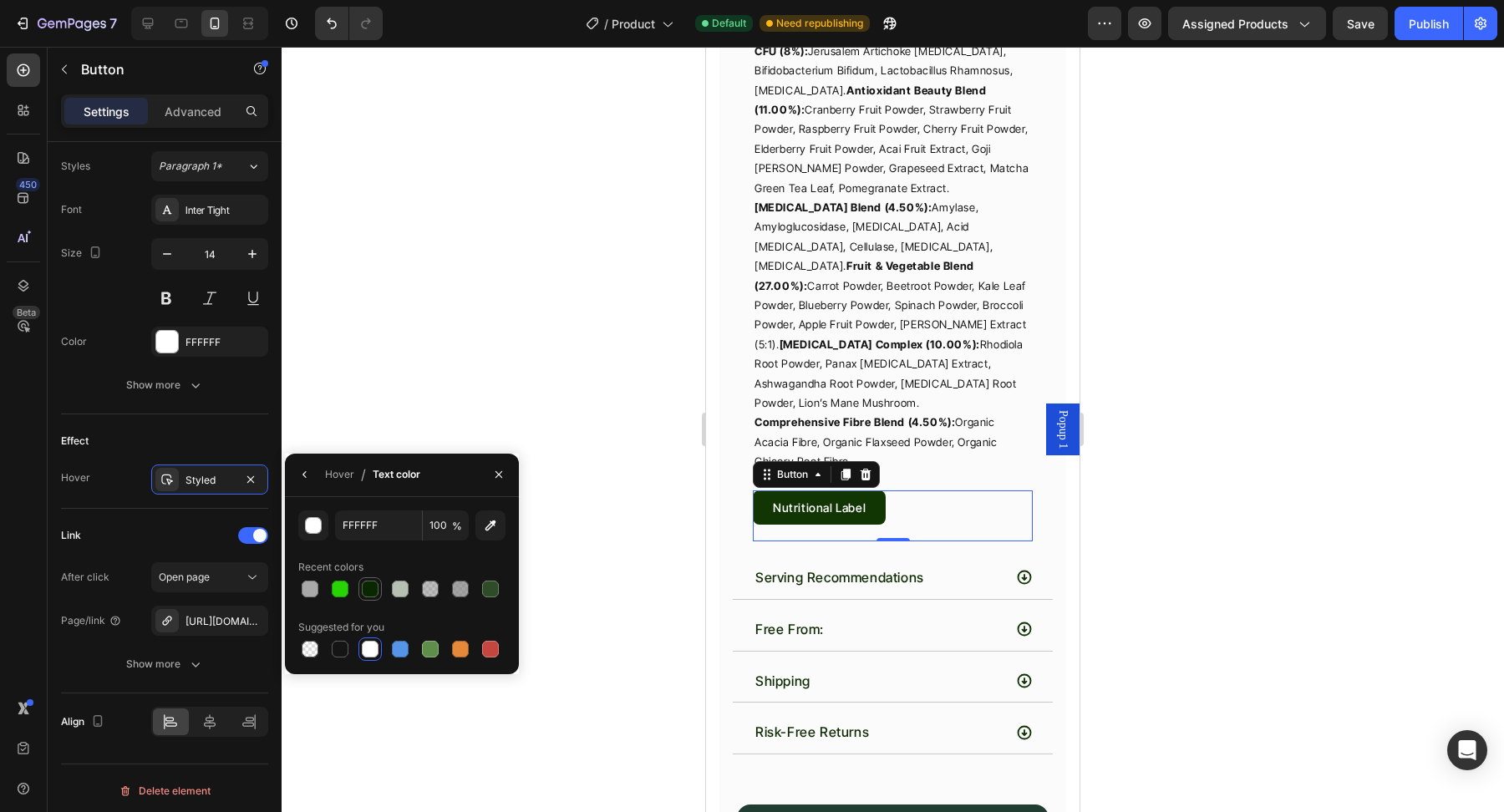
click at [367, 592] on div at bounding box center [370, 588] width 17 height 17
type input "092802"
click at [200, 473] on div "Styled" at bounding box center [210, 480] width 49 height 15
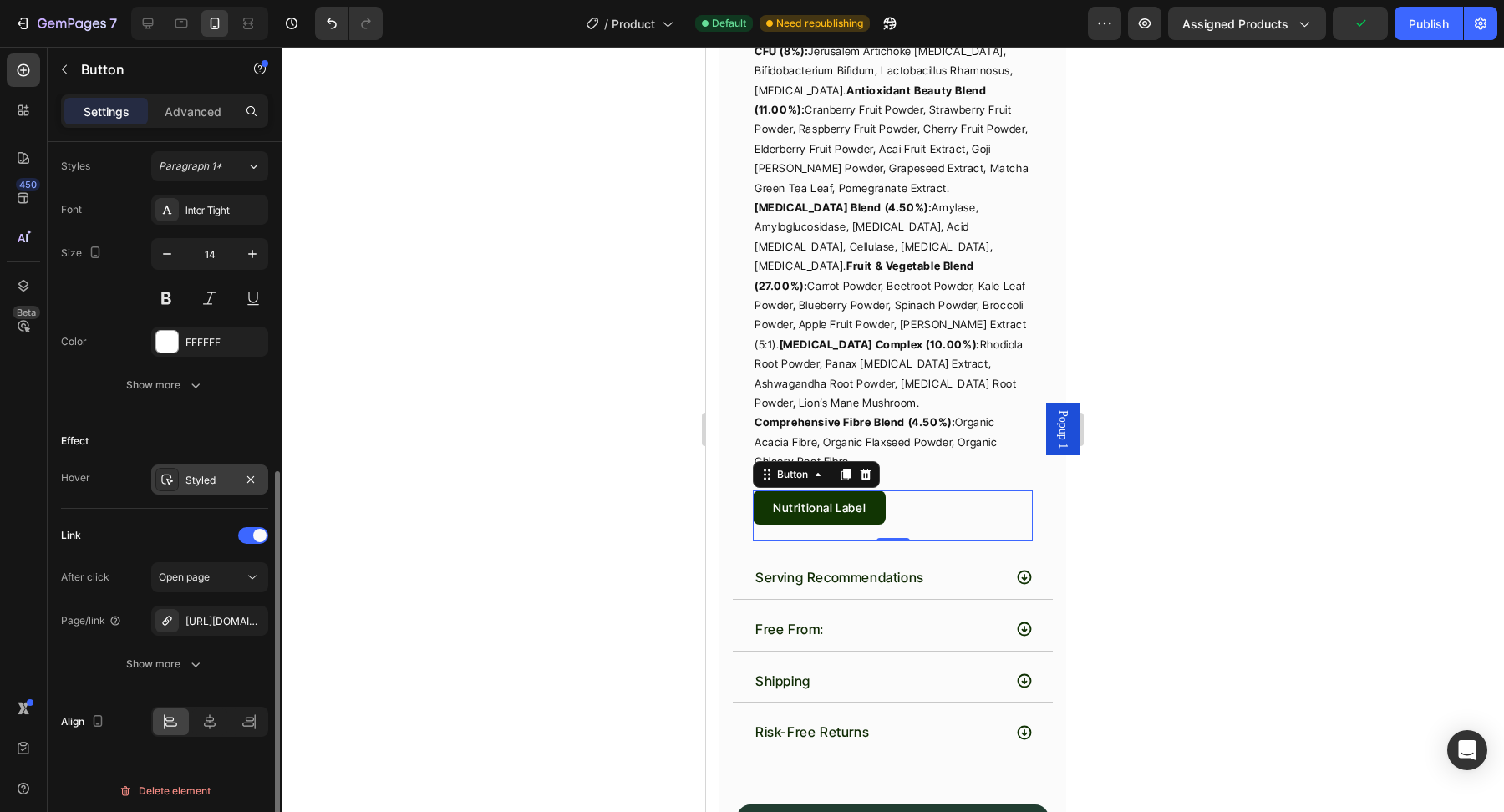
click at [200, 473] on div "Styled" at bounding box center [210, 480] width 49 height 15
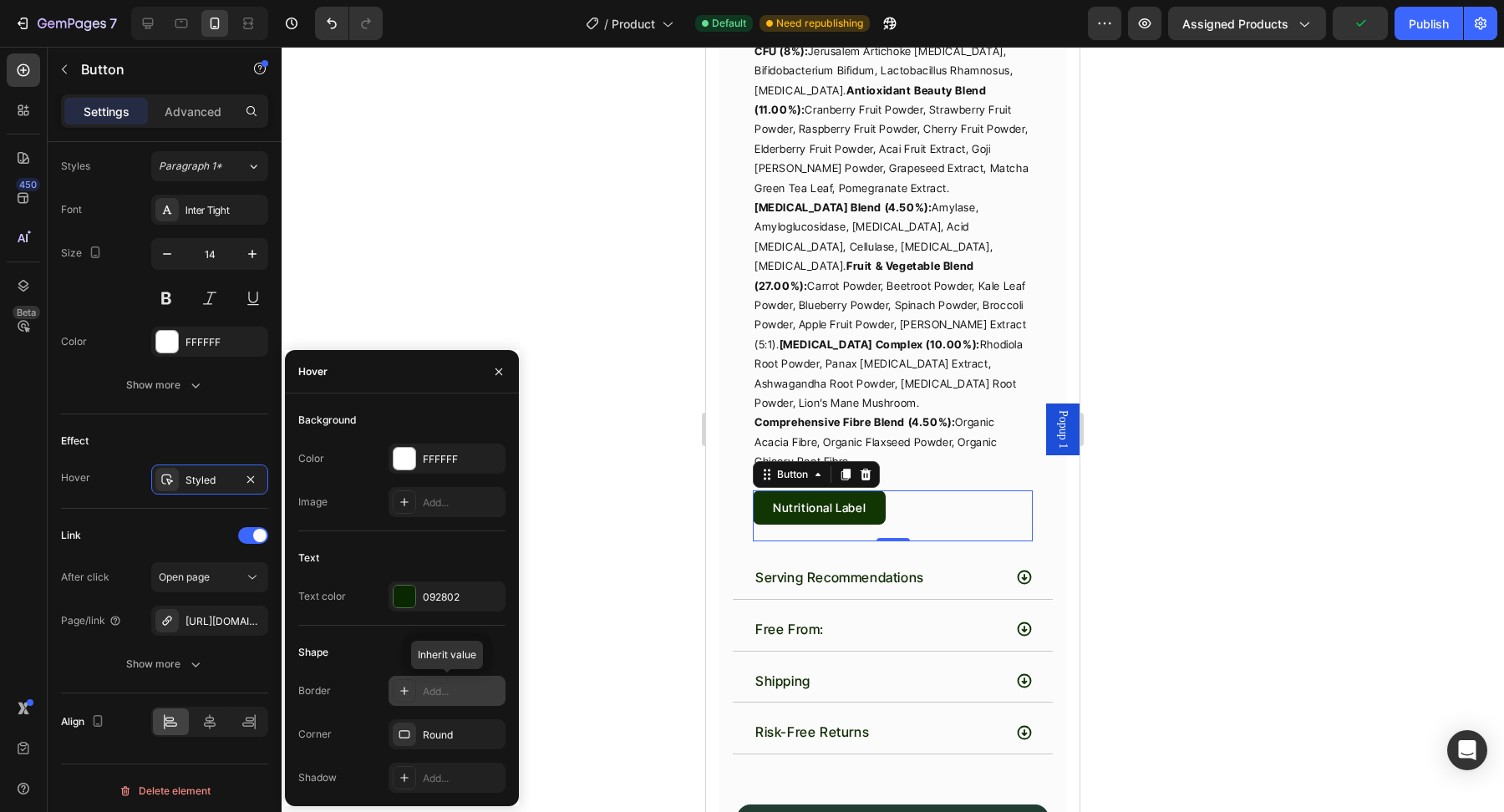
click at [428, 692] on div "Add..." at bounding box center [461, 690] width 79 height 15
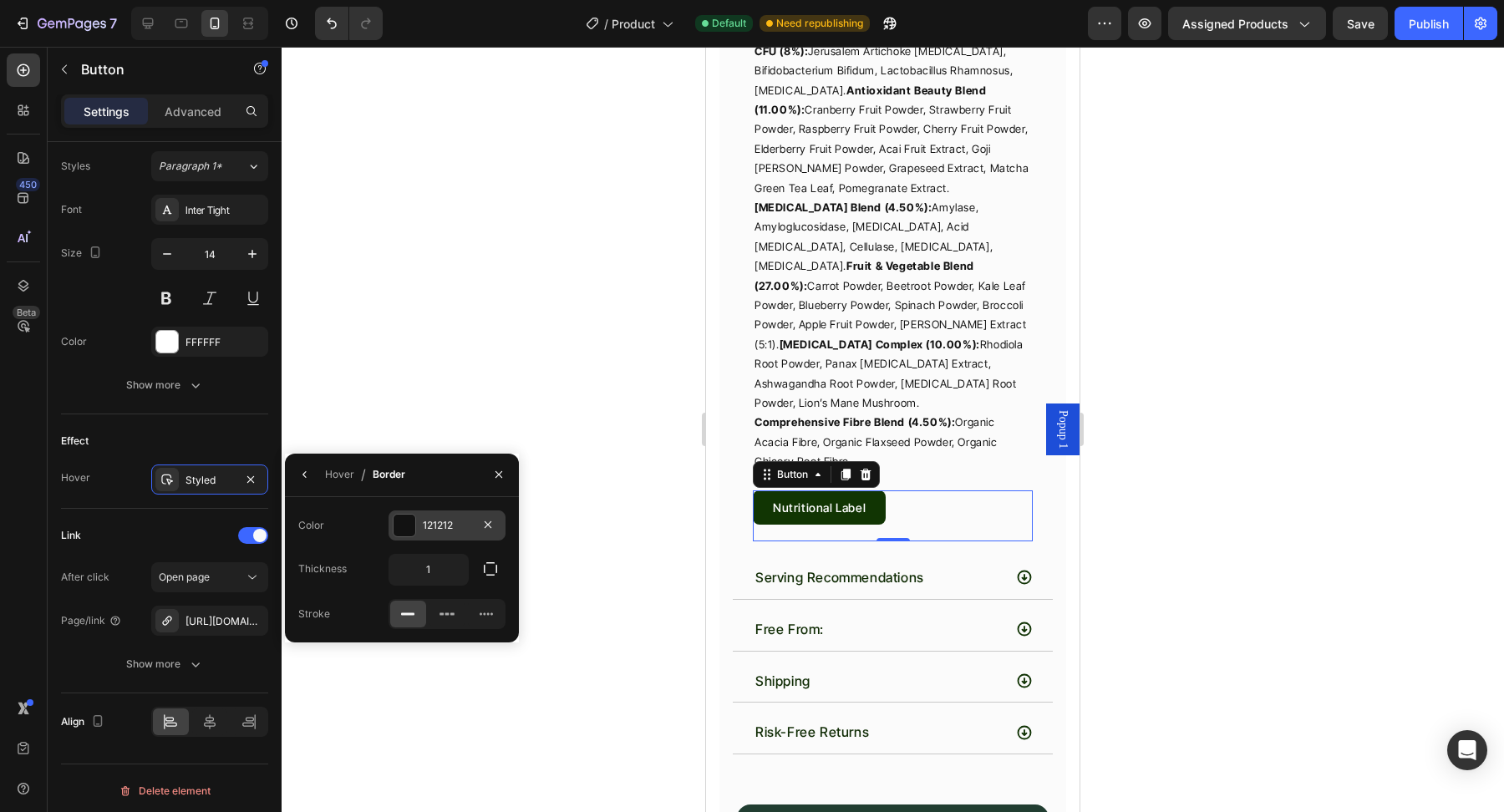
click at [403, 521] on div at bounding box center [404, 525] width 21 height 21
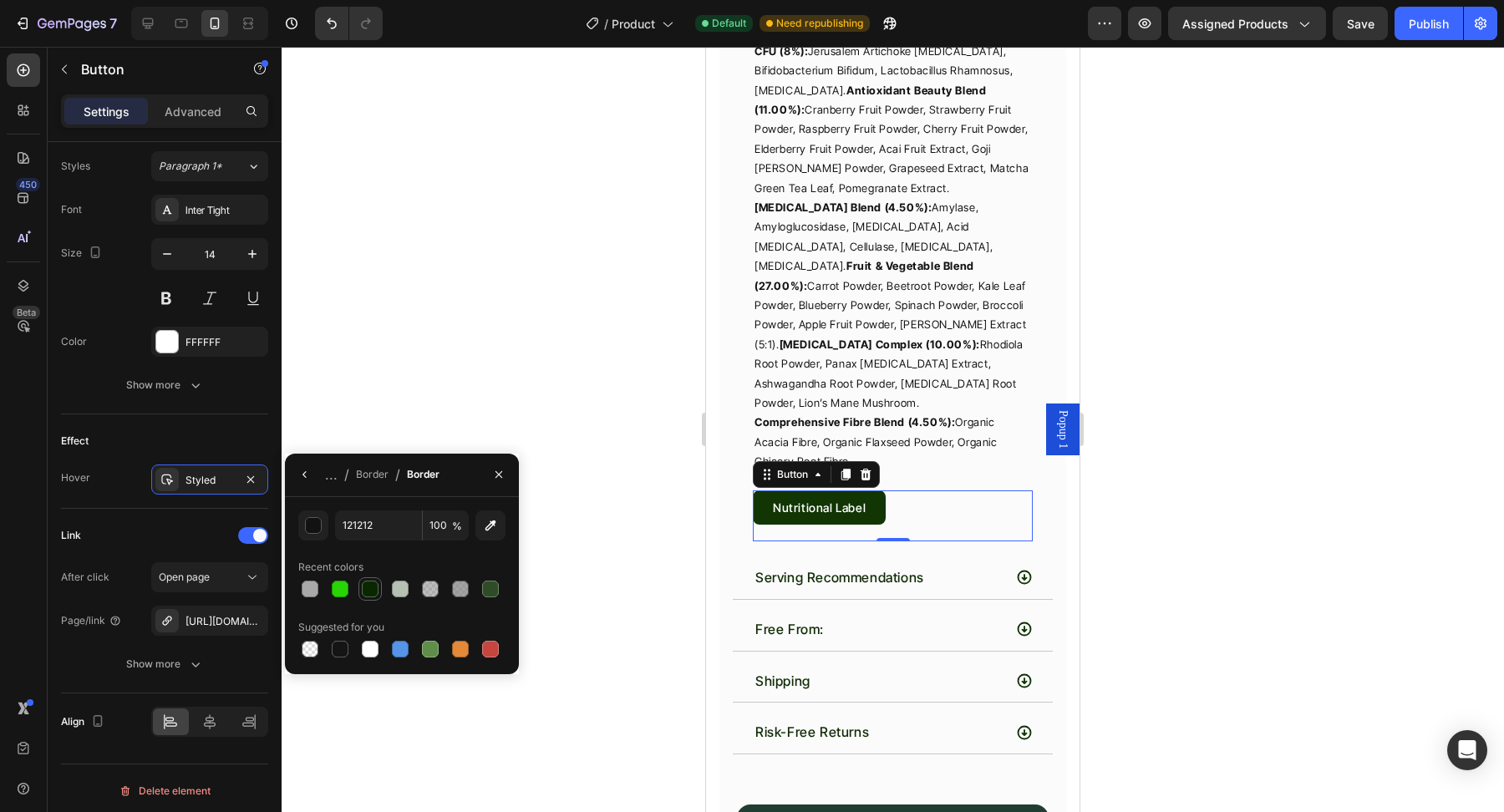
click at [370, 589] on div at bounding box center [370, 588] width 17 height 17
type input "092802"
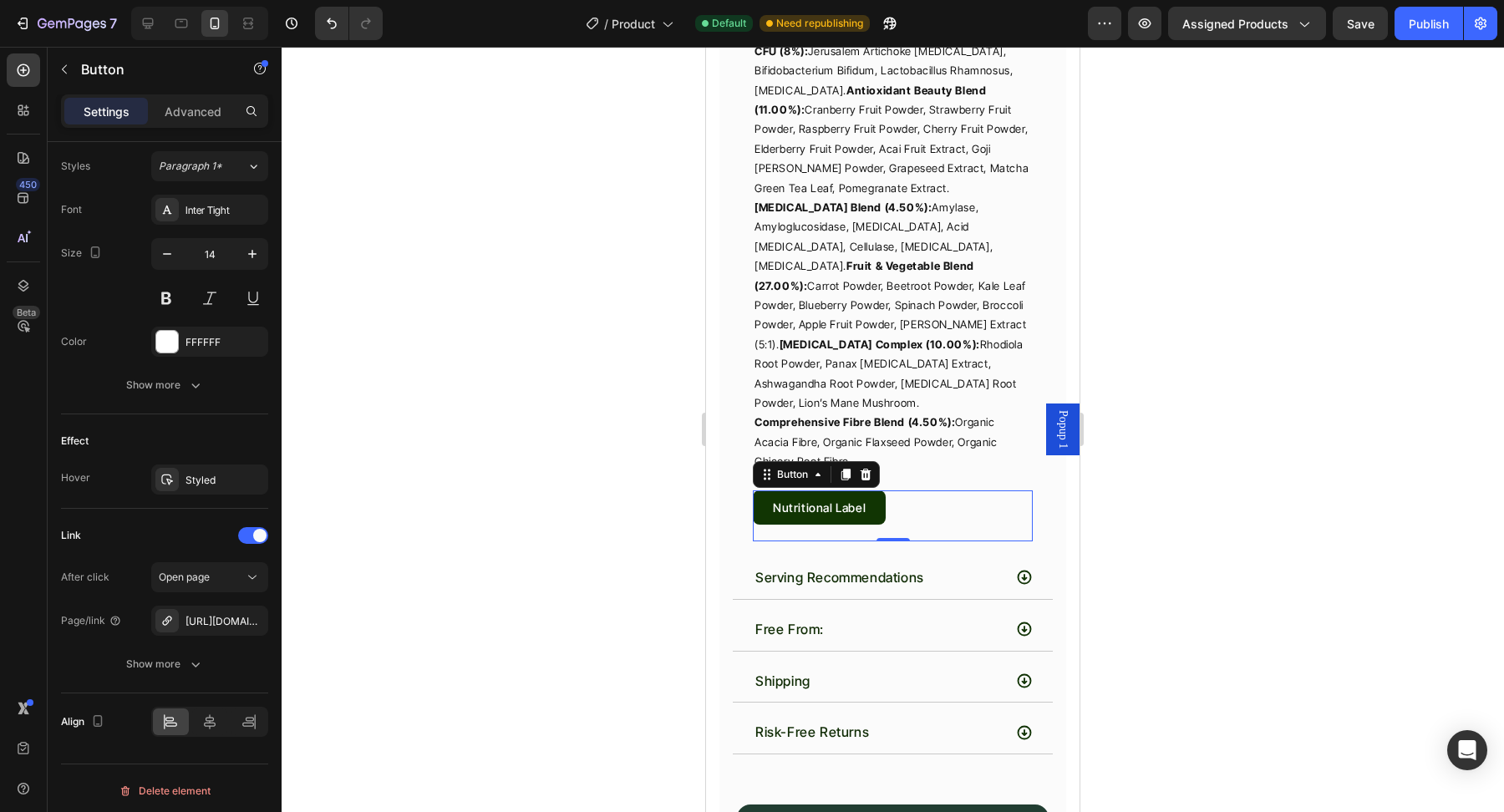
click at [1228, 377] on div at bounding box center [892, 429] width 1222 height 765
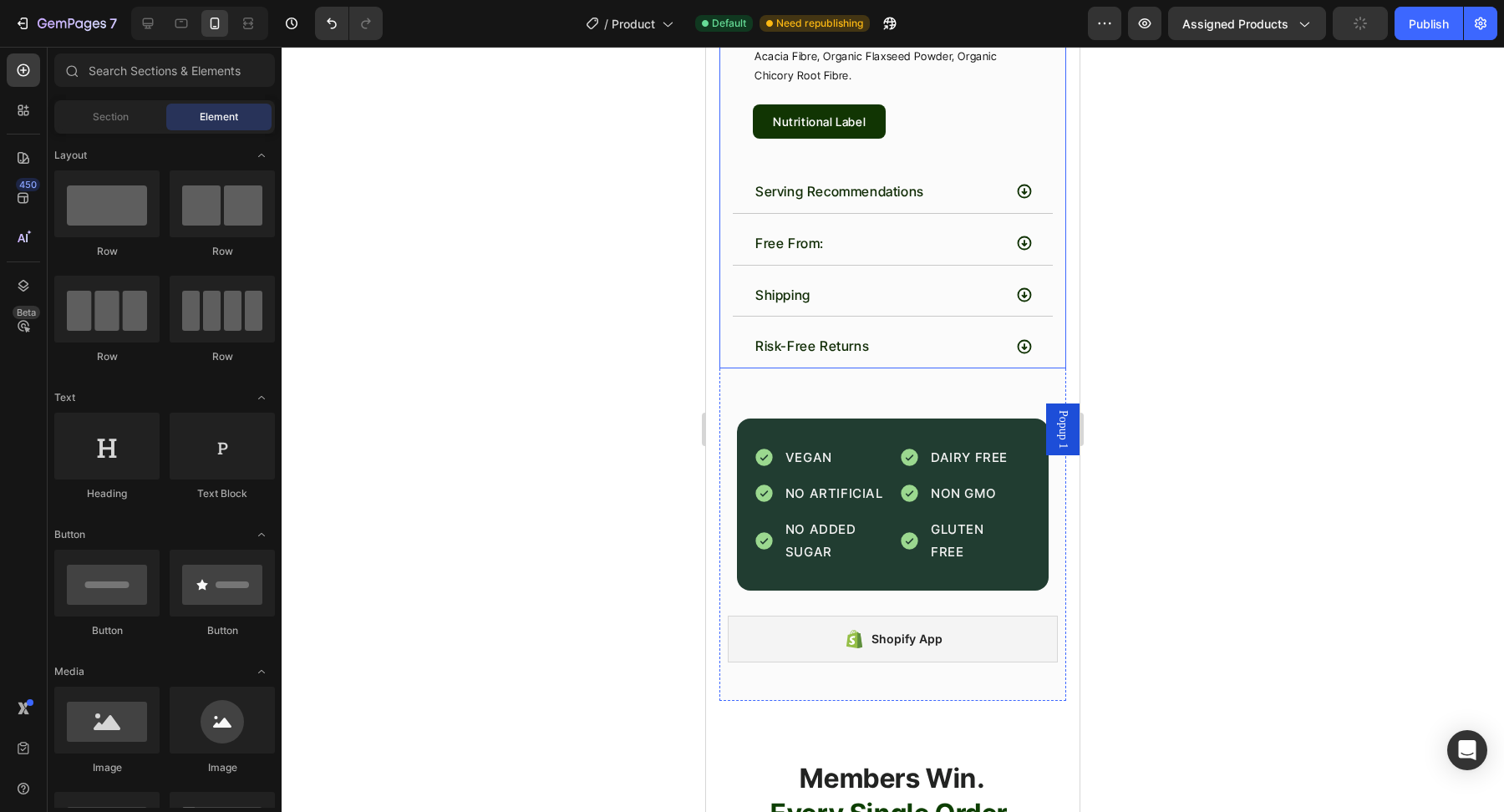
scroll to position [4424, 0]
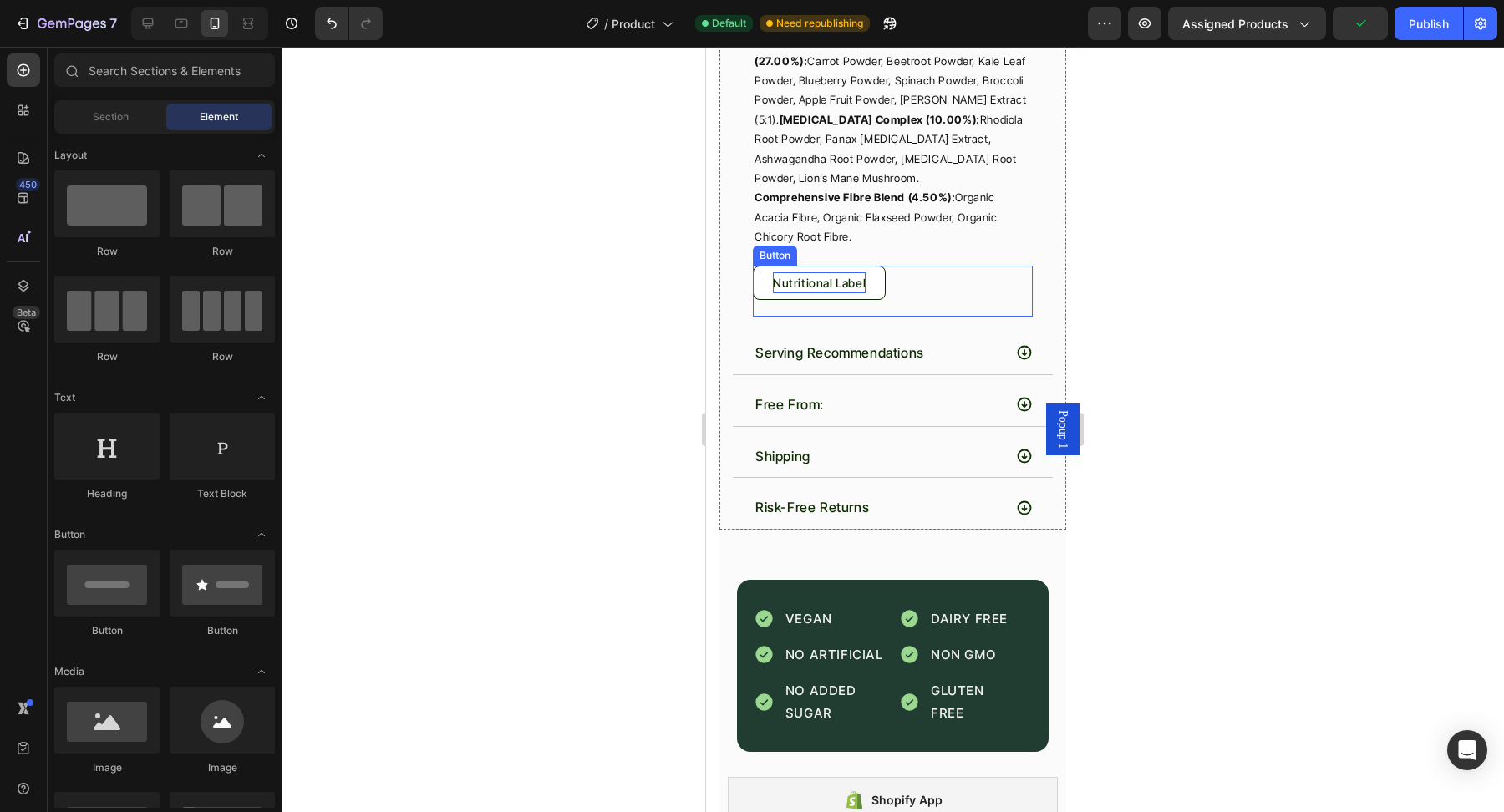
click at [848, 272] on p "Nutritional Label" at bounding box center [818, 282] width 93 height 20
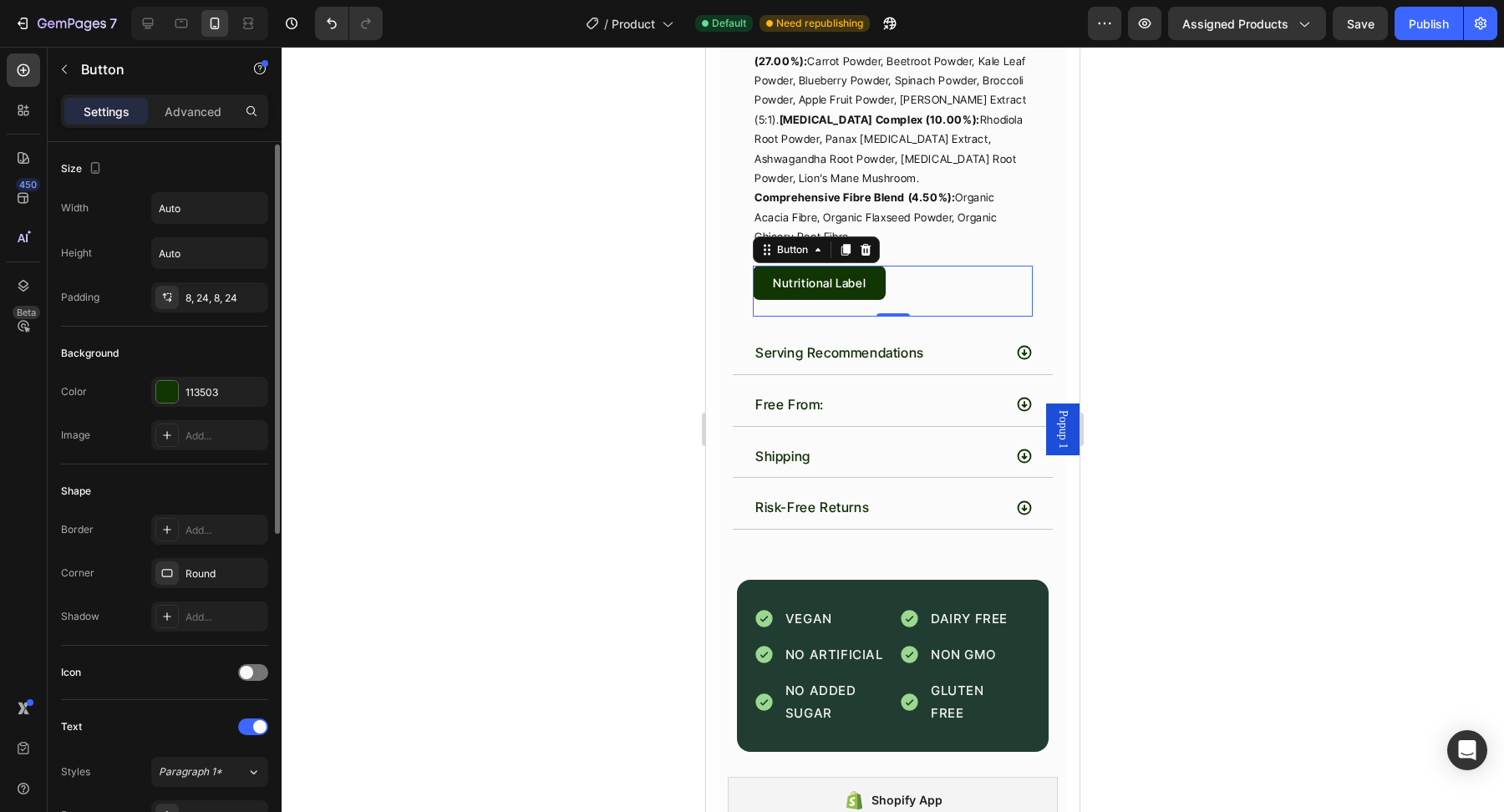
scroll to position [605, 0]
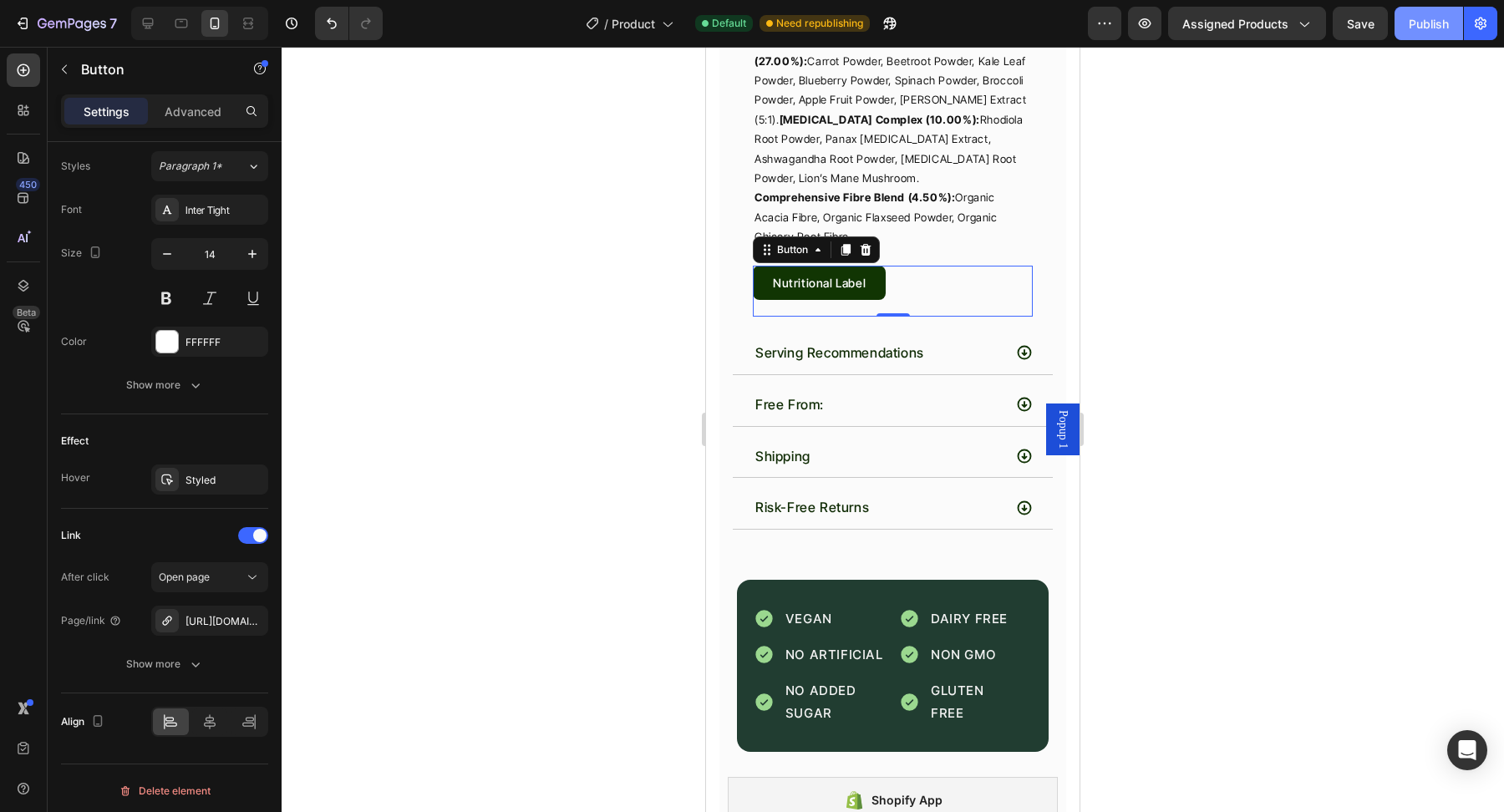
click at [1431, 26] on div "Publish" at bounding box center [1428, 23] width 40 height 18
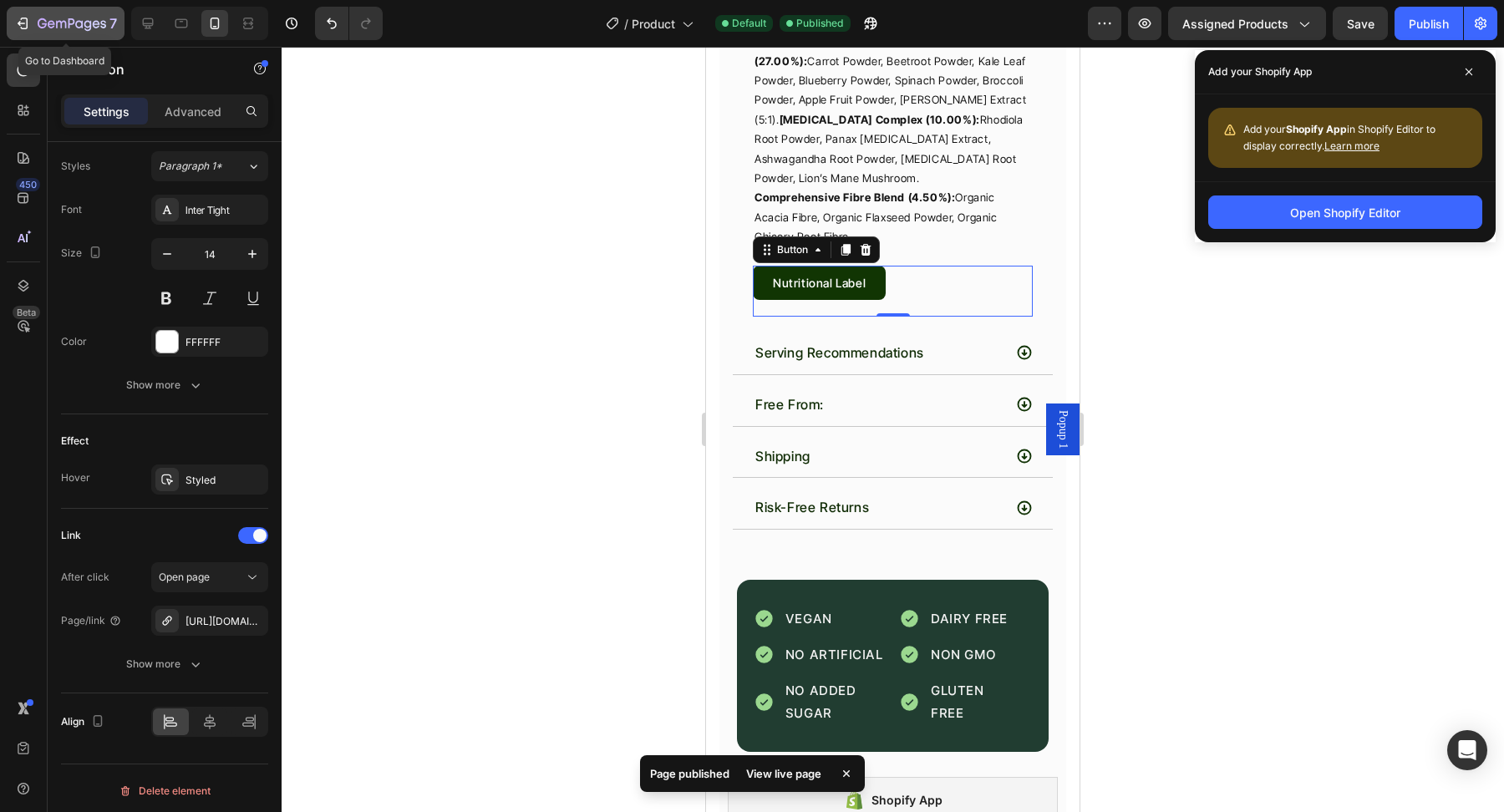
click at [67, 38] on button "7" at bounding box center [65, 23] width 118 height 33
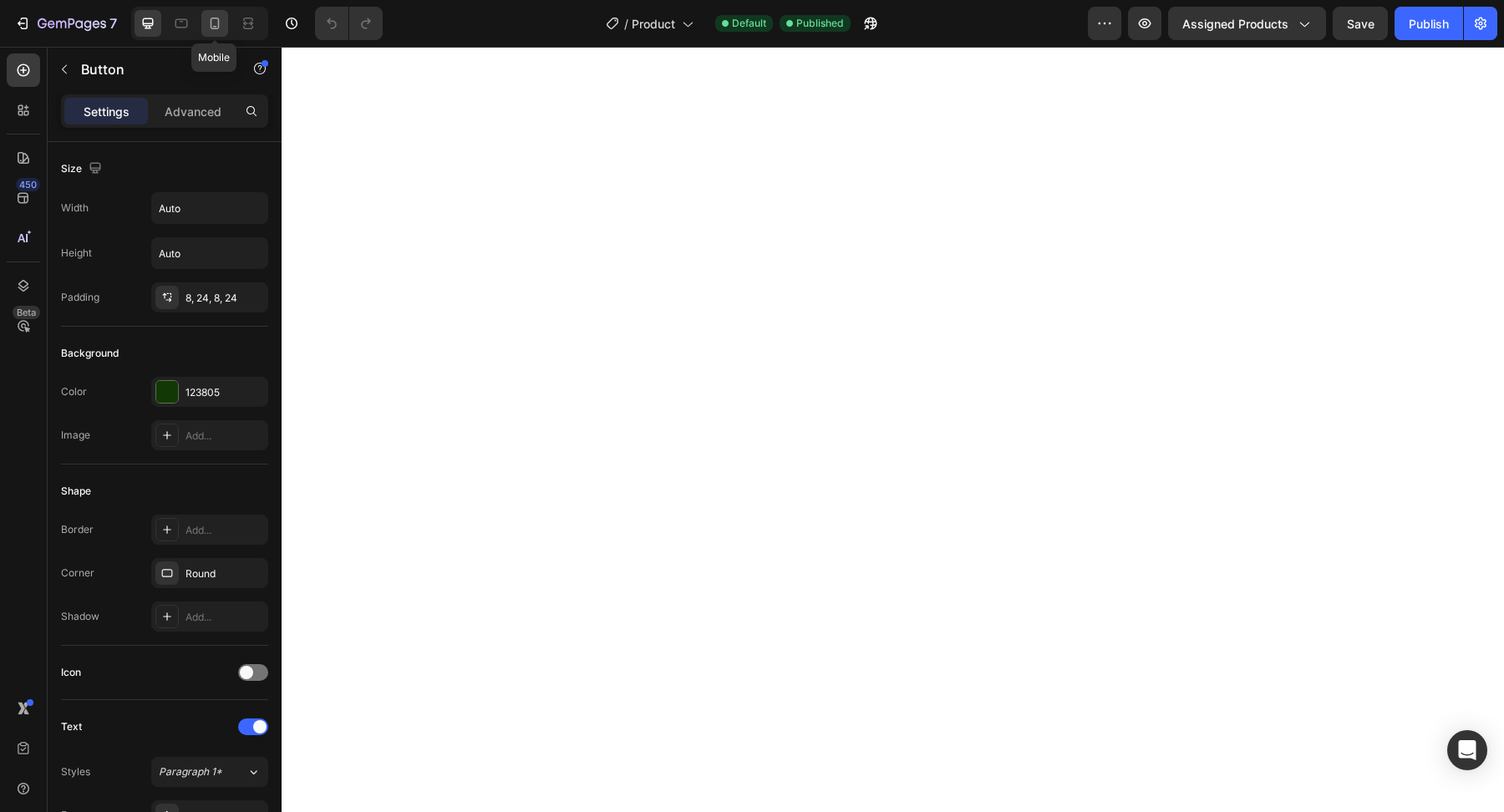
click at [209, 24] on icon at bounding box center [215, 22] width 17 height 17
type input "14"
click at [79, 29] on icon "button" at bounding box center [72, 24] width 68 height 15
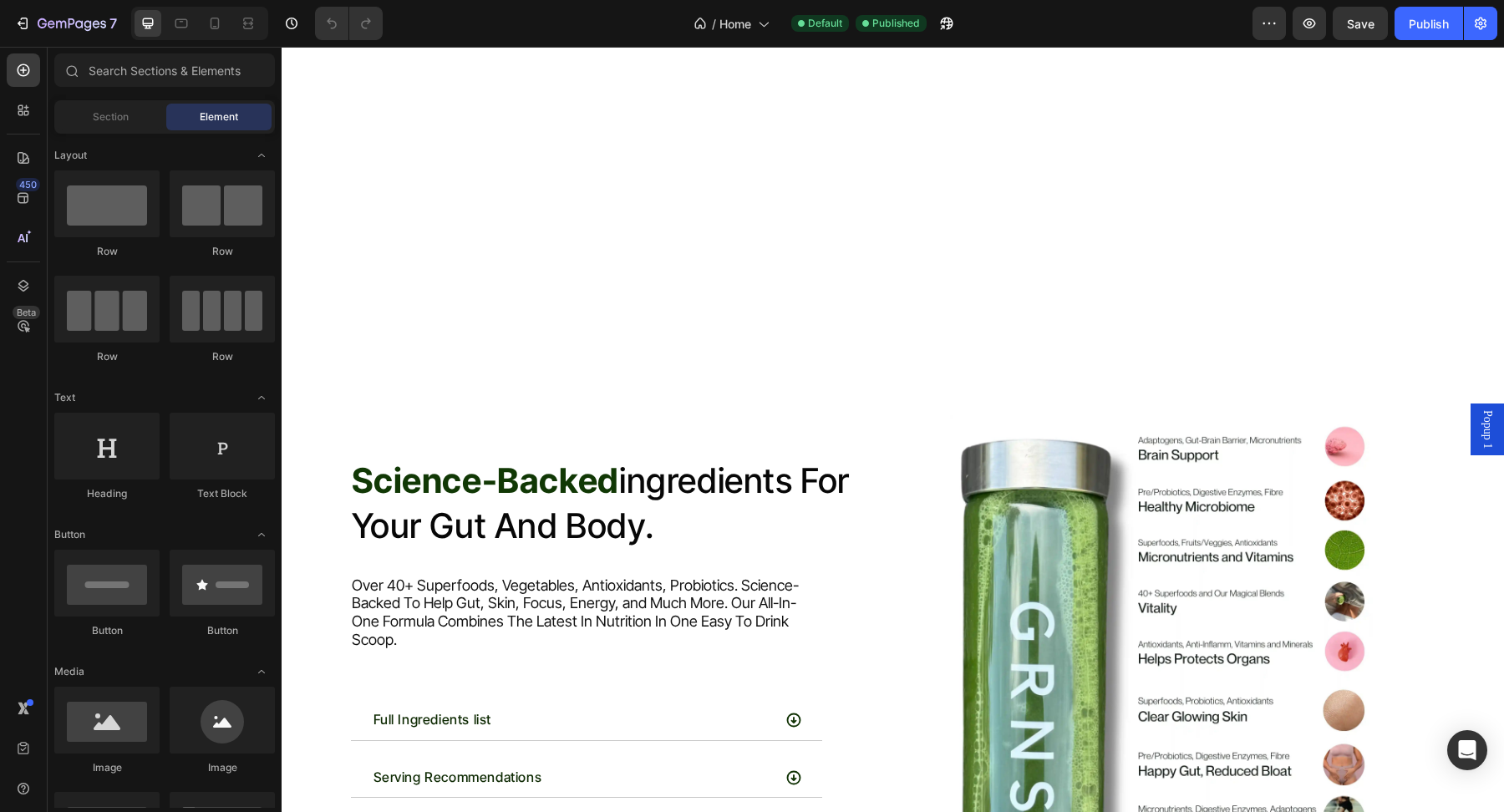
scroll to position [8223, 0]
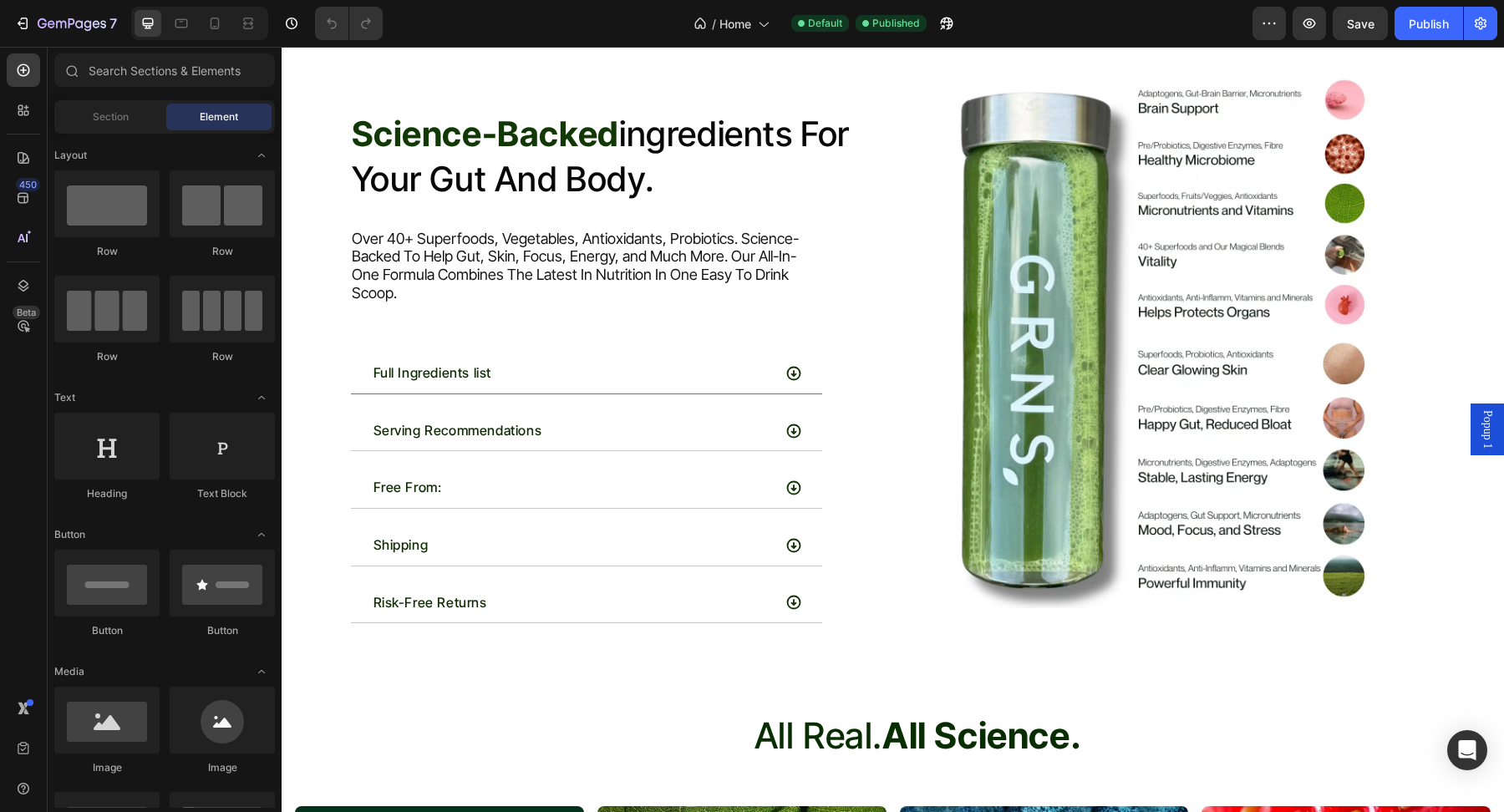
click at [573, 353] on div "Full Ingredients list" at bounding box center [586, 373] width 471 height 41
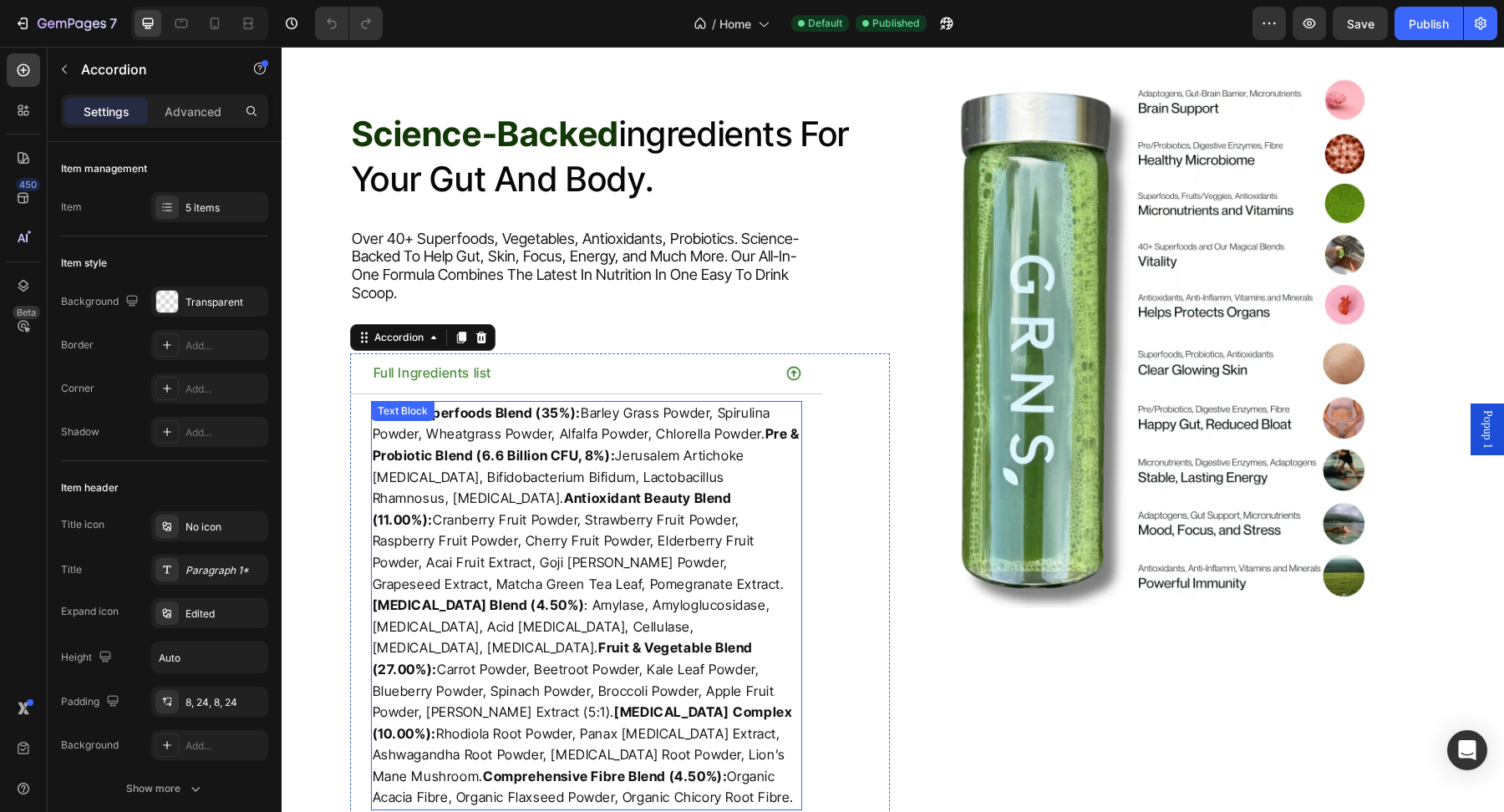
scroll to position [8357, 0]
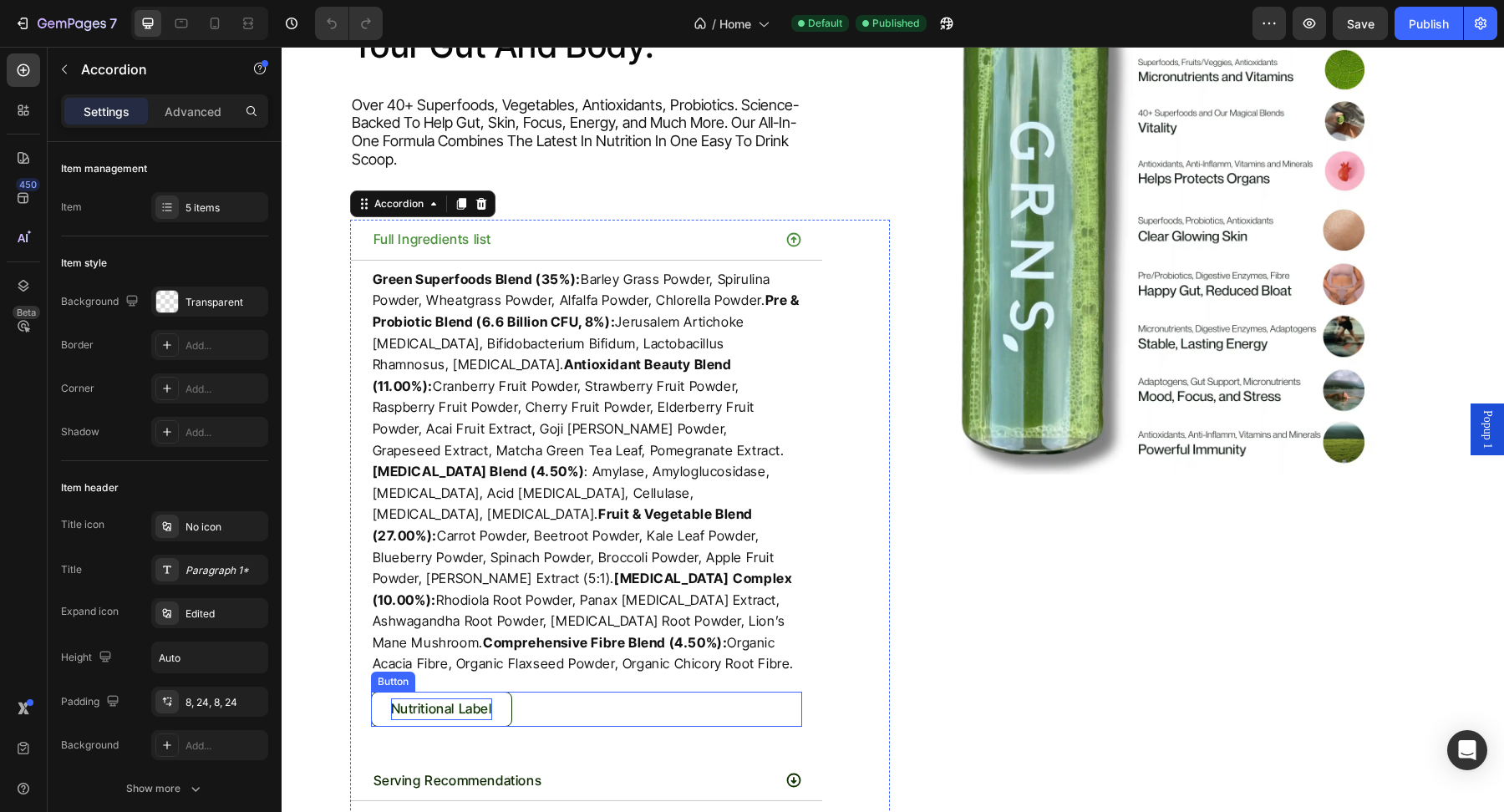
click at [469, 698] on p "Nutritional Label" at bounding box center [442, 709] width 101 height 21
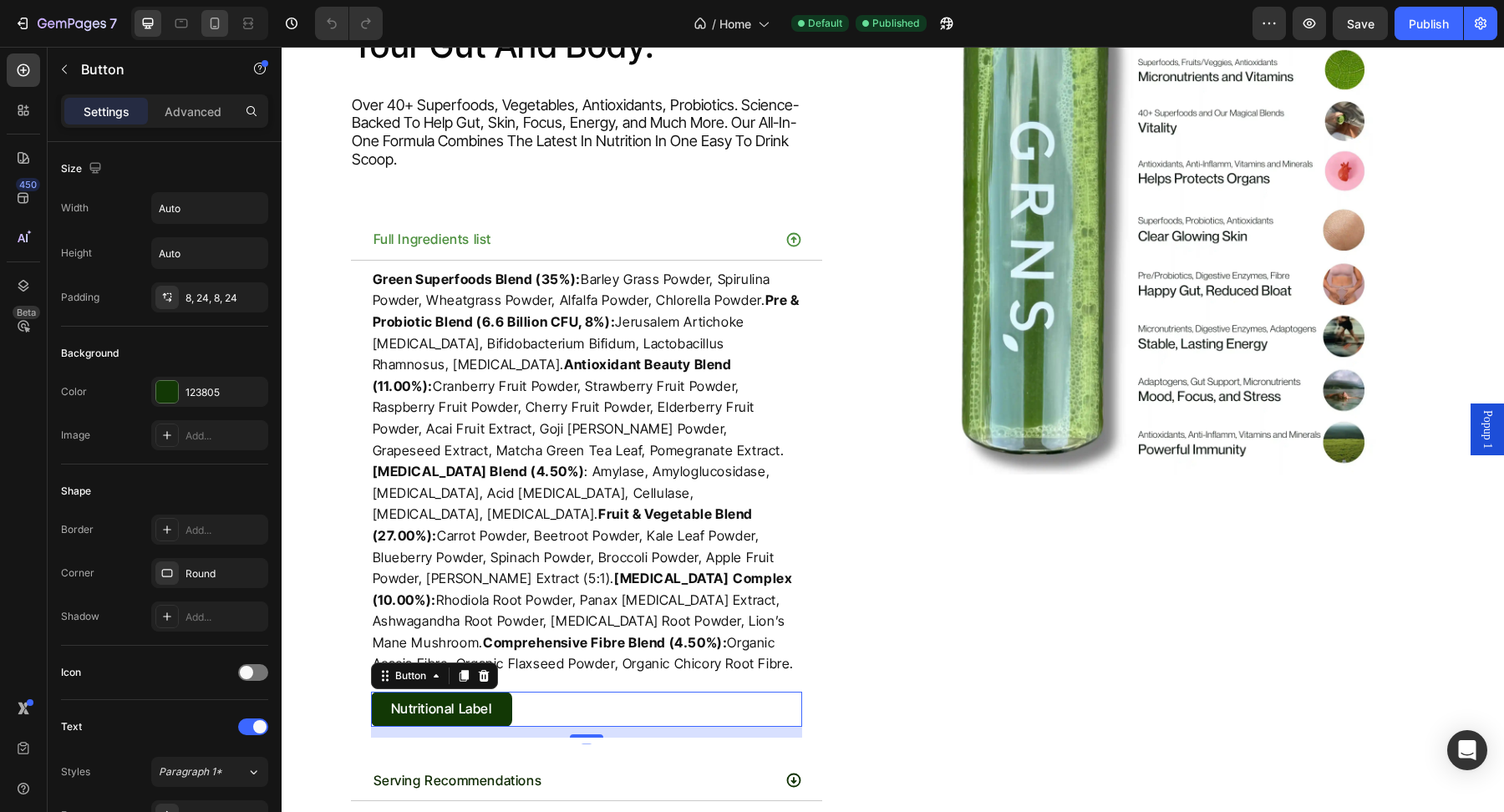
click at [213, 24] on icon at bounding box center [215, 22] width 17 height 17
type input "14"
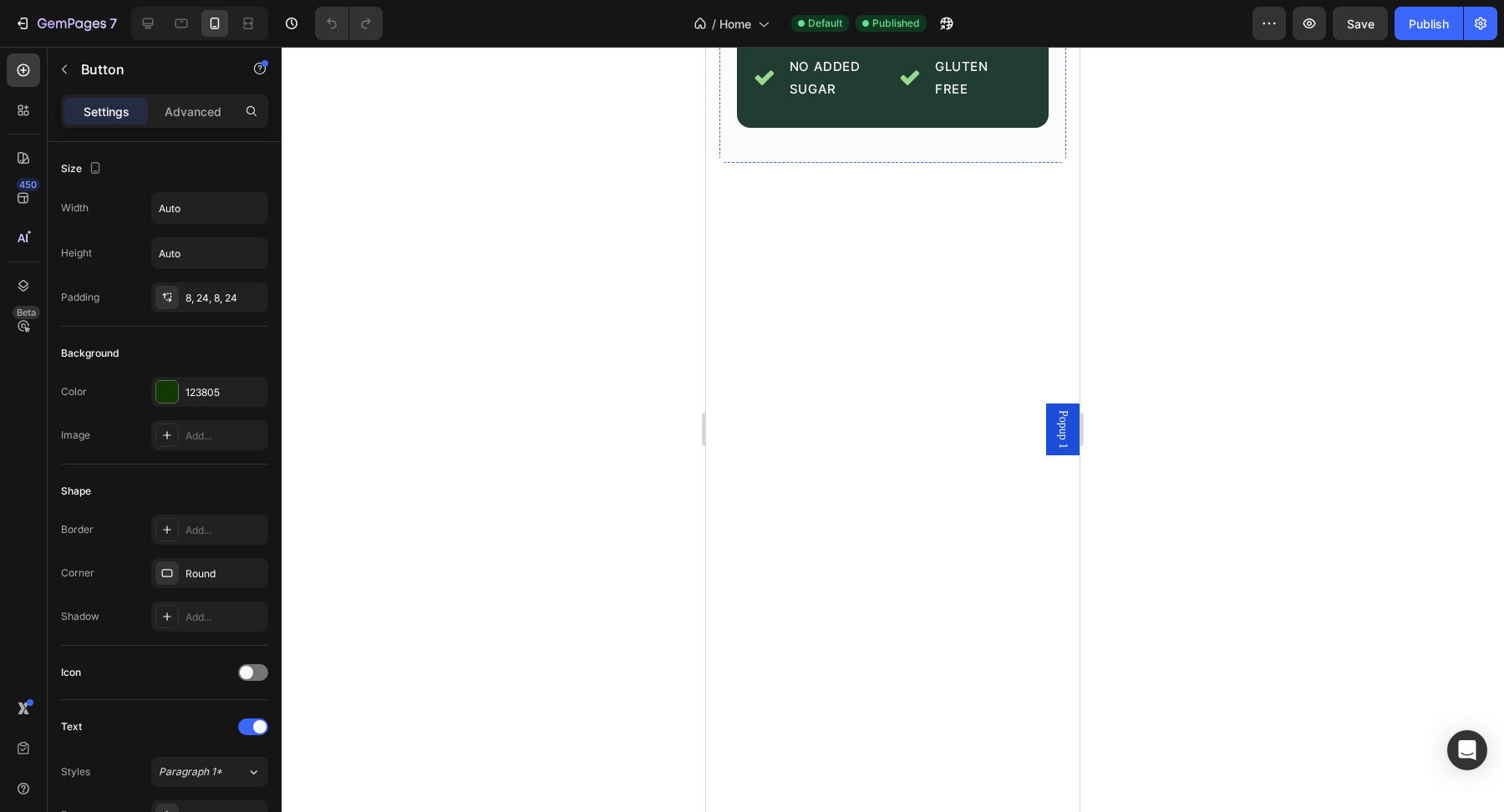
scroll to position [5054, 0]
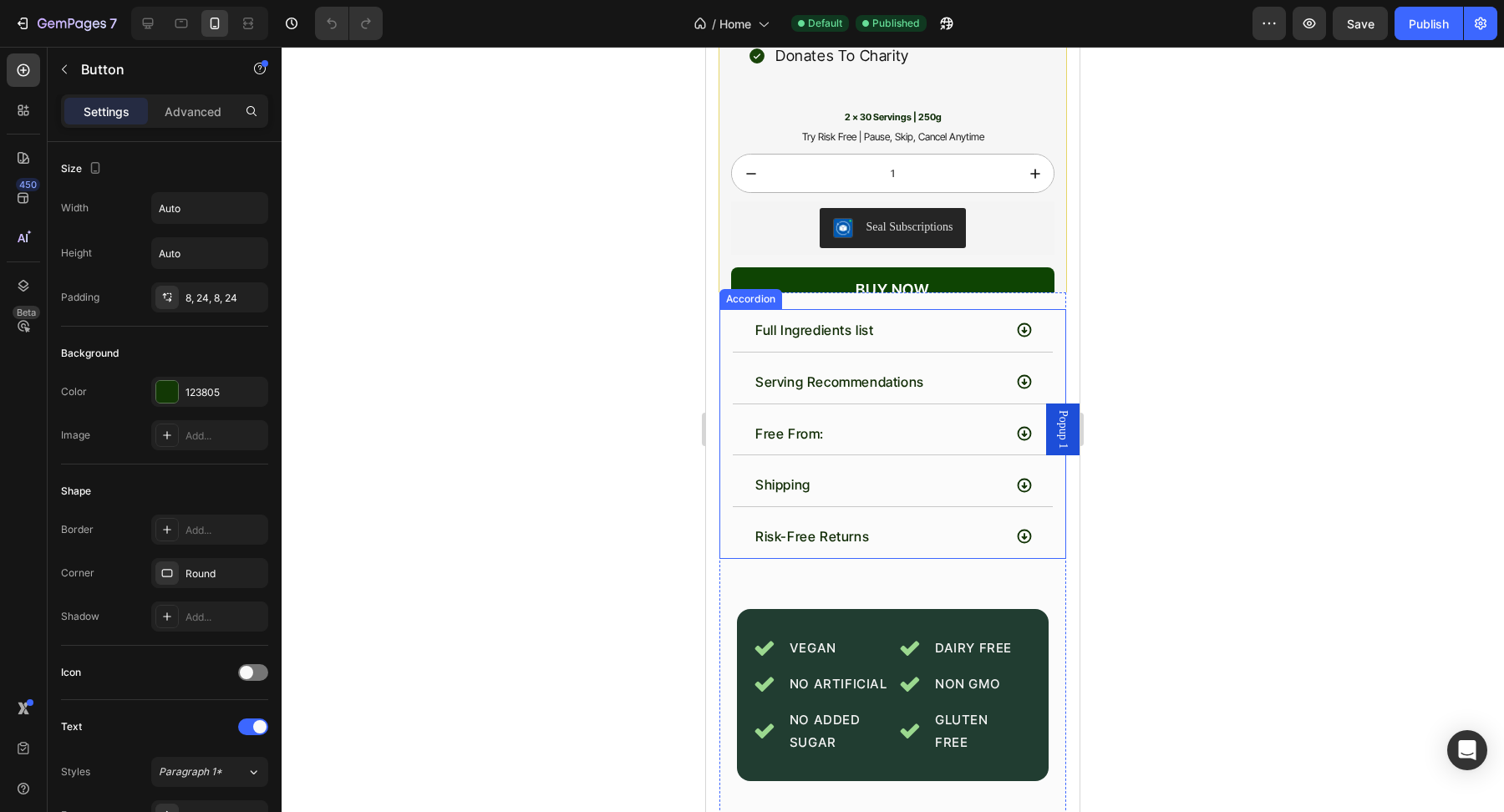
click at [909, 321] on div "Full Ingredients list" at bounding box center [878, 330] width 250 height 29
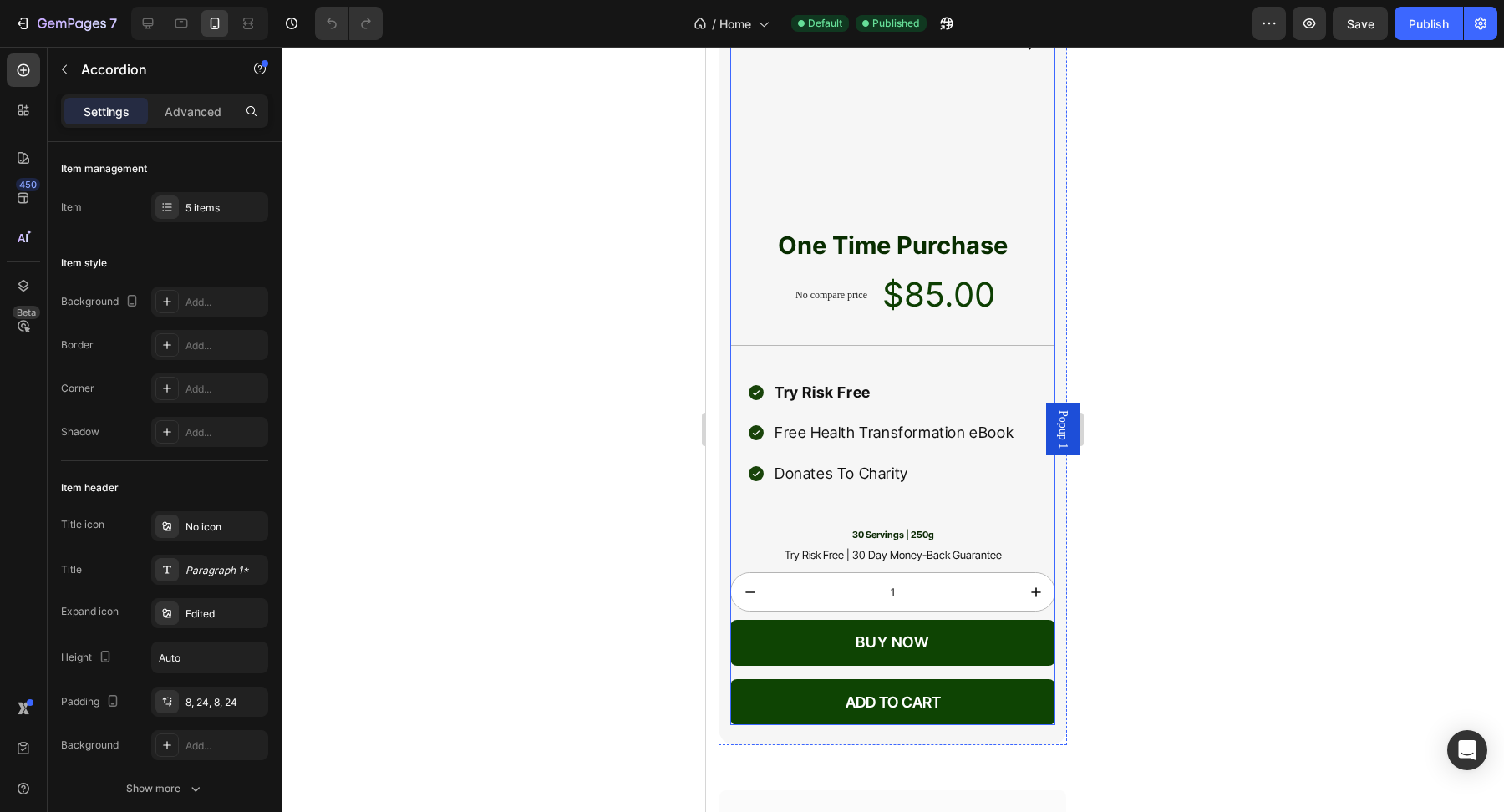
scroll to position [6072, 0]
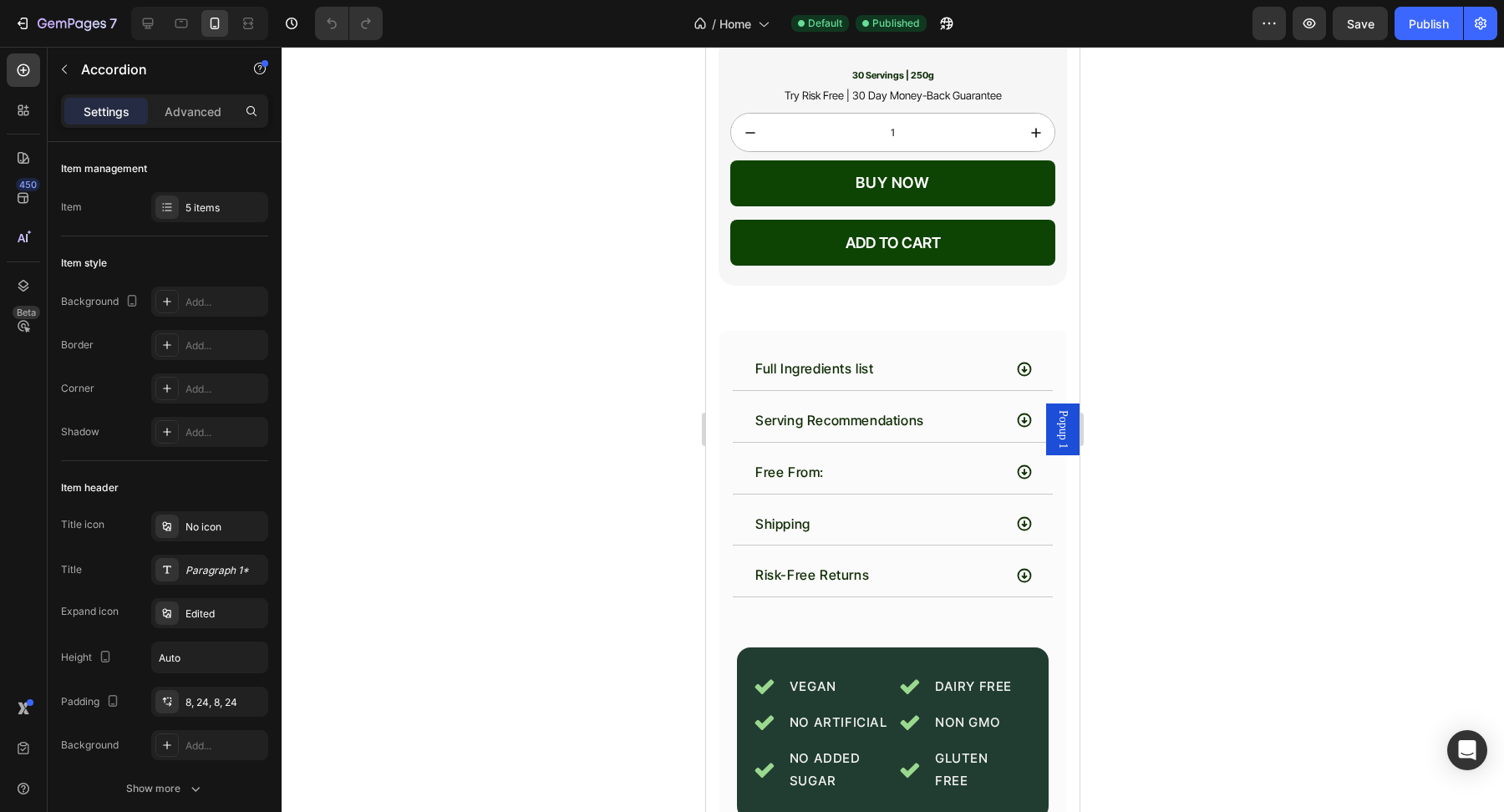
click at [891, 354] on div "Full Ingredients list" at bounding box center [878, 368] width 250 height 29
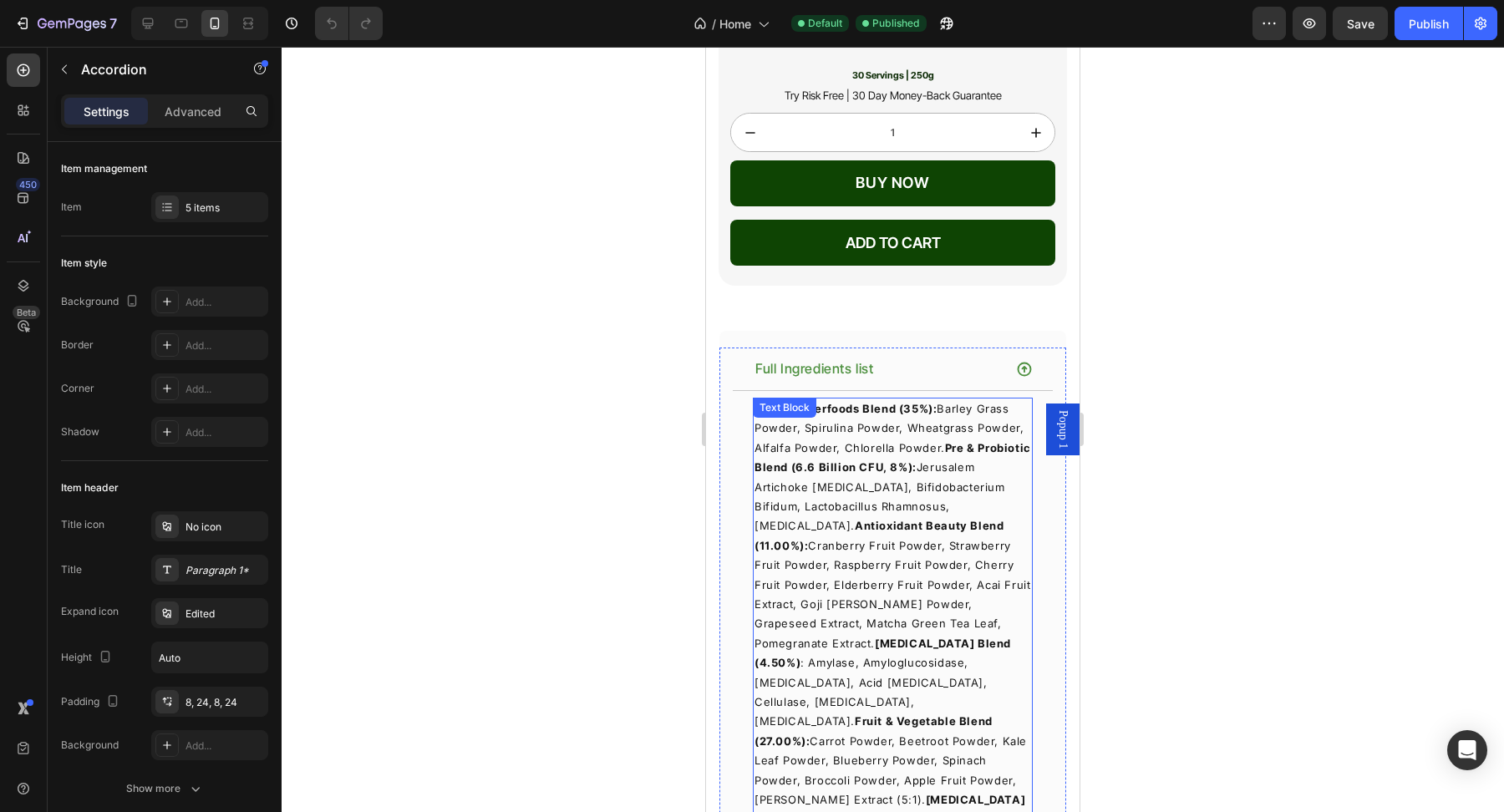
scroll to position [6690, 0]
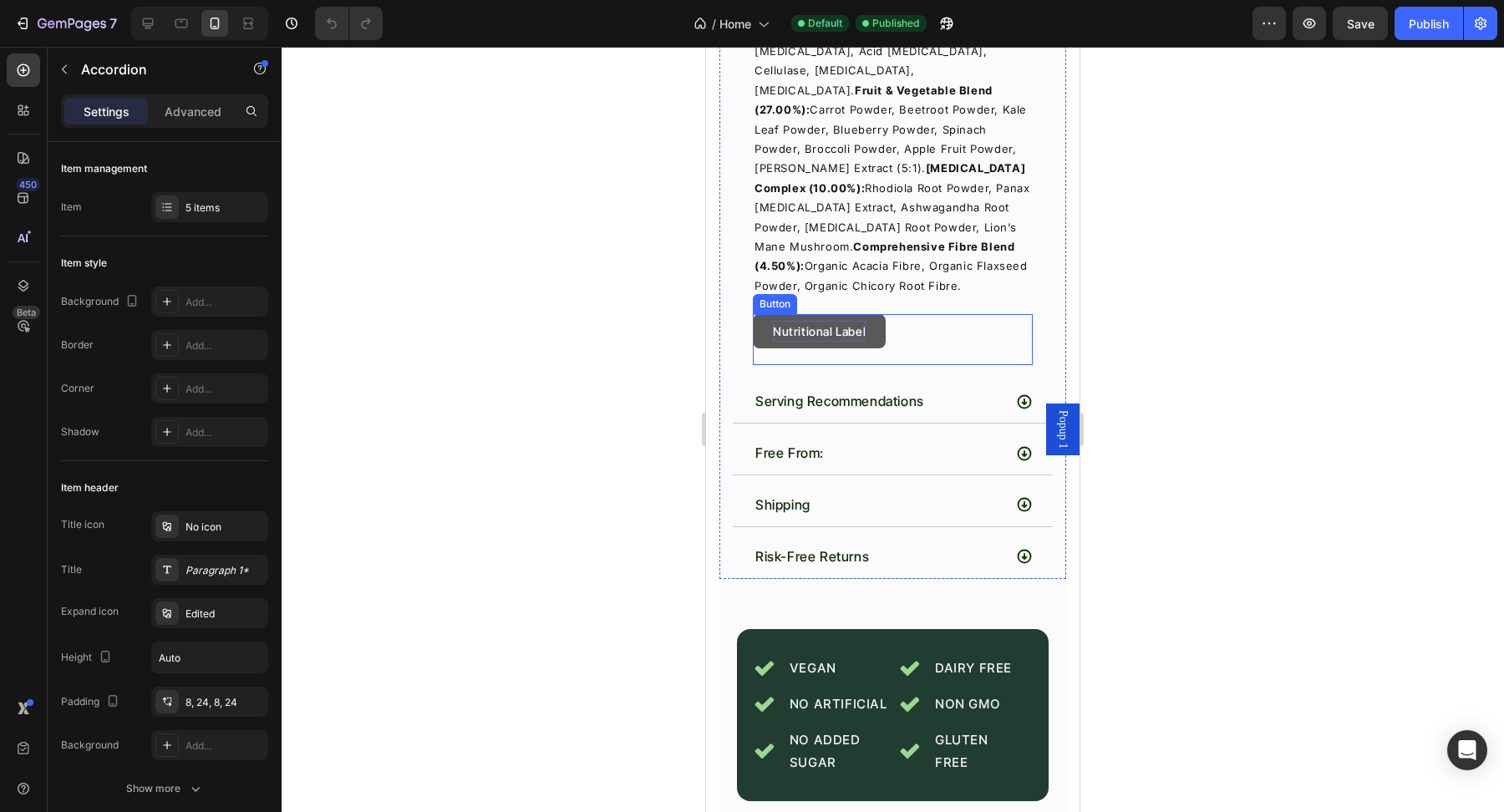
click at [829, 321] on p "Nutritional Label" at bounding box center [818, 330] width 93 height 20
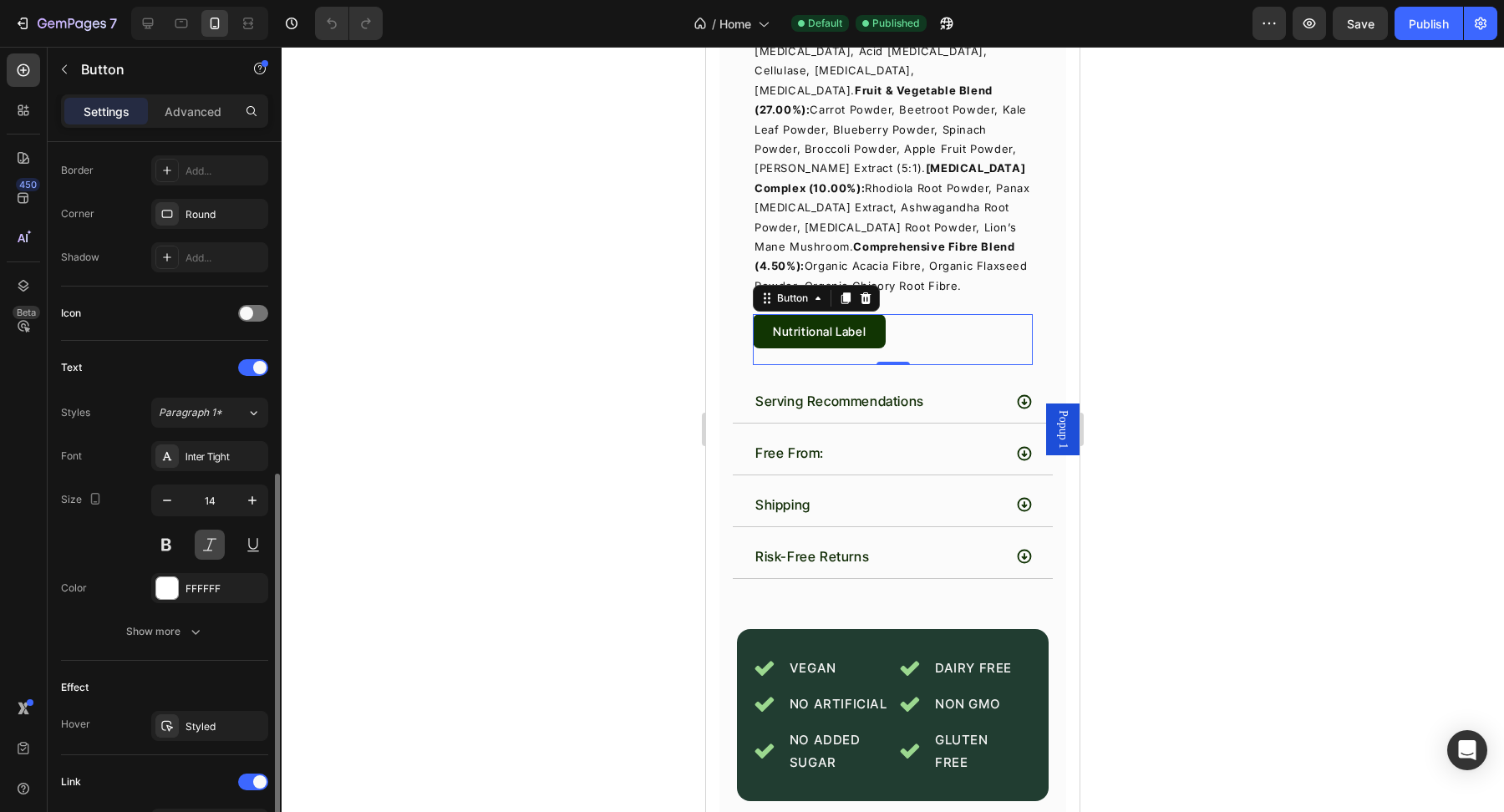
scroll to position [447, 0]
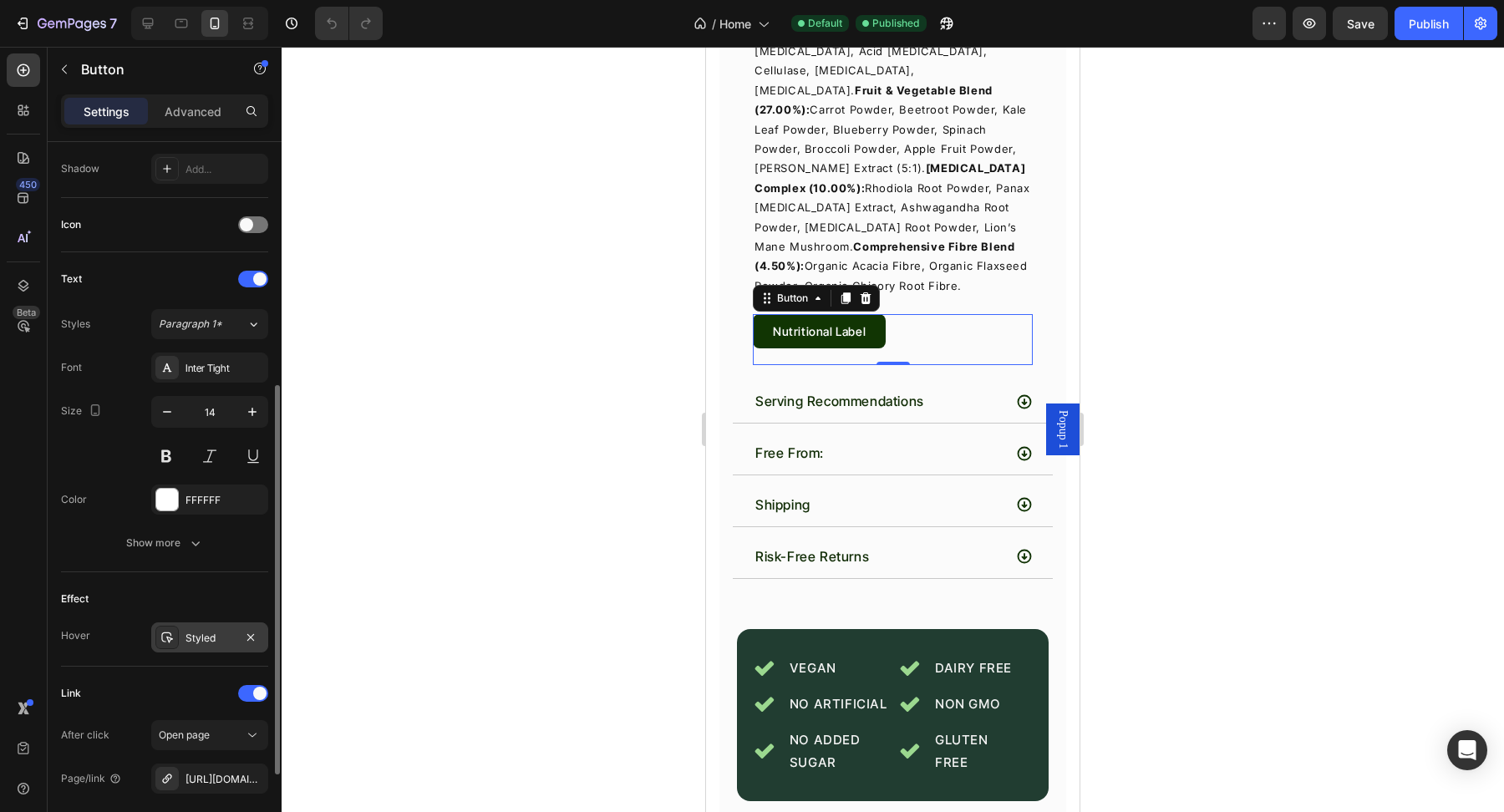
click at [188, 637] on div "Styled" at bounding box center [210, 638] width 49 height 15
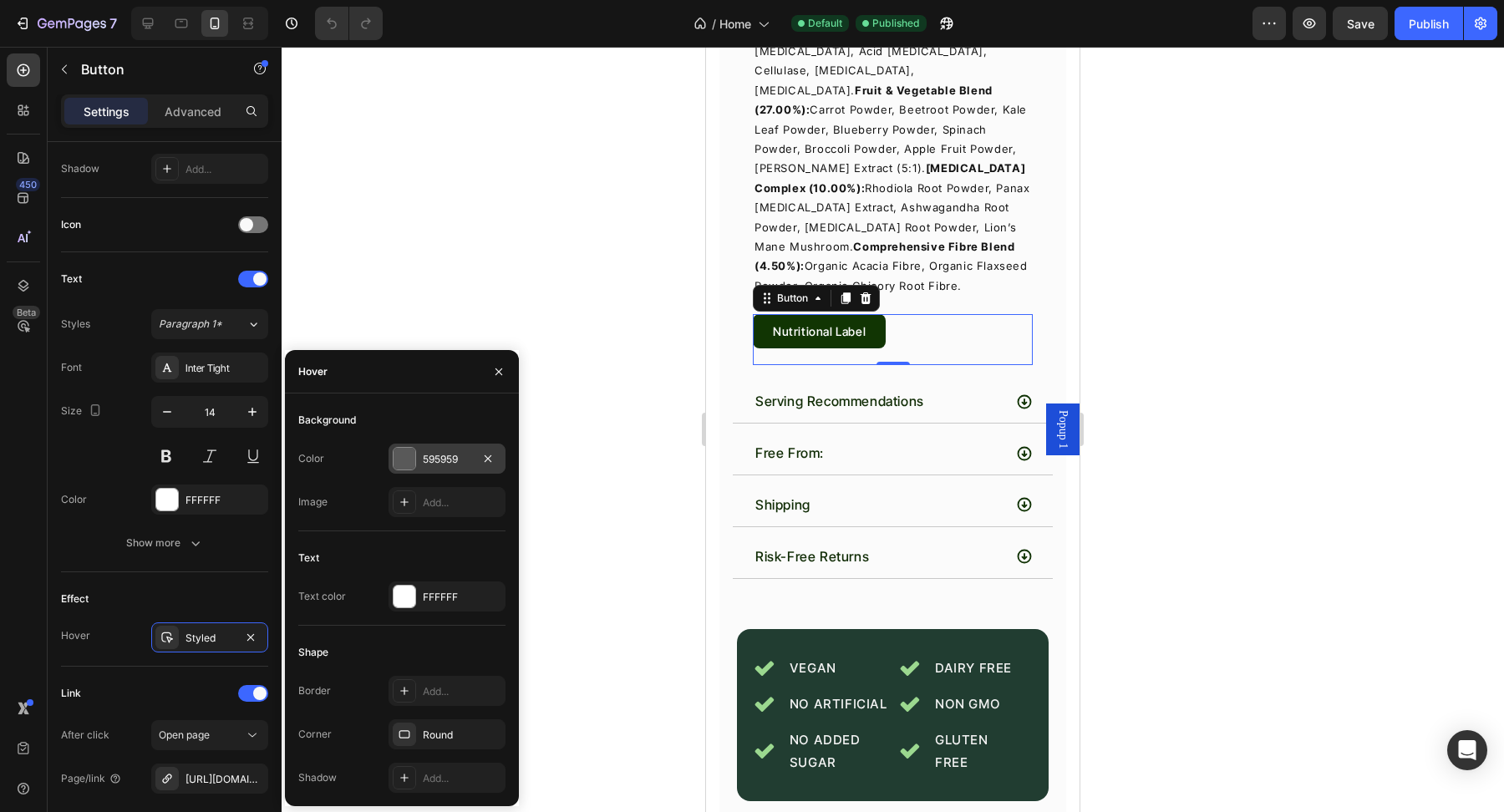
click at [444, 456] on div "595959" at bounding box center [447, 458] width 49 height 15
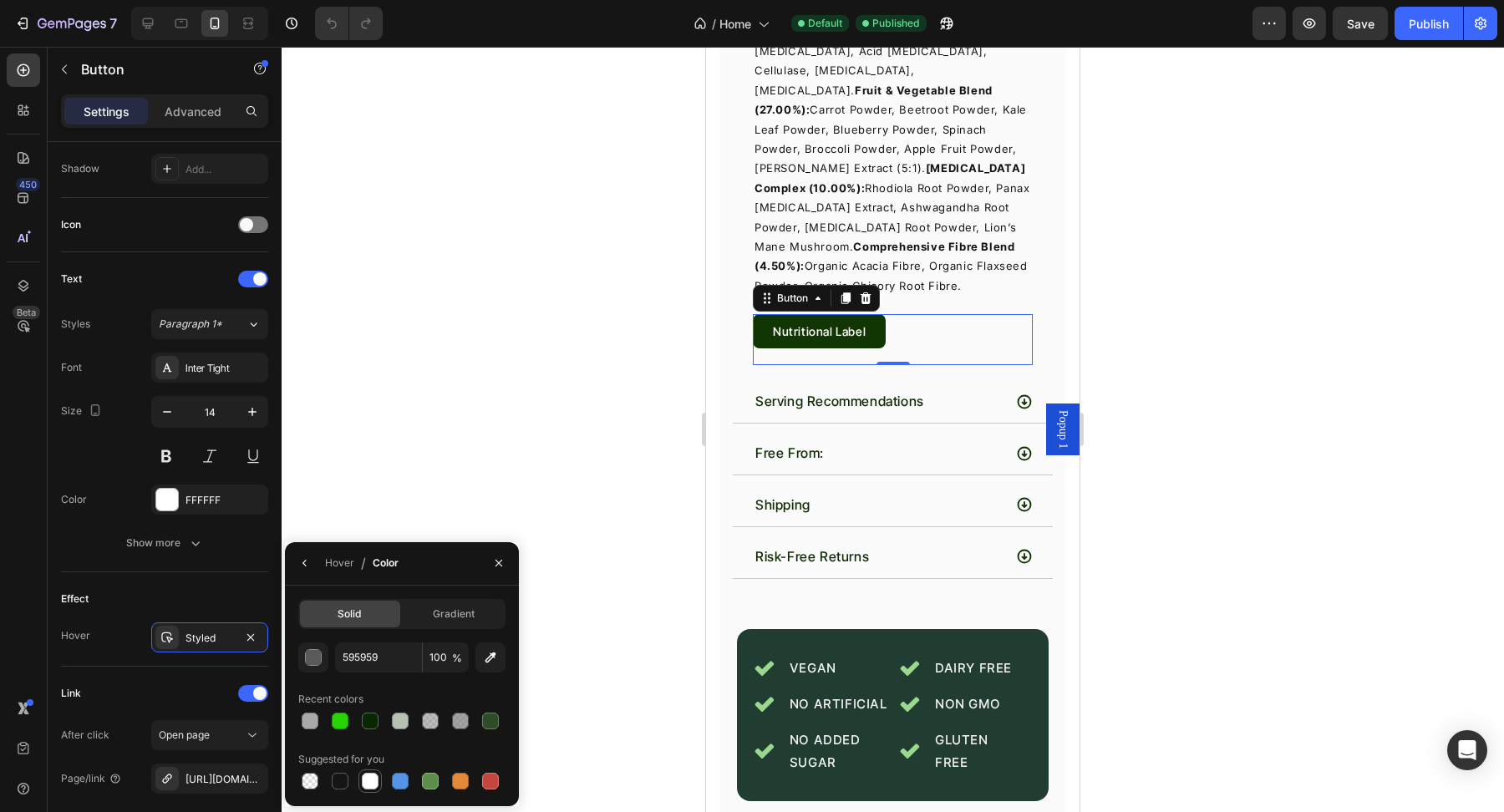
click at [368, 782] on div at bounding box center [370, 780] width 17 height 17
type input "FFFFFF"
click at [212, 634] on div "Styled" at bounding box center [210, 638] width 49 height 15
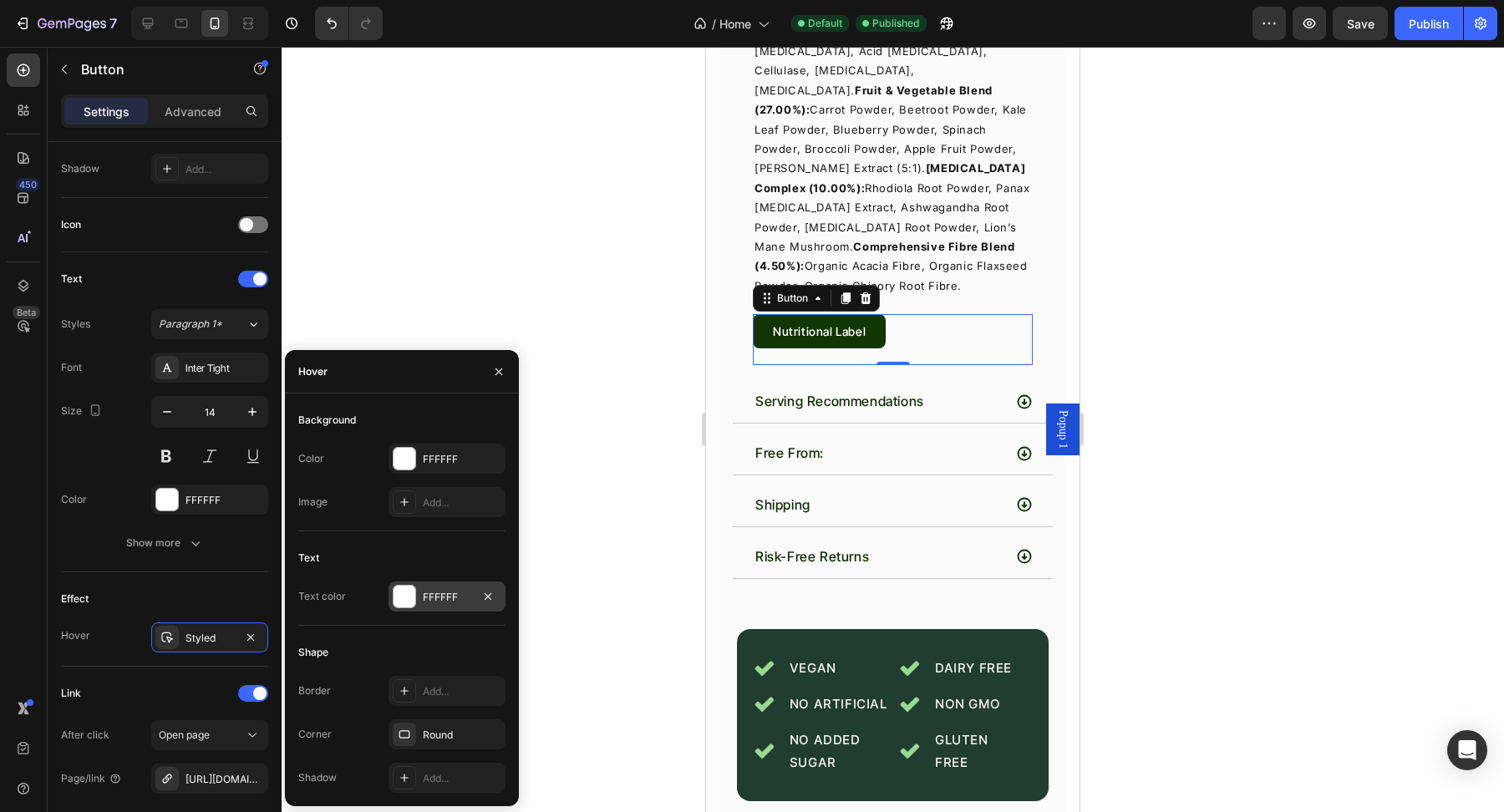
click at [452, 596] on div "FFFFFF" at bounding box center [447, 597] width 49 height 15
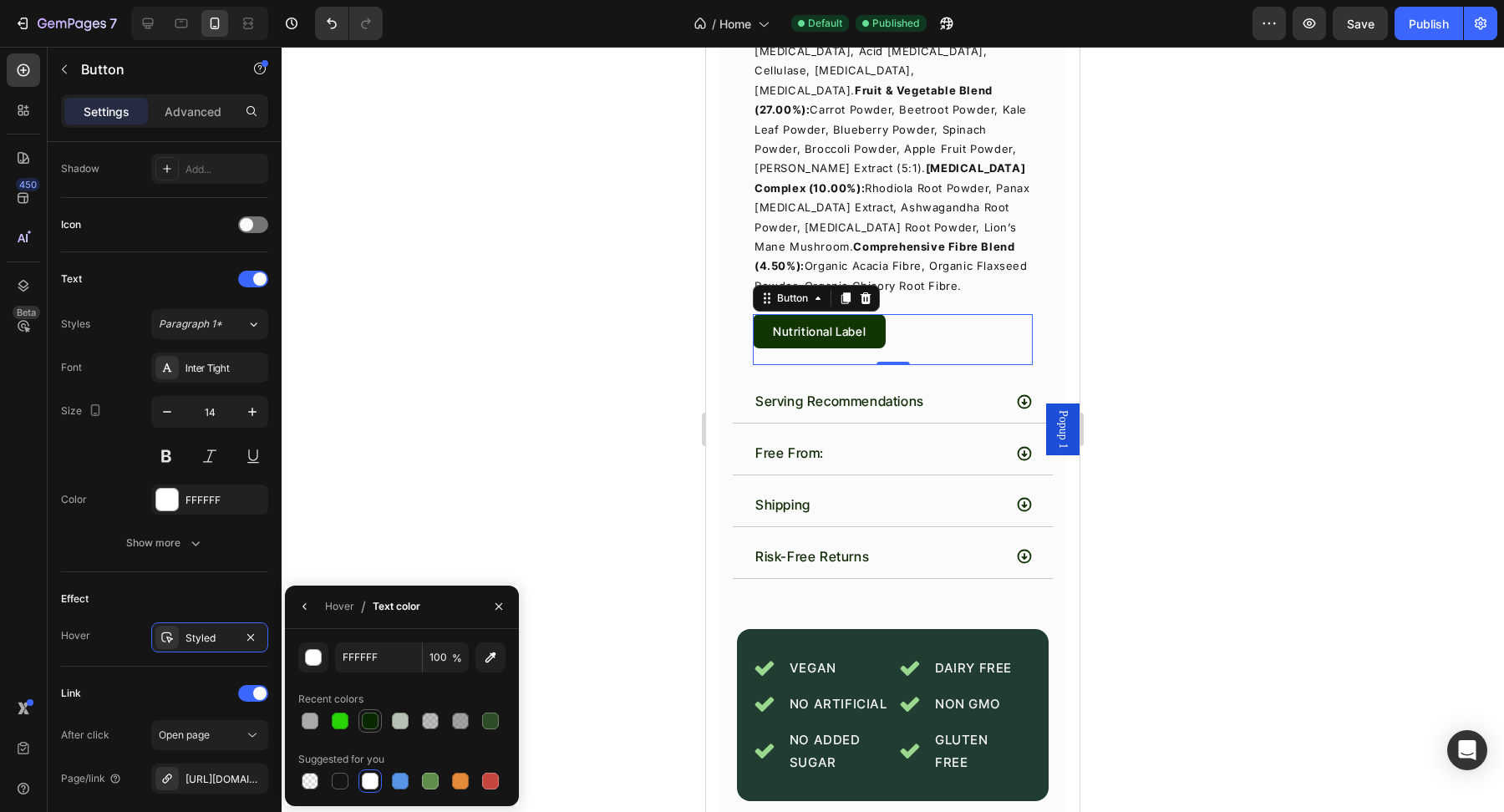
click at [369, 723] on div at bounding box center [370, 720] width 17 height 17
type input "092802"
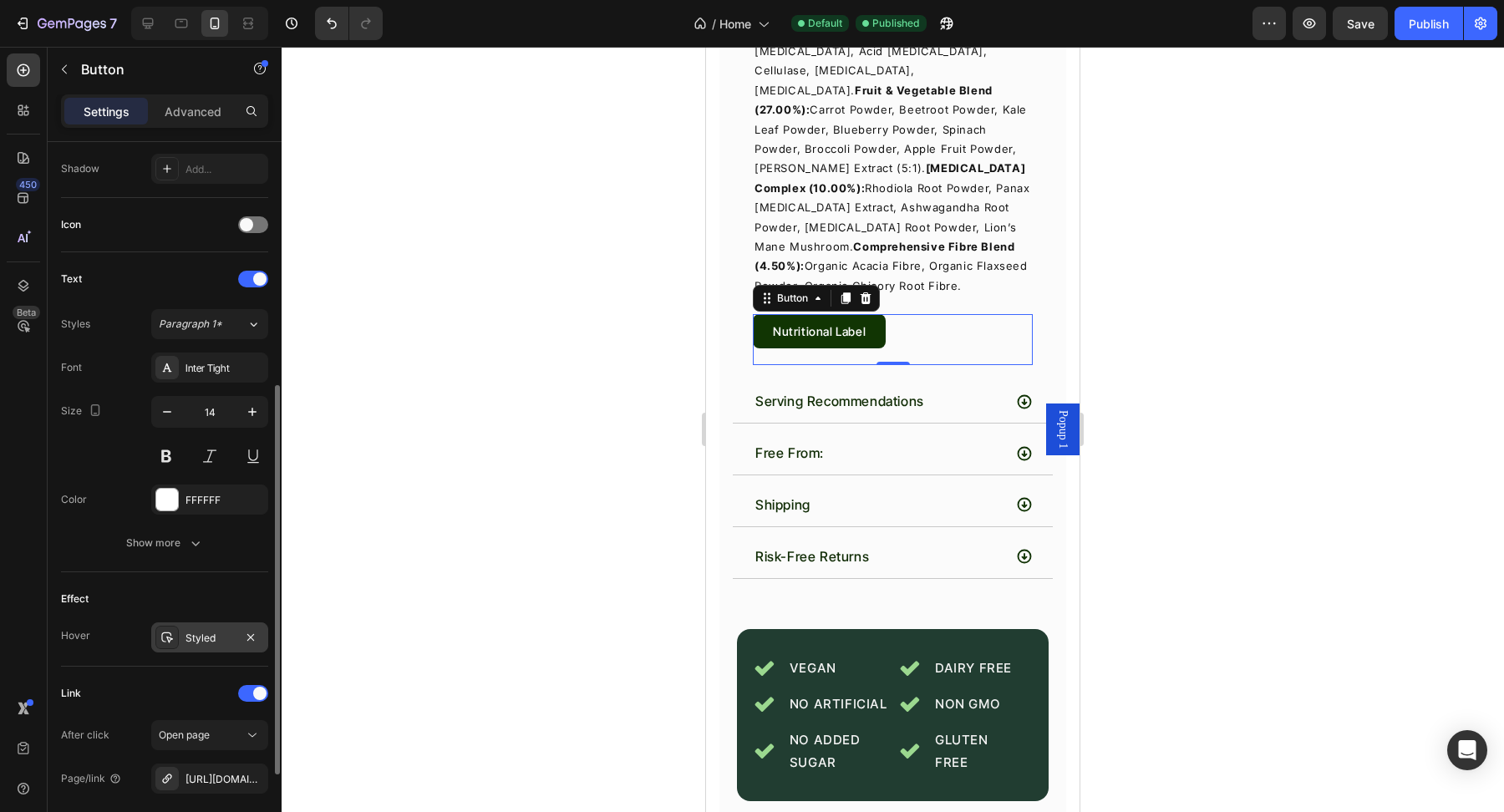
click at [206, 637] on div "Styled" at bounding box center [210, 638] width 49 height 15
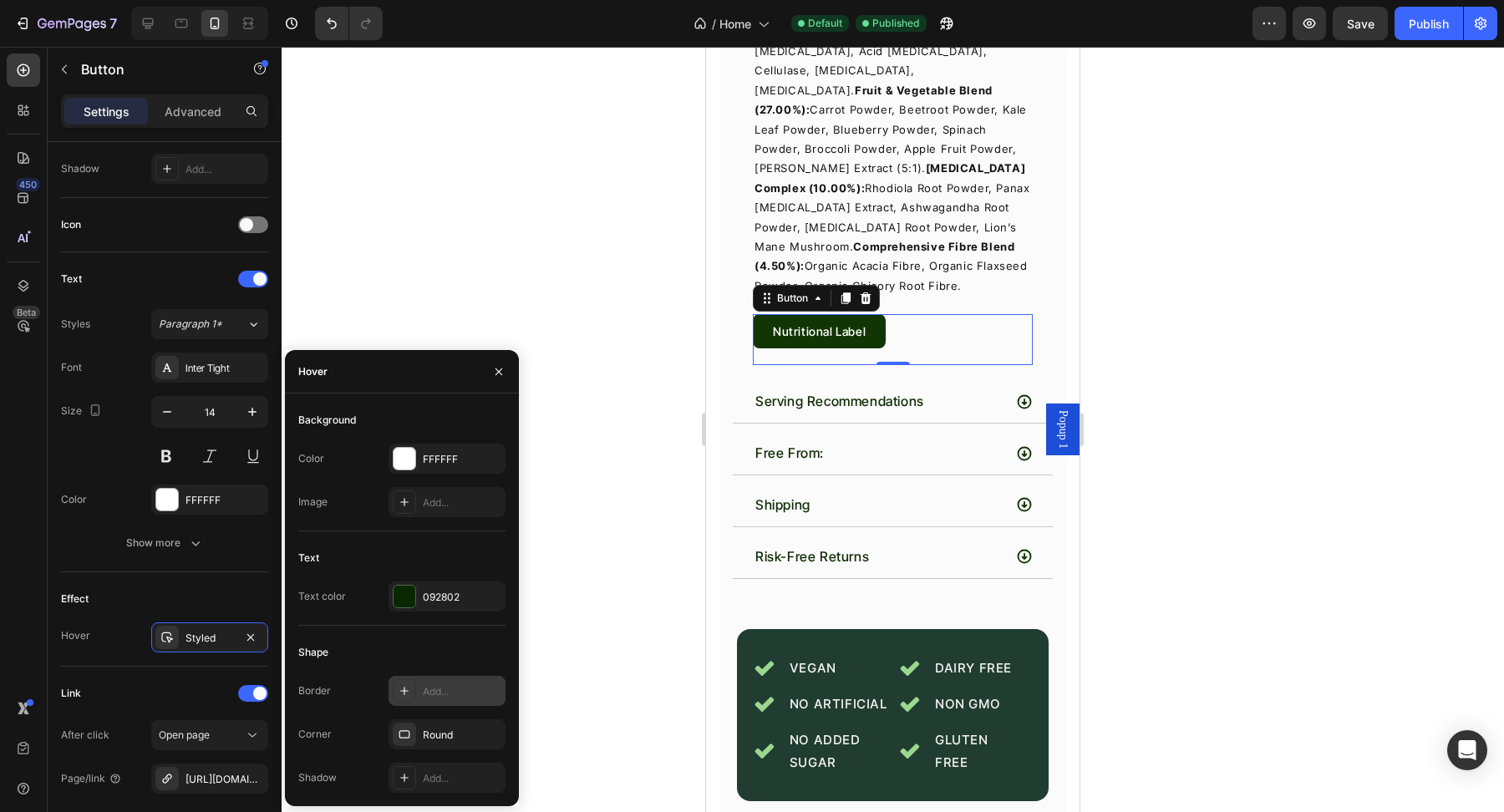
click at [436, 692] on div "Add..." at bounding box center [461, 690] width 79 height 15
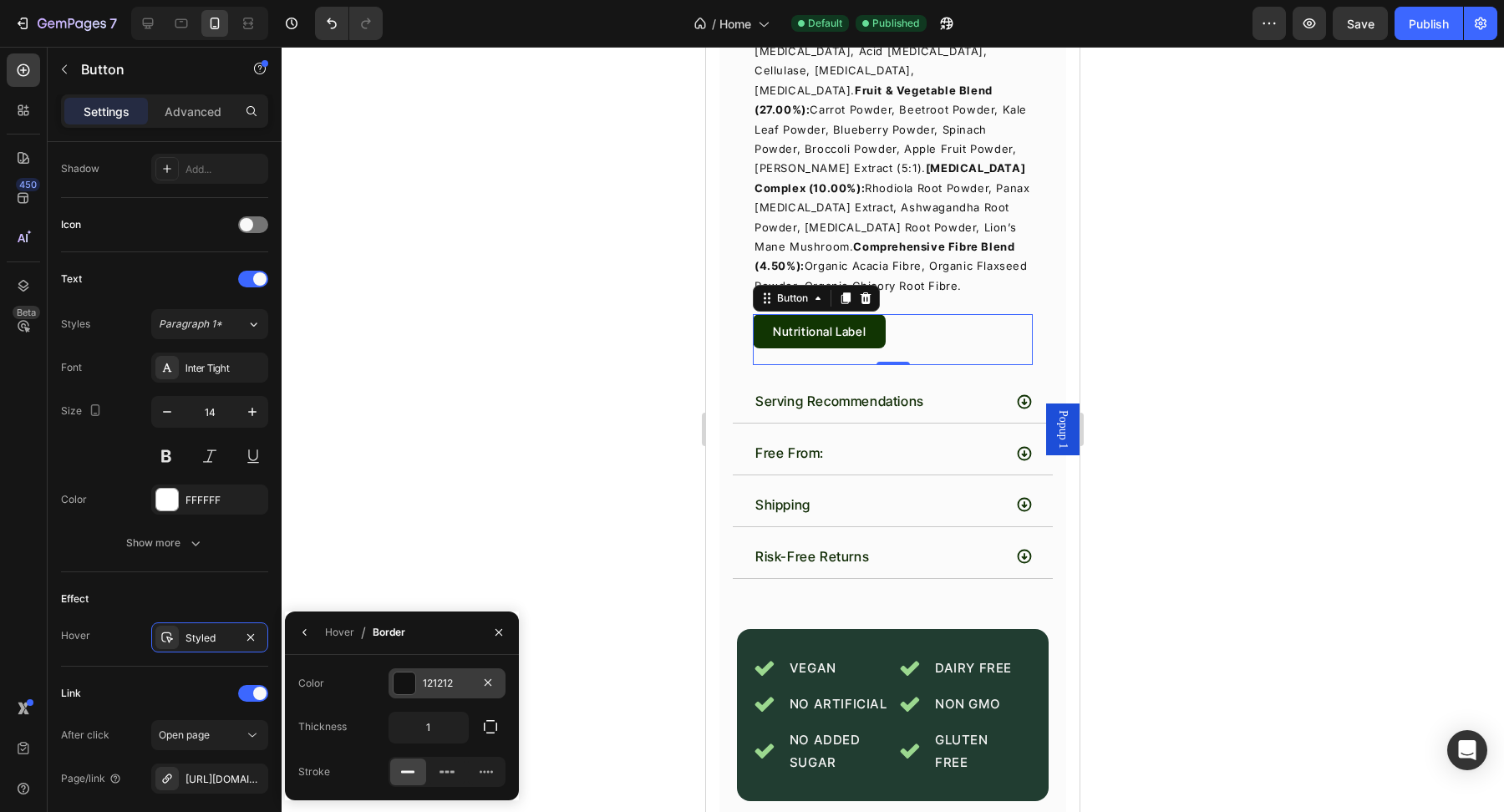
click at [409, 683] on div at bounding box center [404, 682] width 21 height 21
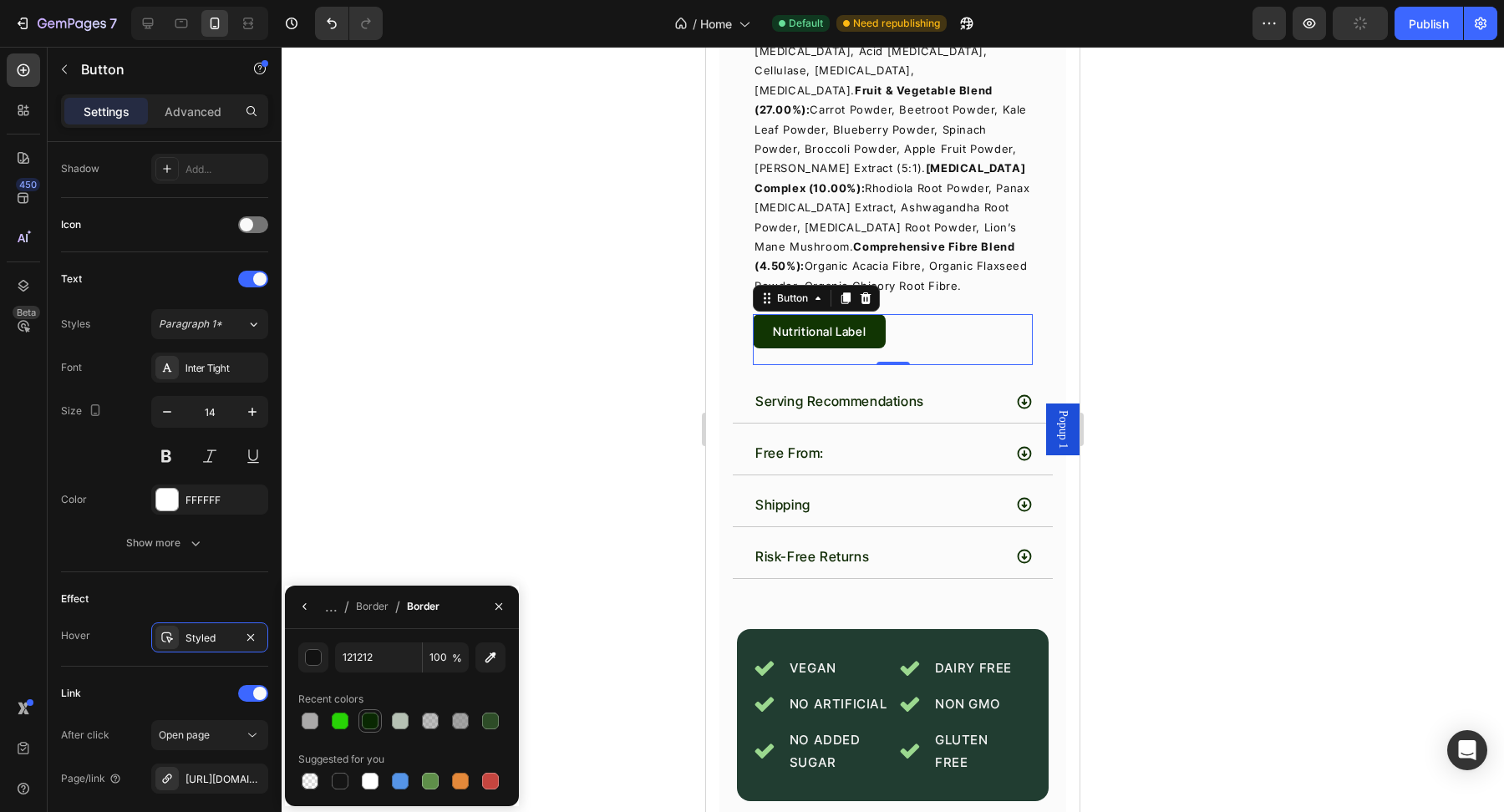
click at [373, 714] on div at bounding box center [370, 720] width 17 height 17
type input "092802"
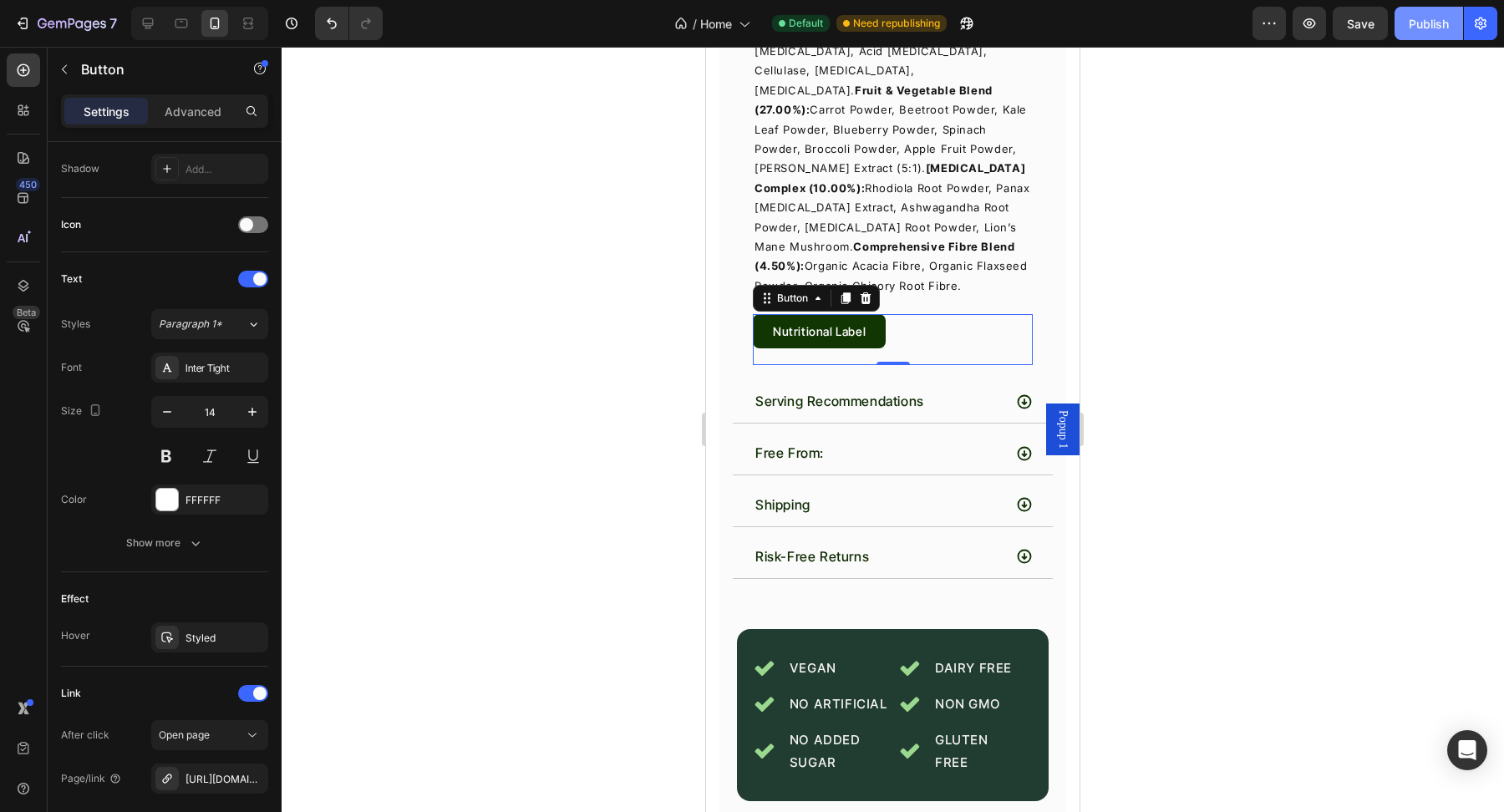
click at [1412, 29] on div "Publish" at bounding box center [1428, 23] width 40 height 18
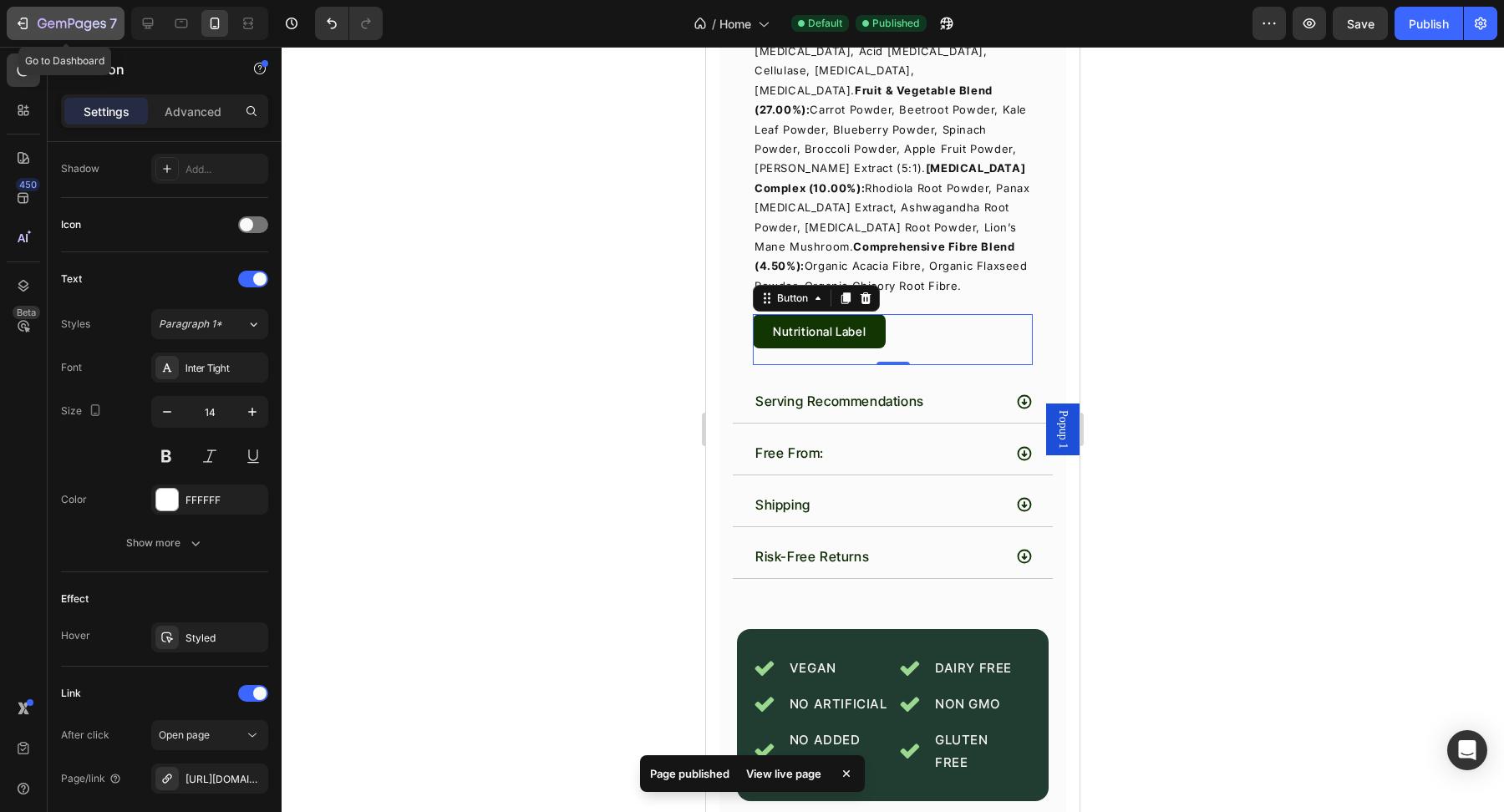
click at [75, 14] on div "7" at bounding box center [77, 23] width 79 height 20
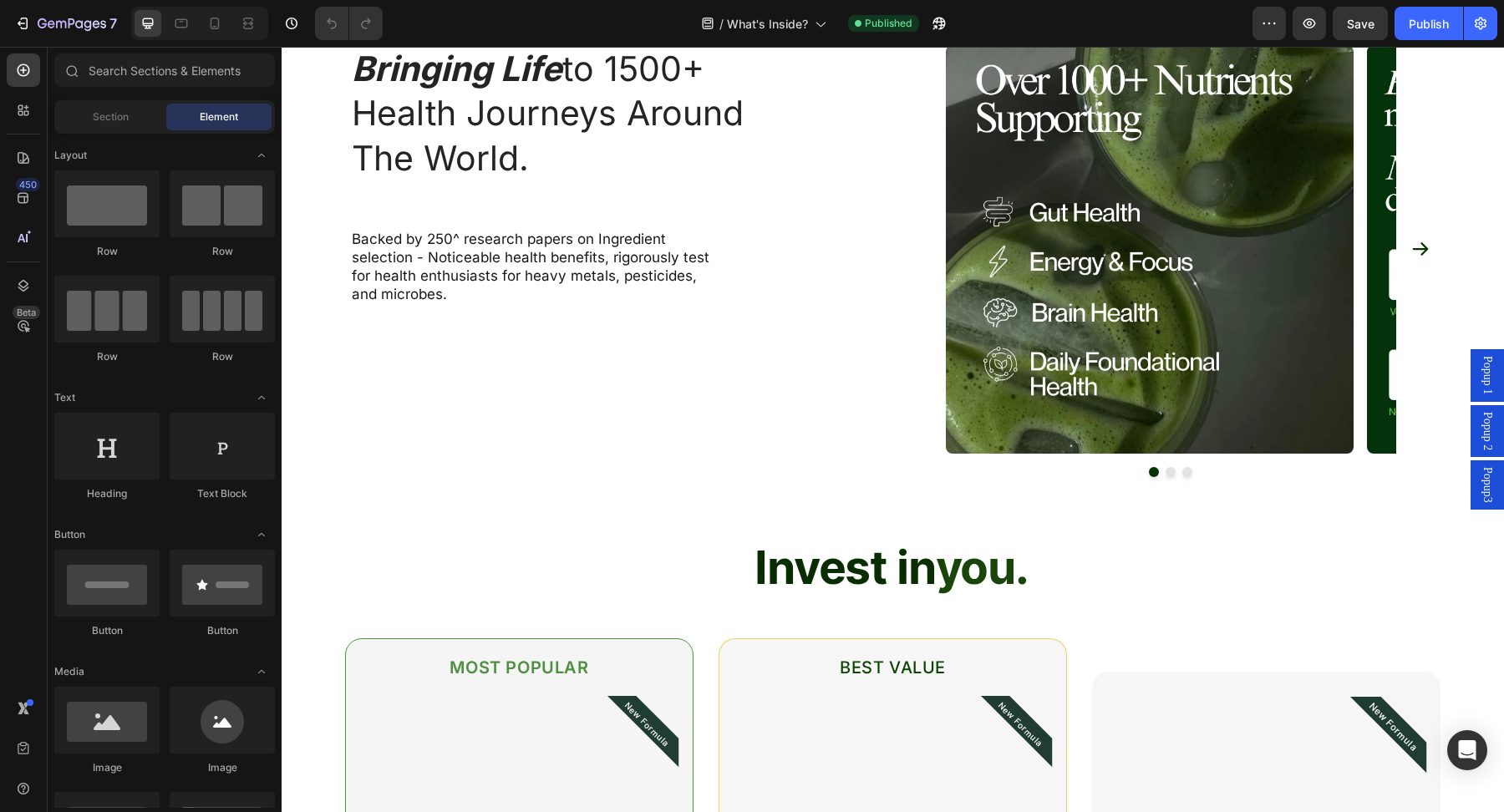
scroll to position [5636, 0]
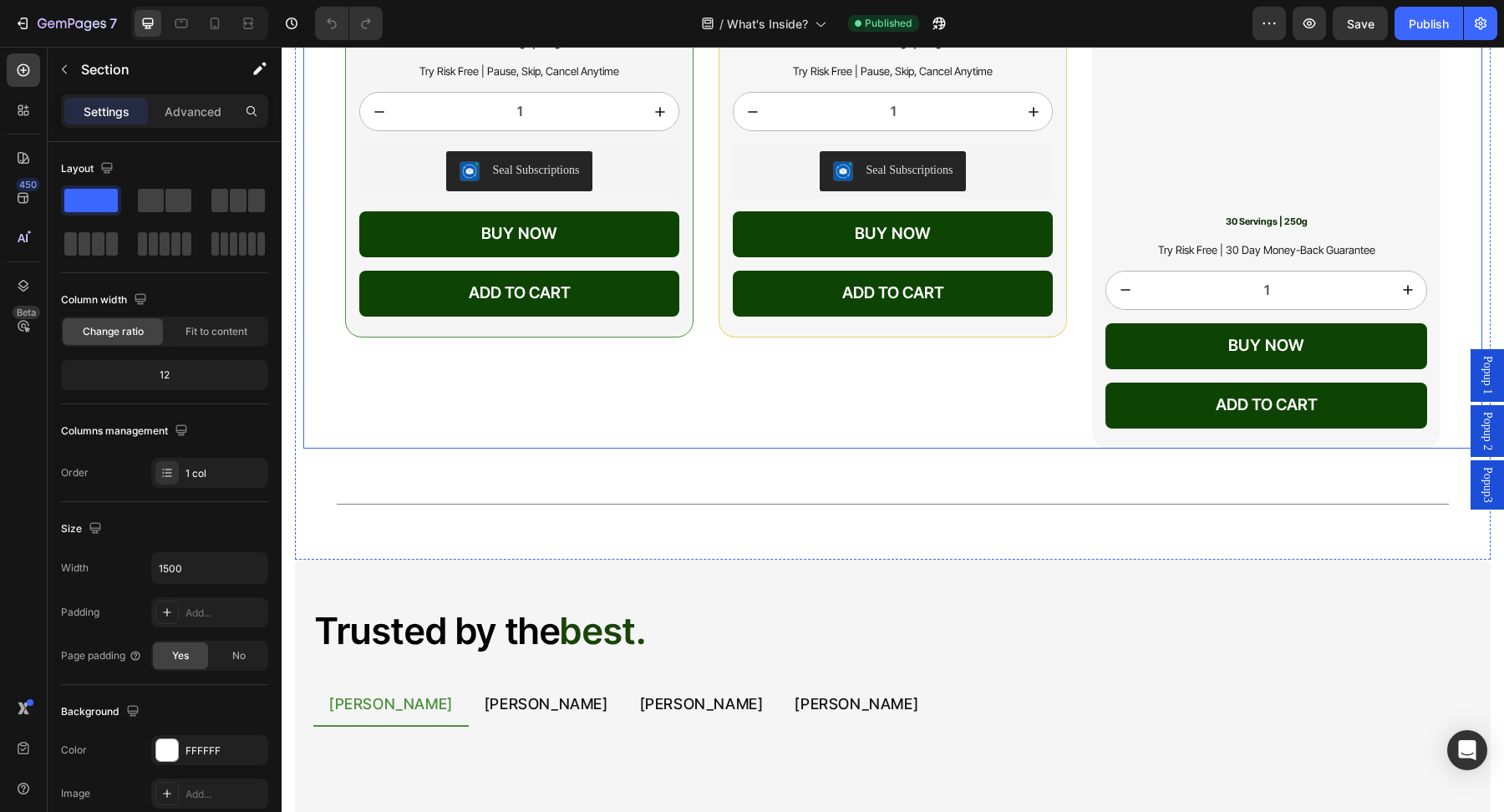
scroll to position [5101, 0]
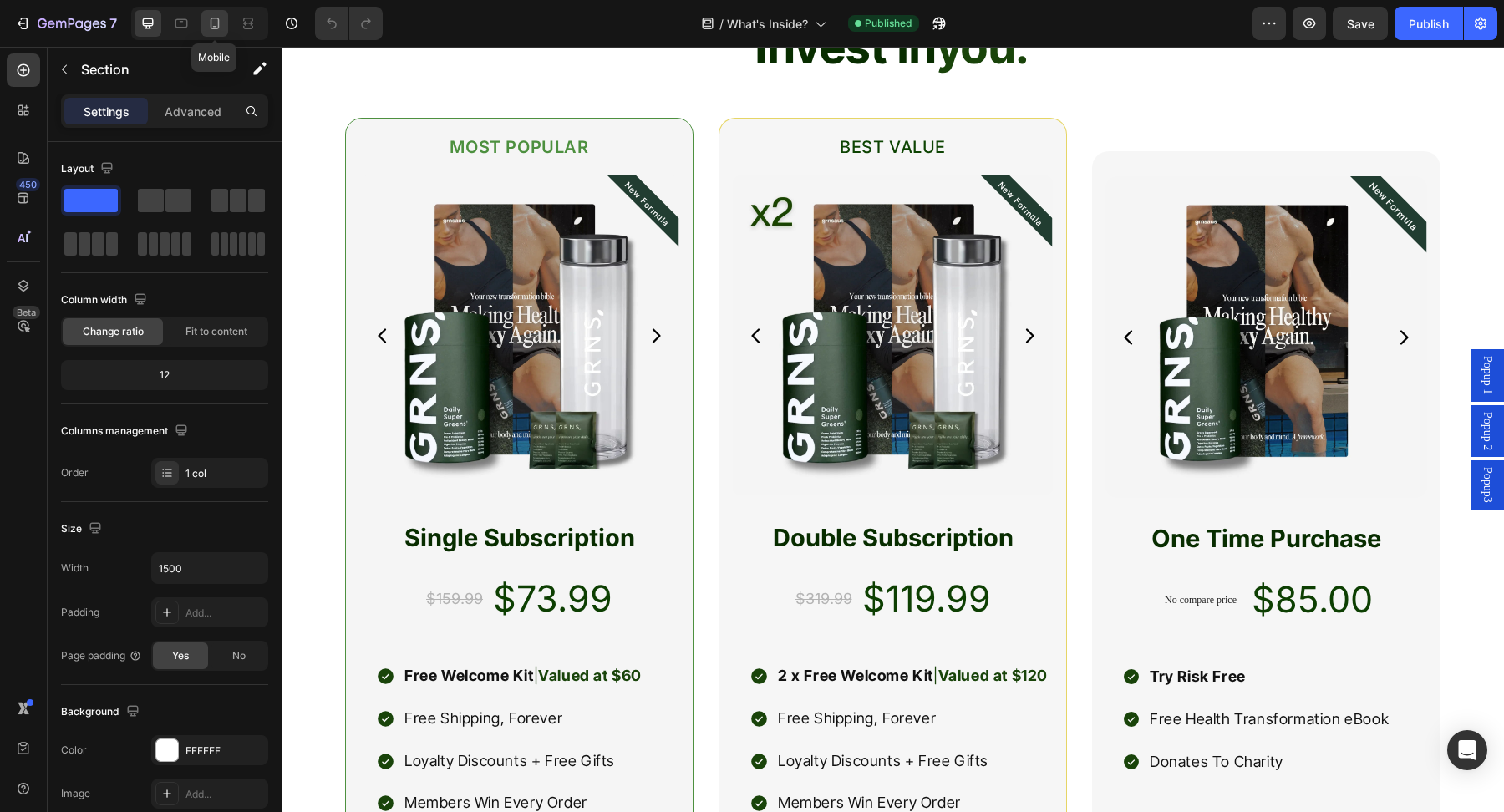
click at [218, 19] on icon at bounding box center [215, 23] width 9 height 12
type input "100%"
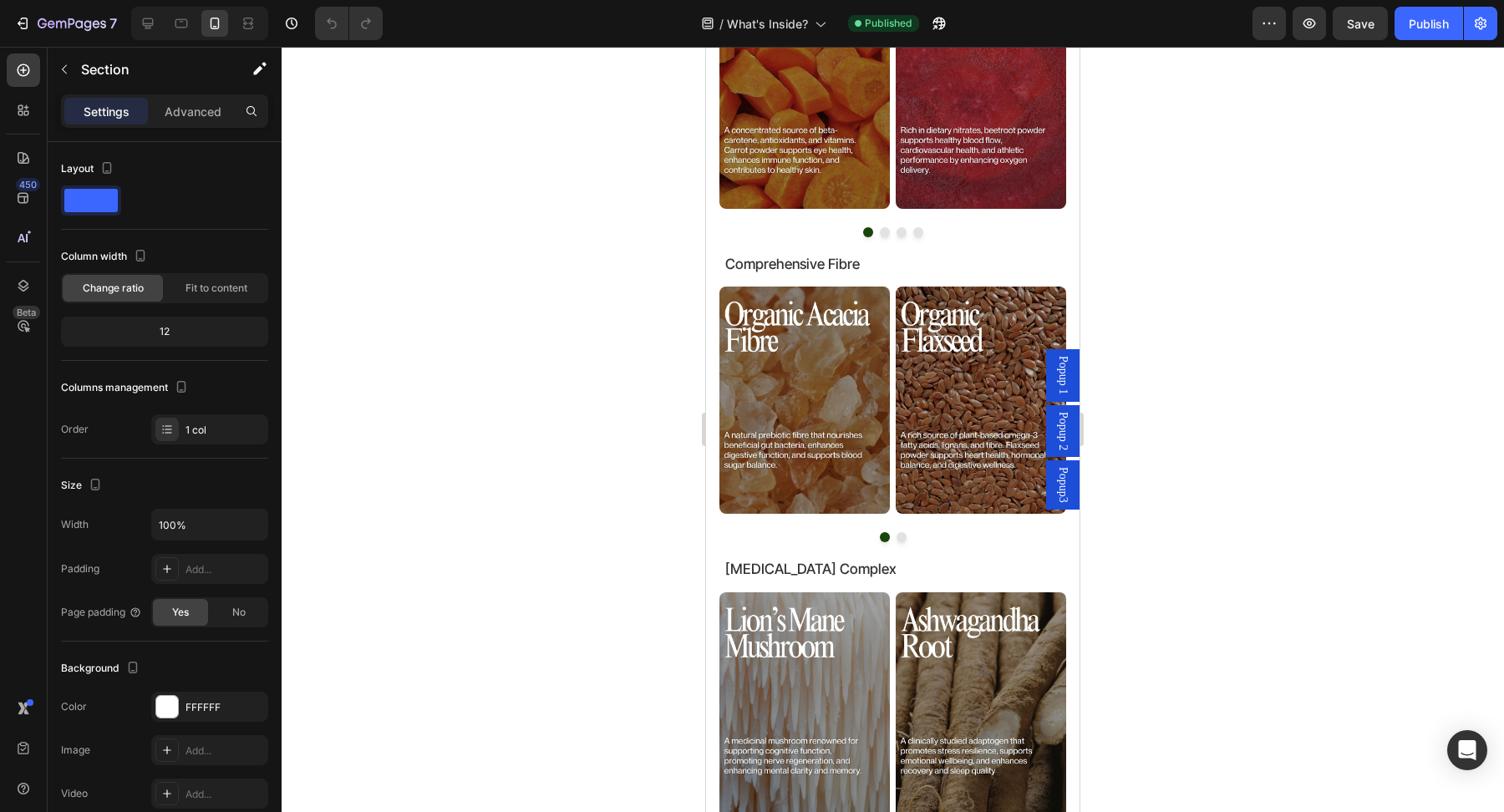
scroll to position [6944, 0]
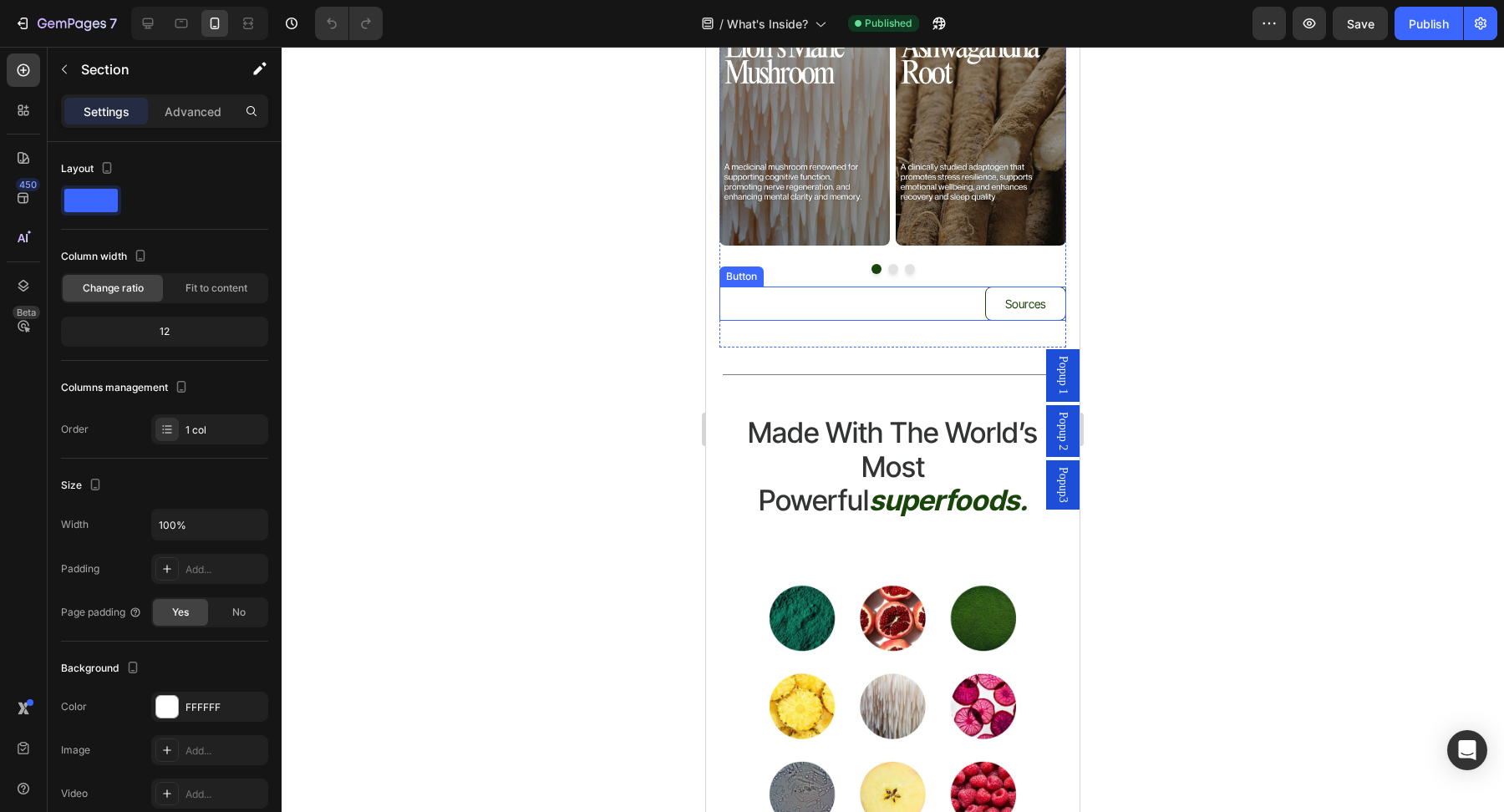
click at [970, 306] on div "Sources Button" at bounding box center [891, 303] width 346 height 34
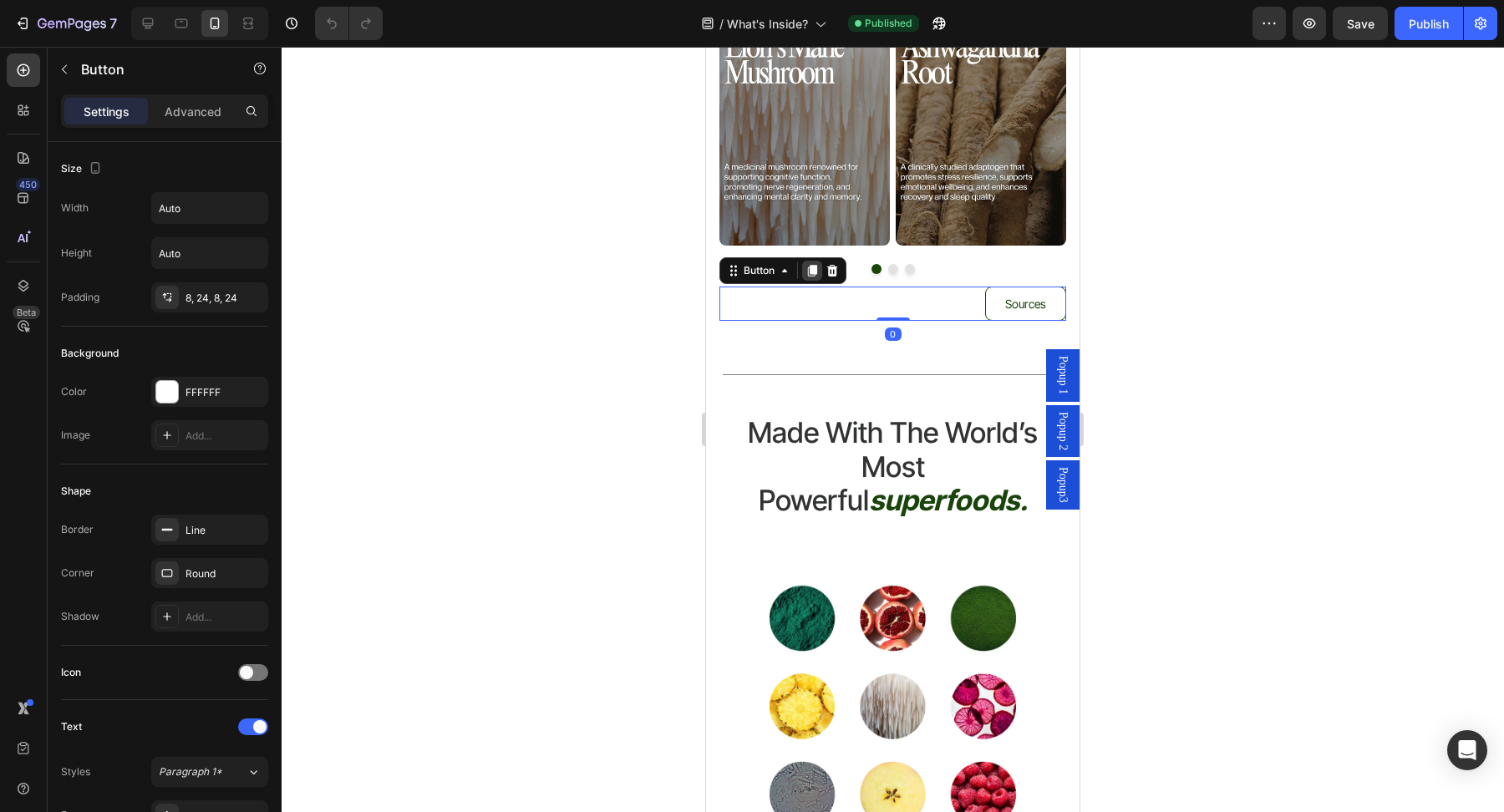
click at [811, 265] on icon at bounding box center [811, 271] width 9 height 12
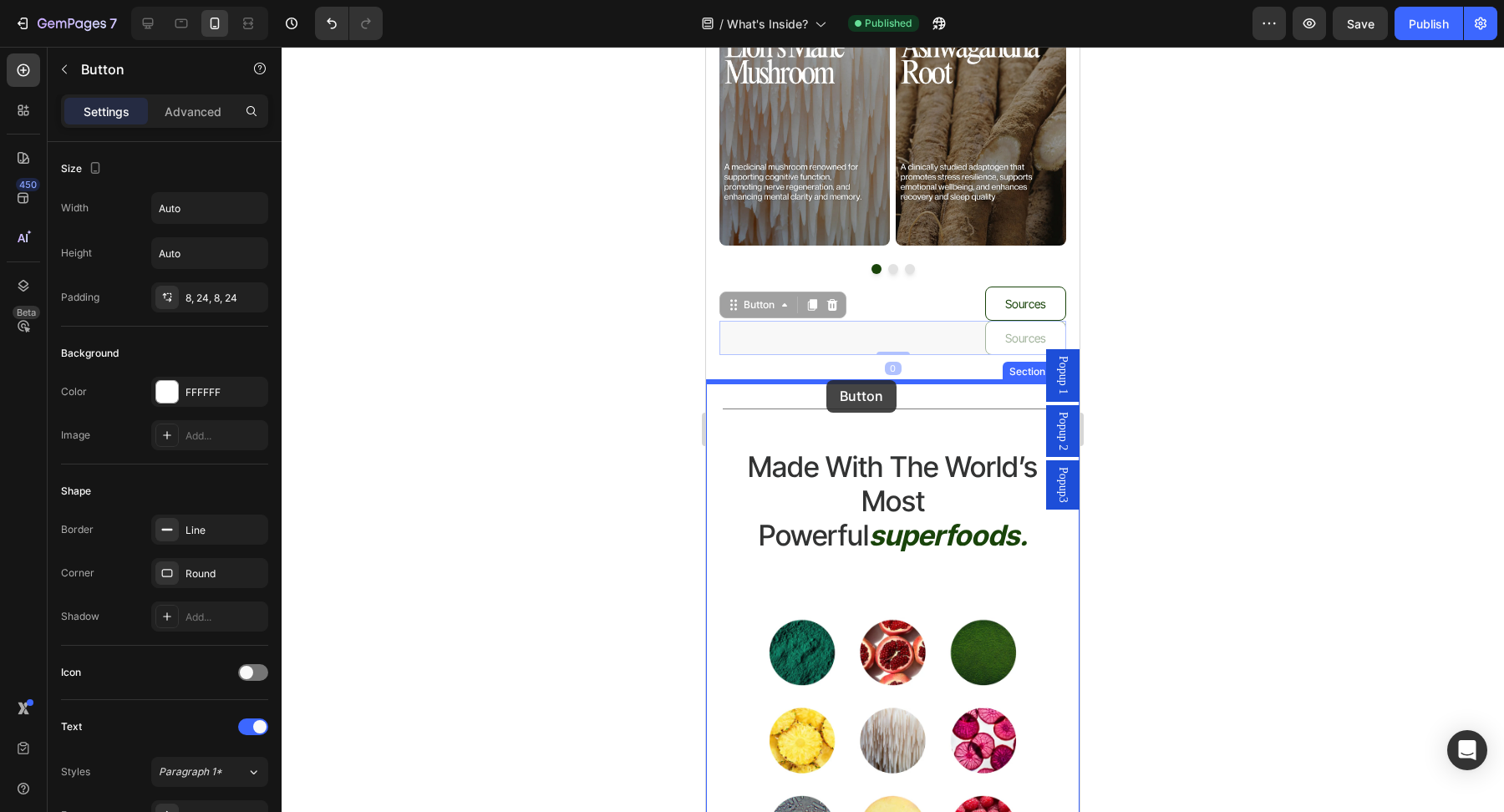
drag, startPoint x: 811, startPoint y: 406, endPoint x: 965, endPoint y: 144, distance: 303.9
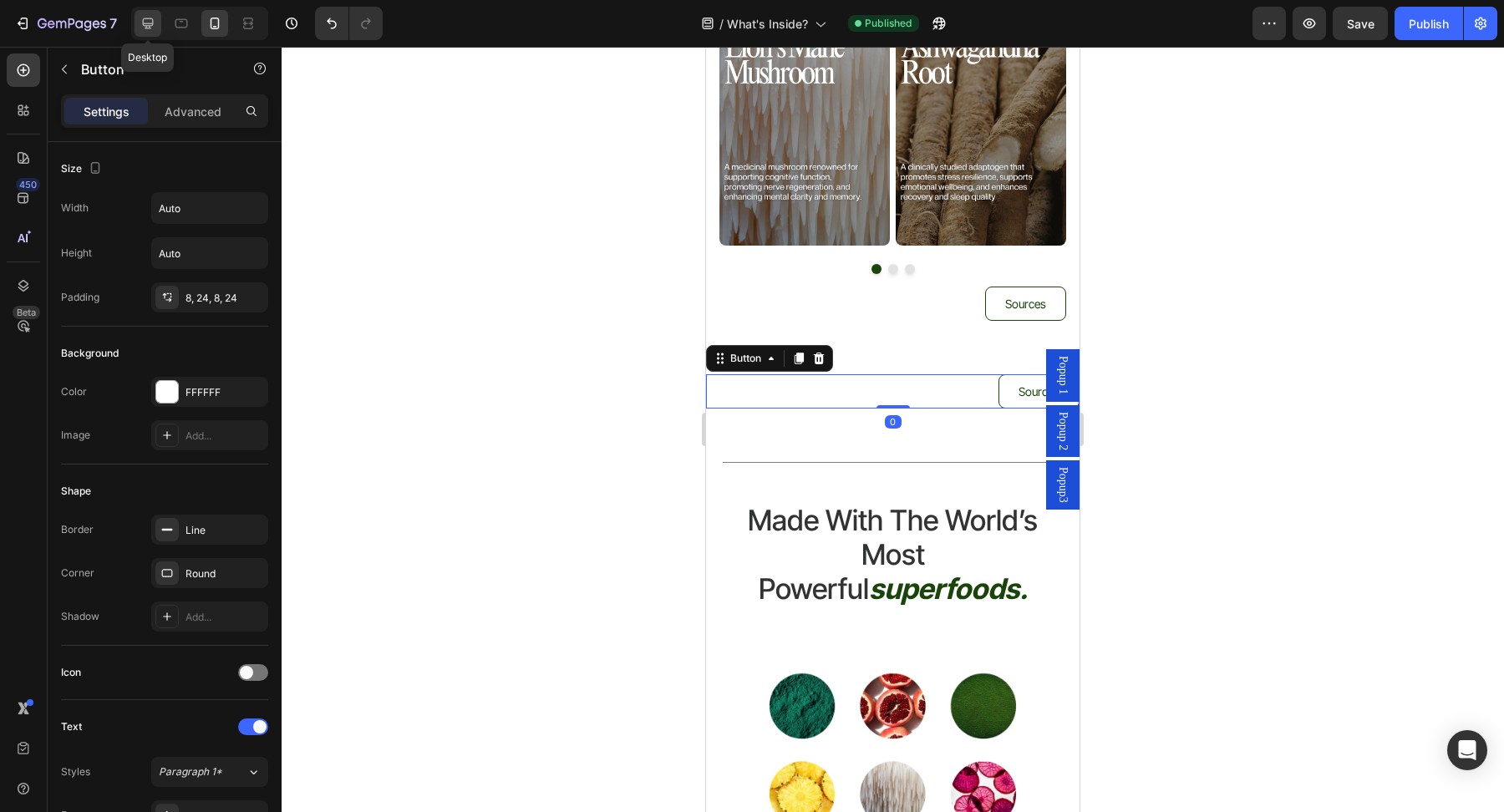
click at [147, 21] on icon at bounding box center [147, 22] width 17 height 17
type input "16"
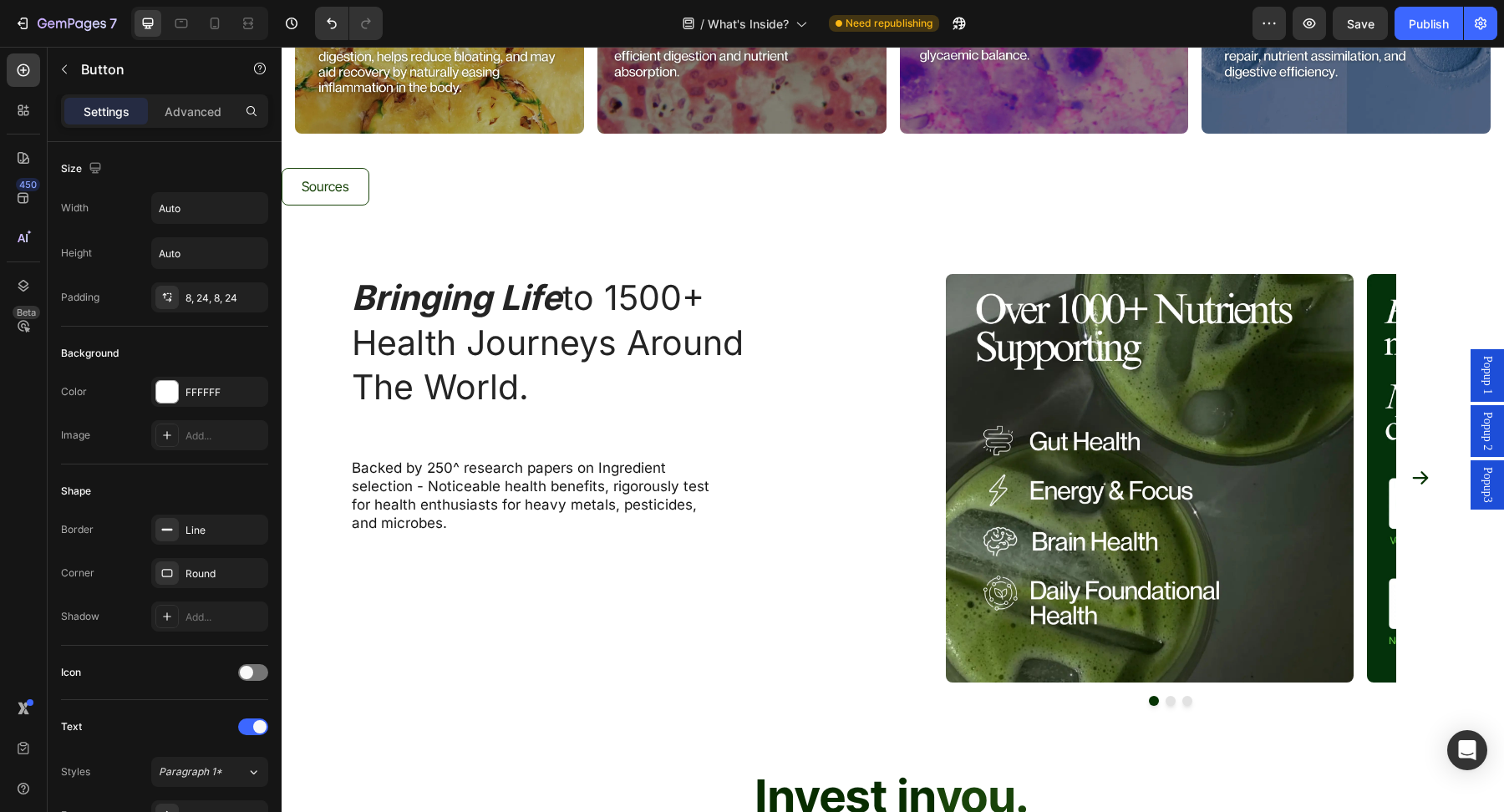
scroll to position [4025, 0]
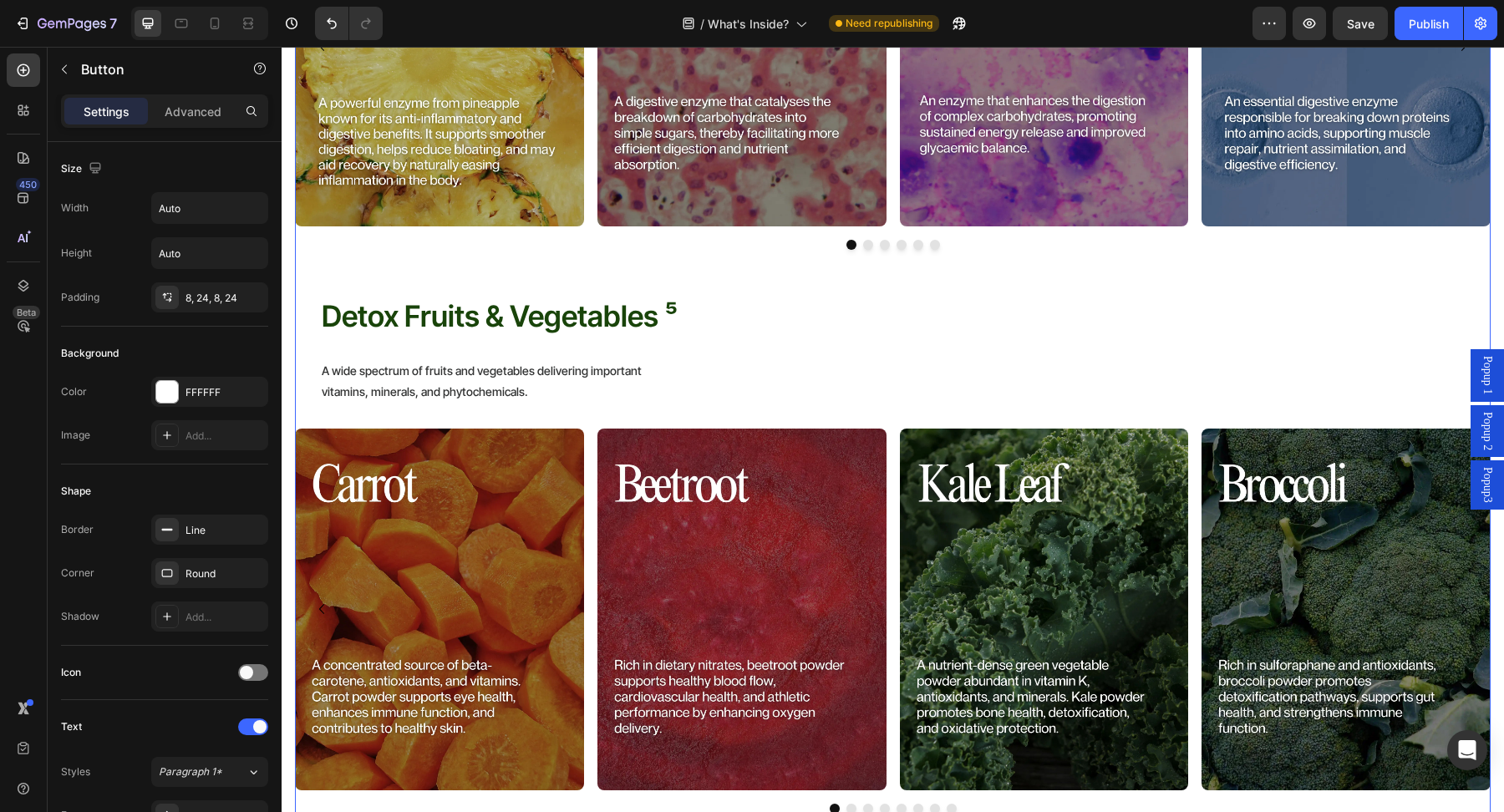
click at [447, 282] on div "Antioxidants ³ Heading The human body's trillion cells face threats from toxins…" at bounding box center [892, 543] width 1196 height 2890
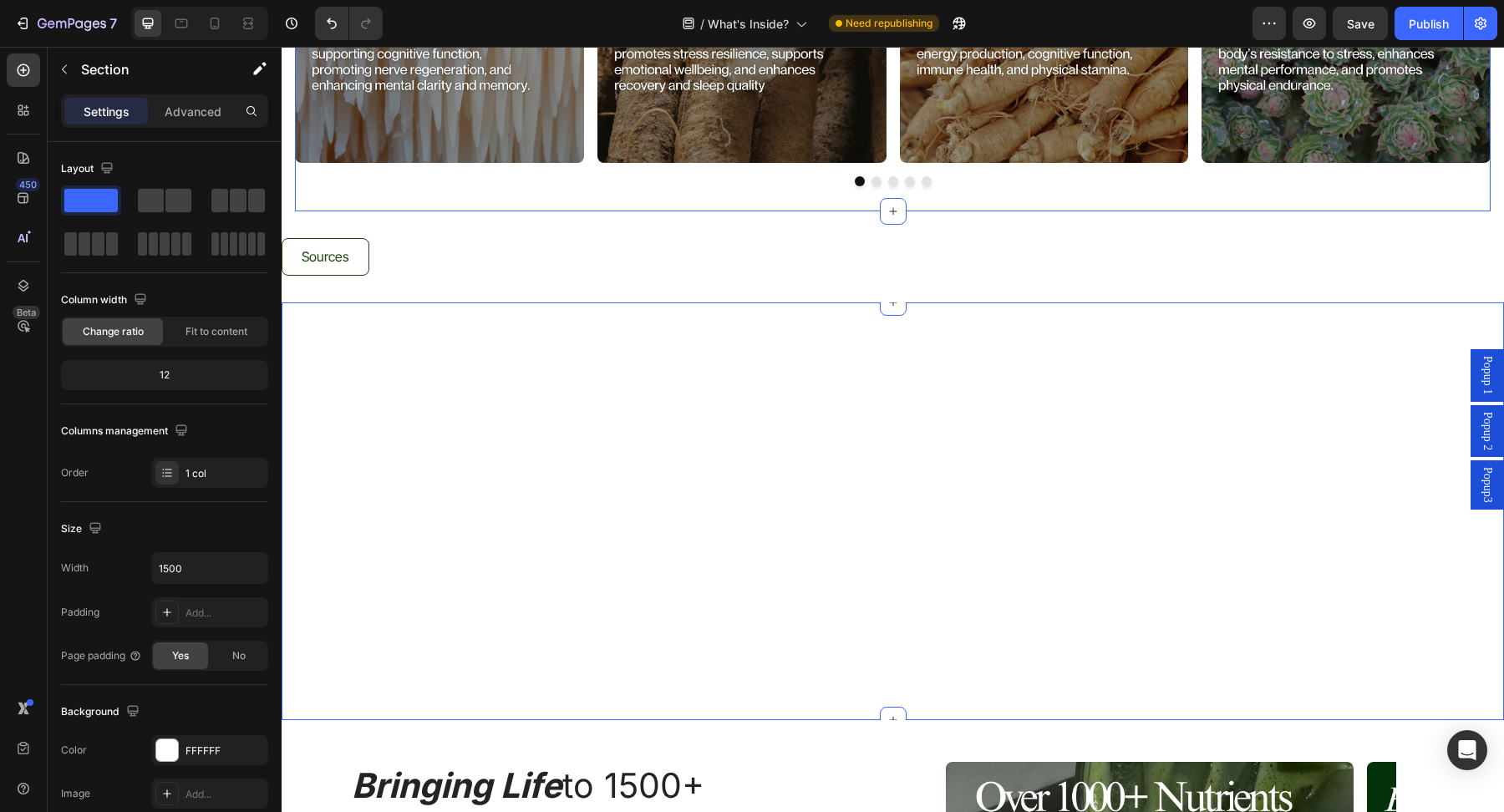
scroll to position [5800, 0]
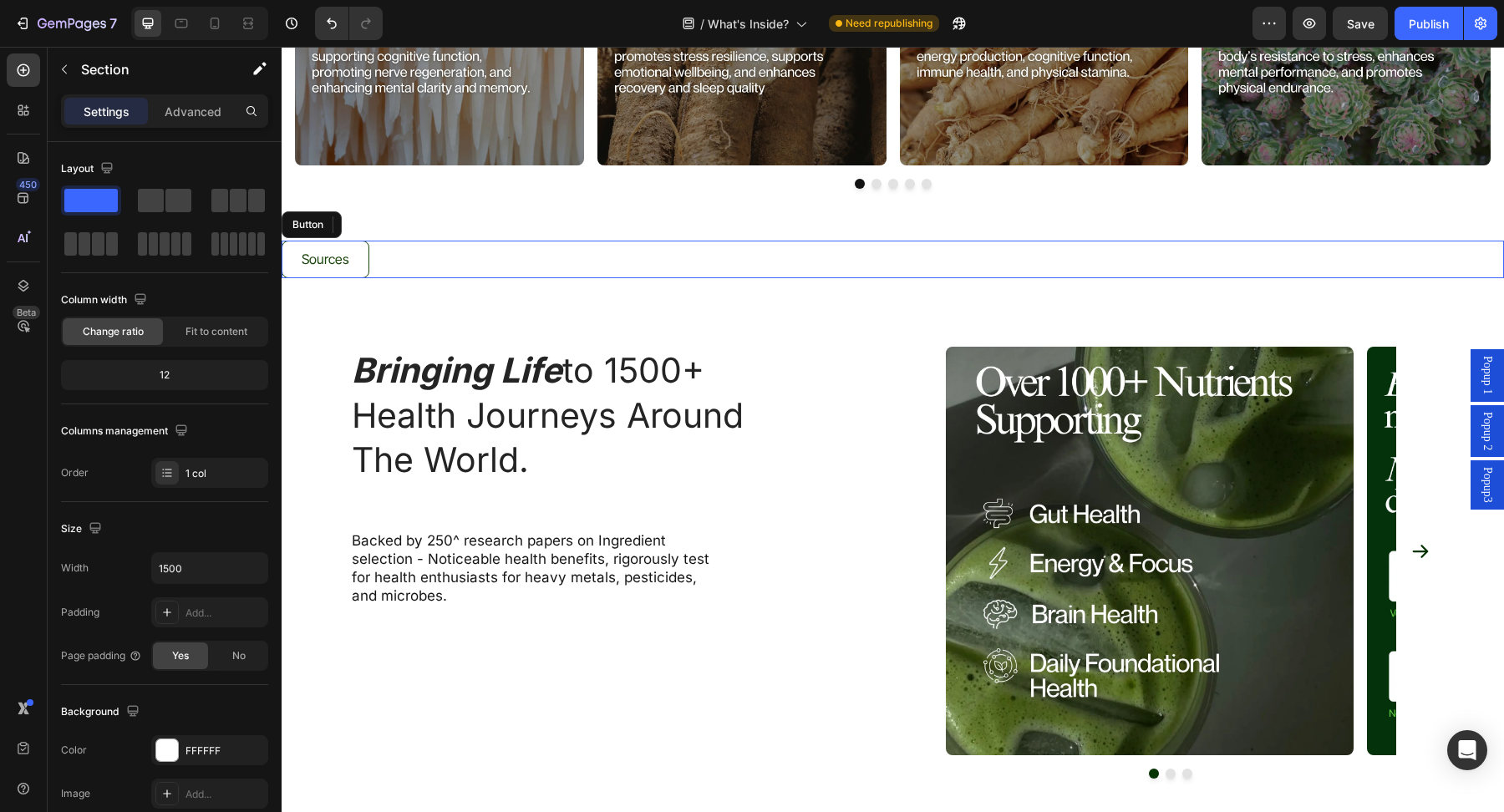
click at [404, 264] on div "Sources Button" at bounding box center [892, 259] width 1222 height 38
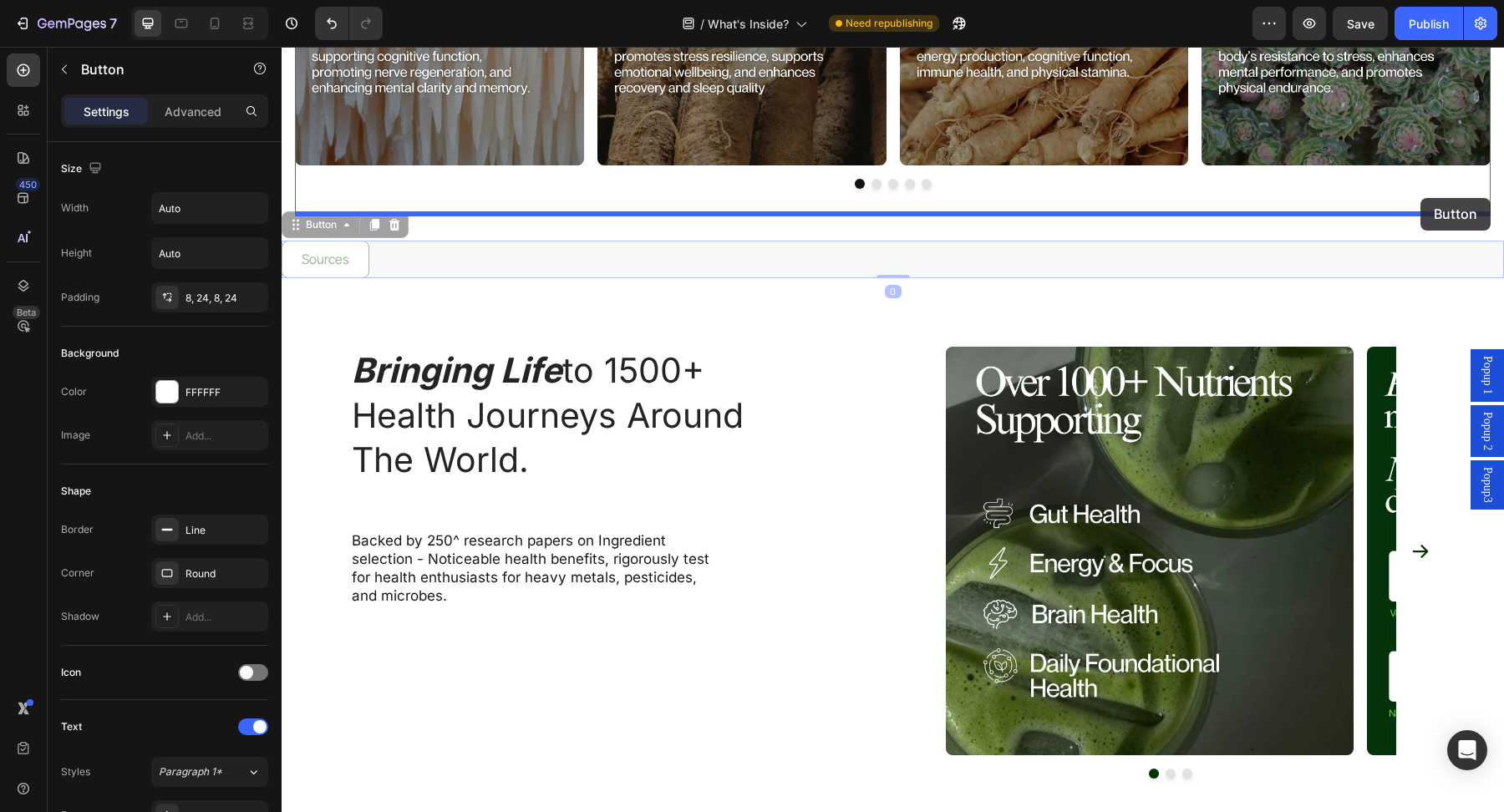
drag, startPoint x: 320, startPoint y: 225, endPoint x: 1420, endPoint y: 198, distance: 1100.3
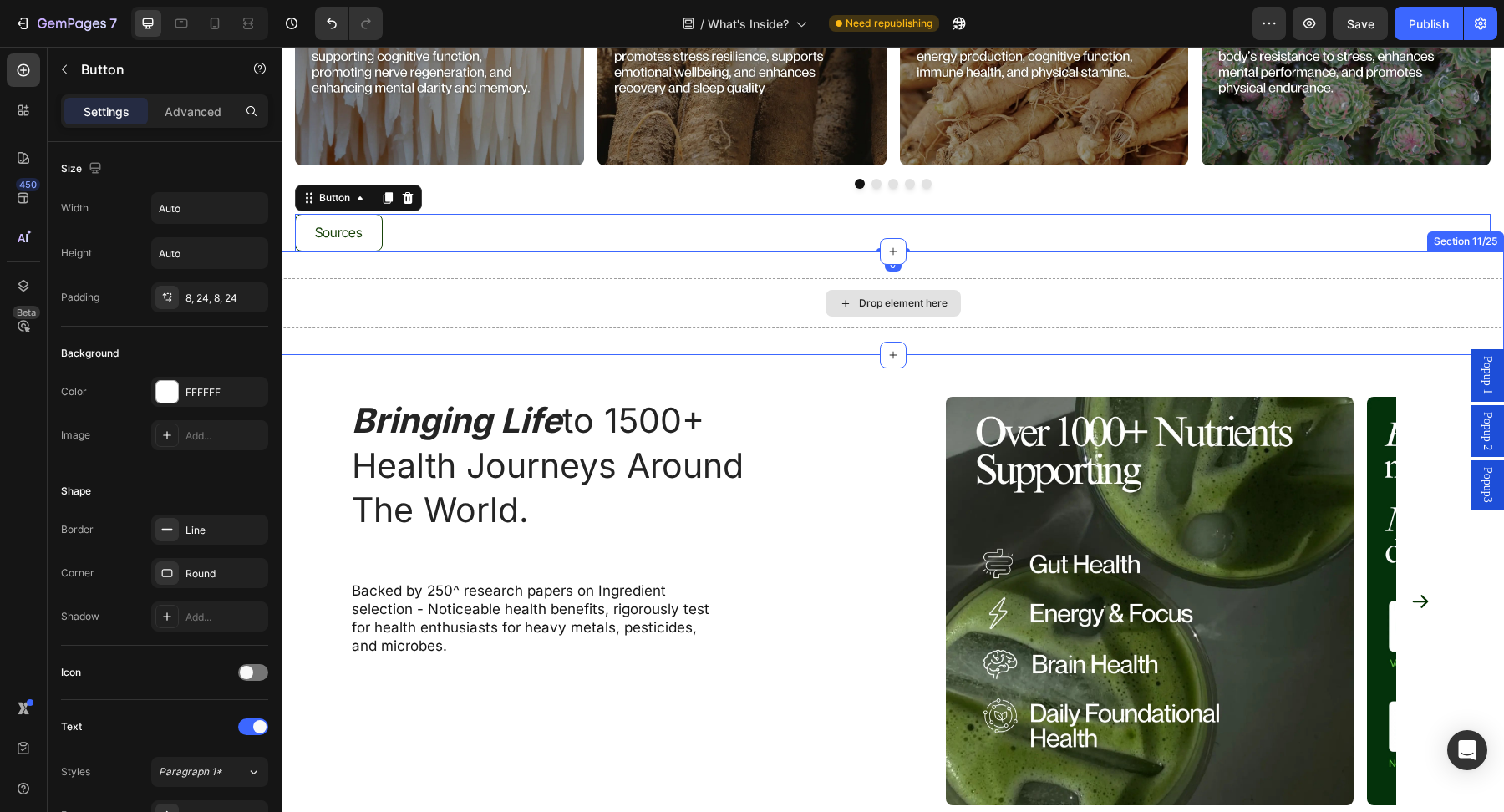
click at [1244, 303] on div "Drop element here" at bounding box center [892, 302] width 1222 height 50
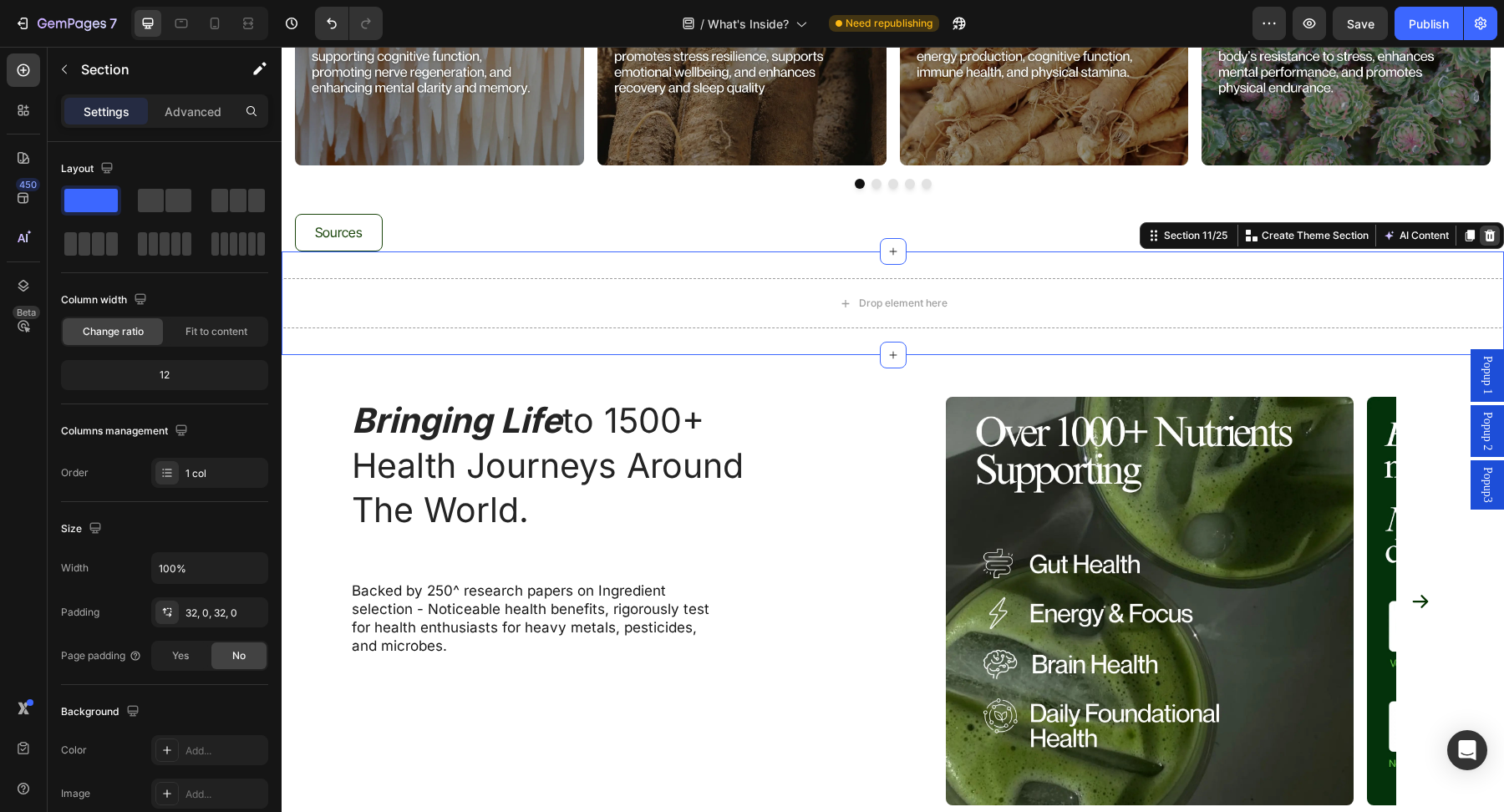
click at [1488, 234] on icon at bounding box center [1489, 236] width 14 height 14
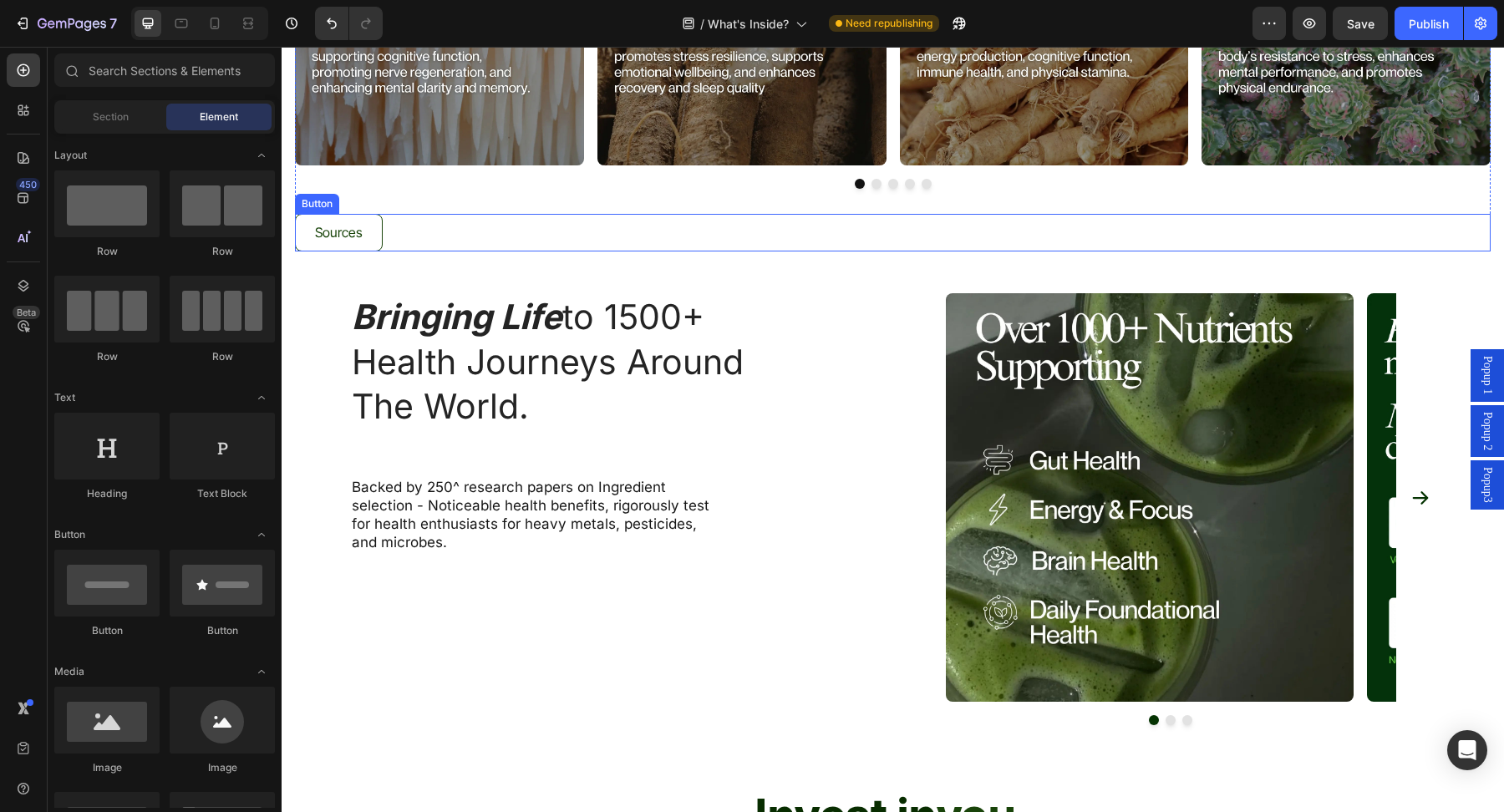
click at [585, 241] on div "Sources Button" at bounding box center [892, 232] width 1196 height 38
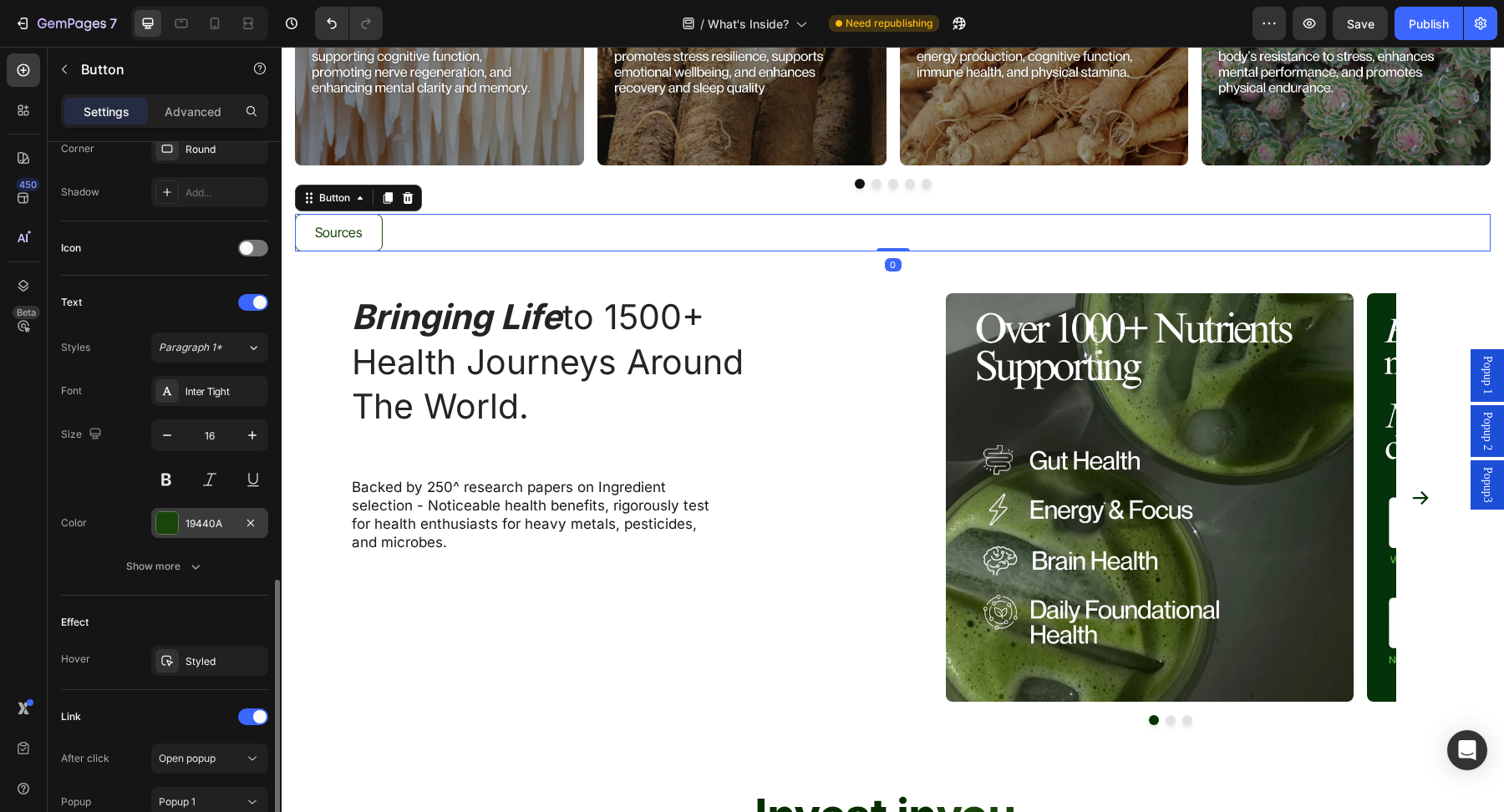
scroll to position [561, 0]
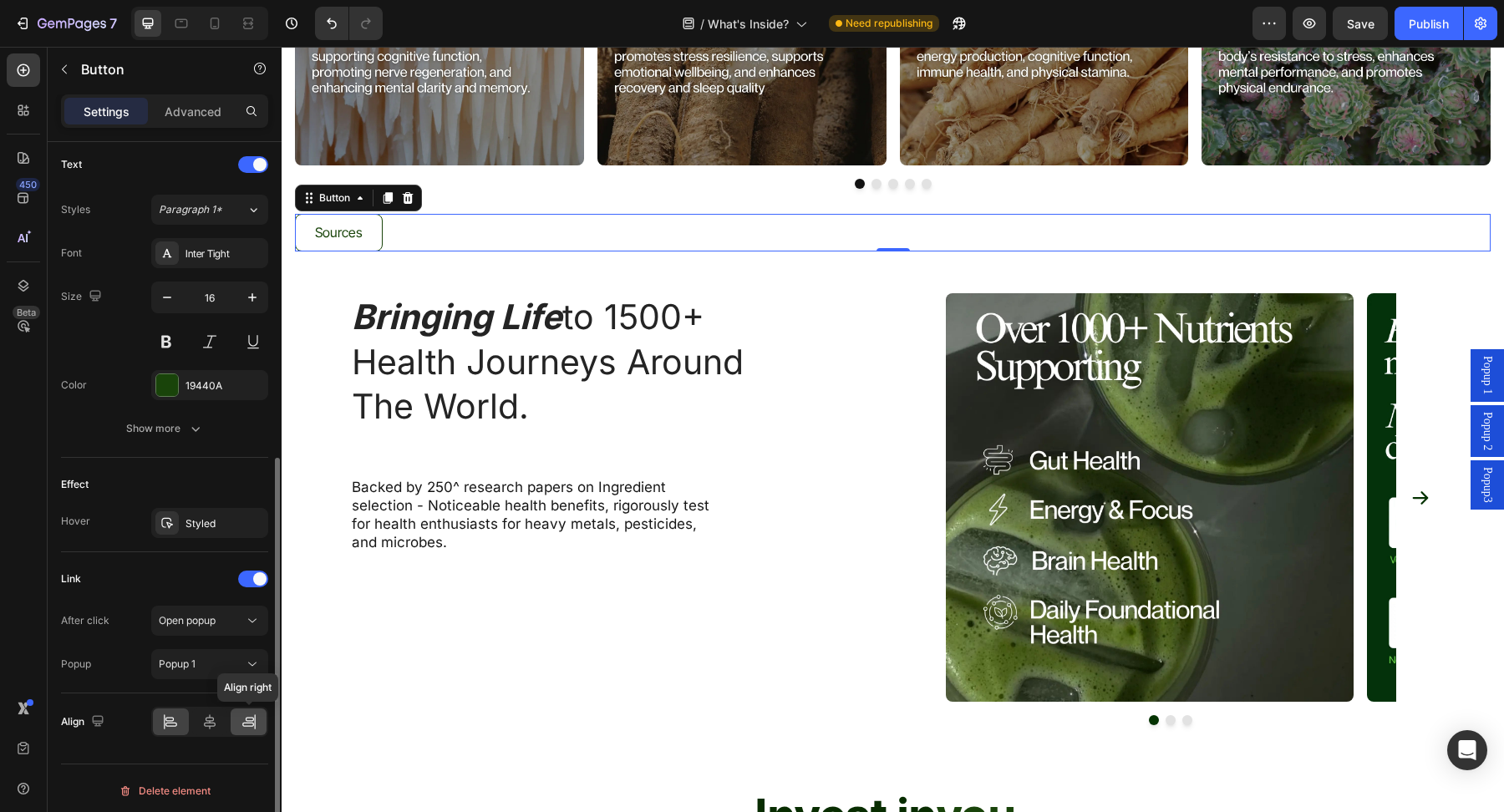
click at [238, 713] on div at bounding box center [248, 720] width 36 height 26
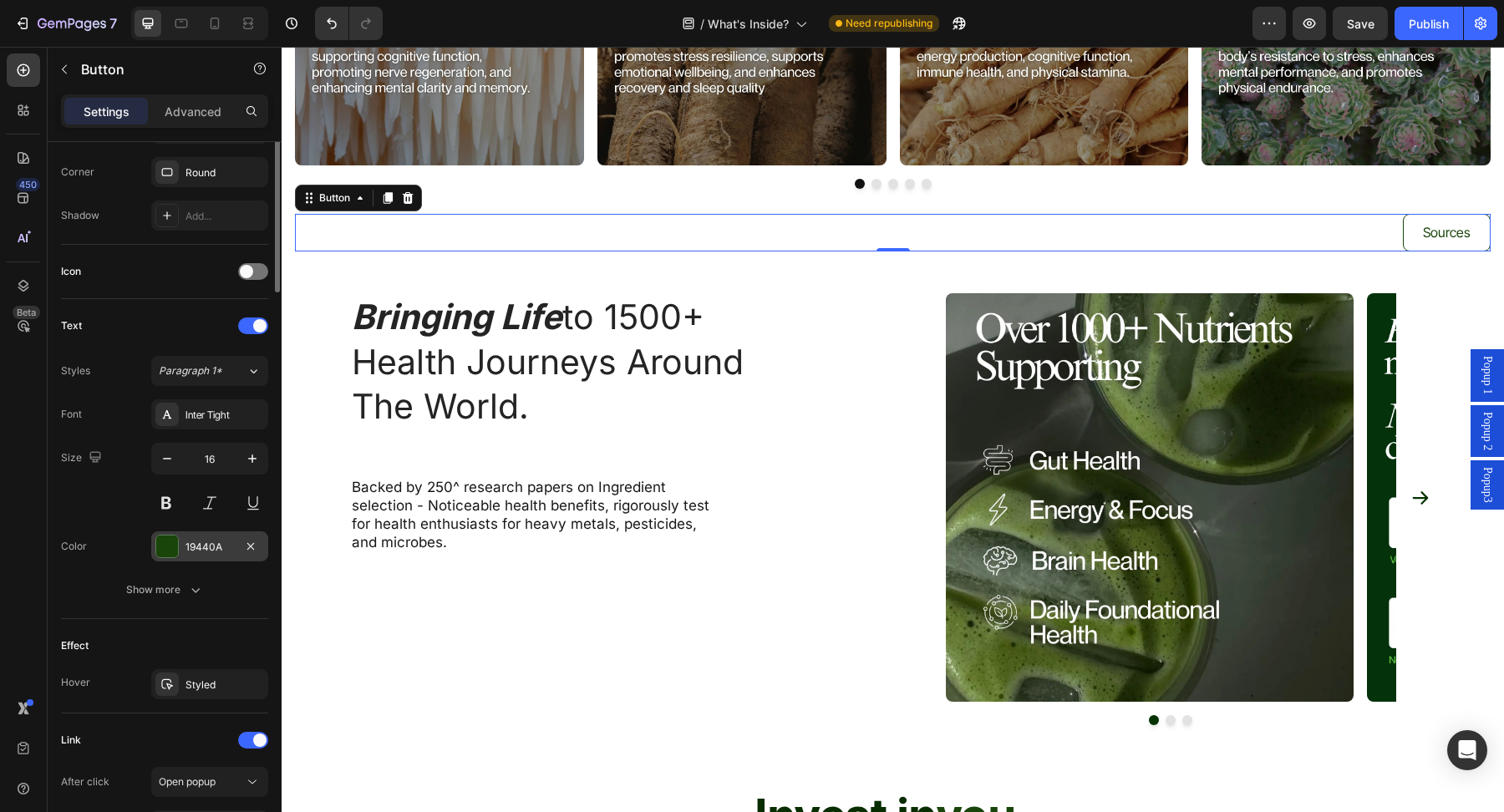
scroll to position [0, 0]
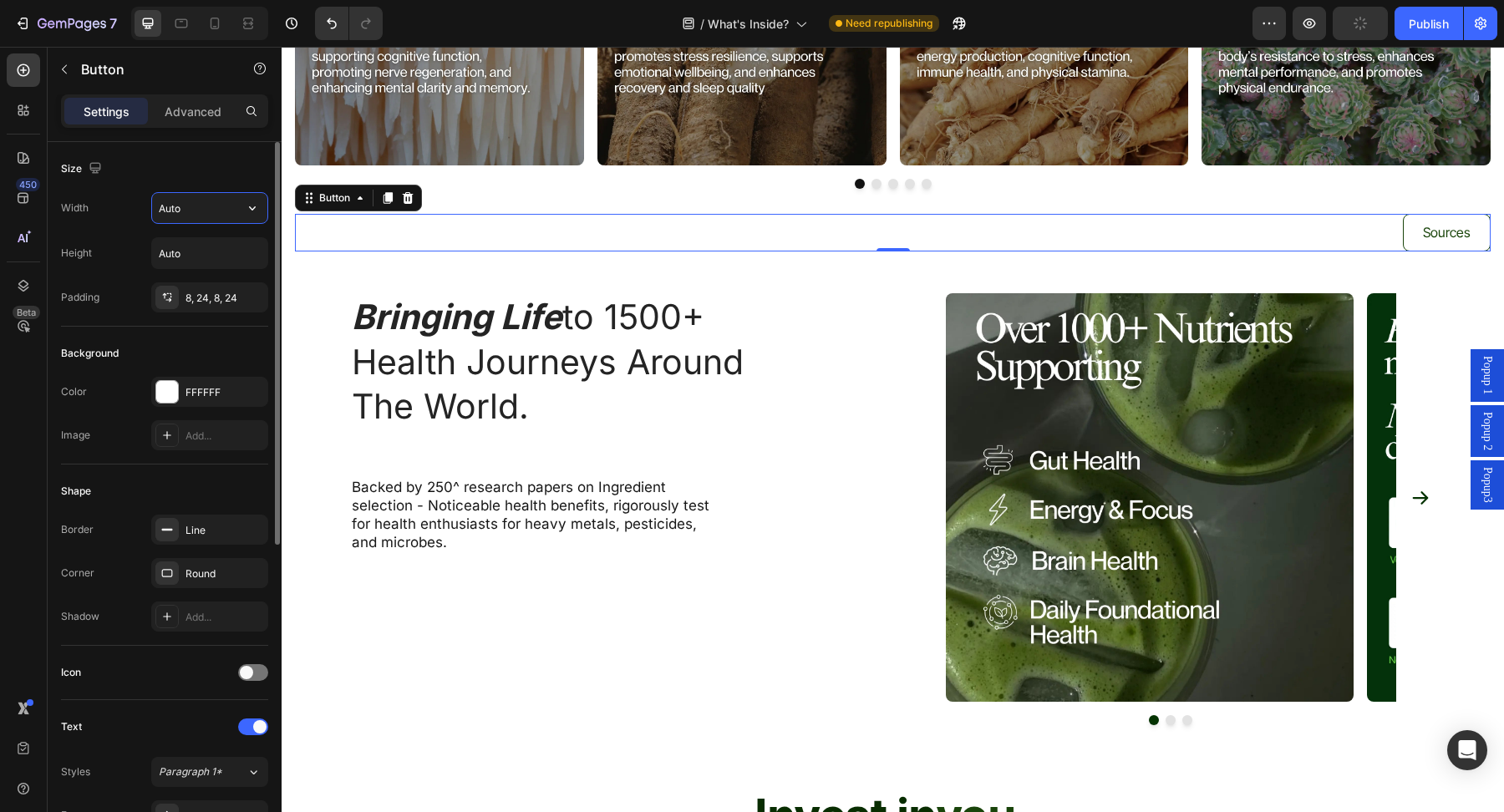
click at [195, 209] on input "Auto" at bounding box center [210, 208] width 115 height 30
click at [247, 204] on icon "button" at bounding box center [252, 208] width 17 height 17
click at [201, 281] on p "Full 100%" at bounding box center [206, 281] width 96 height 15
click at [195, 213] on input "100%" at bounding box center [210, 208] width 115 height 30
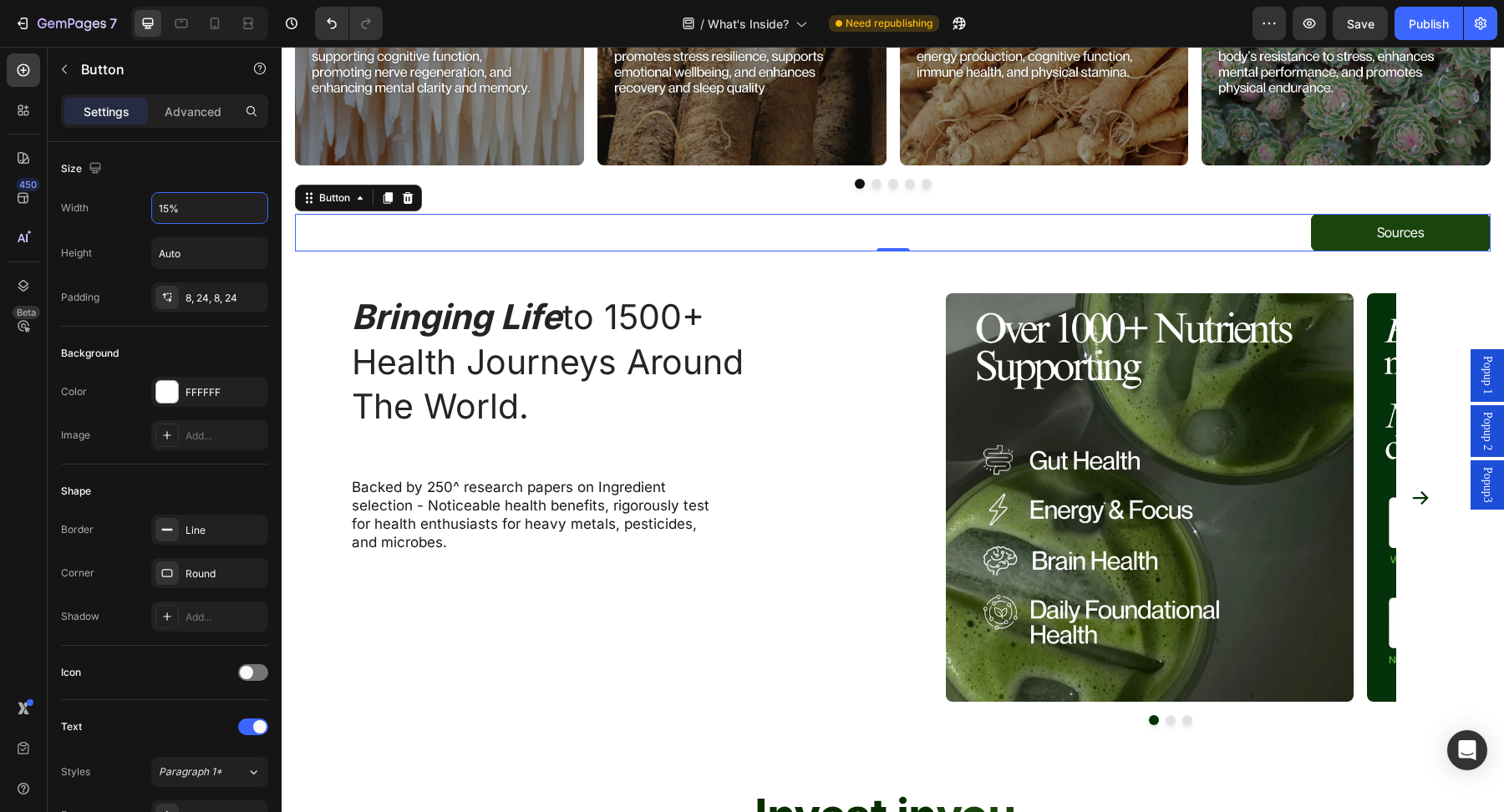
type input "15%"
click at [1320, 223] on link "Sources" at bounding box center [1401, 232] width 179 height 38
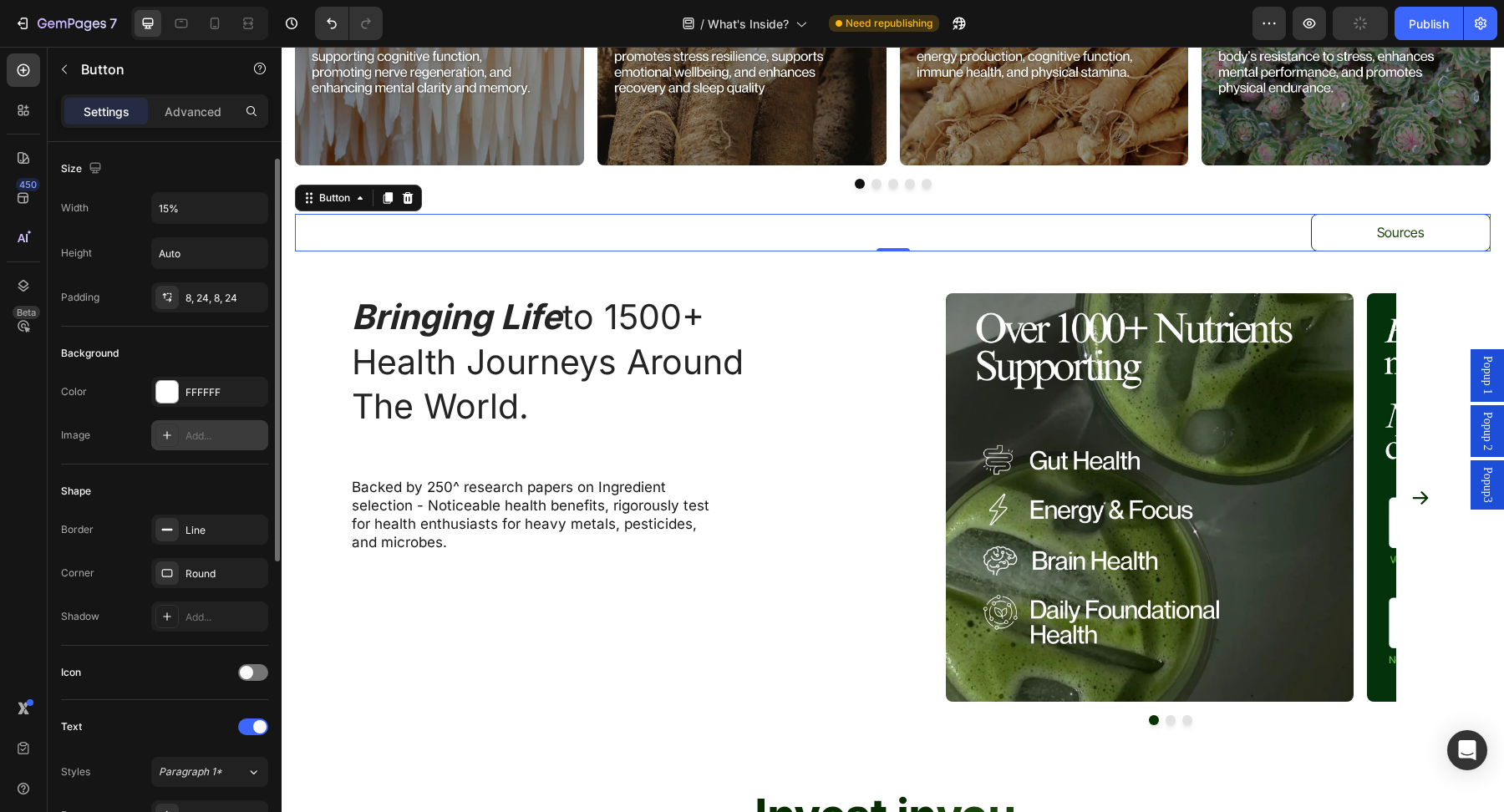
scroll to position [561, 0]
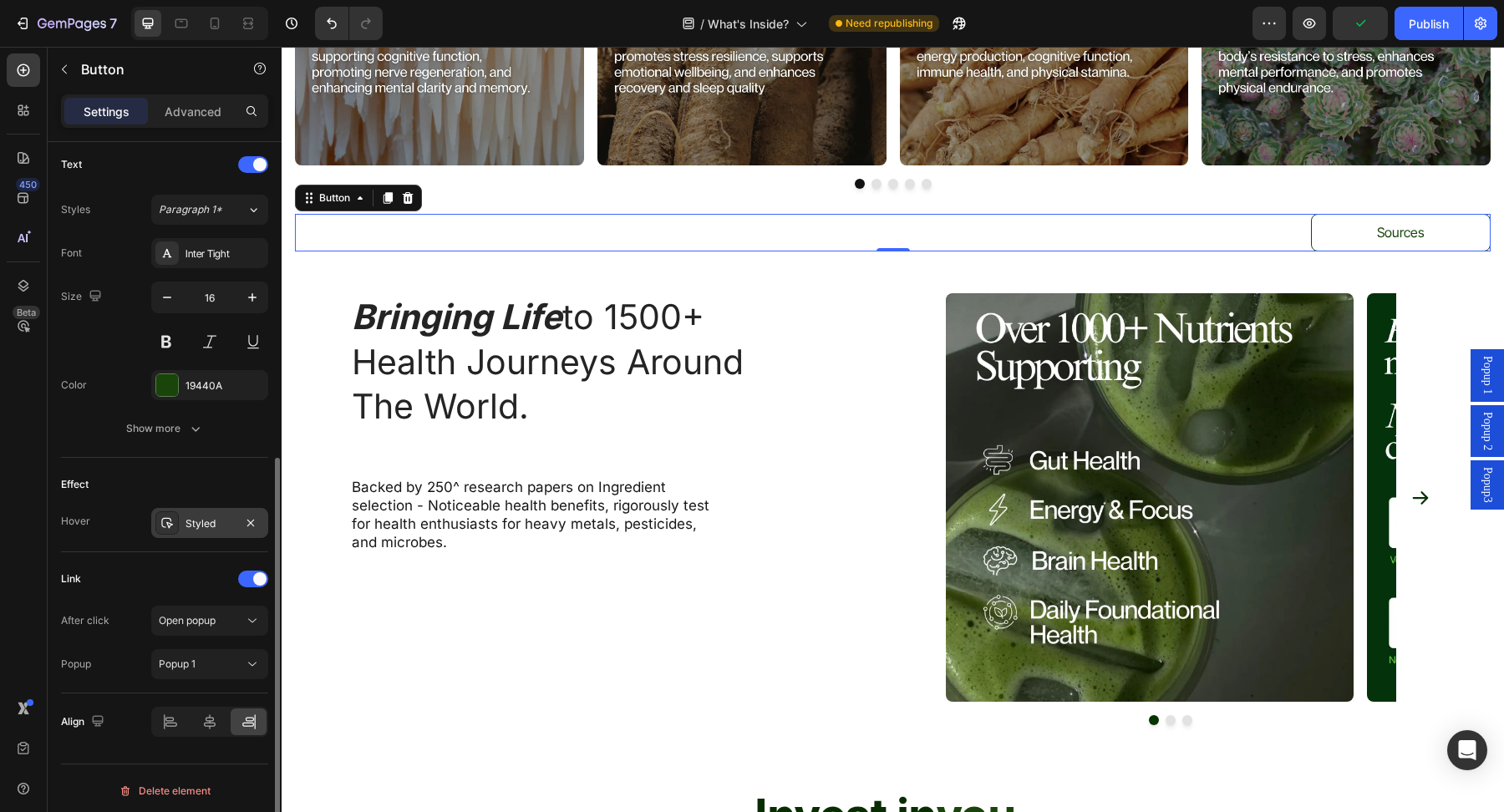
click at [209, 522] on div "Styled" at bounding box center [210, 522] width 49 height 15
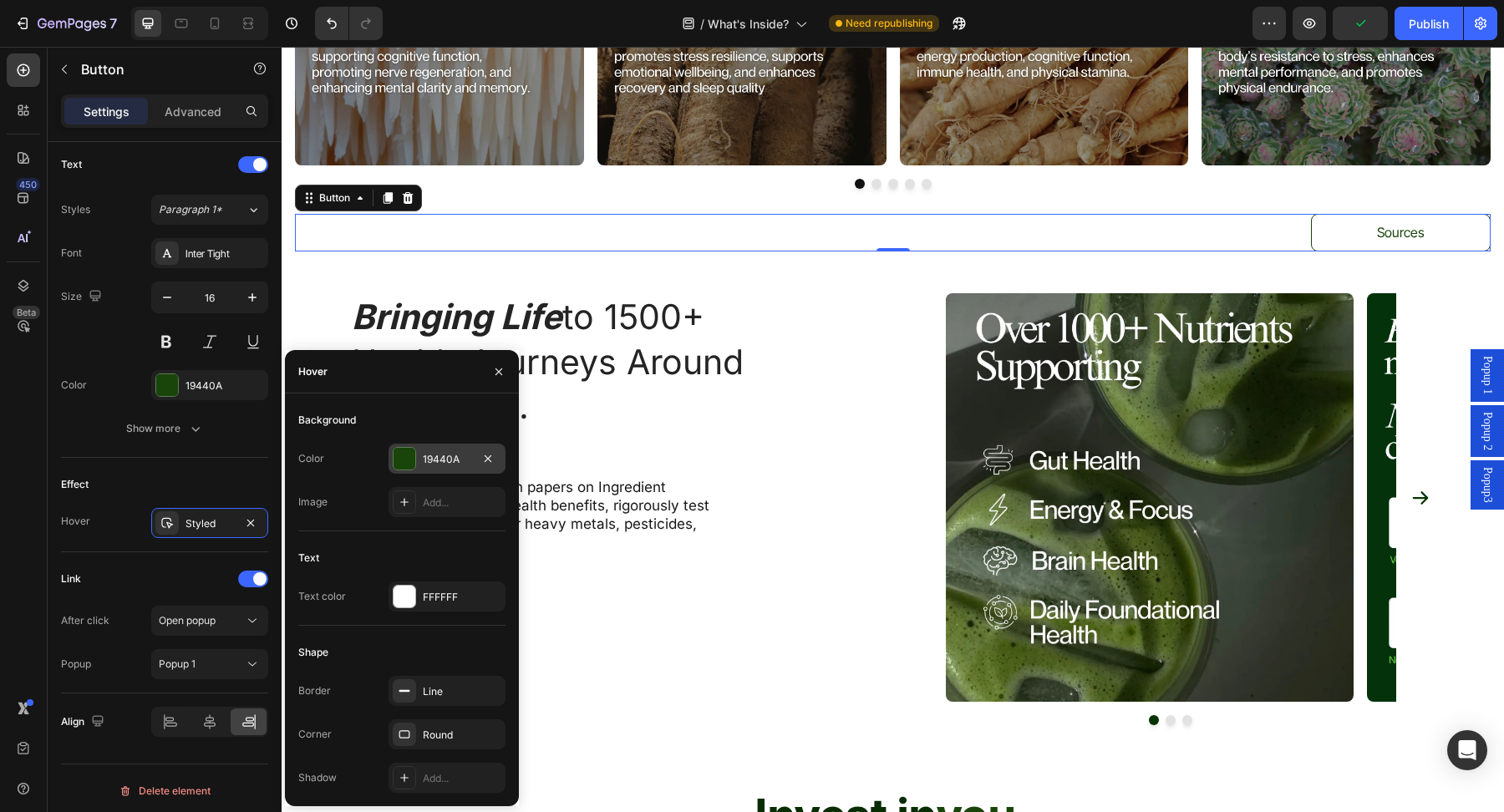
click at [440, 453] on div "19440A" at bounding box center [447, 458] width 49 height 15
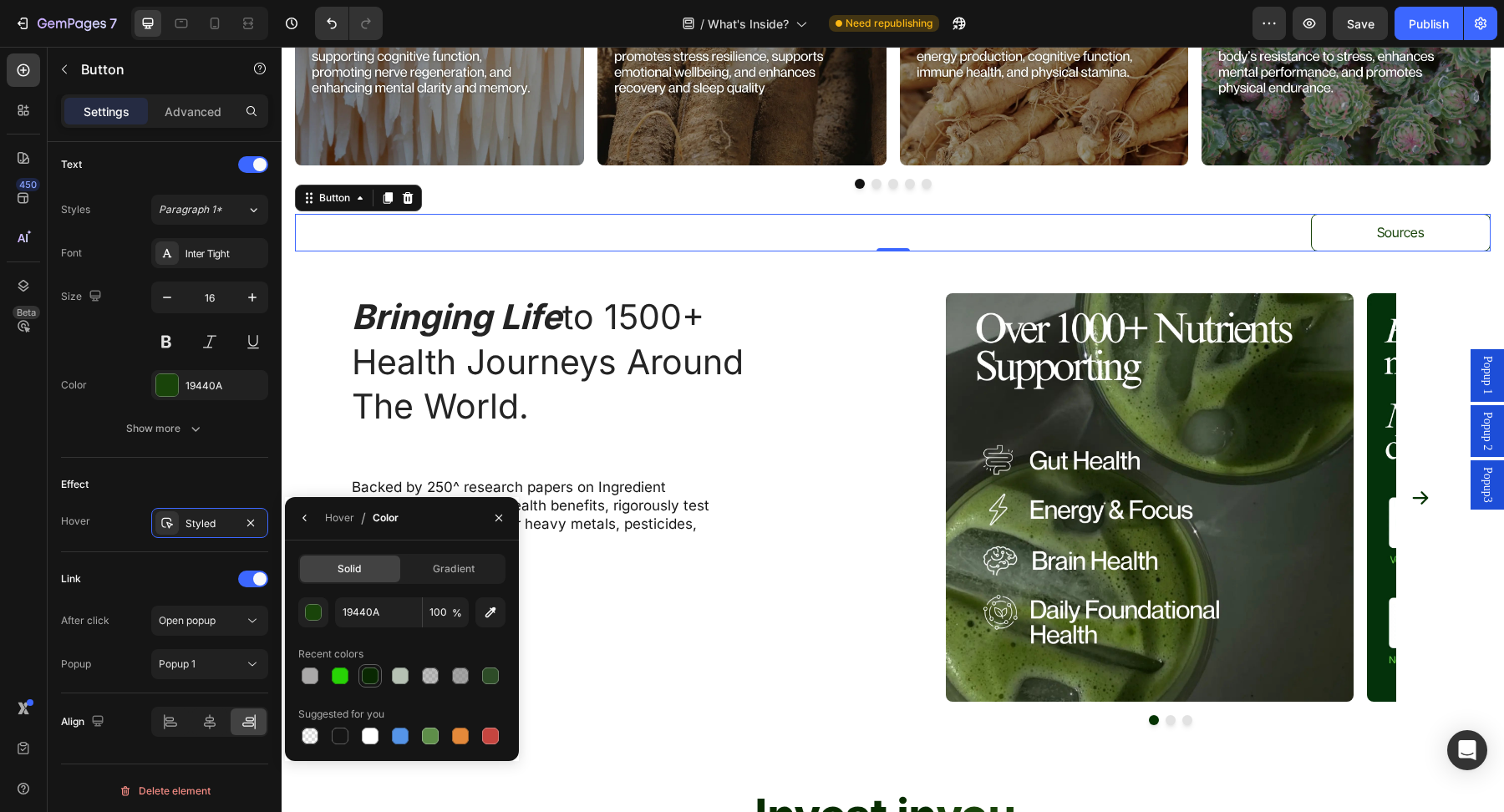
click at [370, 674] on div at bounding box center [370, 675] width 17 height 17
type input "092802"
click at [207, 517] on div "Styled" at bounding box center [210, 522] width 49 height 15
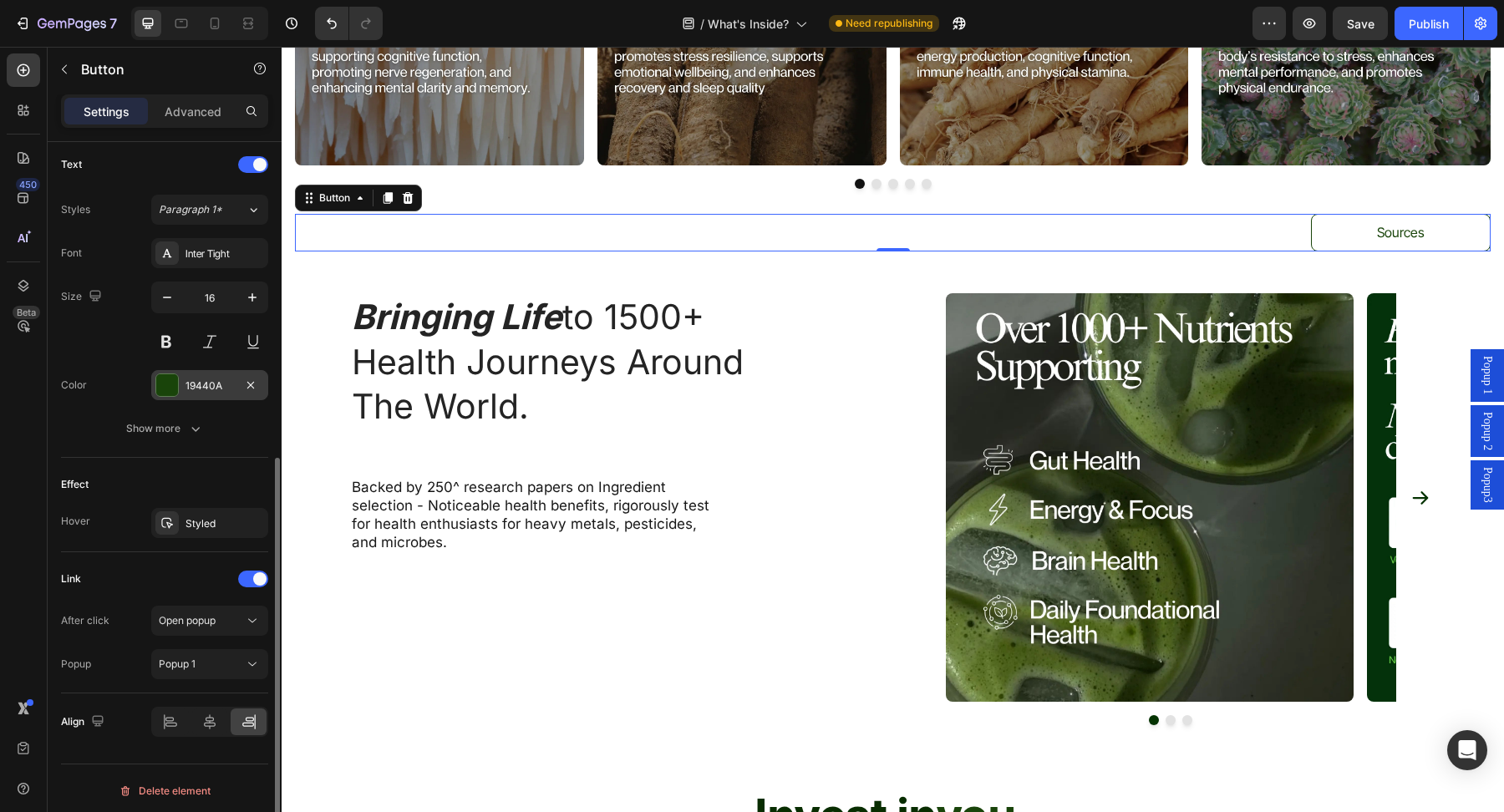
click at [190, 378] on div "19440A" at bounding box center [210, 385] width 49 height 15
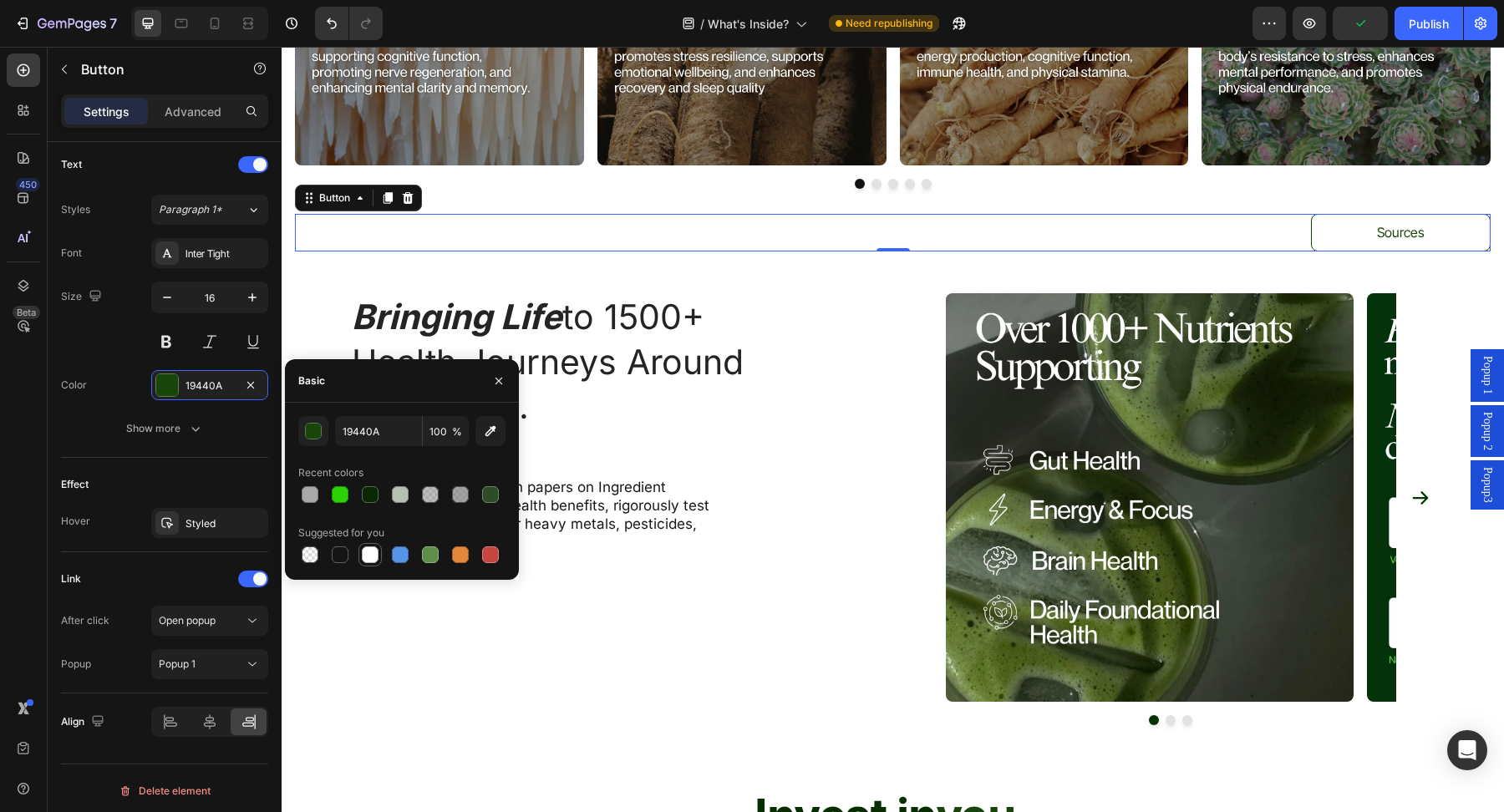
click at [370, 555] on div at bounding box center [370, 554] width 17 height 17
type input "FFFFFF"
click at [195, 518] on div "Styled" at bounding box center [210, 522] width 49 height 15
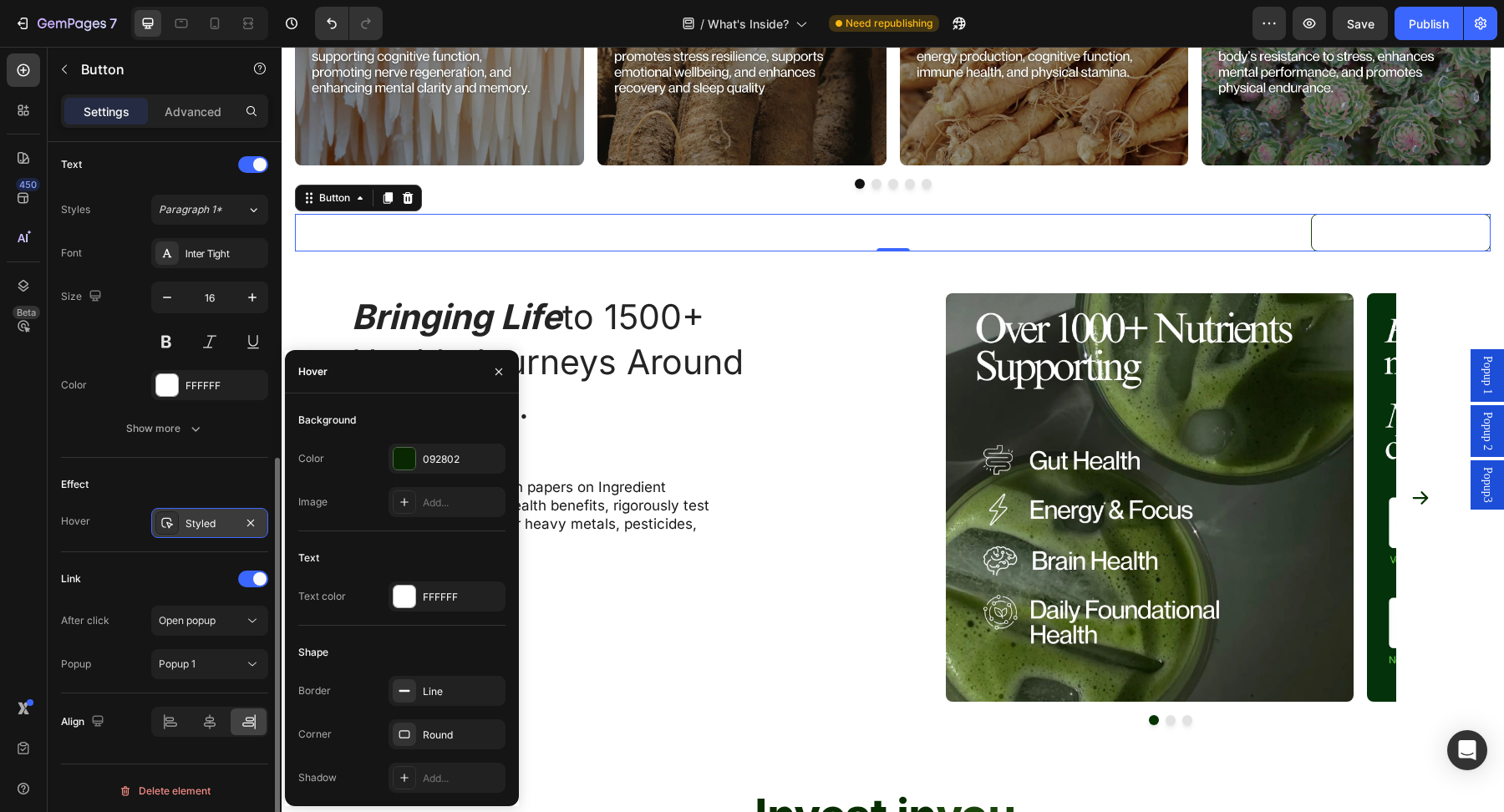
click at [191, 516] on div "Styled" at bounding box center [210, 522] width 49 height 15
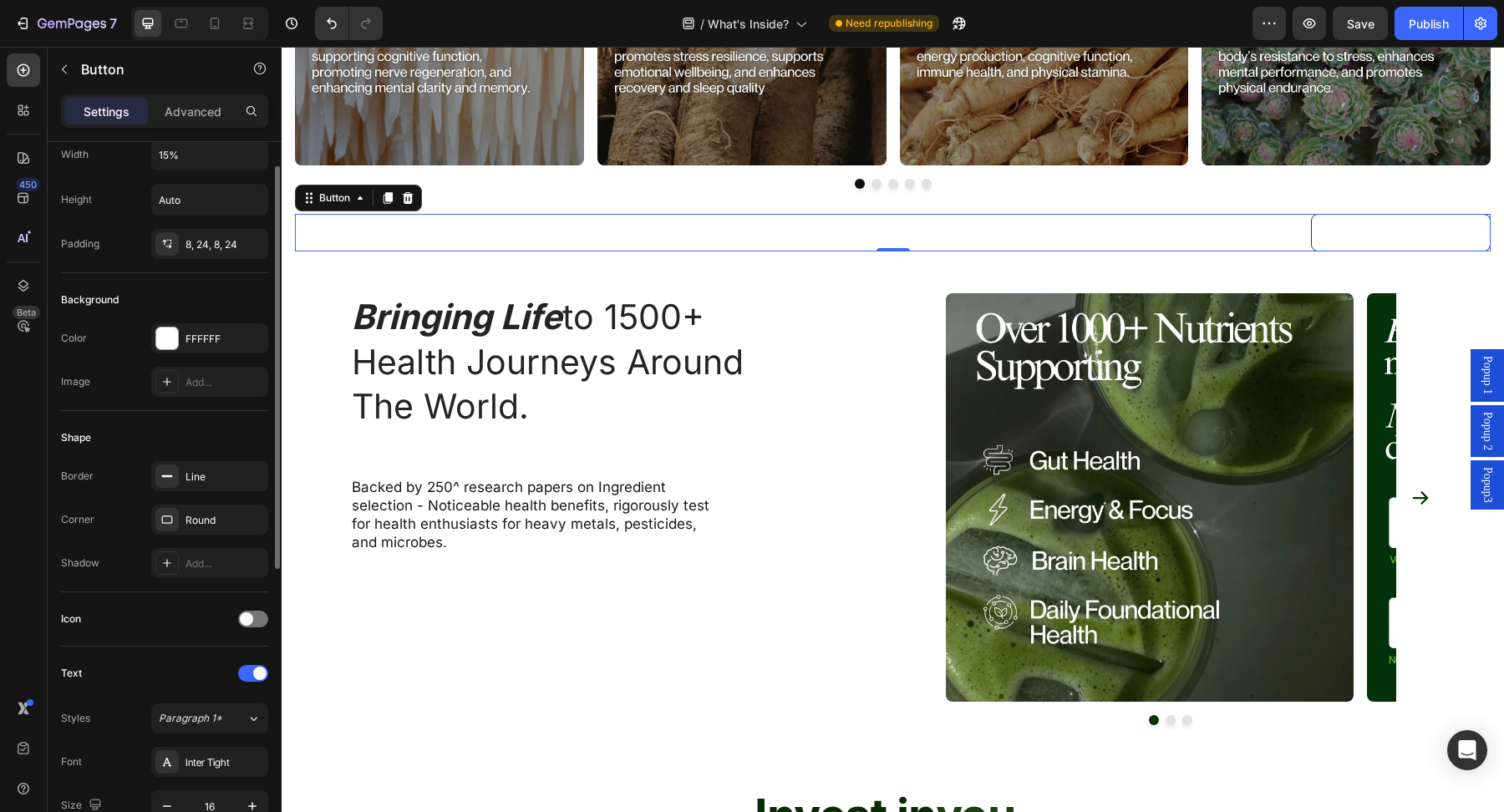
scroll to position [50, 0]
click at [185, 341] on div "FFFFFF" at bounding box center [210, 342] width 49 height 15
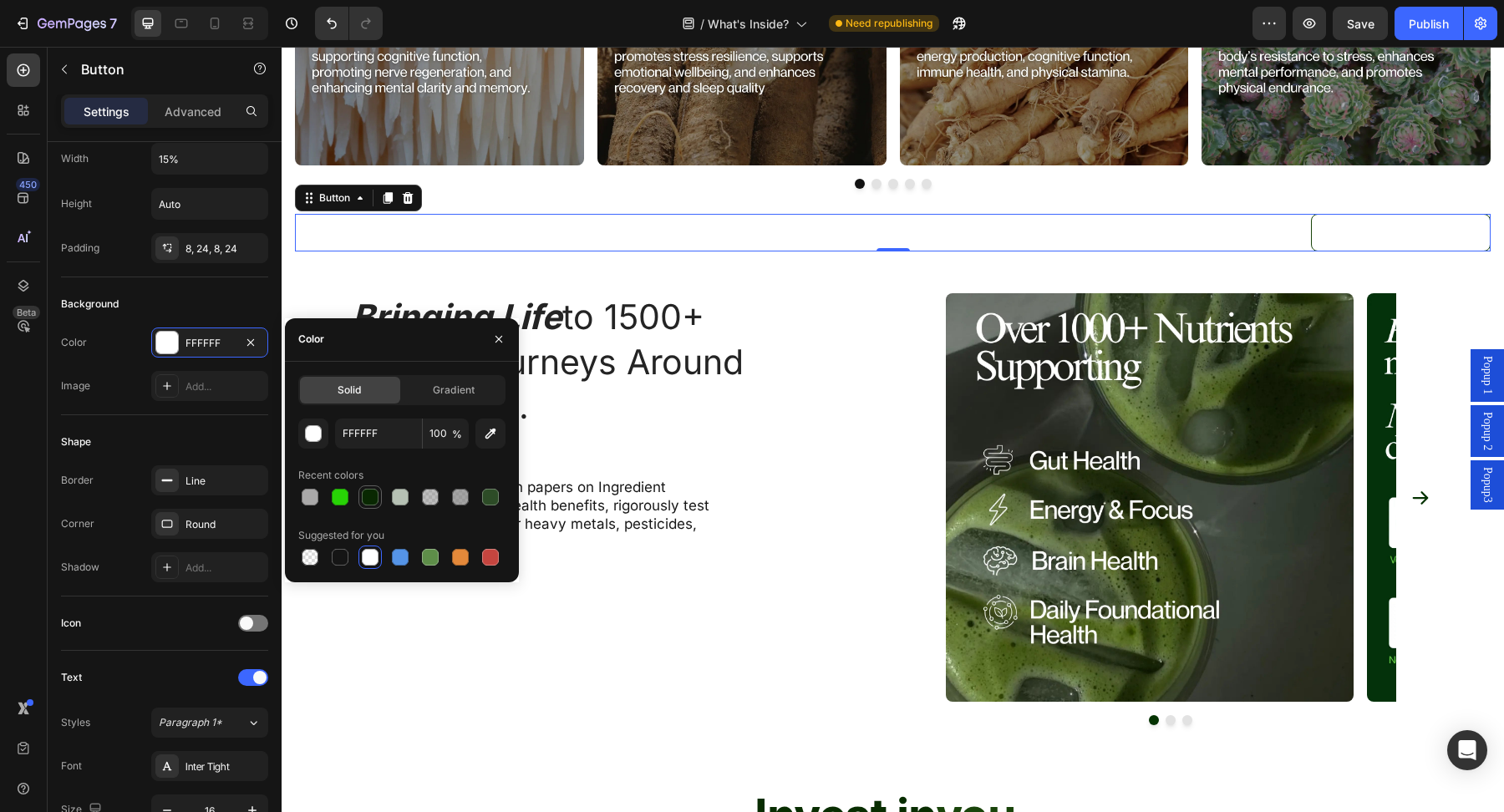
click at [367, 499] on div at bounding box center [370, 496] width 17 height 17
type input "092802"
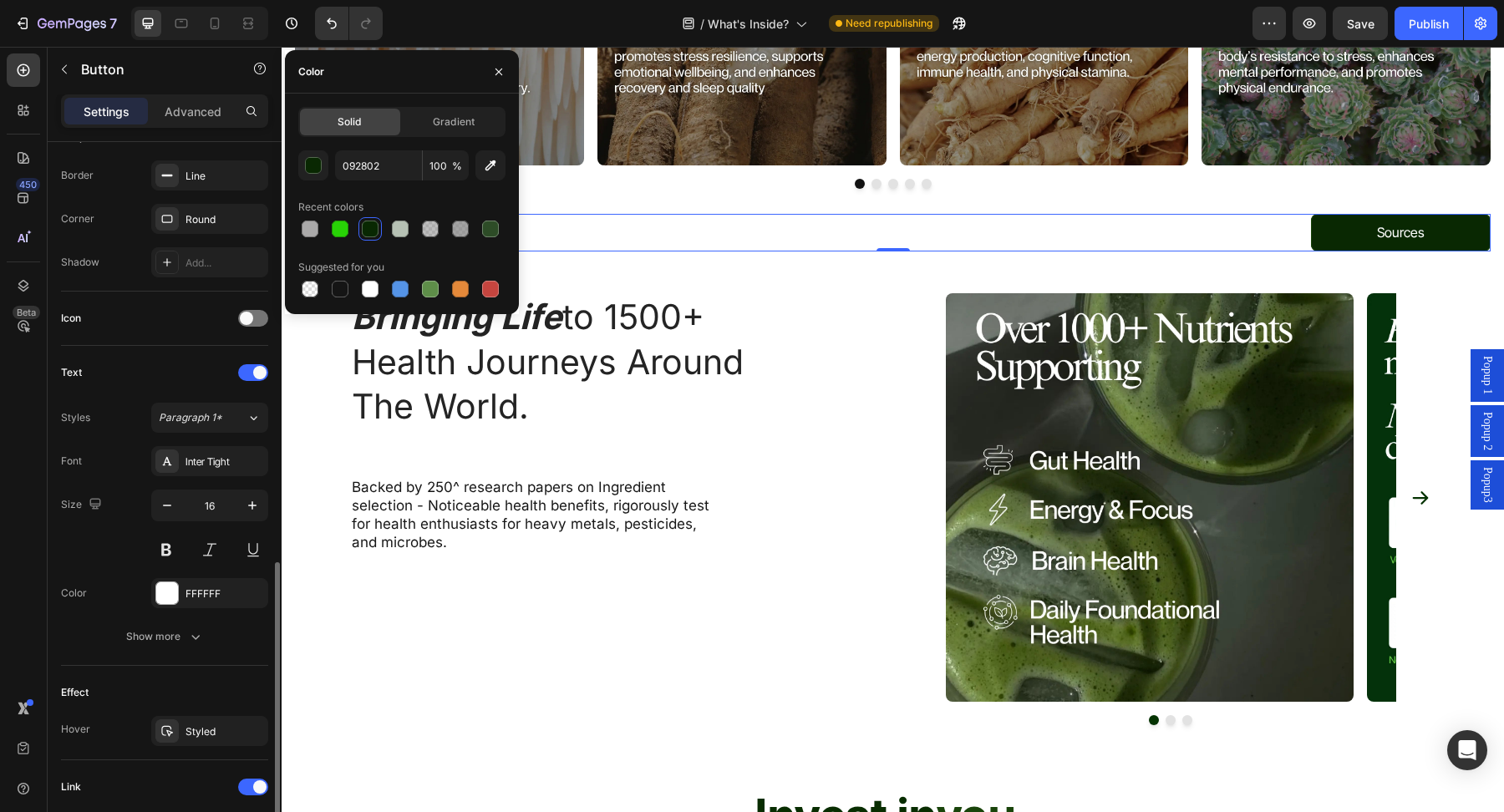
scroll to position [538, 0]
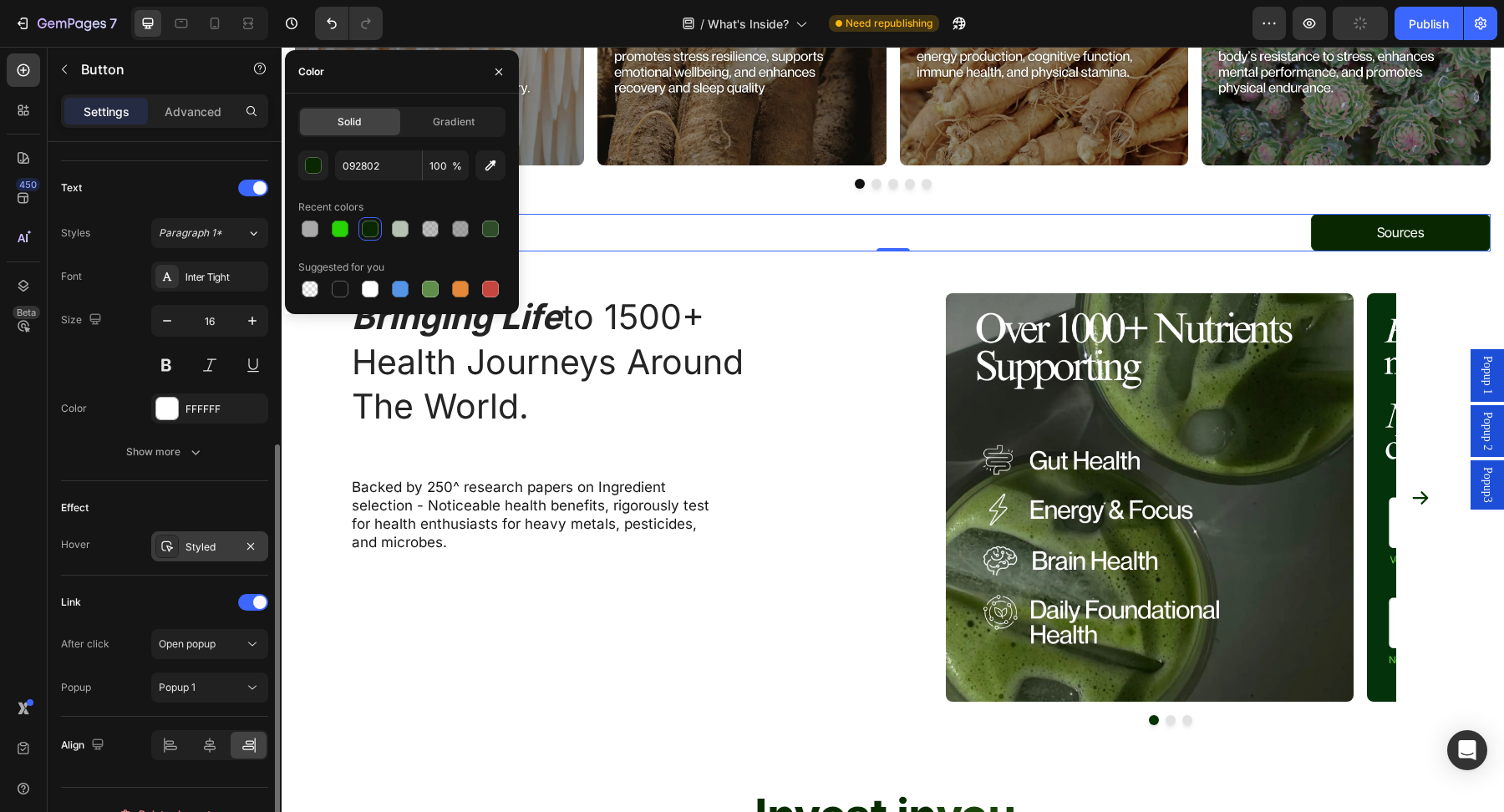
click at [189, 540] on div "Styled" at bounding box center [210, 546] width 49 height 15
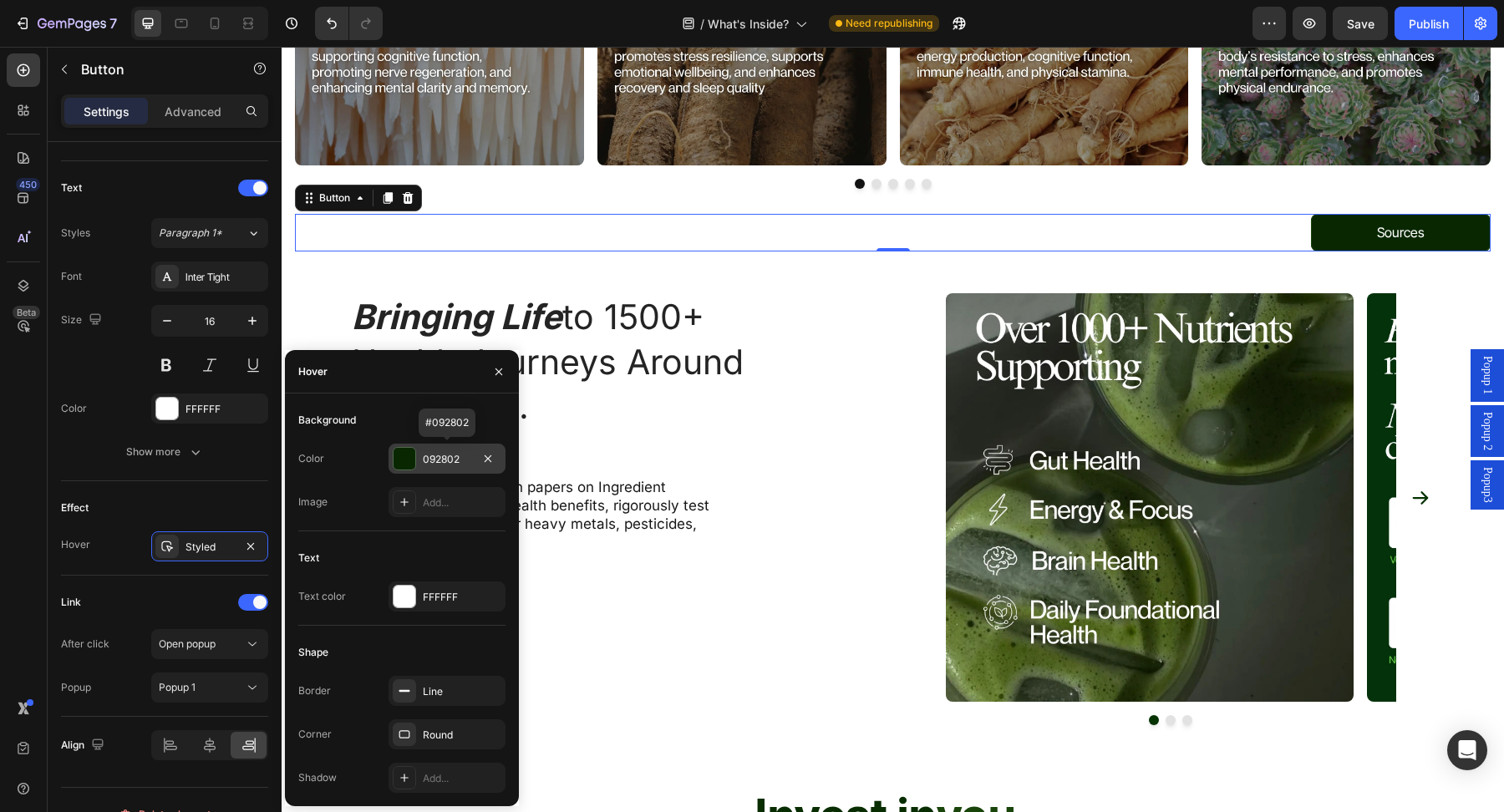
click at [438, 456] on div "092802" at bounding box center [447, 458] width 49 height 15
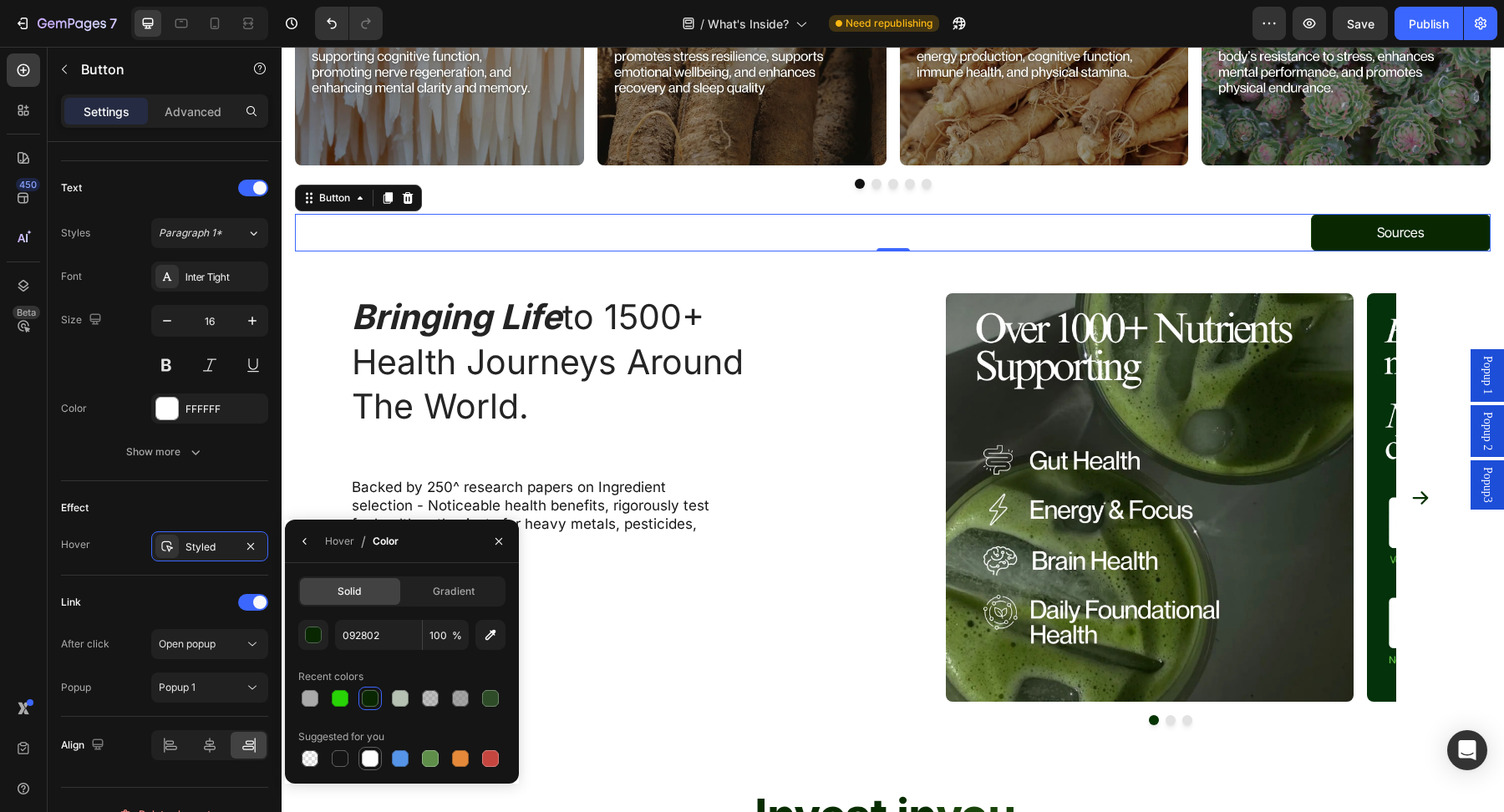
click at [375, 755] on div at bounding box center [370, 757] width 17 height 17
type input "FFFFFF"
click at [210, 547] on div "Styled" at bounding box center [210, 546] width 49 height 15
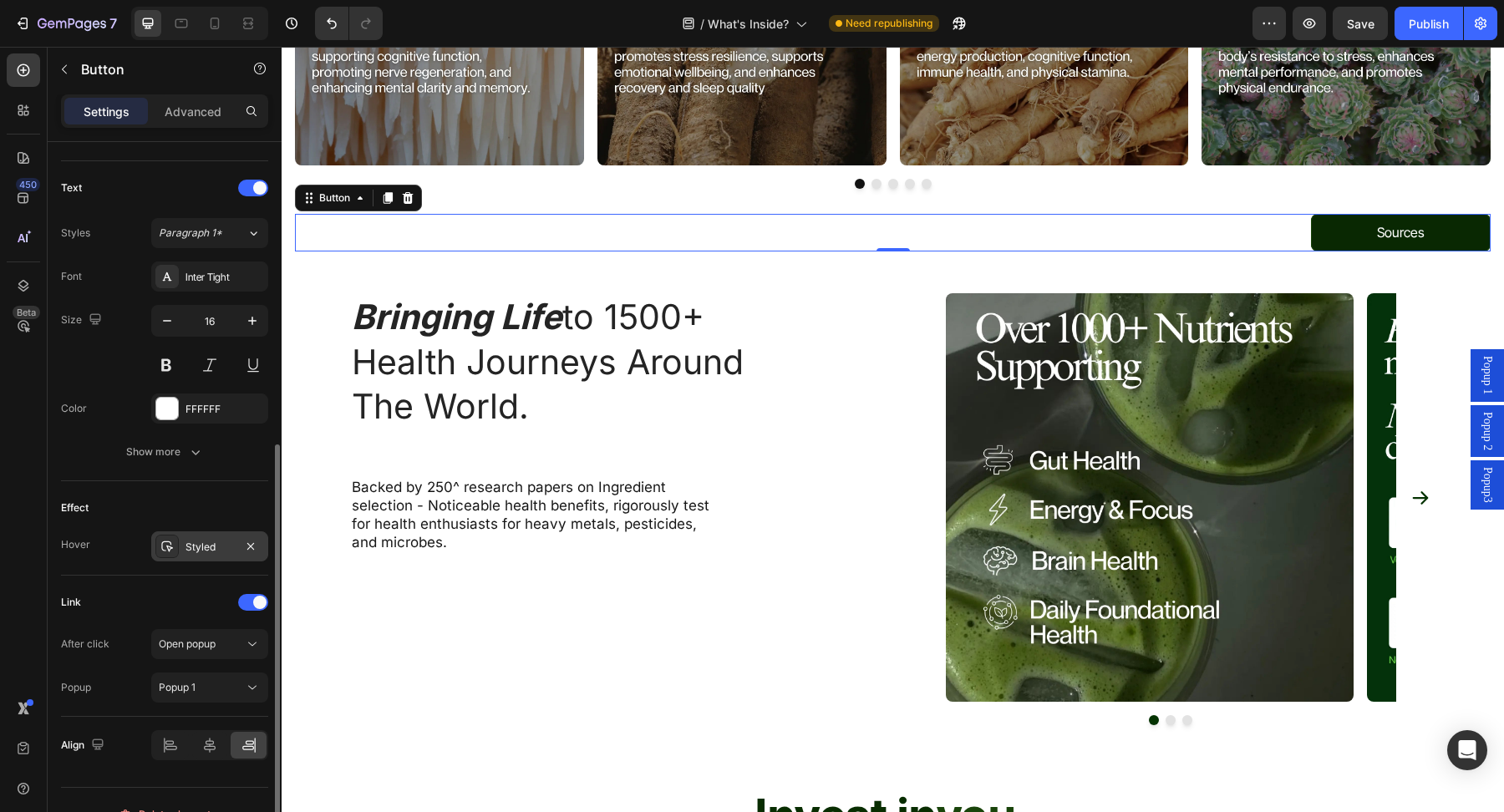
click at [195, 541] on div "Styled" at bounding box center [210, 546] width 49 height 15
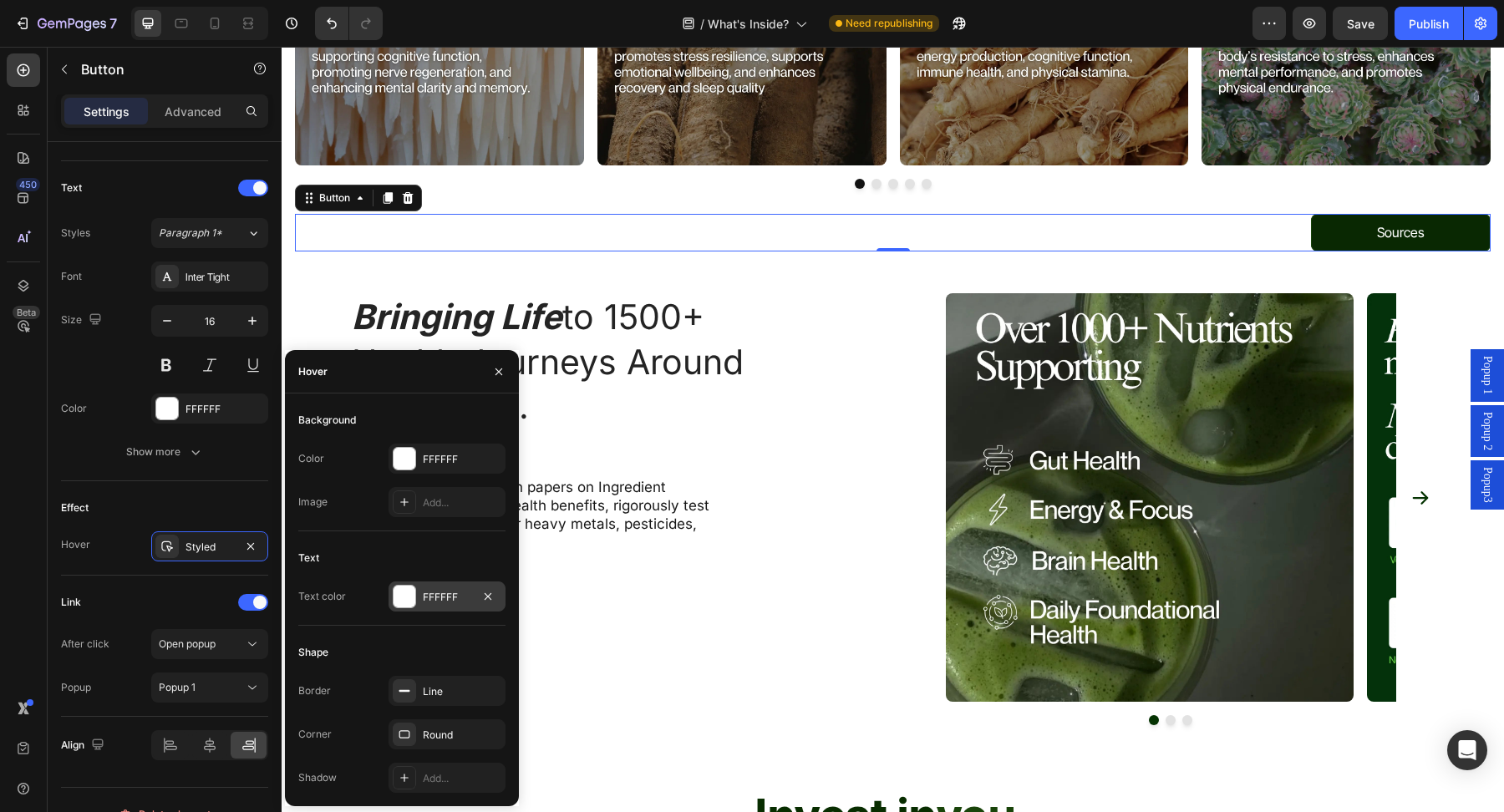
click at [439, 594] on div "FFFFFF" at bounding box center [447, 597] width 49 height 15
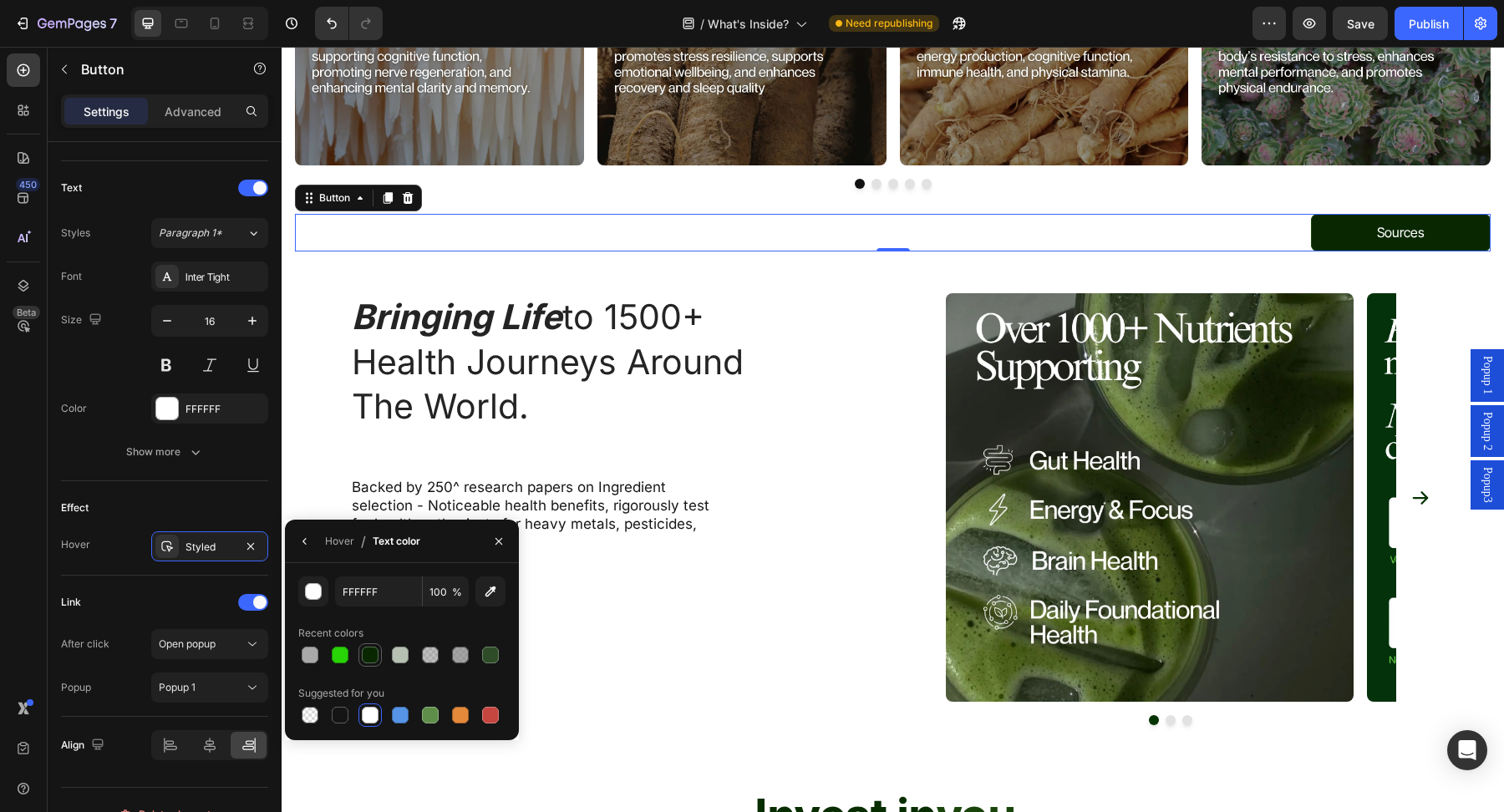
click at [368, 648] on div at bounding box center [370, 654] width 17 height 17
type input "092802"
click at [211, 541] on div "Styled" at bounding box center [210, 546] width 49 height 15
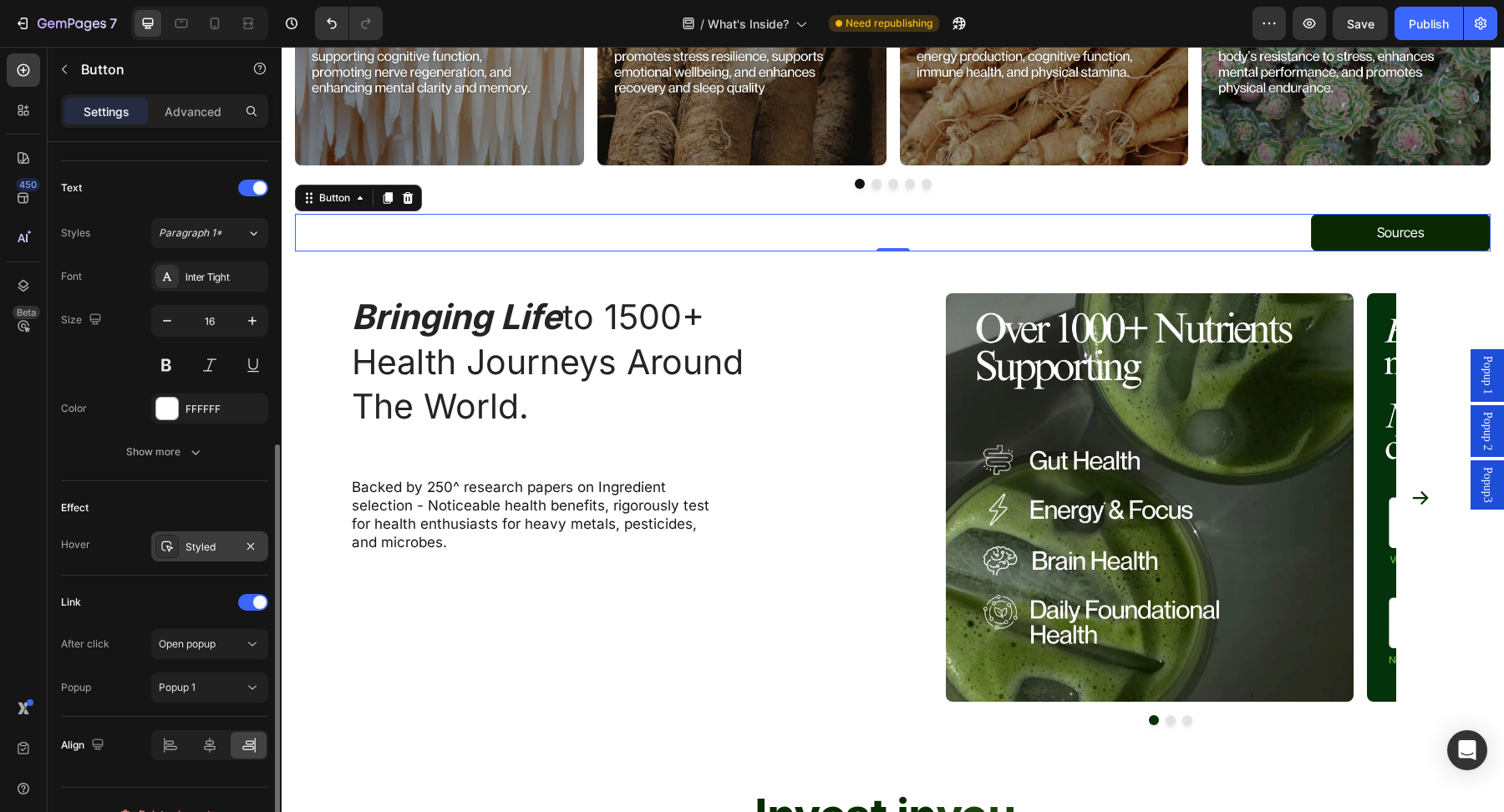
click at [211, 540] on div "Styled" at bounding box center [210, 546] width 49 height 15
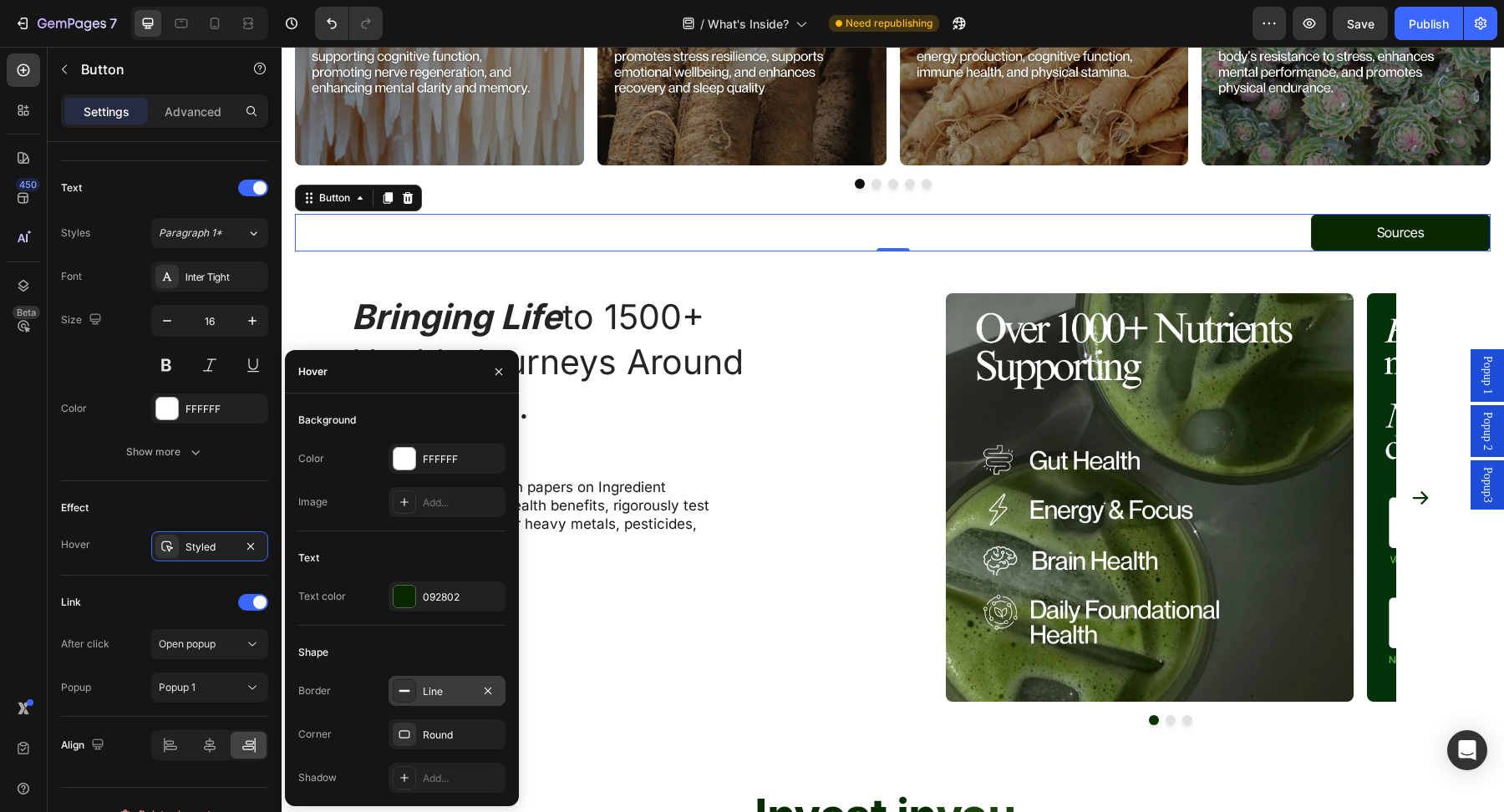
click at [443, 687] on div "Line" at bounding box center [447, 690] width 49 height 15
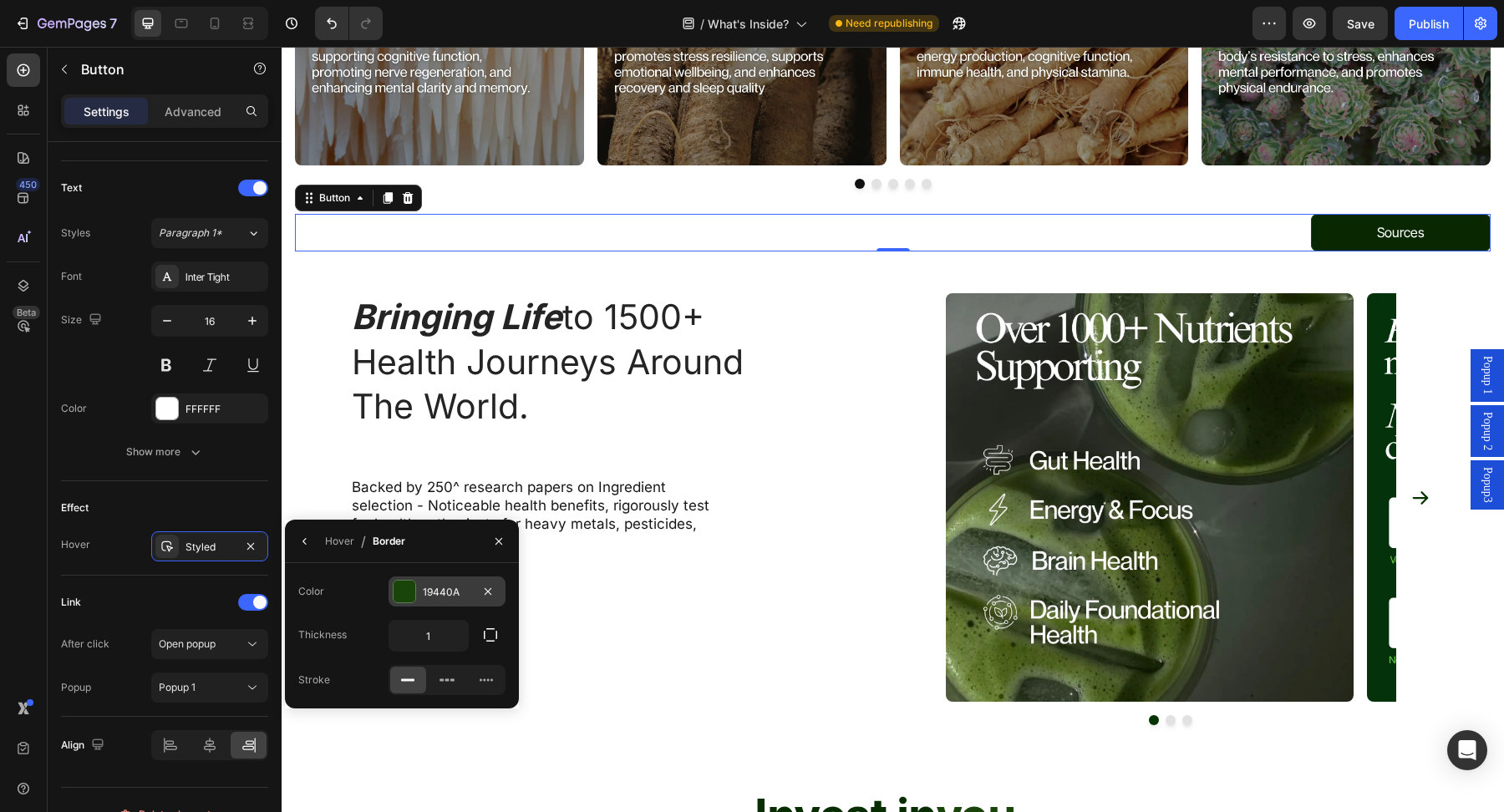
click at [408, 590] on div at bounding box center [404, 591] width 21 height 21
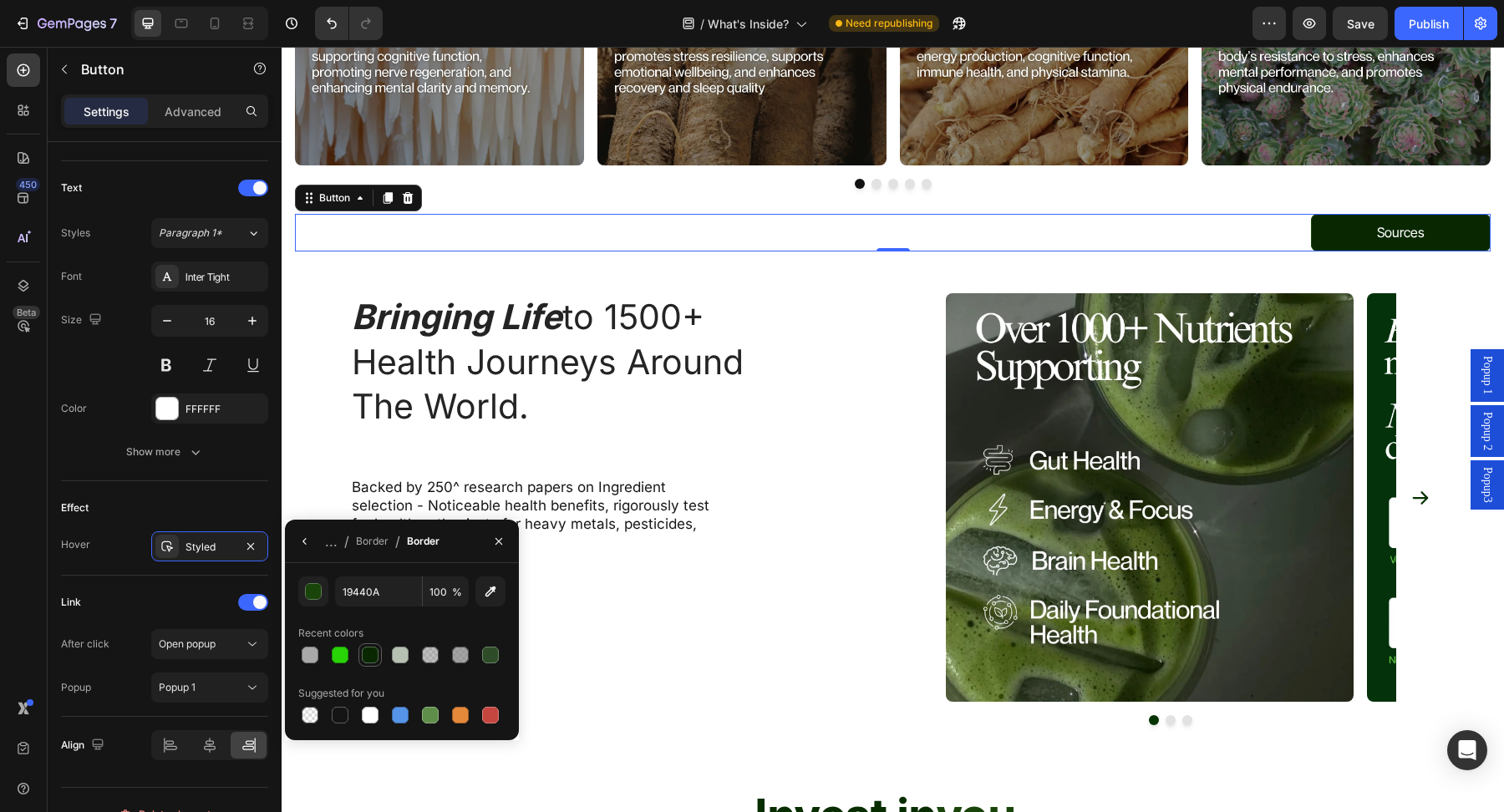
click at [368, 659] on div at bounding box center [370, 654] width 17 height 17
type input "092802"
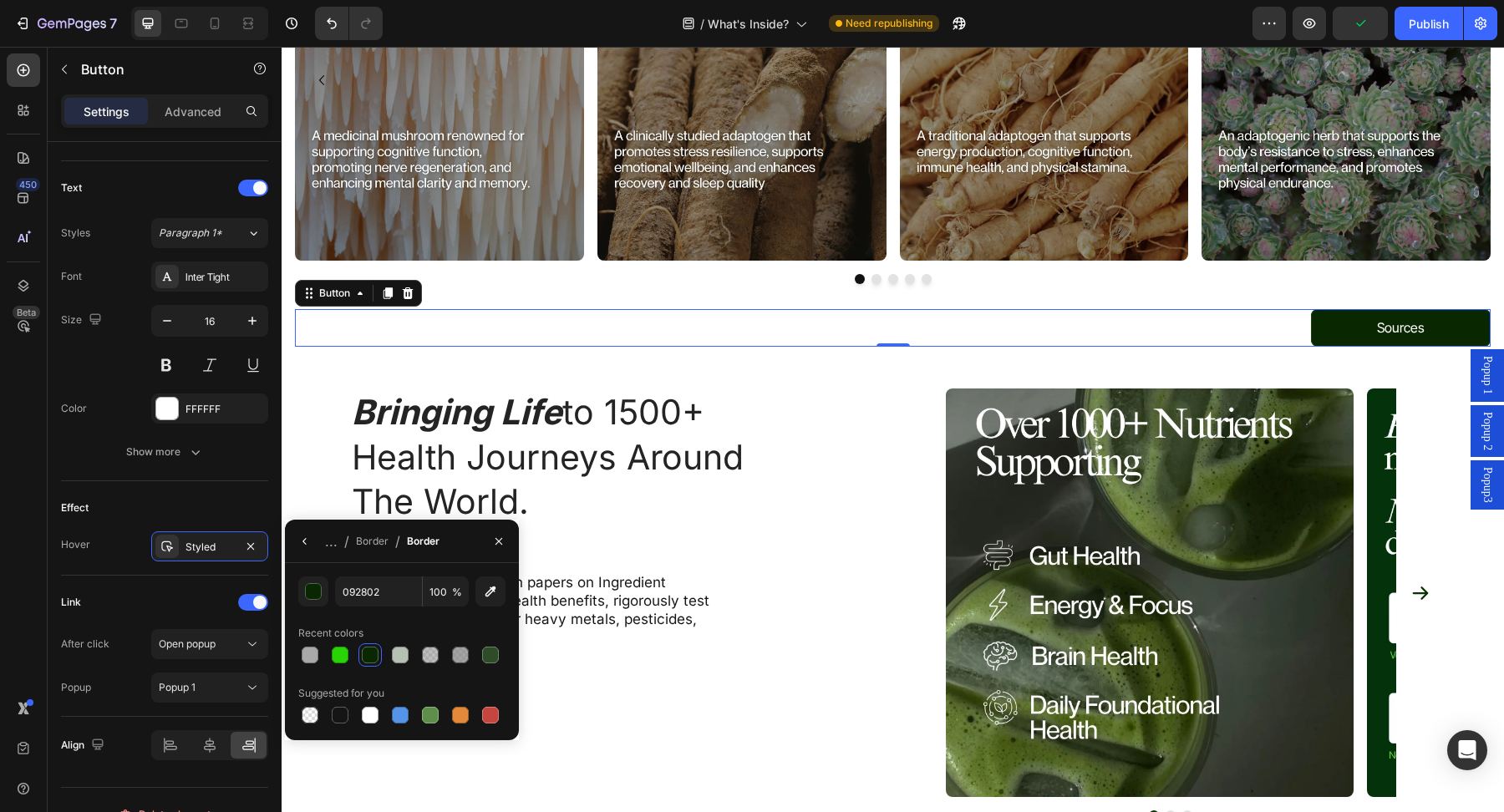
scroll to position [5876, 0]
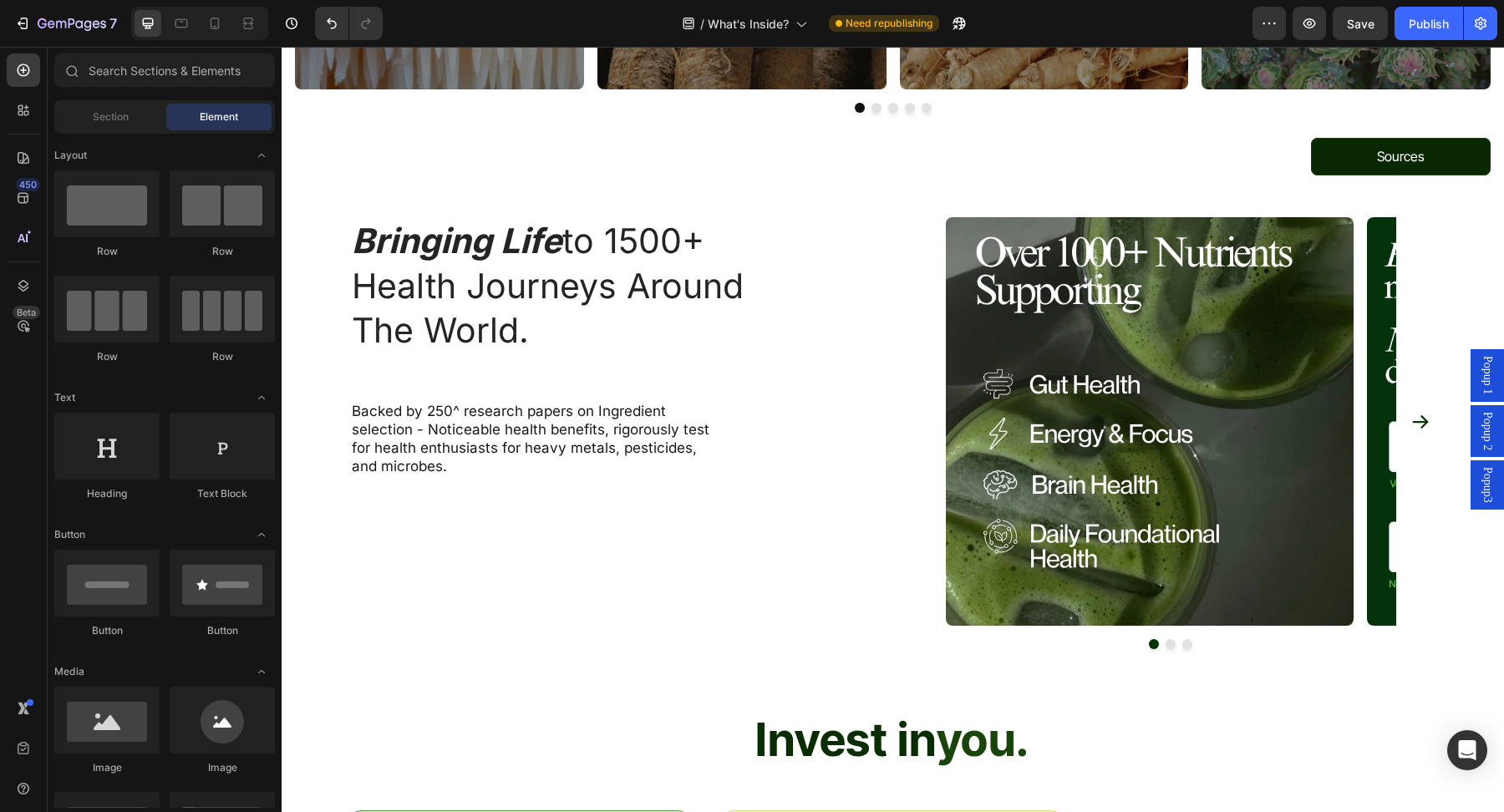
click at [902, 241] on div "bringing life to 1500+ health journeys around the world. Heading Backed by 250^…" at bounding box center [892, 433] width 1086 height 432
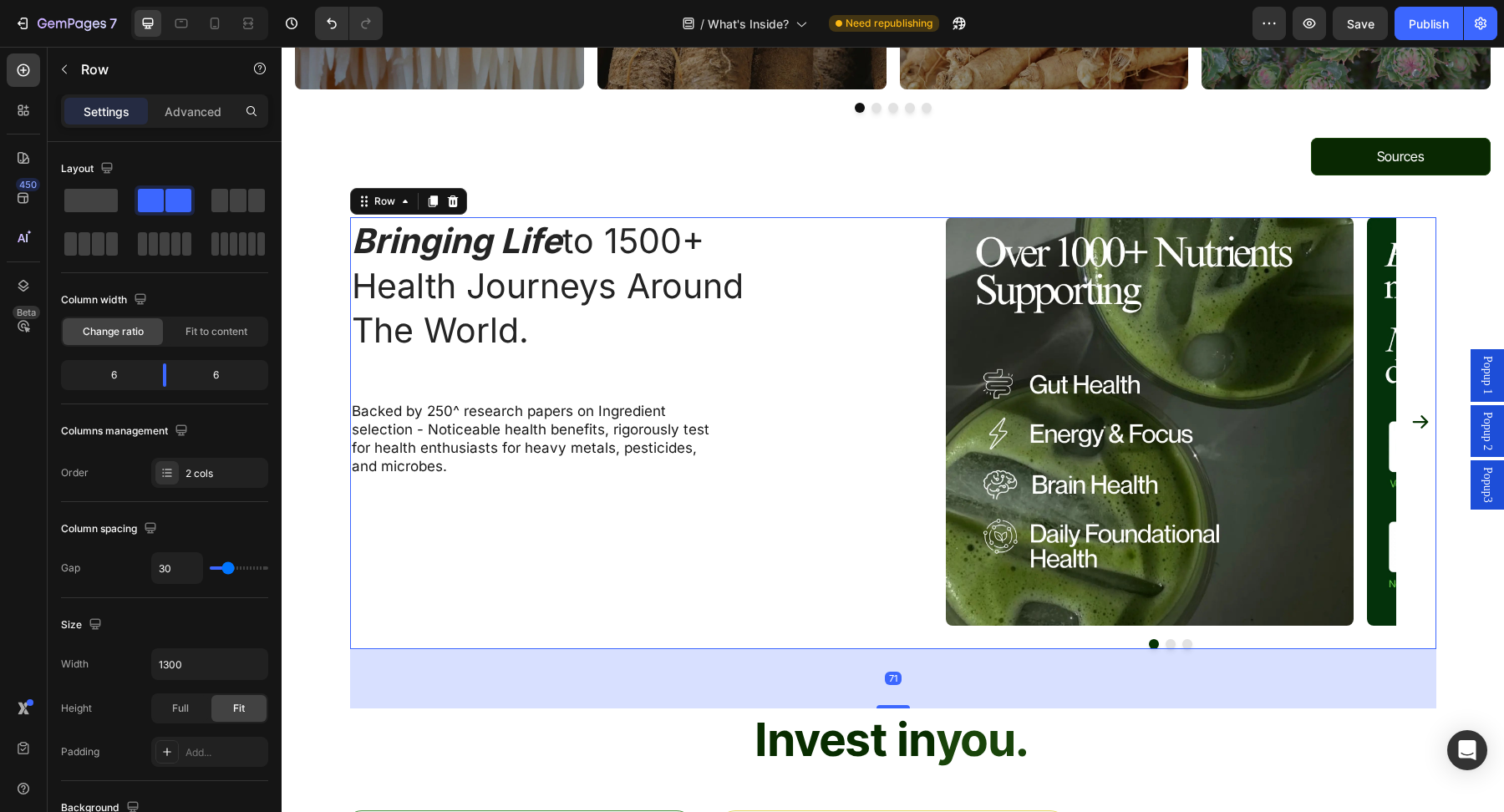
click at [904, 241] on div "bringing life to 1500+ health journeys around the world. Heading Backed by 250^…" at bounding box center [892, 433] width 1086 height 432
click at [190, 100] on div "Advanced" at bounding box center [193, 110] width 84 height 26
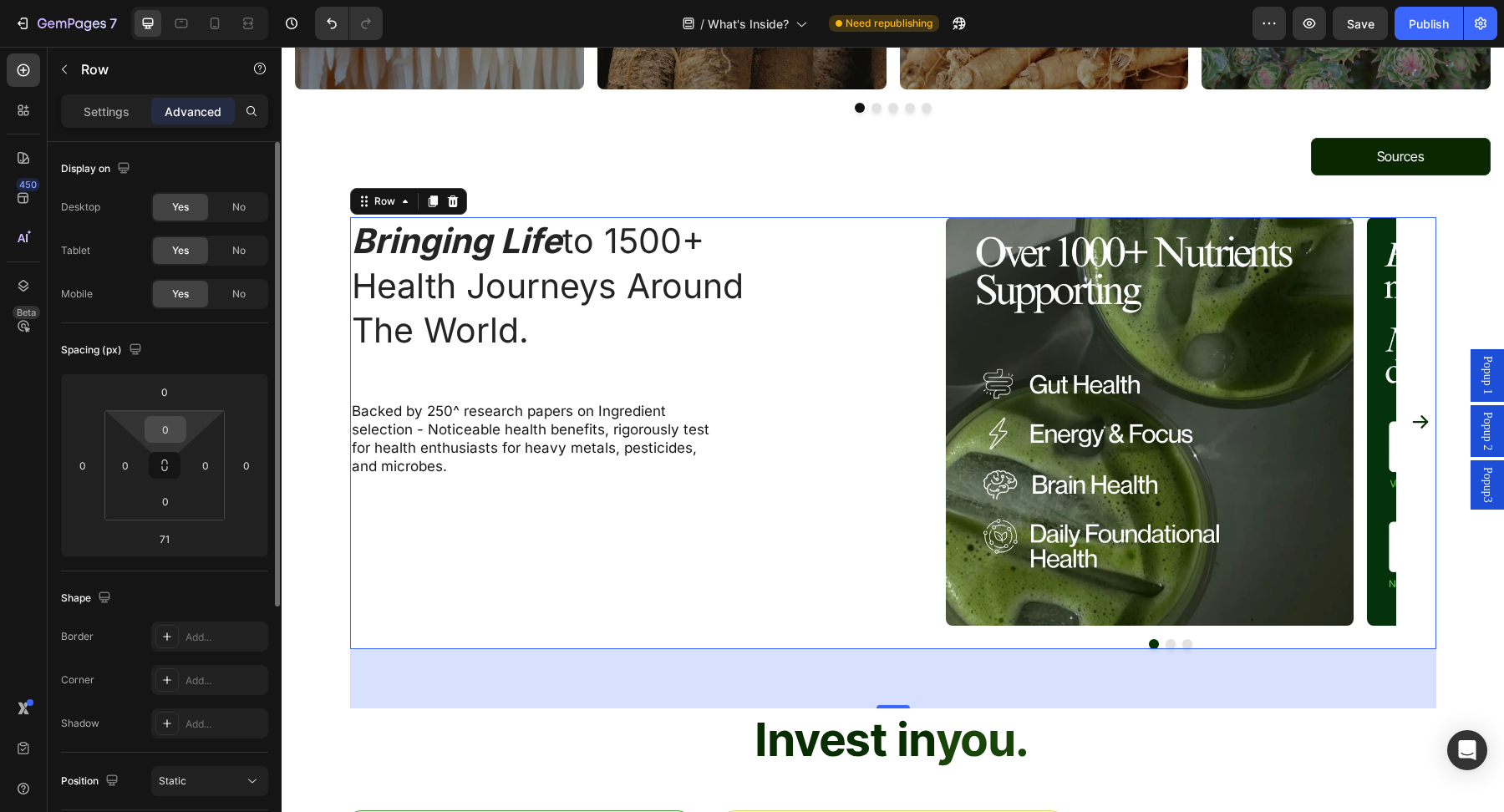
click at [172, 431] on input "0" at bounding box center [165, 429] width 33 height 25
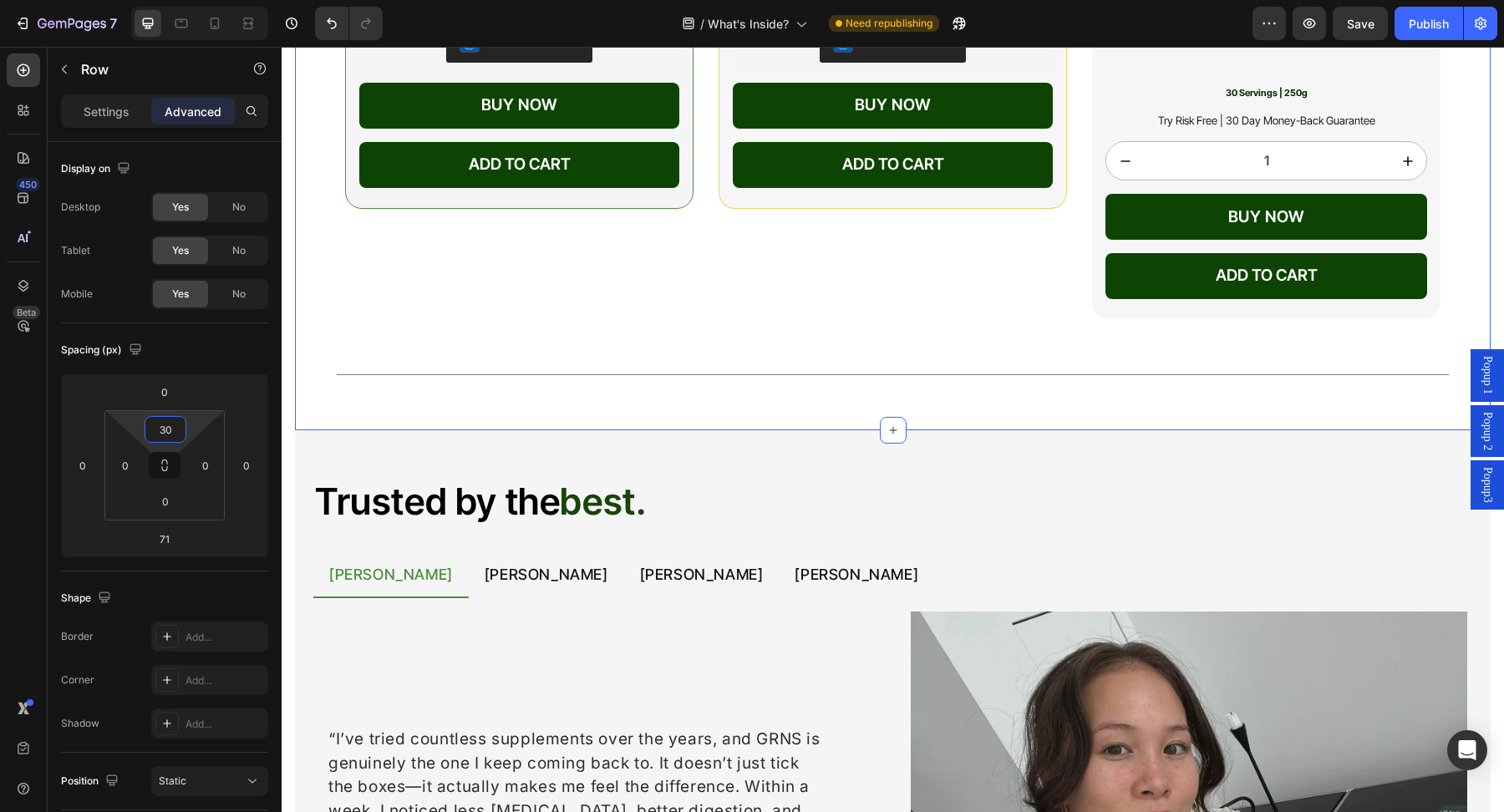
scroll to position [7248, 0]
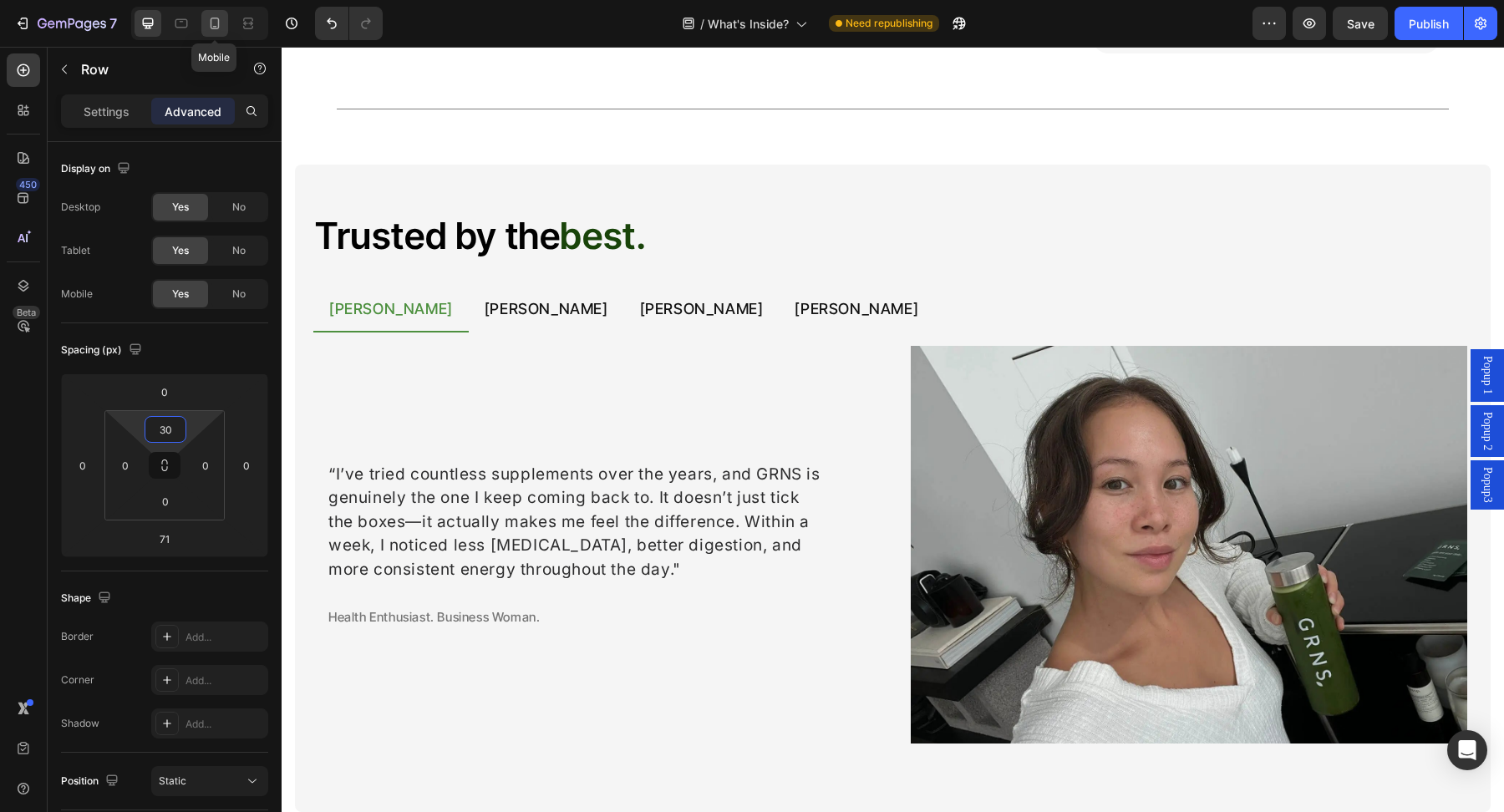
type input "30"
click at [218, 14] on div at bounding box center [214, 22] width 26 height 26
type input "40"
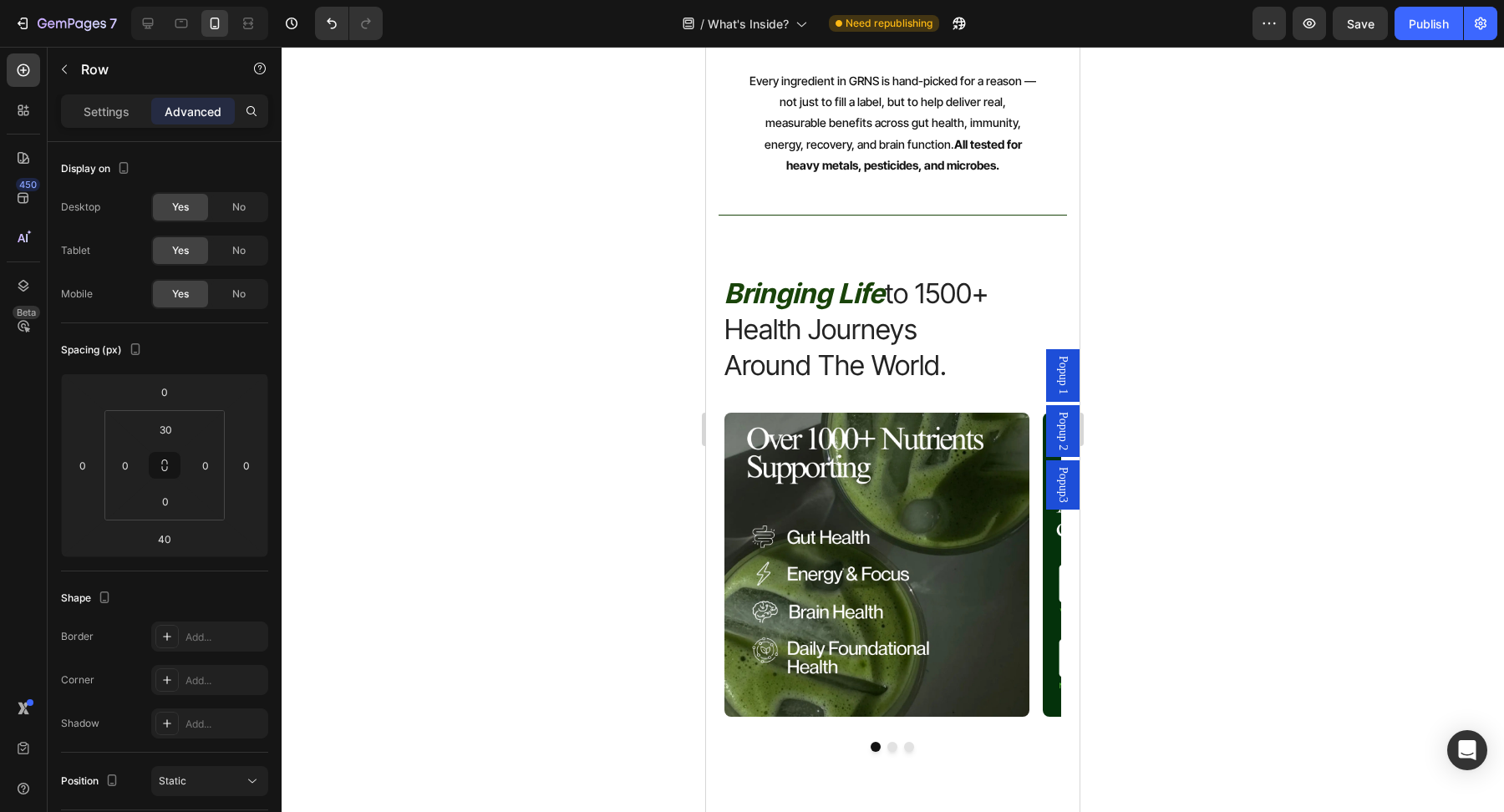
scroll to position [7868, 0]
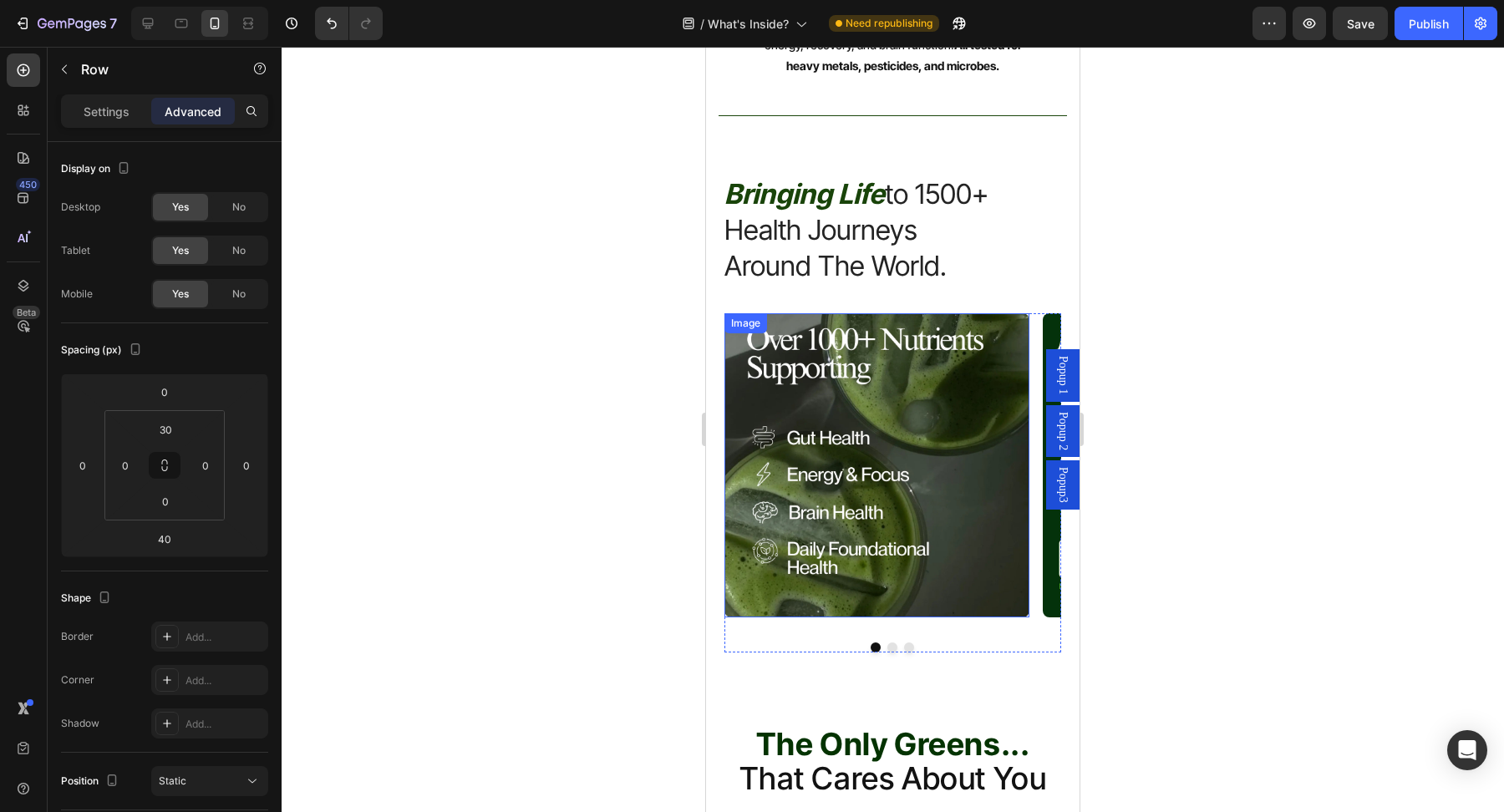
click at [923, 485] on img at bounding box center [877, 465] width 304 height 304
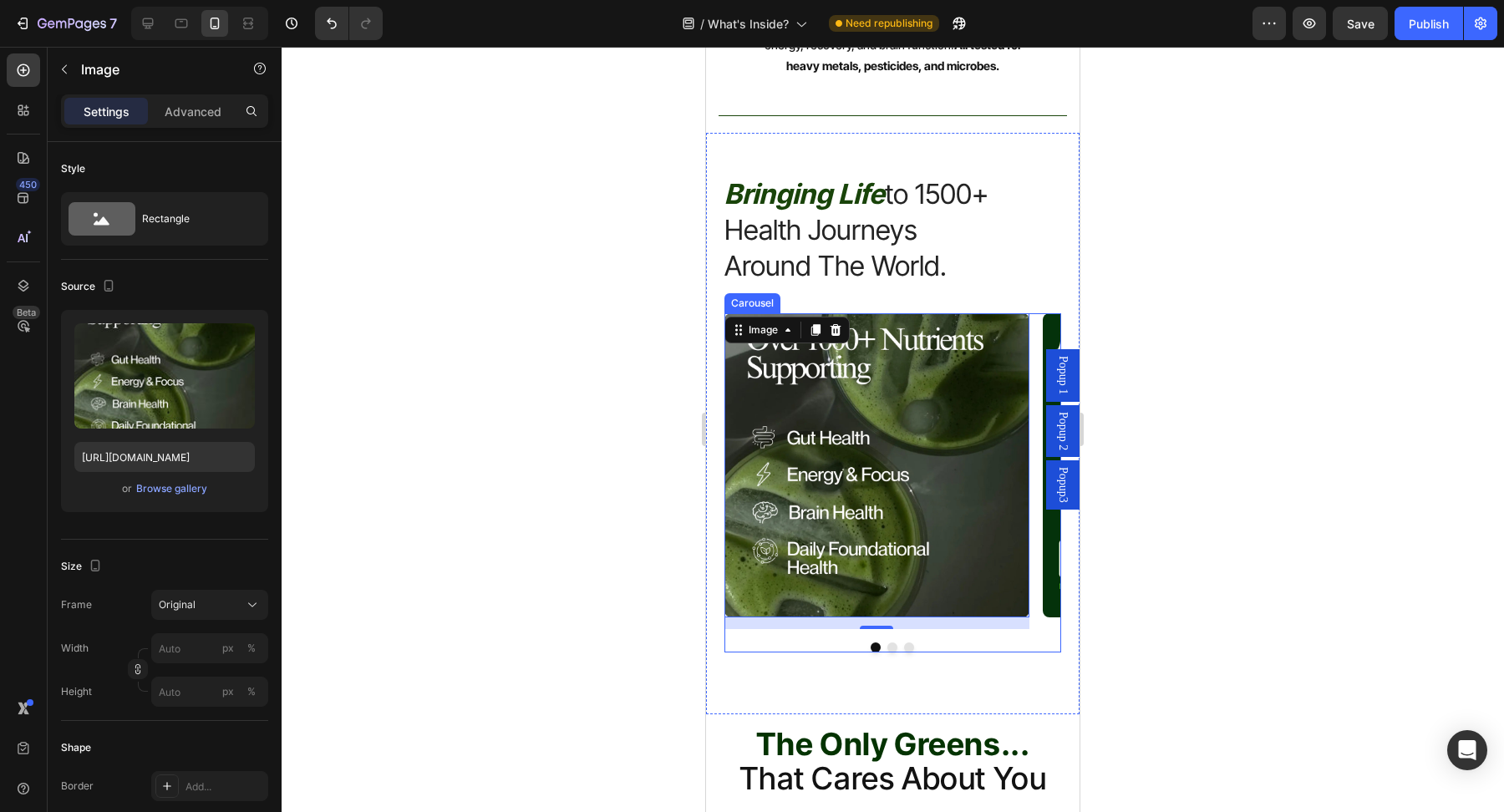
click at [906, 652] on button "Dot" at bounding box center [909, 647] width 10 height 10
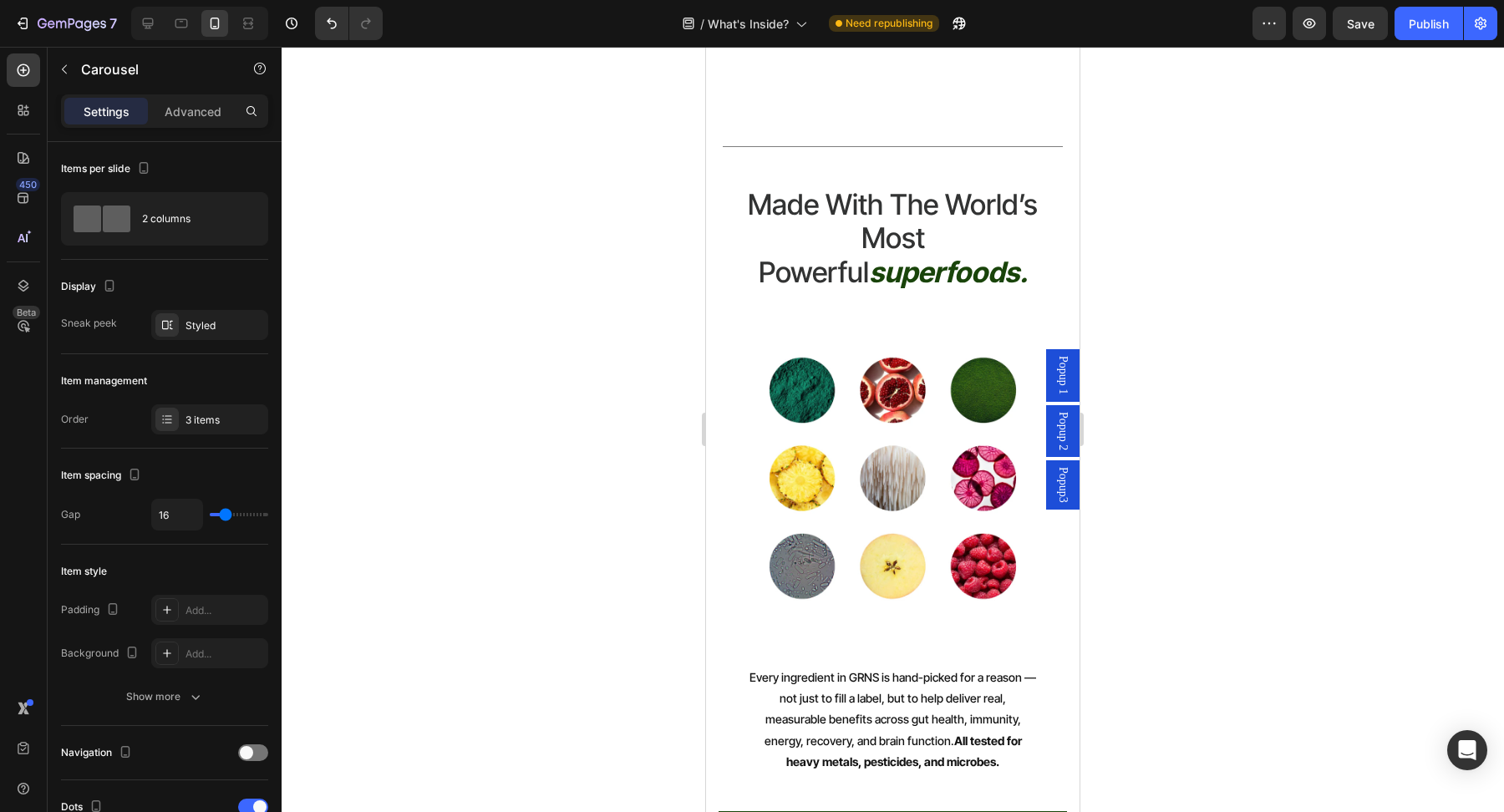
scroll to position [7930, 0]
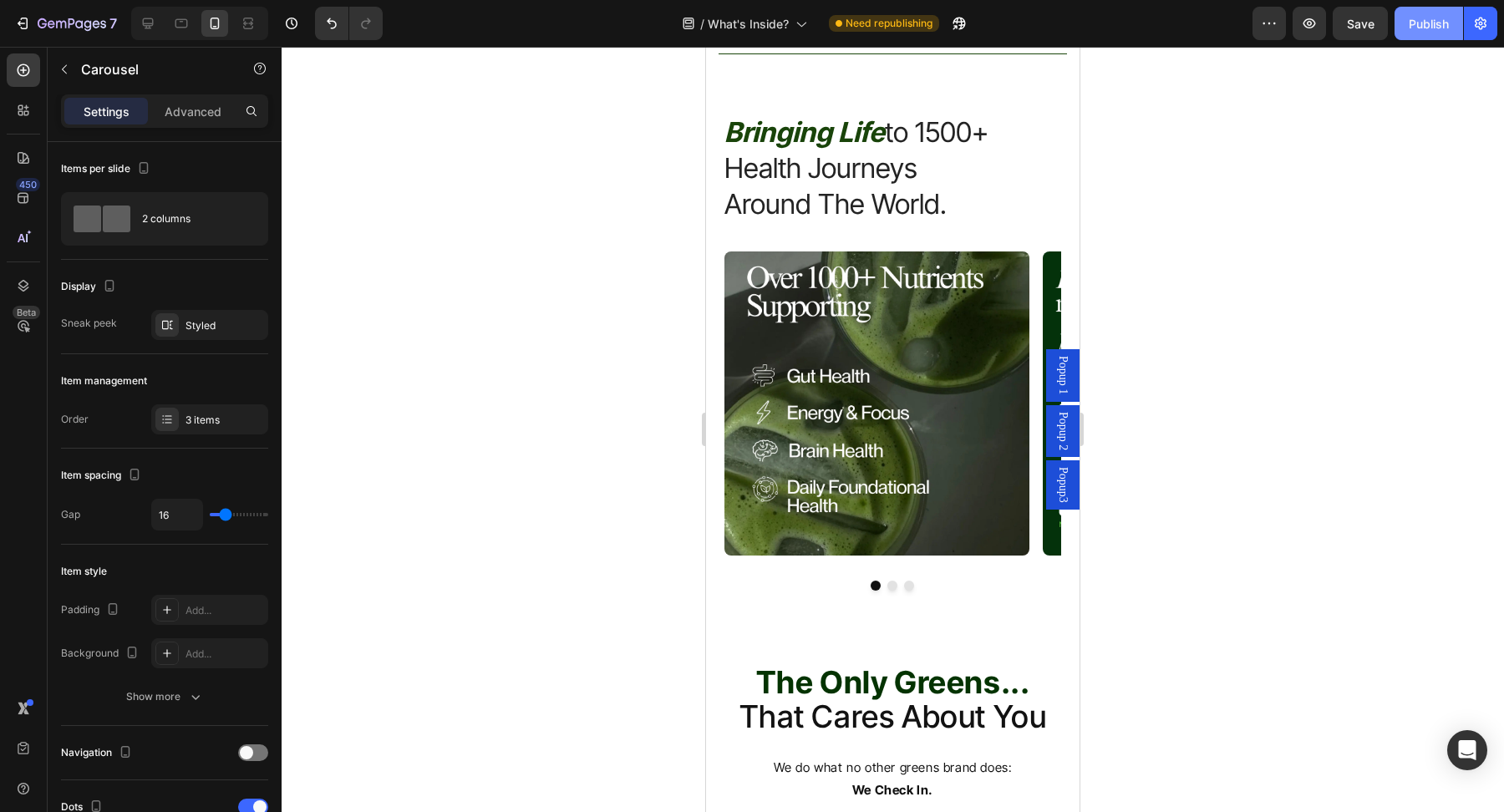
click at [1428, 29] on div "Publish" at bounding box center [1428, 23] width 40 height 18
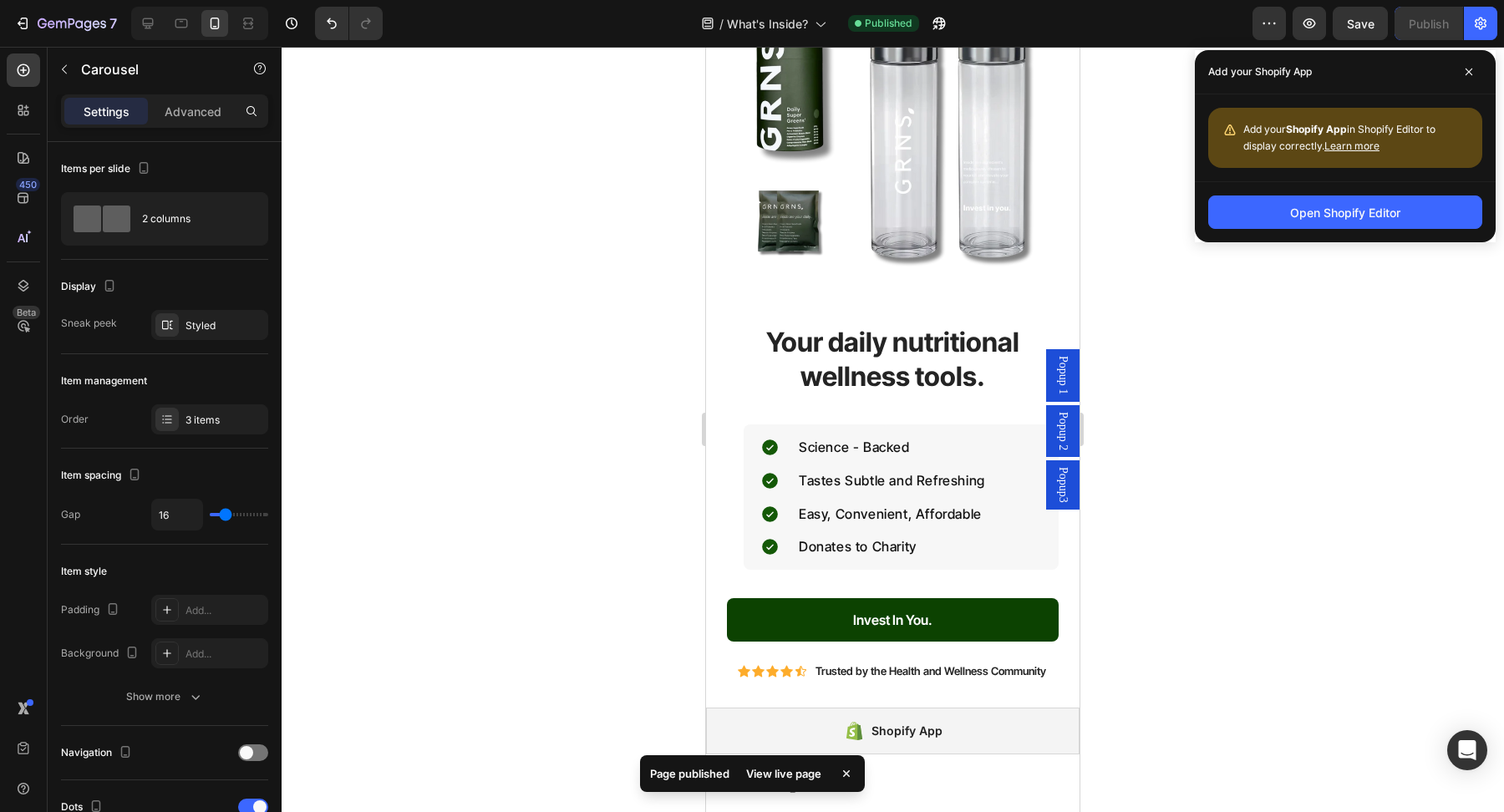
scroll to position [9951, 0]
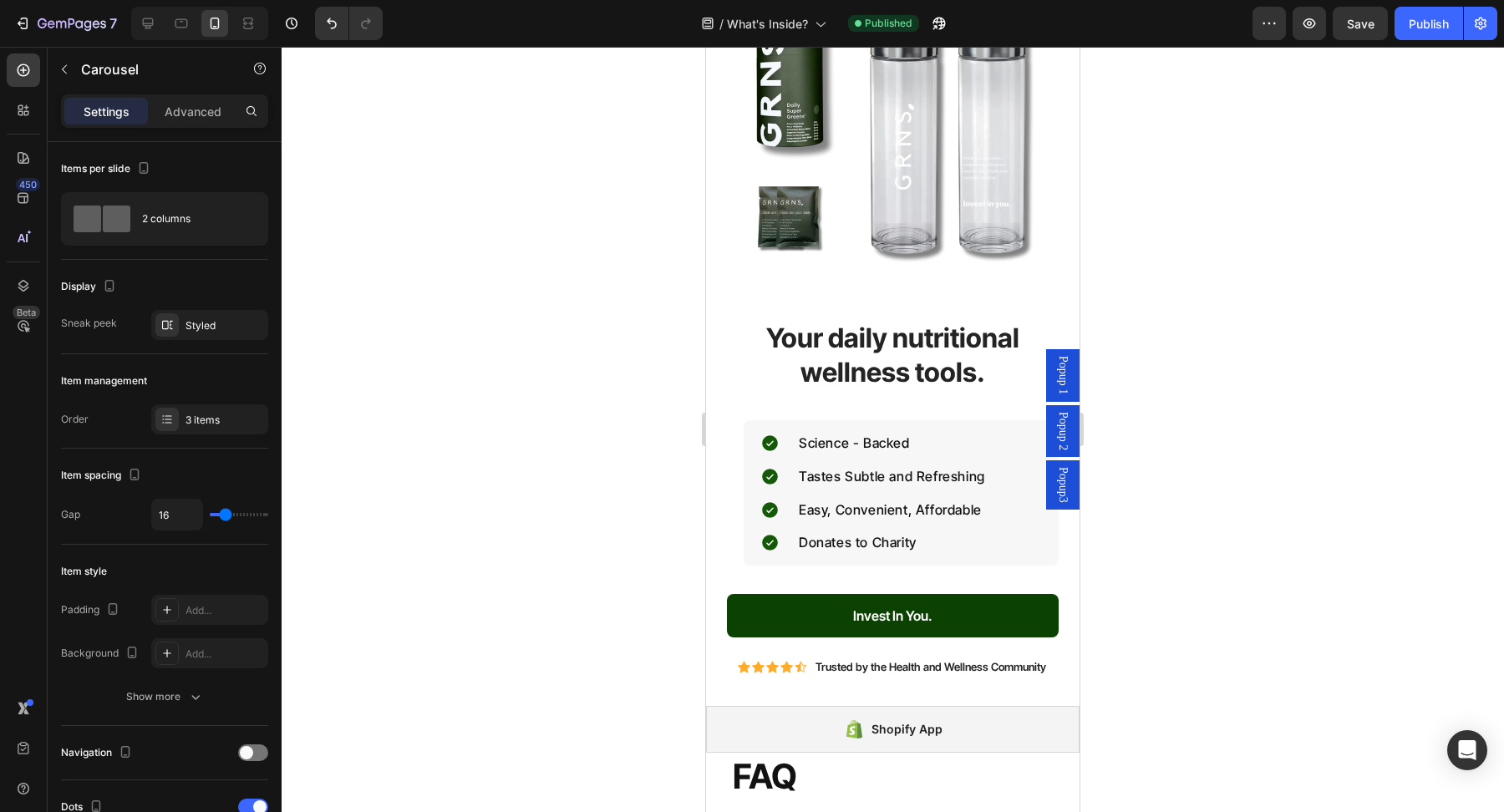
drag, startPoint x: 522, startPoint y: 434, endPoint x: 44, endPoint y: 407, distance: 478.8
click at [522, 434] on div at bounding box center [892, 429] width 1222 height 765
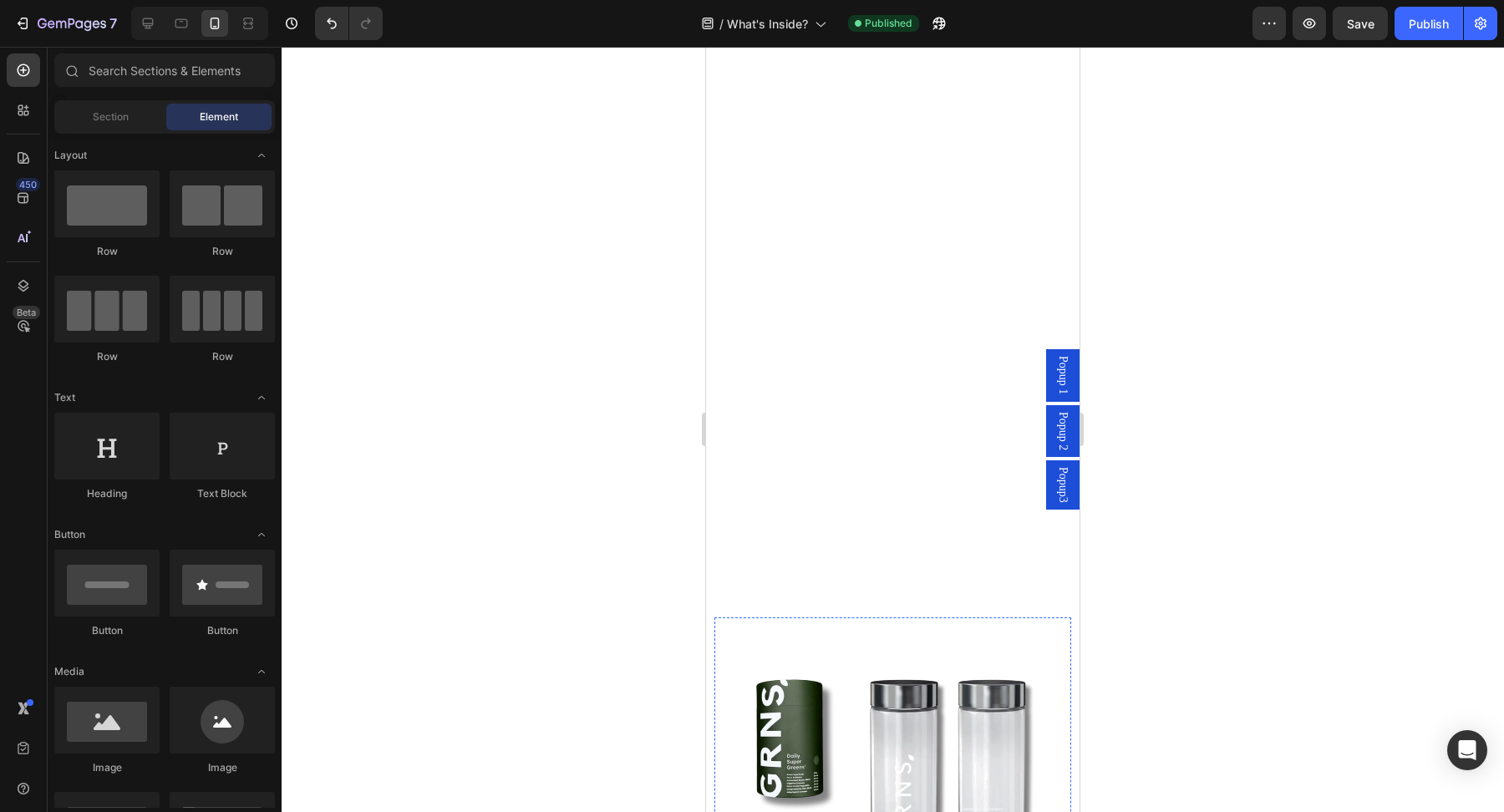
scroll to position [9898, 0]
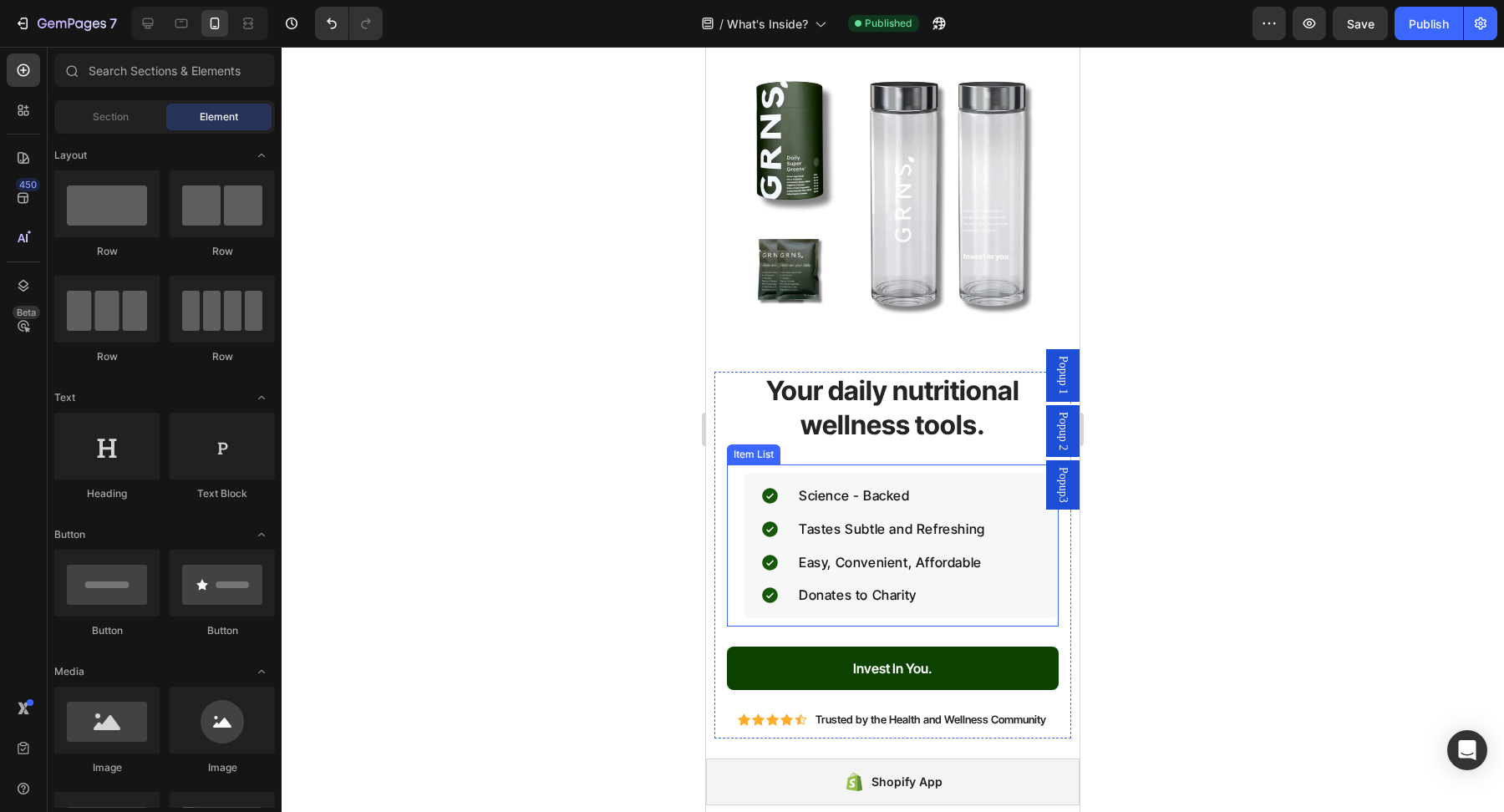
click at [917, 497] on p "Science - Backed" at bounding box center [891, 495] width 186 height 24
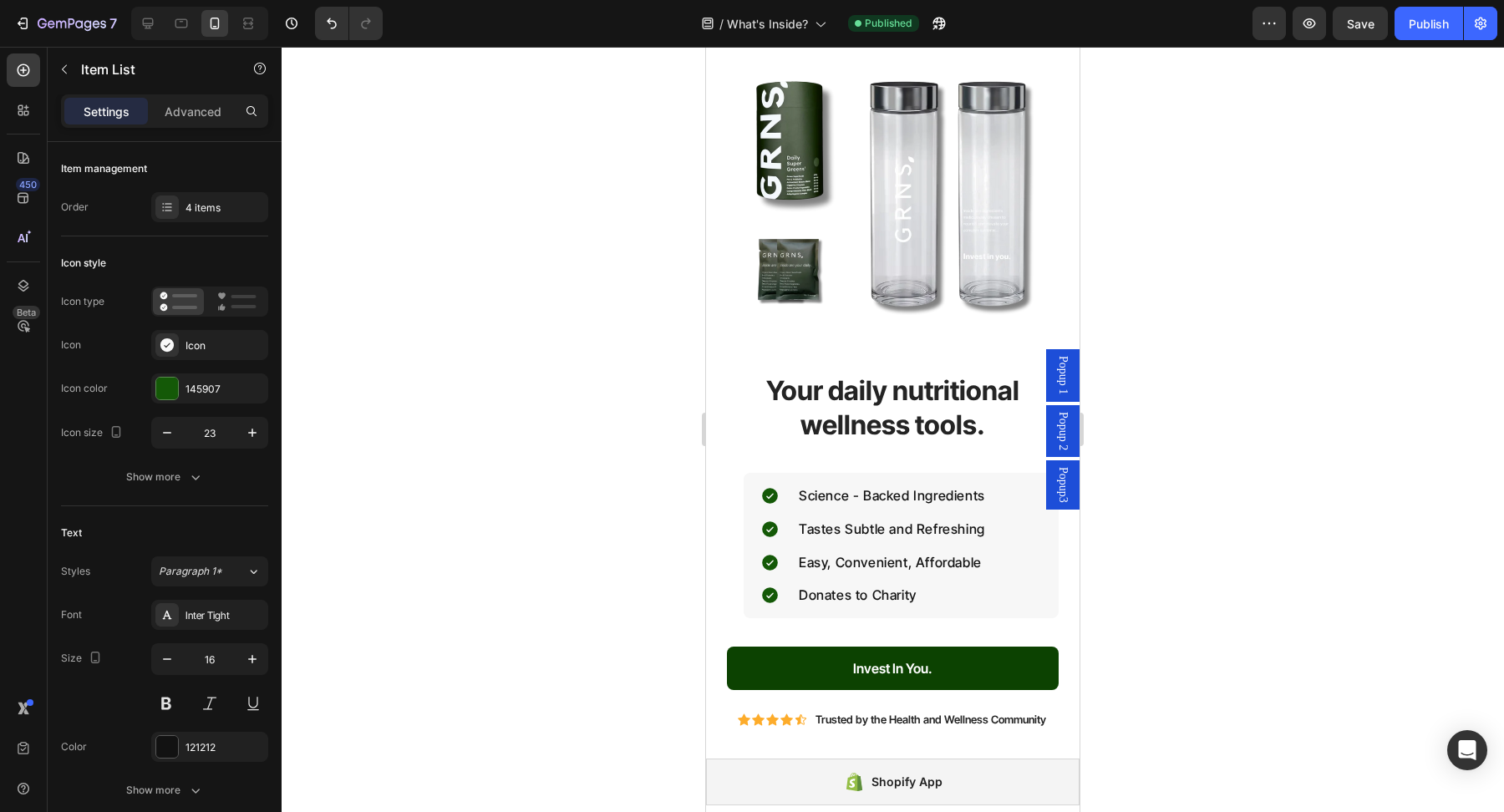
click at [1312, 561] on div at bounding box center [892, 429] width 1222 height 765
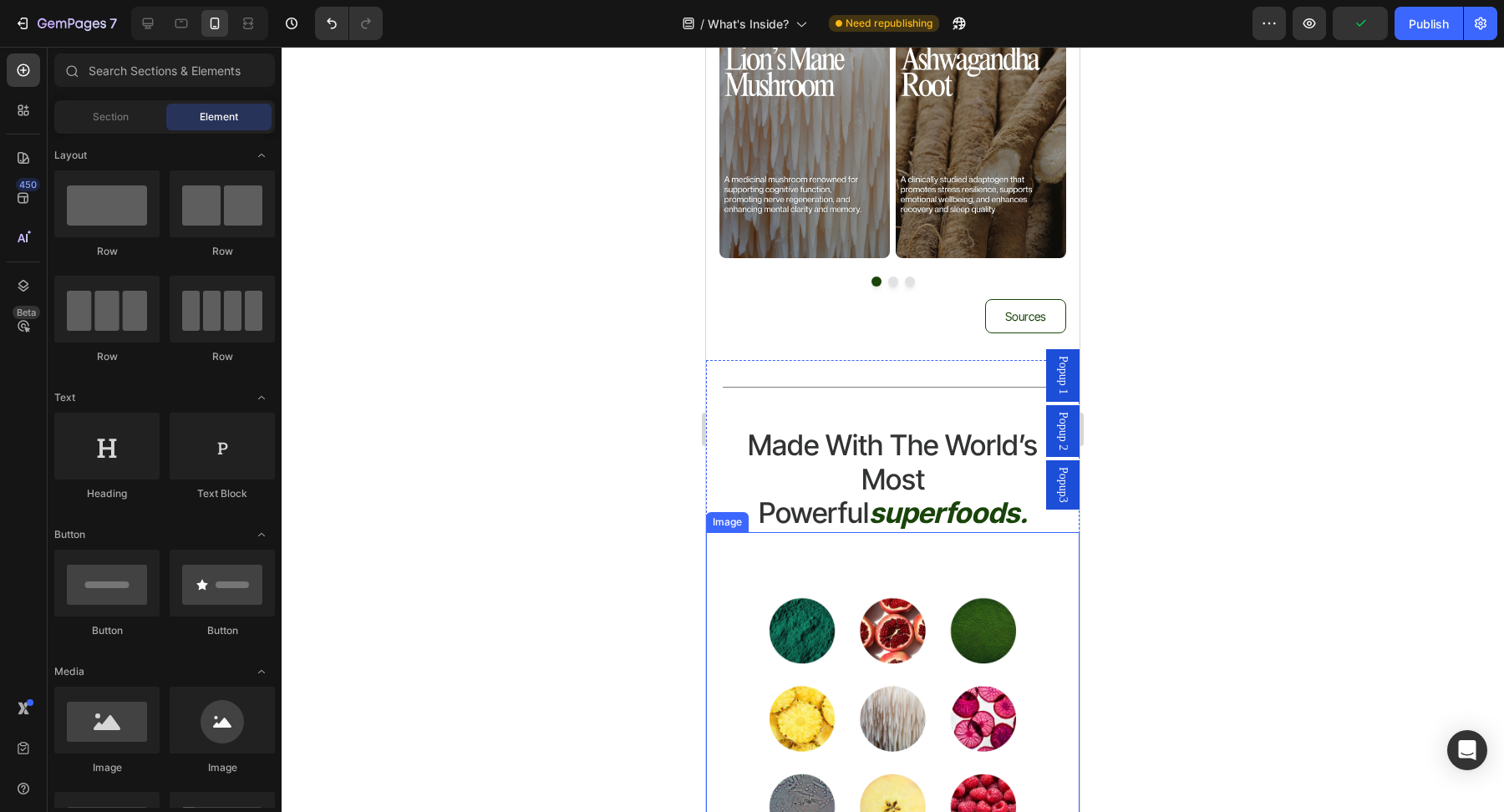
scroll to position [6144, 0]
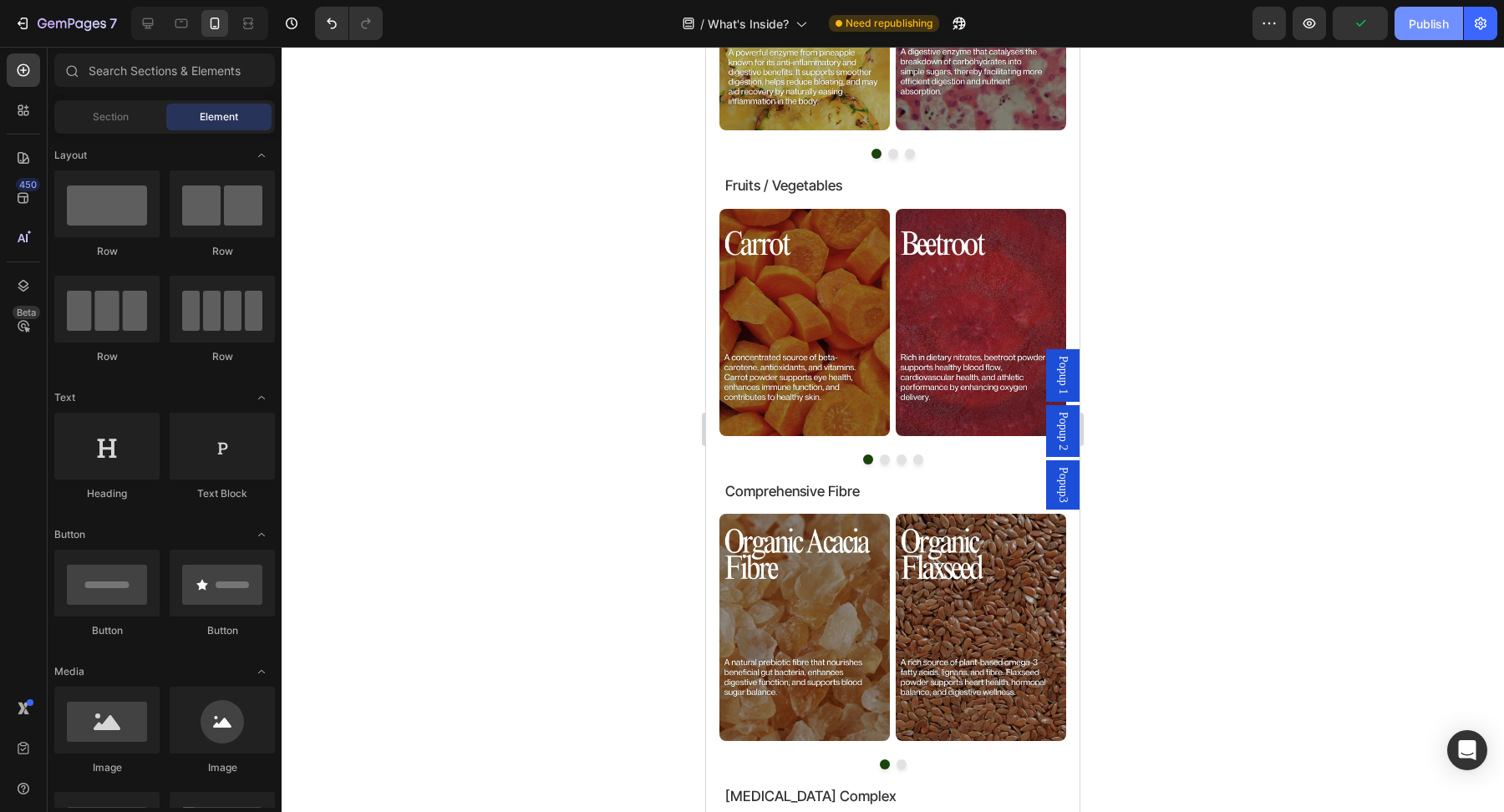
click at [1435, 18] on div "Publish" at bounding box center [1428, 23] width 40 height 18
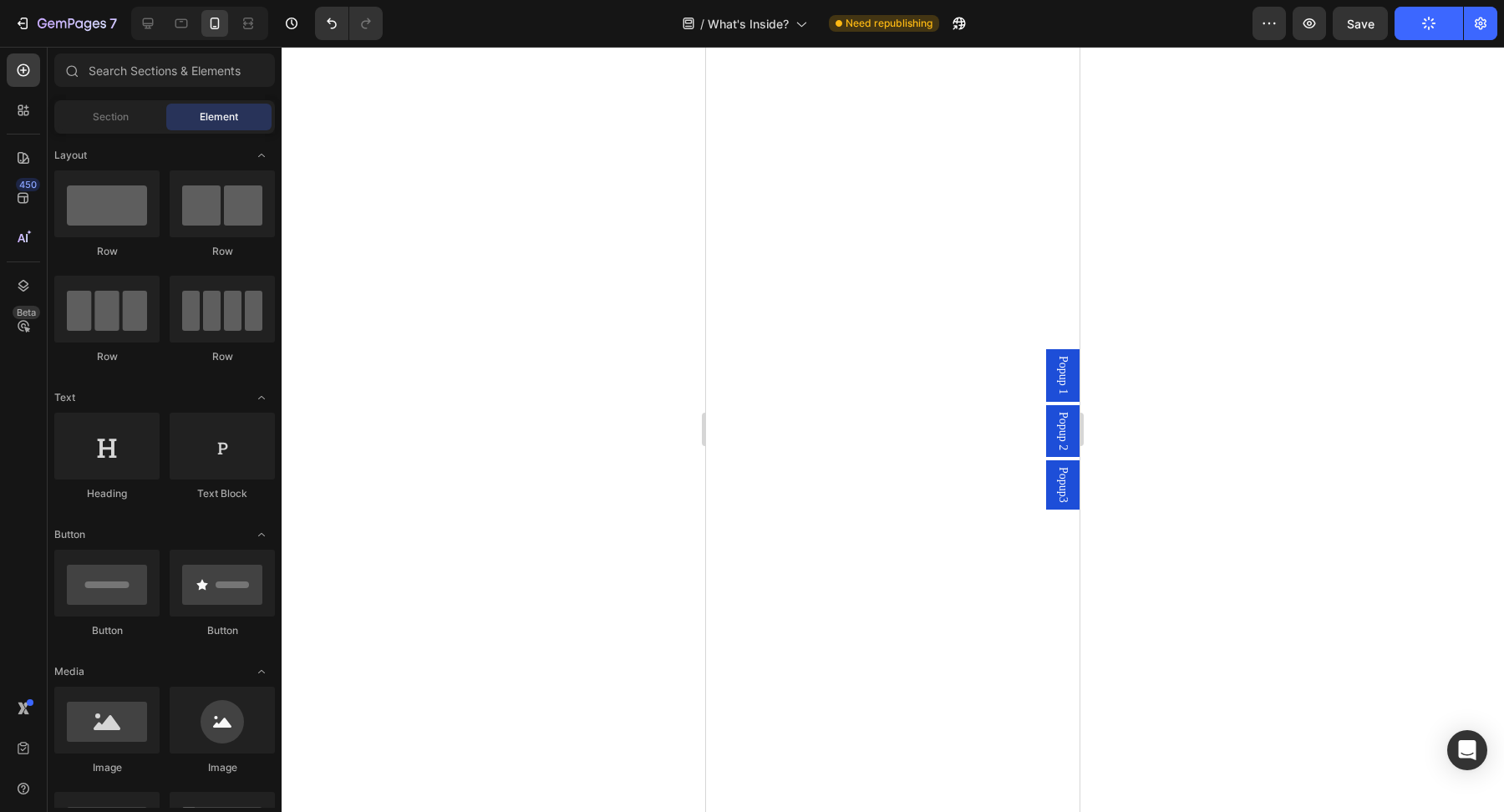
scroll to position [0, 0]
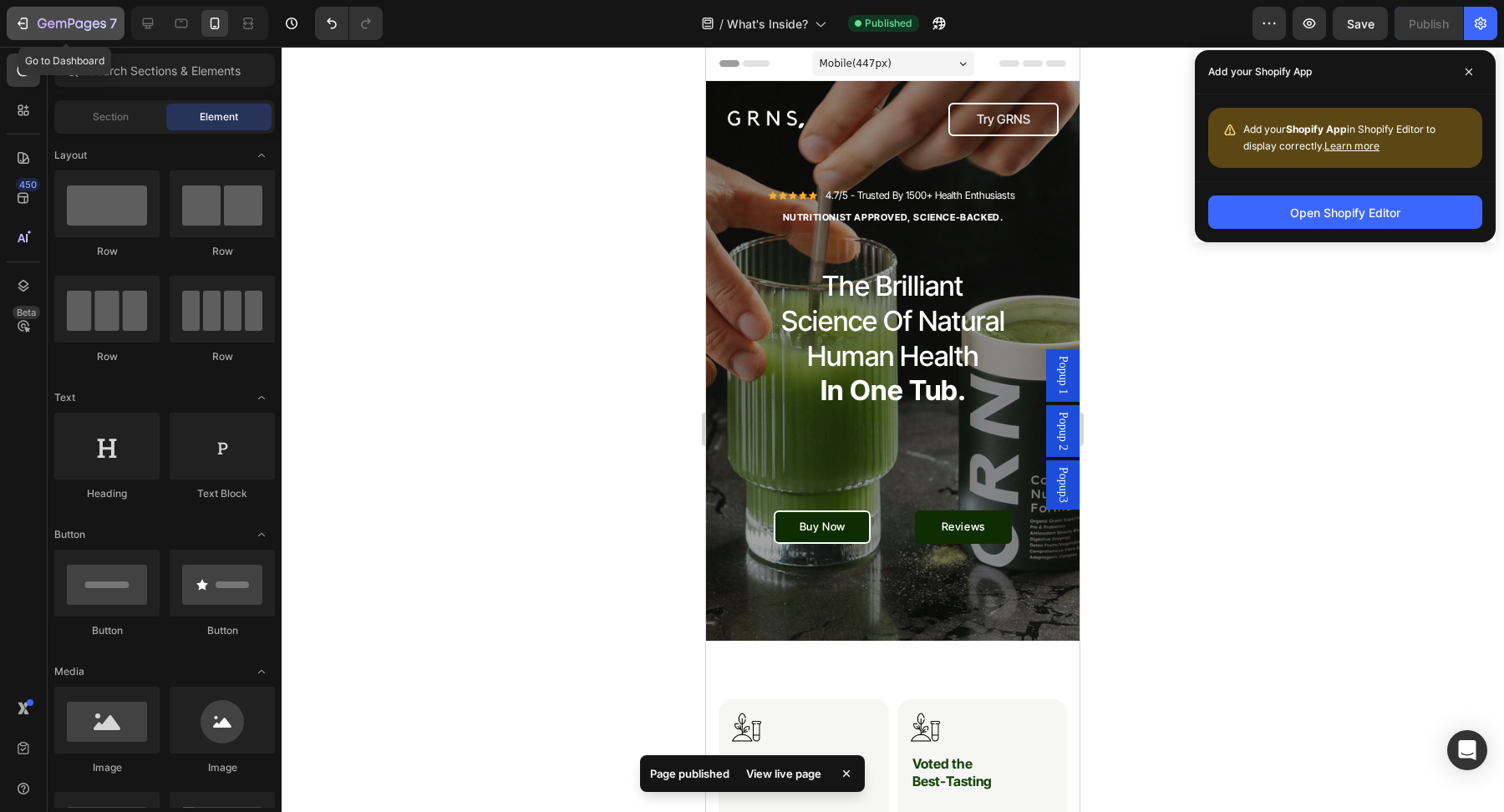
click at [53, 29] on icon "button" at bounding box center [72, 24] width 68 height 15
